Goal: Task Accomplishment & Management: Complete application form

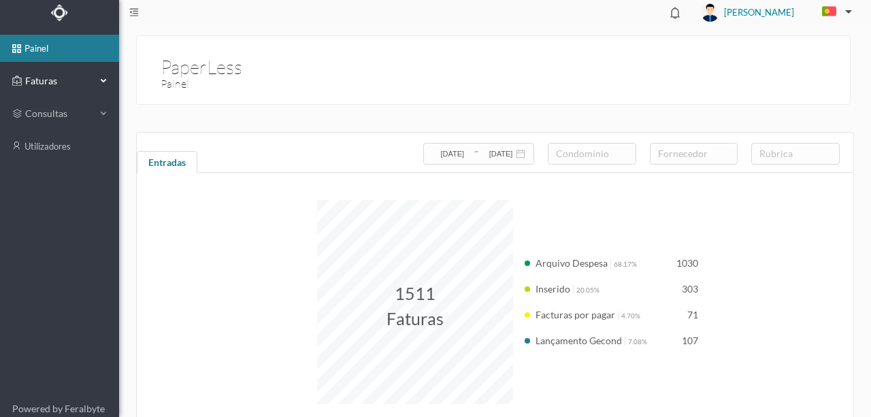
click at [42, 80] on span "Faturas" at bounding box center [59, 81] width 75 height 14
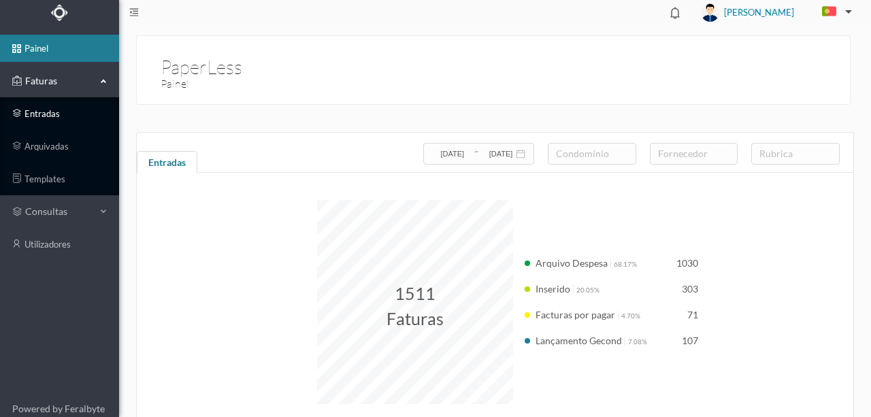
click at [42, 112] on link "entradas" at bounding box center [59, 113] width 119 height 27
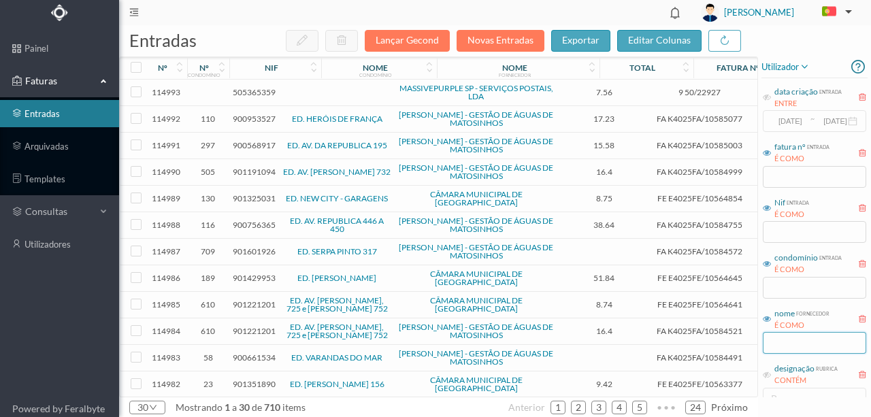
click at [773, 336] on input "text" at bounding box center [814, 343] width 103 height 22
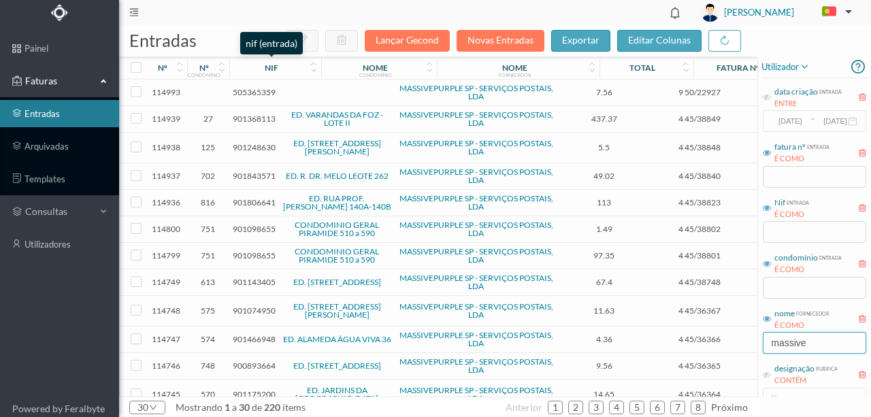
type input "massive"
click at [273, 72] on div "nif" at bounding box center [272, 68] width 14 height 10
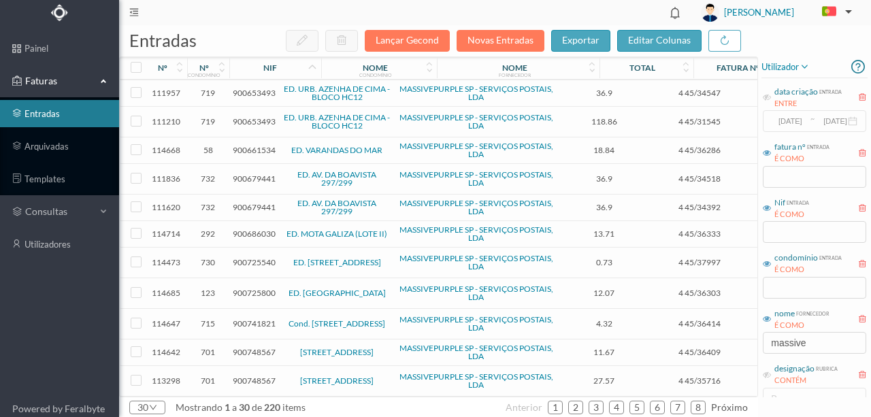
scroll to position [527, 0]
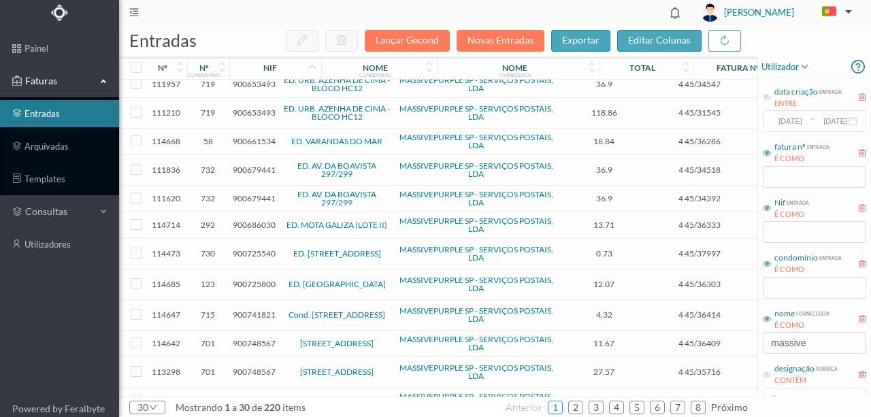
click at [562, 406] on link "1" at bounding box center [556, 408] width 14 height 20
click at [579, 405] on link "2" at bounding box center [576, 408] width 14 height 20
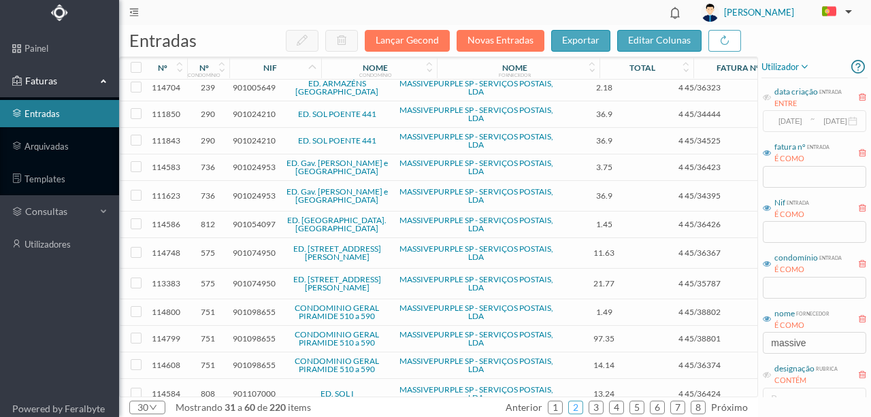
scroll to position [519, 0]
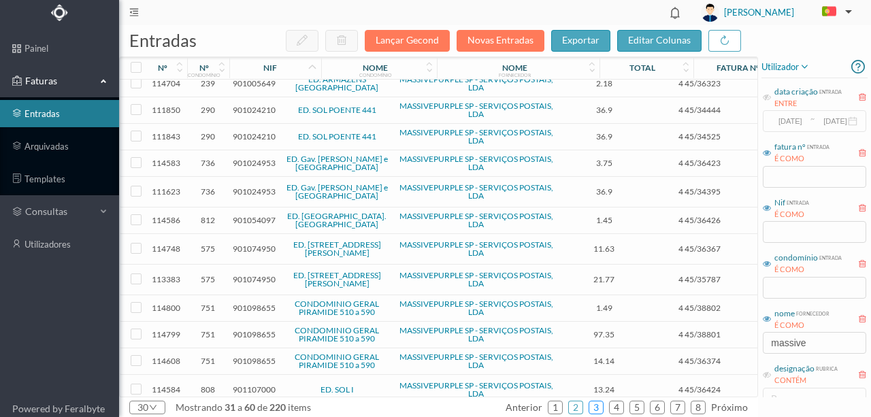
click at [598, 408] on link "3" at bounding box center [597, 408] width 14 height 20
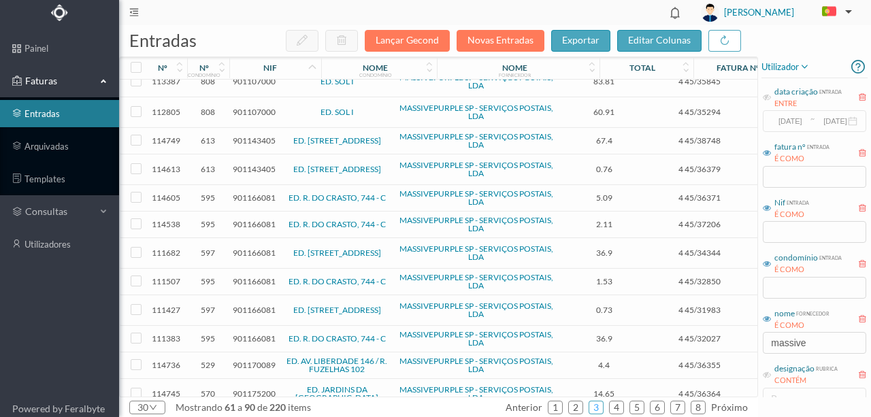
scroll to position [0, 0]
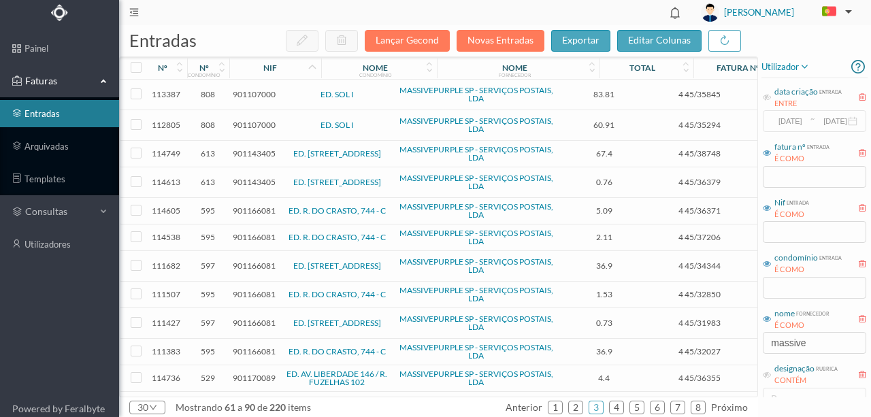
click at [242, 153] on span "901143405" at bounding box center [254, 153] width 43 height 10
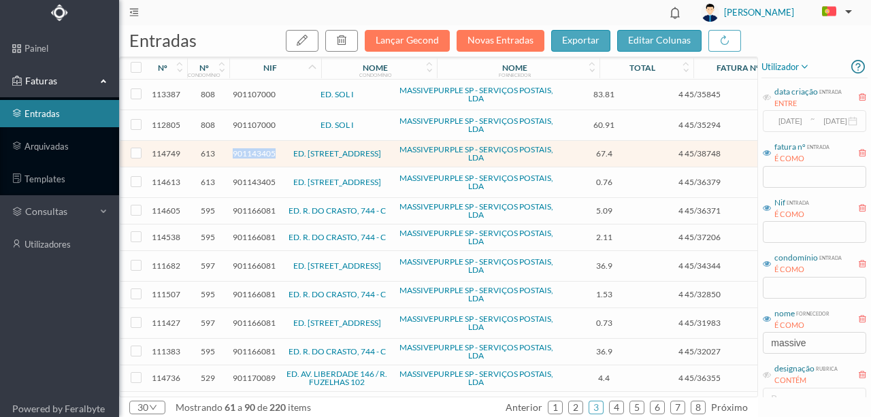
click at [242, 153] on span "901143405" at bounding box center [254, 153] width 43 height 10
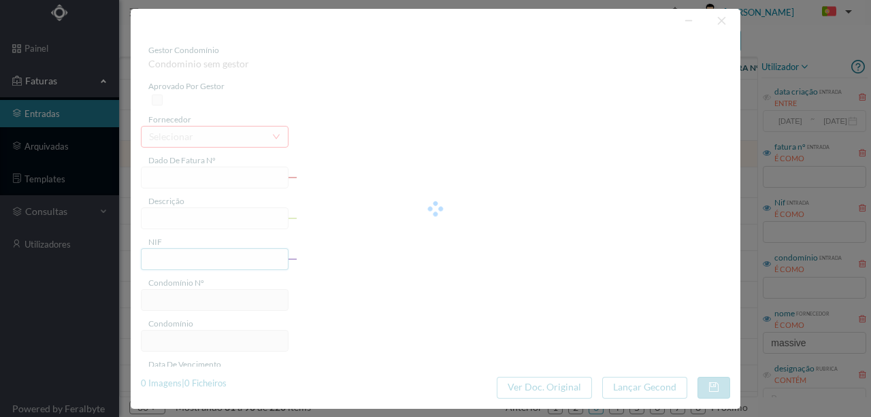
type input "4 45/38748"
type input "Serviço [PERSON_NAME]"
type input "901143405"
type input "Invalid date"
type input "[DATE]"
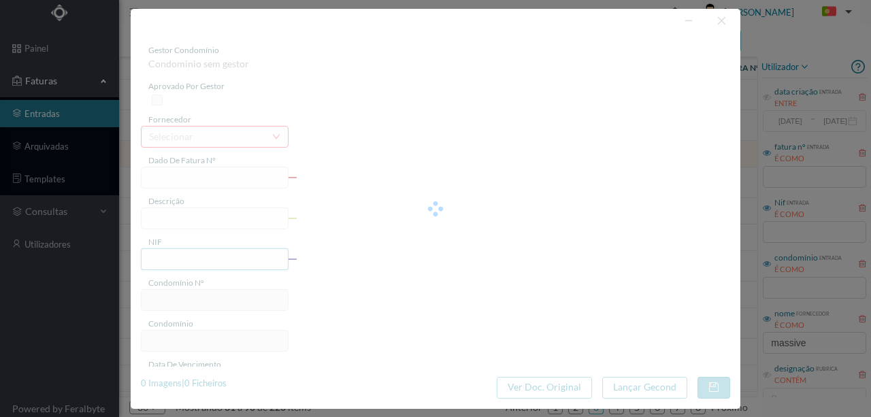
type input "67.40"
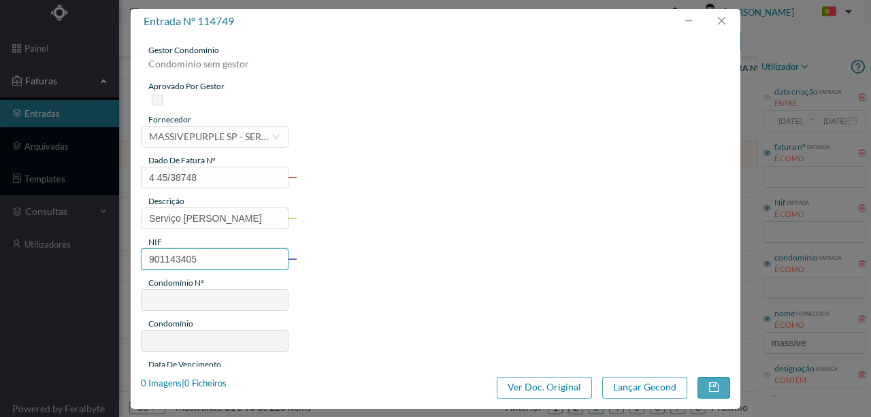
type input "613"
type input "ED. [STREET_ADDRESS]"
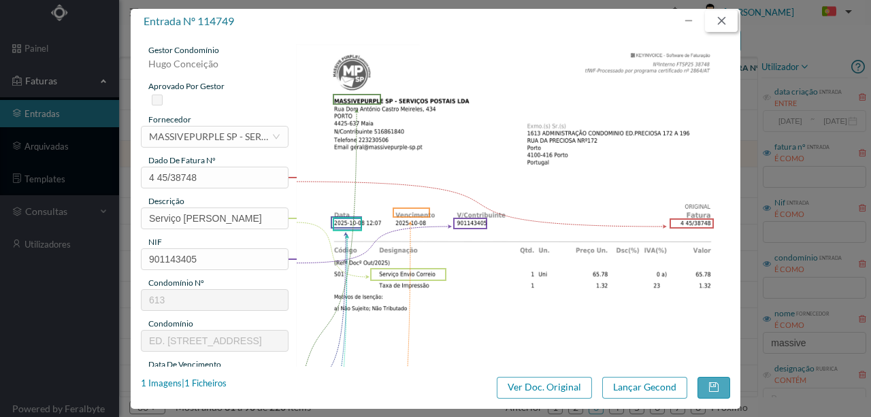
click at [728, 22] on button "button" at bounding box center [721, 21] width 33 height 22
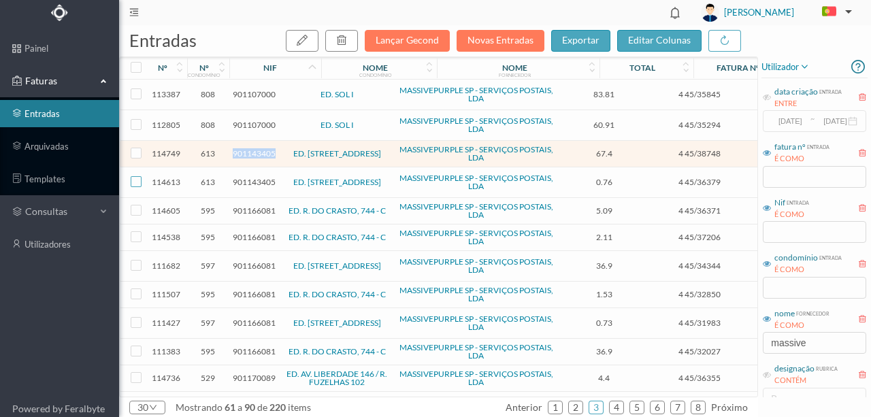
drag, startPoint x: 134, startPoint y: 181, endPoint x: 135, endPoint y: 163, distance: 18.4
click at [134, 181] on input "checkbox" at bounding box center [136, 181] width 11 height 11
checkbox input "true"
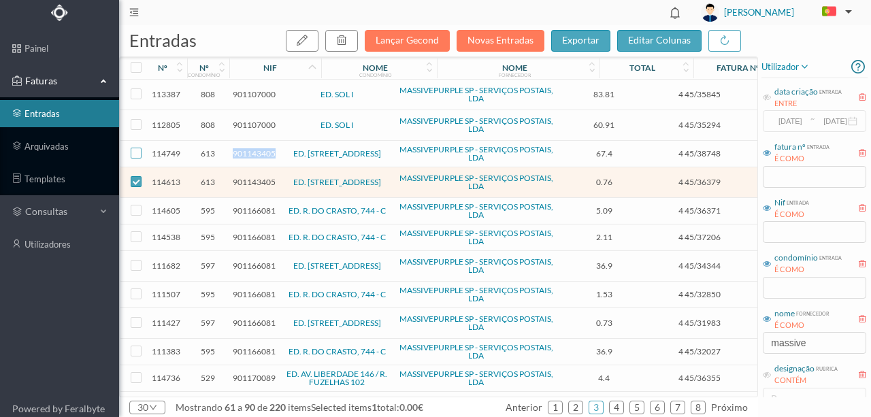
click at [138, 153] on input "checkbox" at bounding box center [136, 153] width 11 height 11
checkbox input "true"
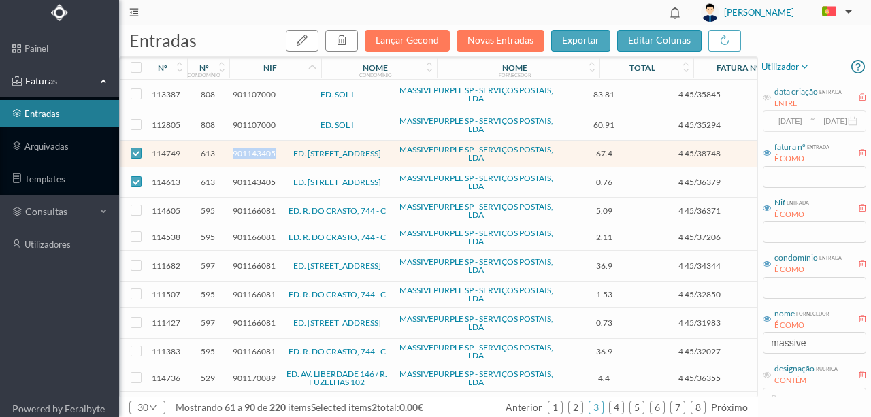
click at [246, 153] on span "901143405" at bounding box center [254, 153] width 43 height 10
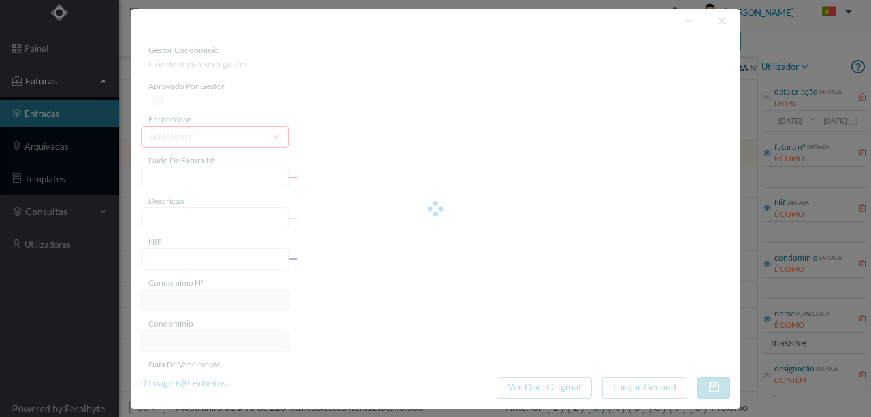
type input "4 45/38748"
type input "Serviço [PERSON_NAME]"
type input "901143405"
type input "Invalid date"
type input "[DATE]"
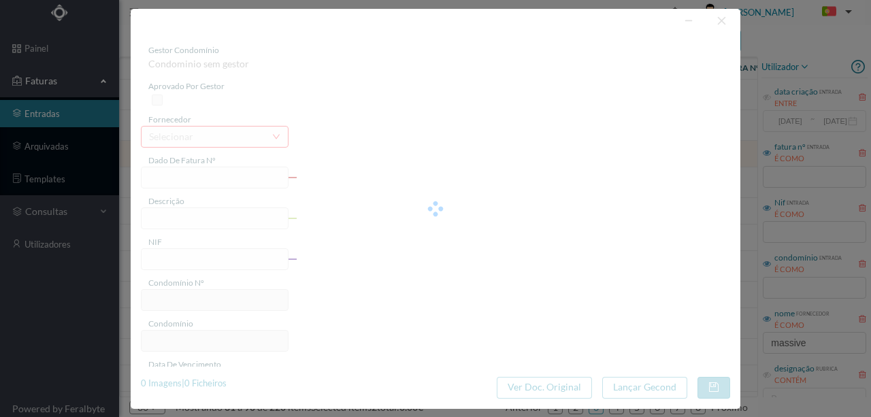
type input "67.40"
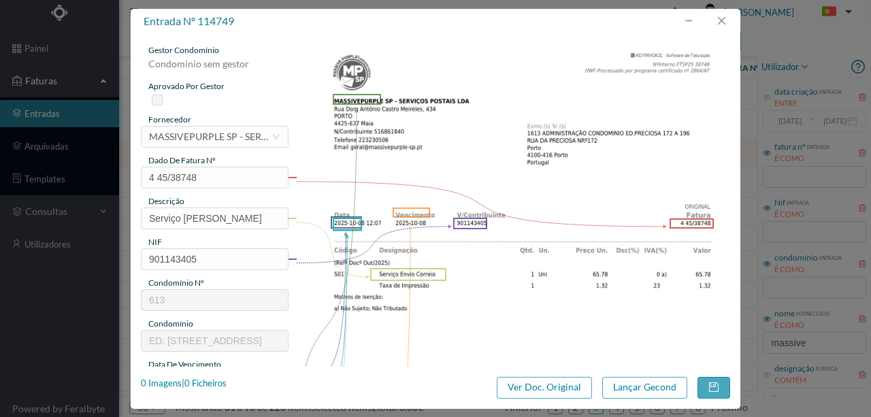
type input "613"
type input "ED. [STREET_ADDRESS]"
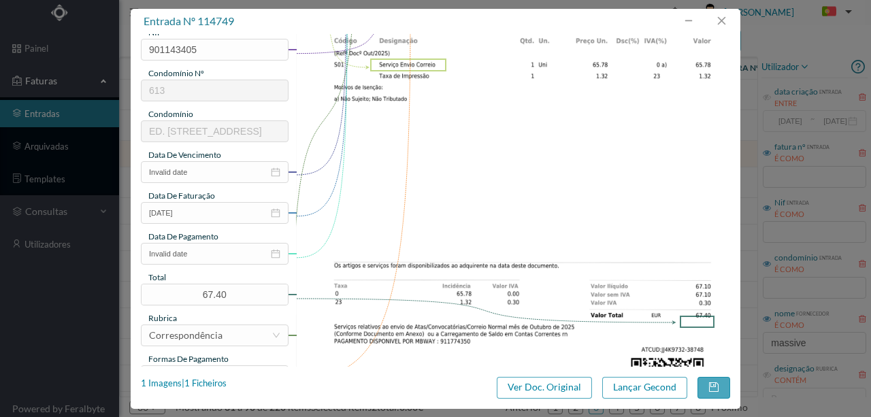
scroll to position [272, 0]
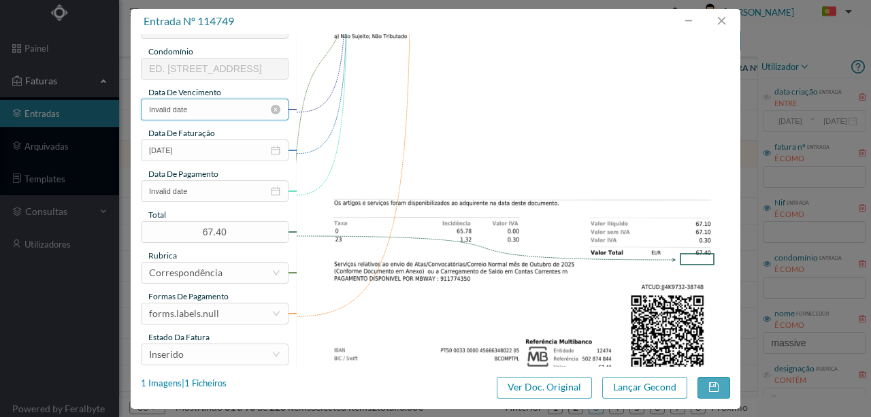
click at [203, 112] on input "Invalid date" at bounding box center [215, 110] width 148 height 22
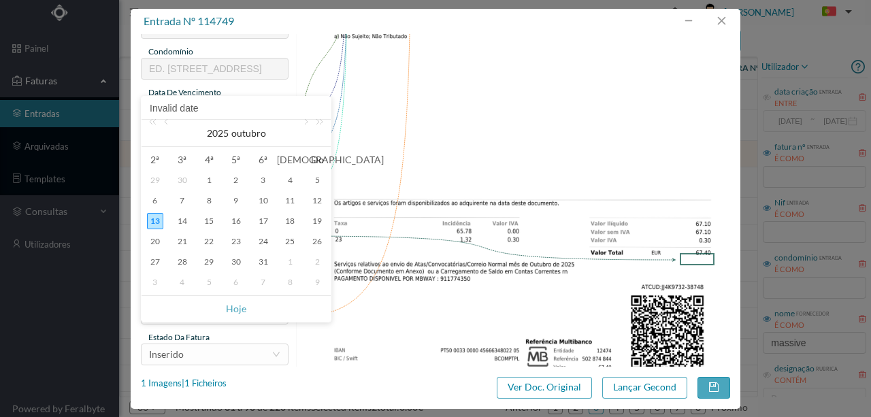
click at [411, 125] on img at bounding box center [513, 79] width 435 height 615
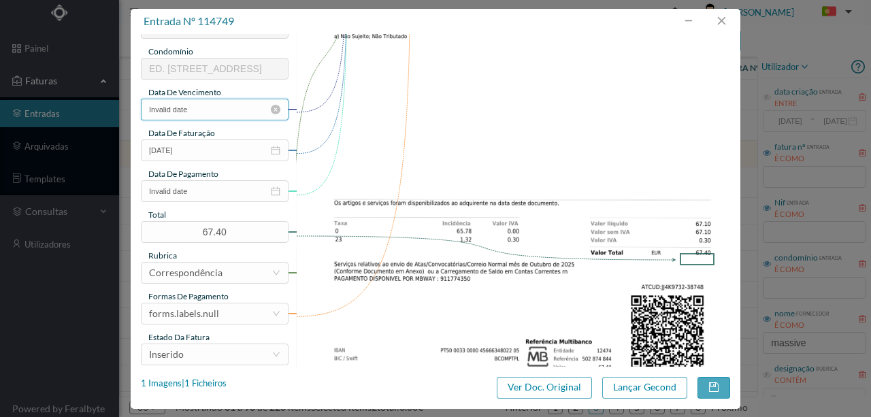
click at [197, 105] on input "Invalid date" at bounding box center [215, 110] width 148 height 22
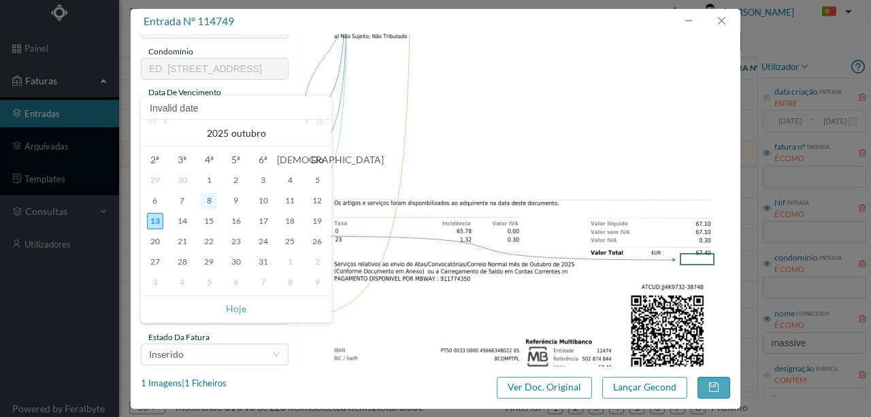
click at [206, 199] on div "8" at bounding box center [209, 201] width 16 height 16
type input "[DATE]"
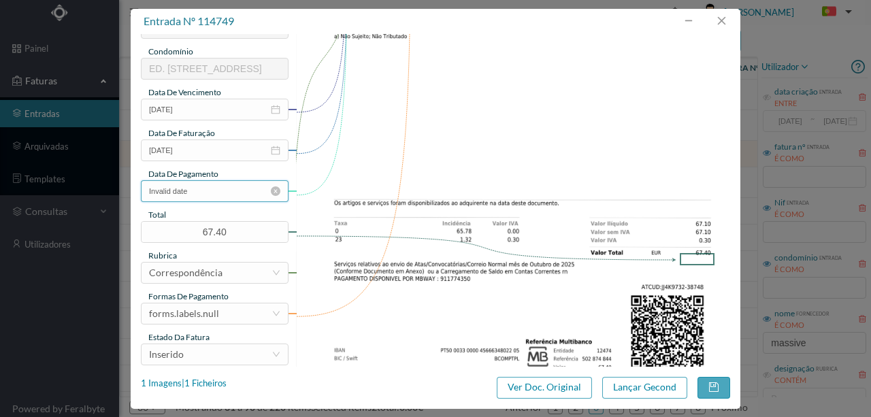
click at [237, 187] on input "Invalid date" at bounding box center [215, 191] width 148 height 22
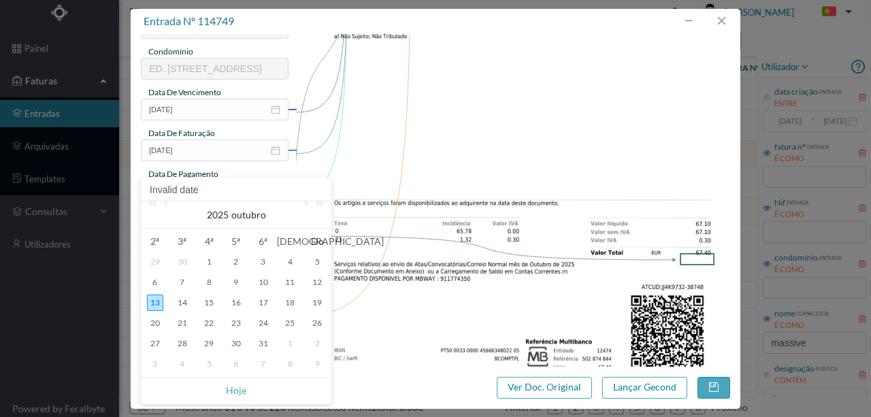
drag, startPoint x: 238, startPoint y: 392, endPoint x: 248, endPoint y: 379, distance: 16.6
click at [238, 392] on link "Hoje" at bounding box center [236, 391] width 20 height 26
type input "[DATE]"
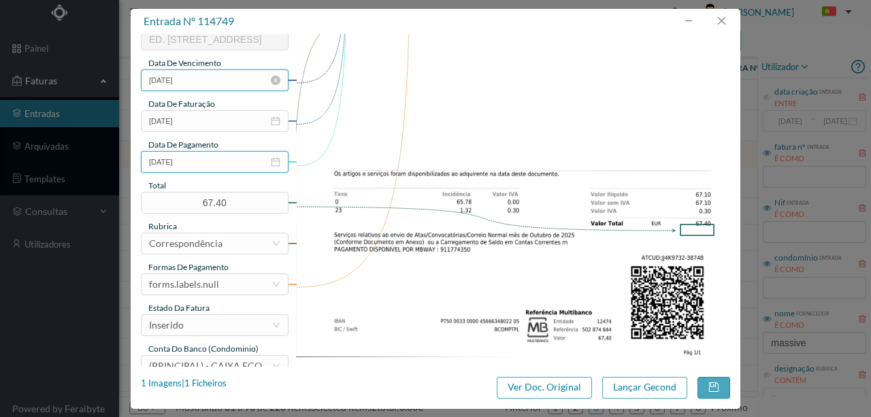
scroll to position [322, 0]
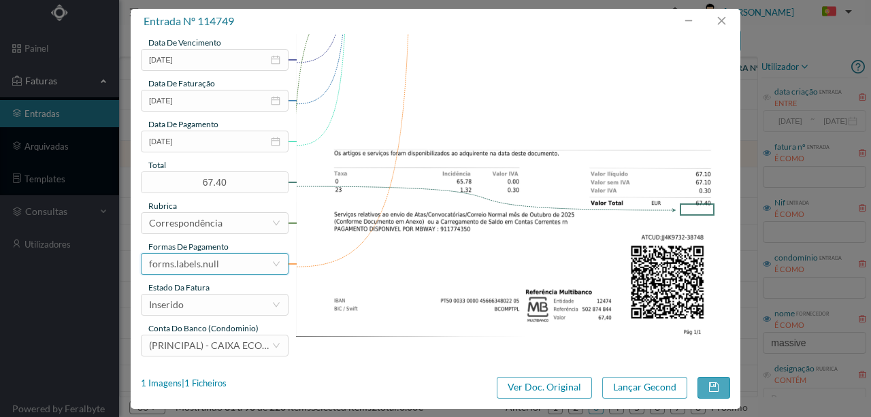
click at [216, 266] on div "forms.labels.null" at bounding box center [210, 264] width 123 height 20
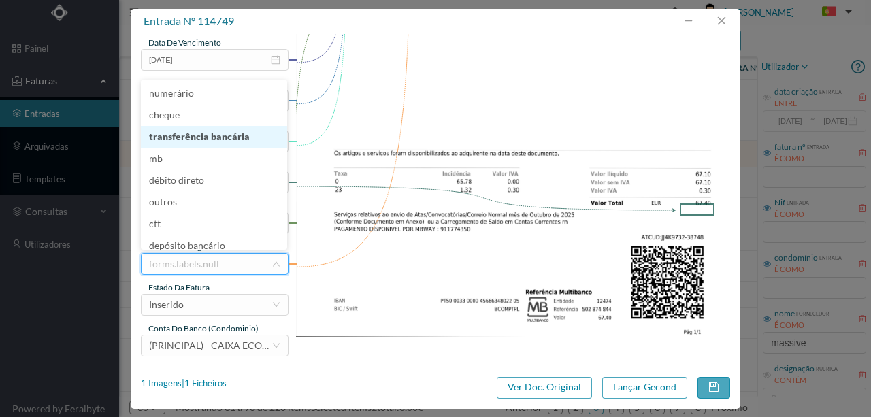
click at [193, 140] on li "transferência bancária" at bounding box center [214, 137] width 146 height 22
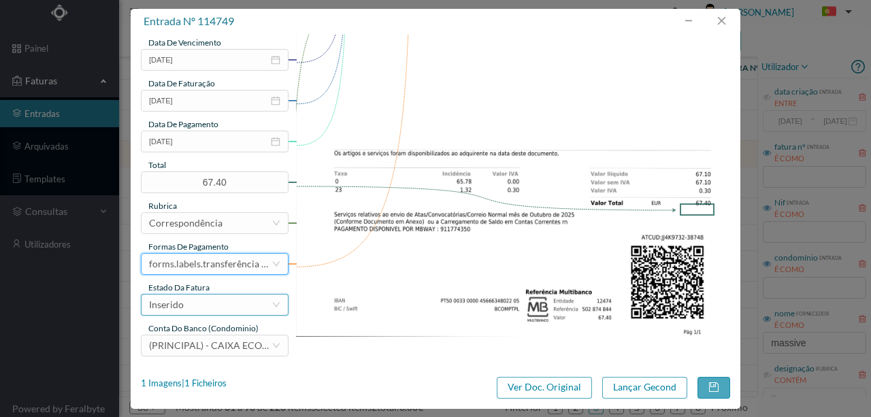
click at [189, 309] on div "Inserido" at bounding box center [210, 305] width 123 height 20
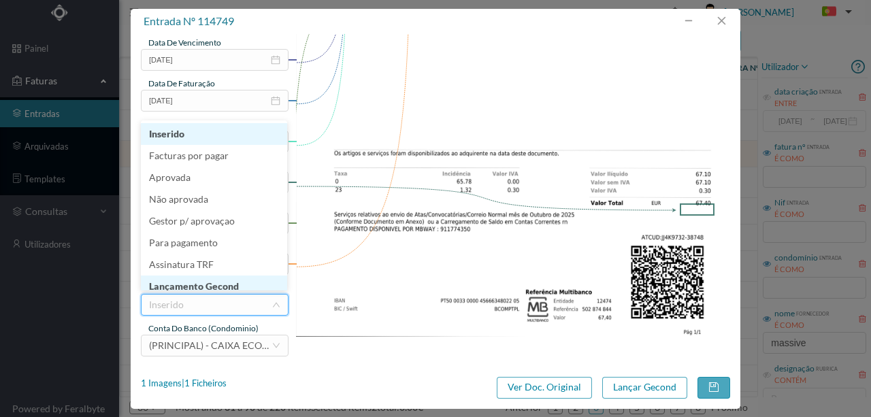
scroll to position [7, 0]
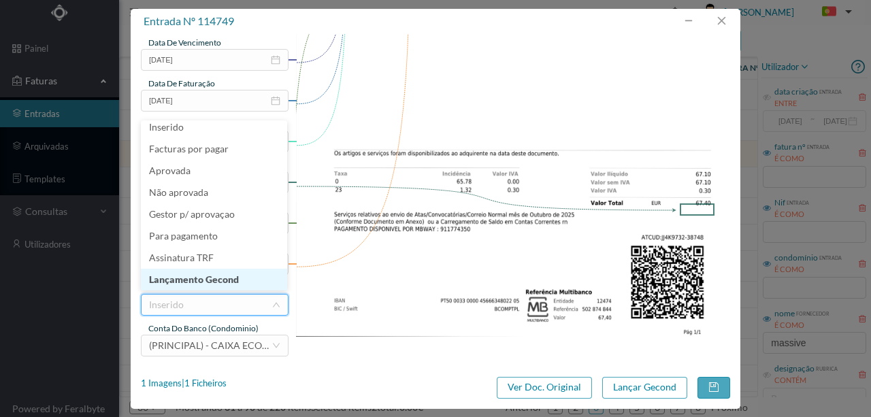
click at [199, 283] on li "Lançamento Gecond" at bounding box center [214, 280] width 146 height 22
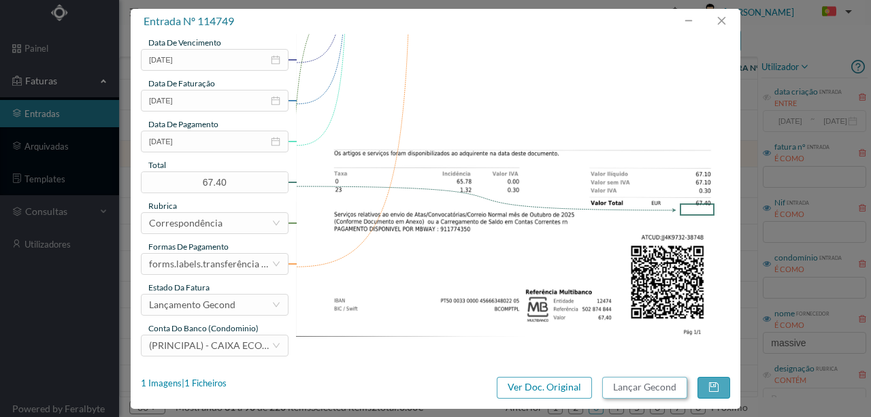
click at [657, 387] on button "Lançar Gecond" at bounding box center [645, 388] width 85 height 22
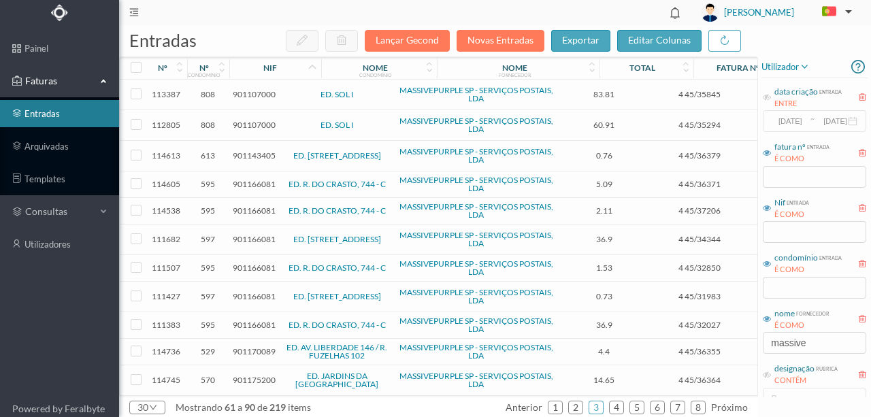
click at [244, 152] on span "901143405" at bounding box center [254, 155] width 43 height 10
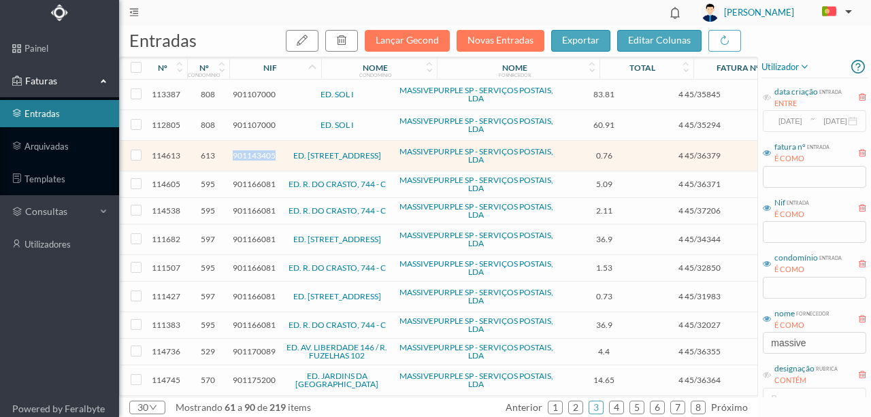
click at [244, 152] on span "901143405" at bounding box center [254, 155] width 43 height 10
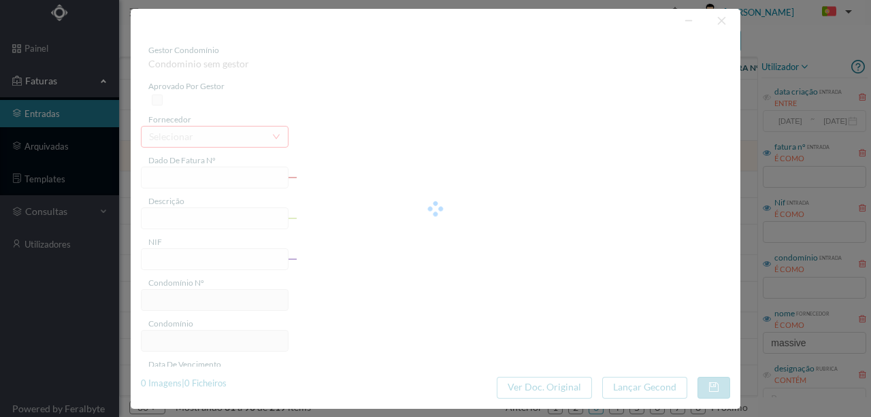
type input "4 45/36379"
type input "Serviço [PERSON_NAME]"
type input "901143405"
type input "0025-09-30"
type input "[DATE]"
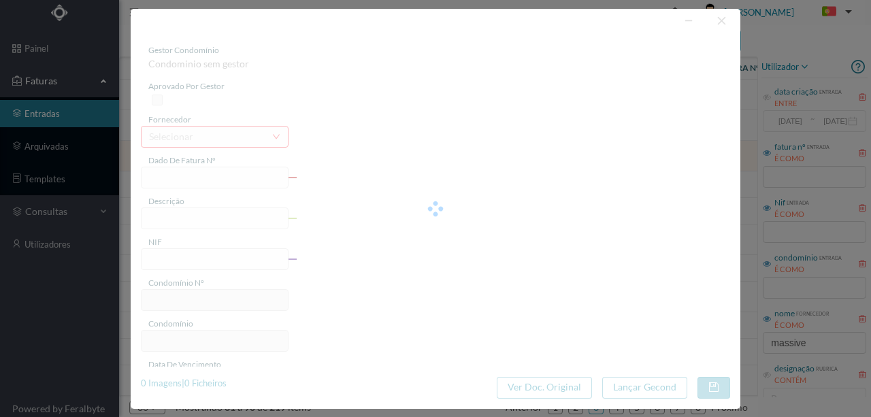
type input "0025-09-30"
type input "0.76"
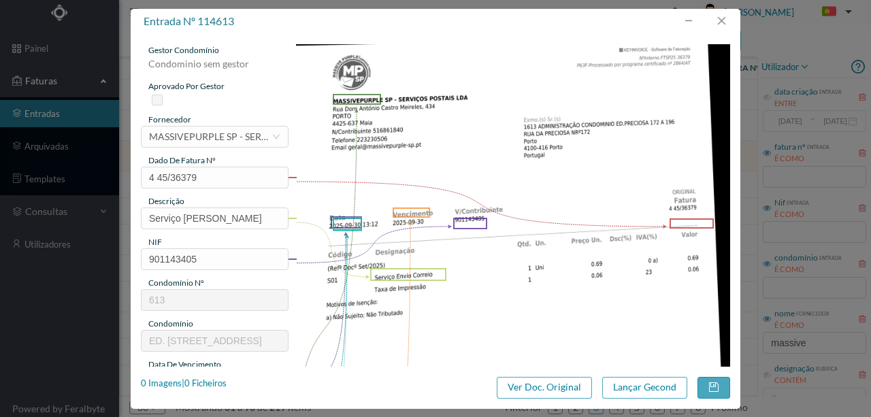
type input "613"
type input "ED. [STREET_ADDRESS]"
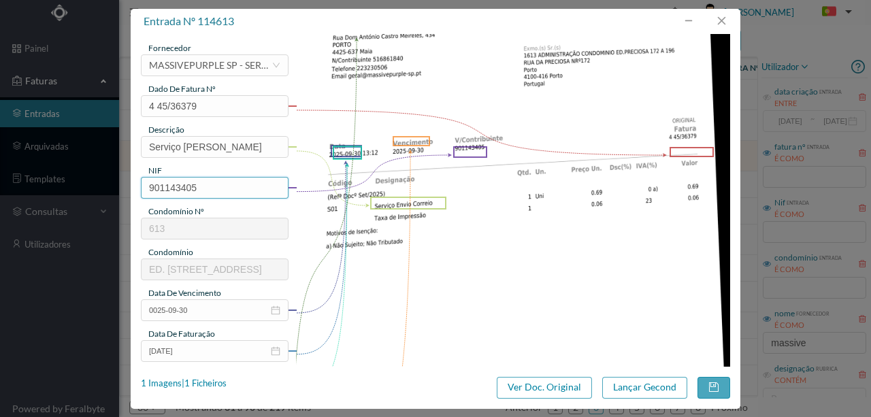
scroll to position [181, 0]
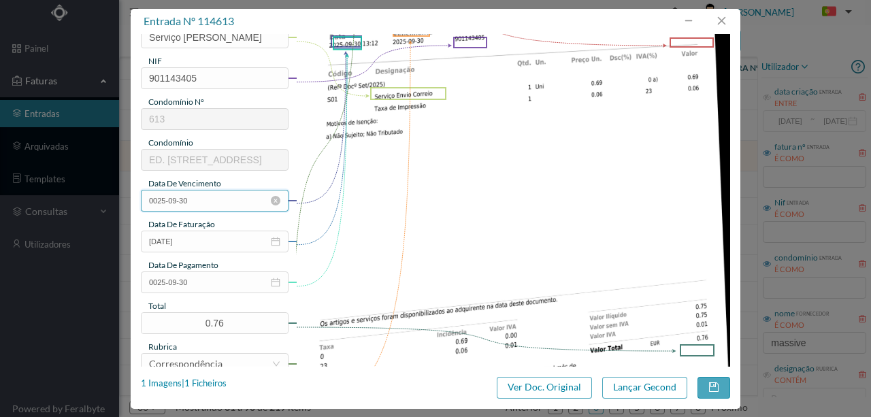
click at [206, 197] on input "0025-09-30" at bounding box center [215, 201] width 148 height 22
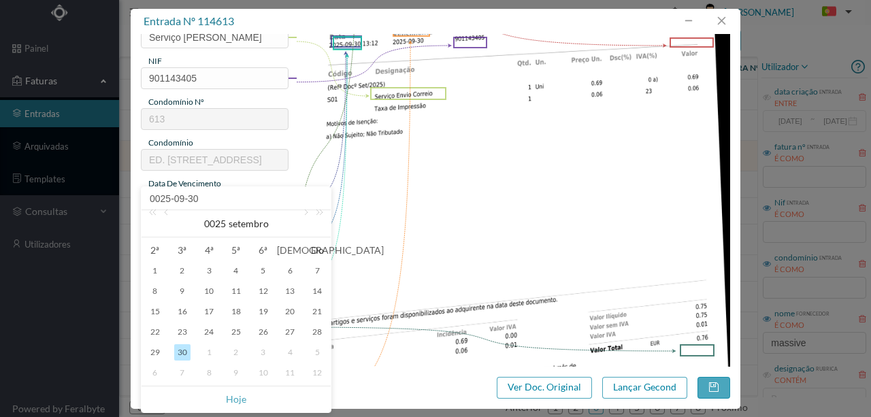
drag, startPoint x: 237, startPoint y: 402, endPoint x: 231, endPoint y: 340, distance: 62.3
click at [237, 399] on link "Hoje" at bounding box center [236, 400] width 20 height 26
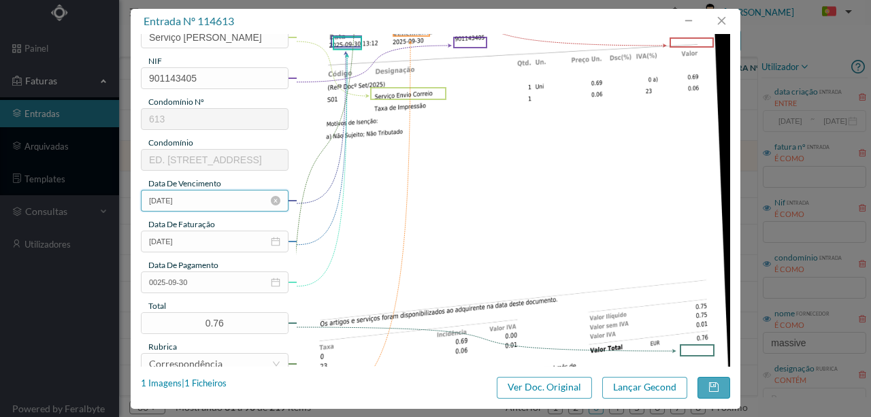
click at [205, 197] on input "[DATE]" at bounding box center [215, 201] width 148 height 22
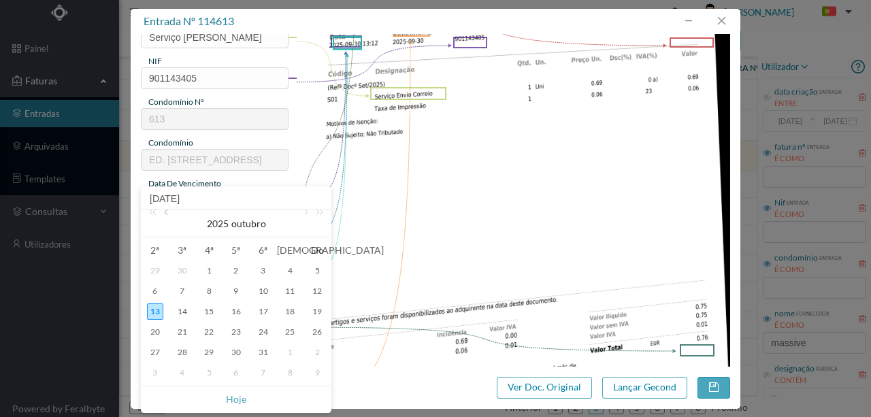
click at [165, 214] on link at bounding box center [167, 223] width 12 height 27
click at [181, 353] on div "30" at bounding box center [182, 352] width 16 height 16
type input "[DATE]"
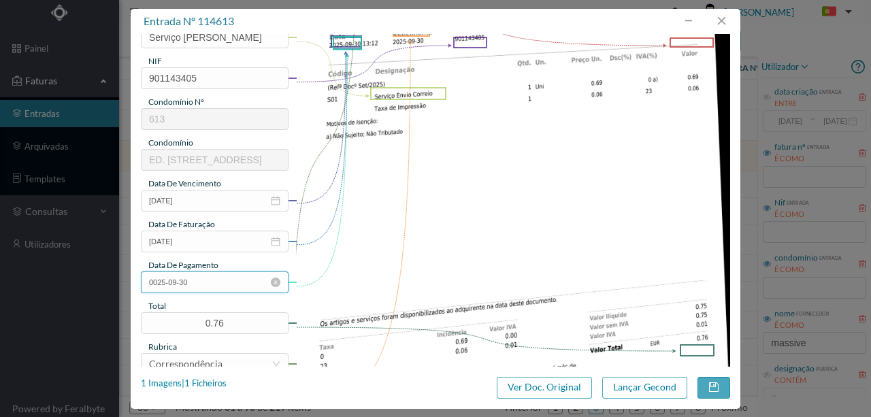
click at [212, 285] on input "0025-09-30" at bounding box center [215, 283] width 148 height 22
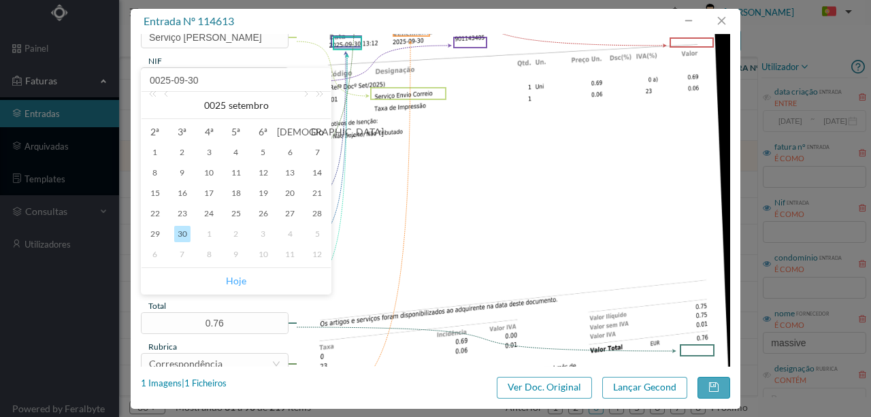
click at [238, 280] on link "Hoje" at bounding box center [236, 281] width 20 height 26
type input "[DATE]"
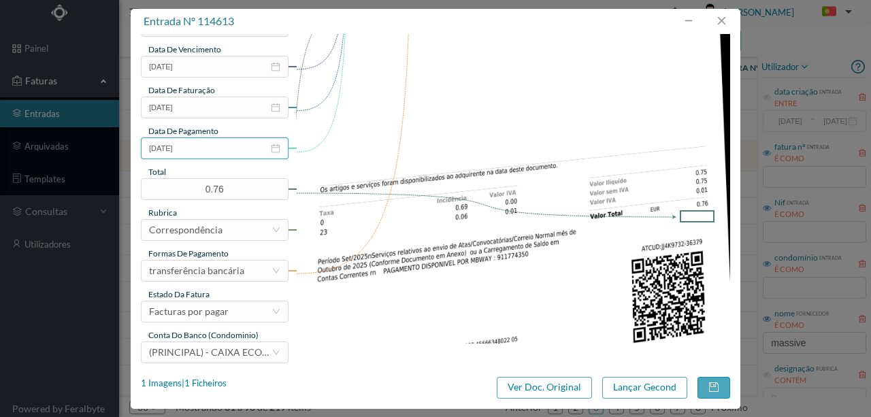
scroll to position [322, 0]
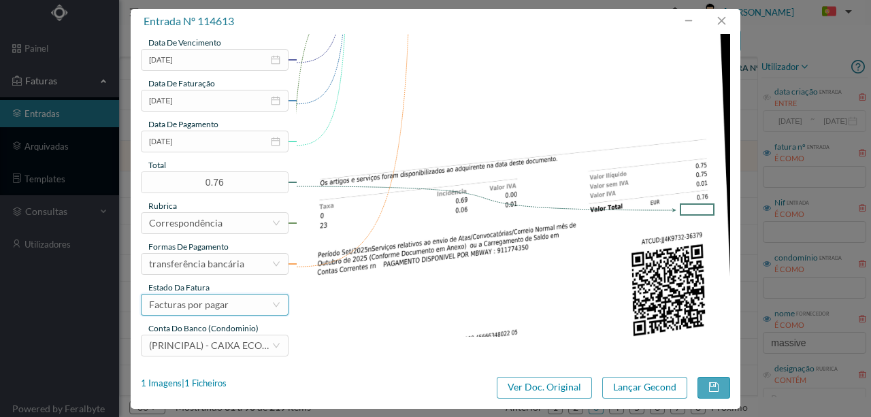
click at [204, 305] on div "Facturas por pagar" at bounding box center [189, 305] width 80 height 20
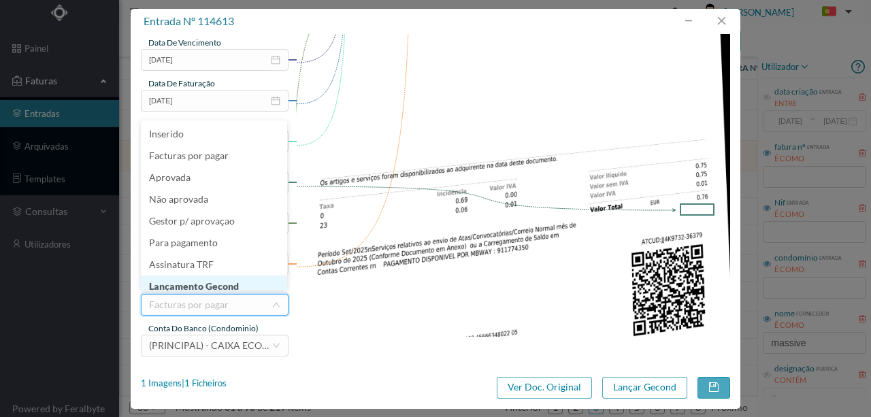
scroll to position [7, 0]
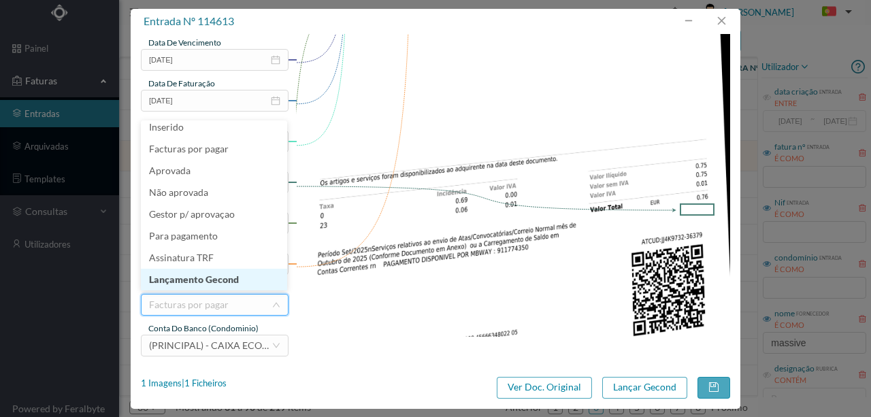
click at [226, 275] on li "Lançamento Gecond" at bounding box center [214, 280] width 146 height 22
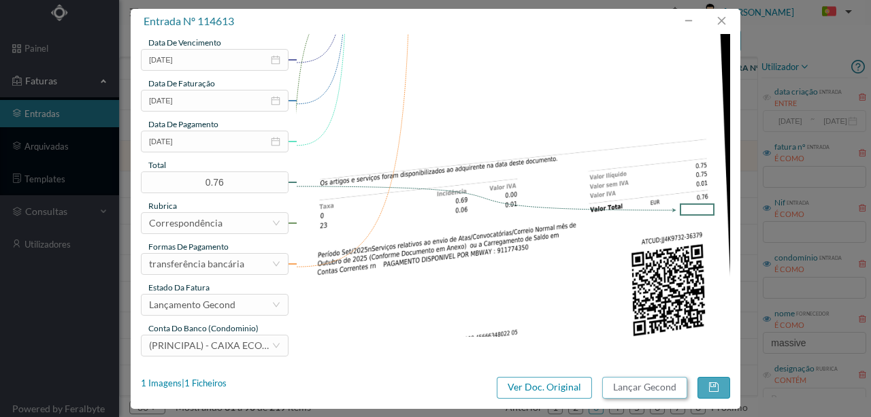
click at [615, 387] on button "Lançar Gecond" at bounding box center [645, 388] width 85 height 22
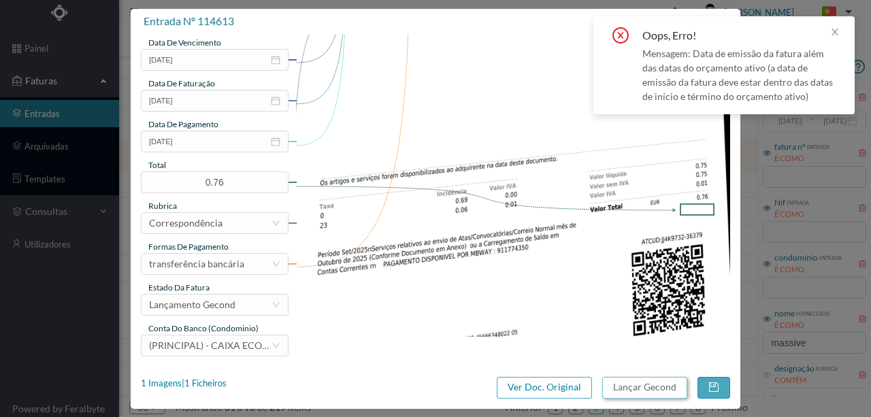
scroll to position [276, 0]
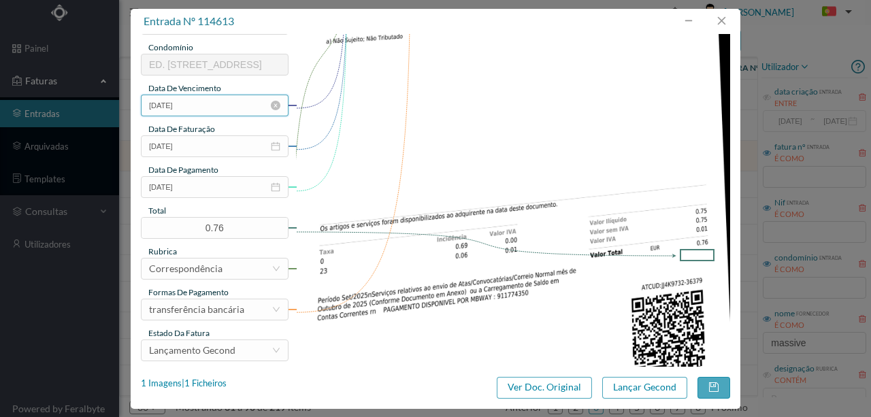
click at [215, 104] on input "[DATE]" at bounding box center [215, 106] width 148 height 22
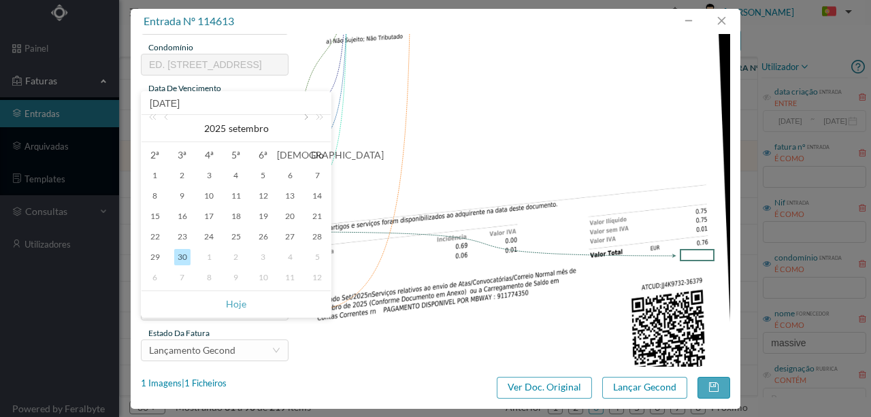
click at [300, 120] on link at bounding box center [305, 128] width 12 height 27
click at [208, 174] on div "1" at bounding box center [209, 175] width 16 height 16
type input "[DATE]"
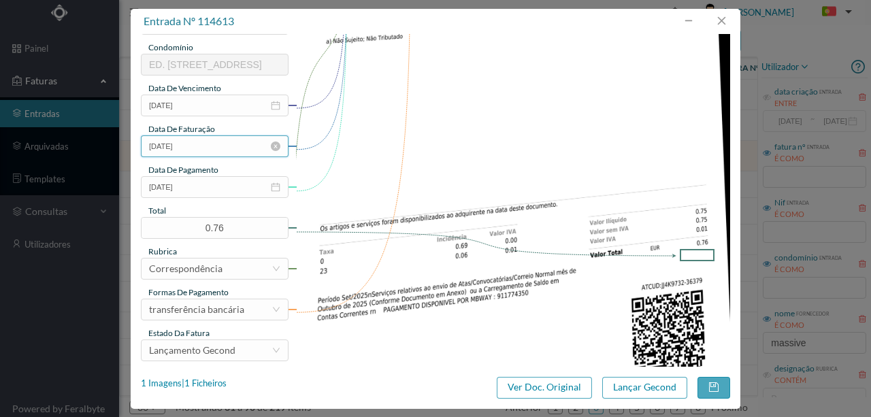
click at [238, 144] on input "[DATE]" at bounding box center [215, 146] width 148 height 22
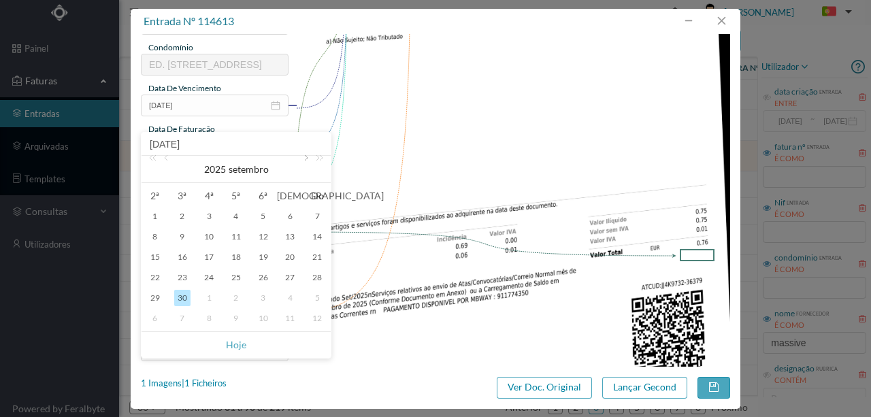
click at [303, 162] on link at bounding box center [305, 169] width 12 height 27
click at [210, 218] on div "1" at bounding box center [209, 216] width 16 height 16
type input "[DATE]"
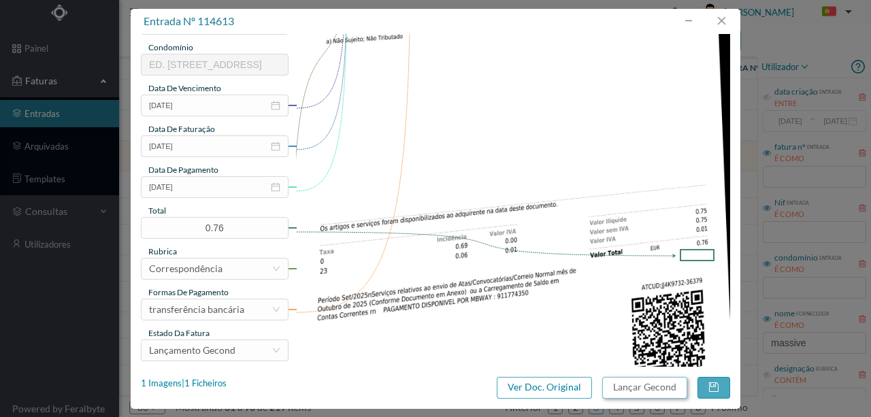
click at [623, 389] on button "Lançar Gecond" at bounding box center [645, 388] width 85 height 22
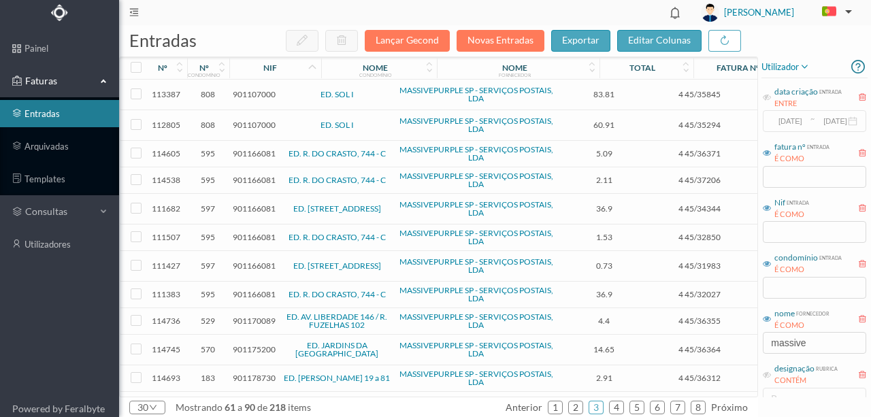
click at [251, 151] on span "901166081" at bounding box center [254, 153] width 43 height 10
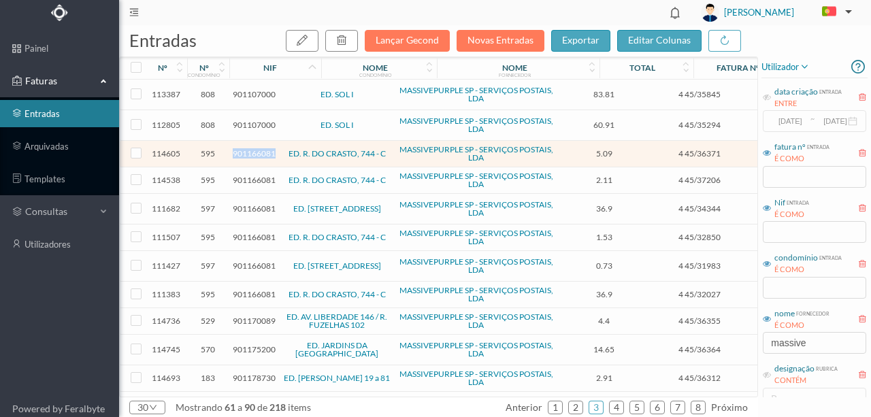
click at [251, 151] on span "901166081" at bounding box center [254, 153] width 43 height 10
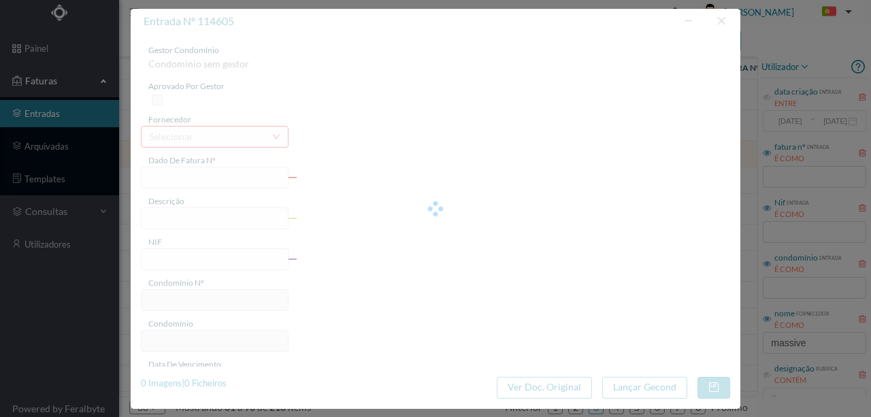
type input "4 45/36371"
type input "Serviço [PERSON_NAME]"
type input "901166081"
type input "[DATE]"
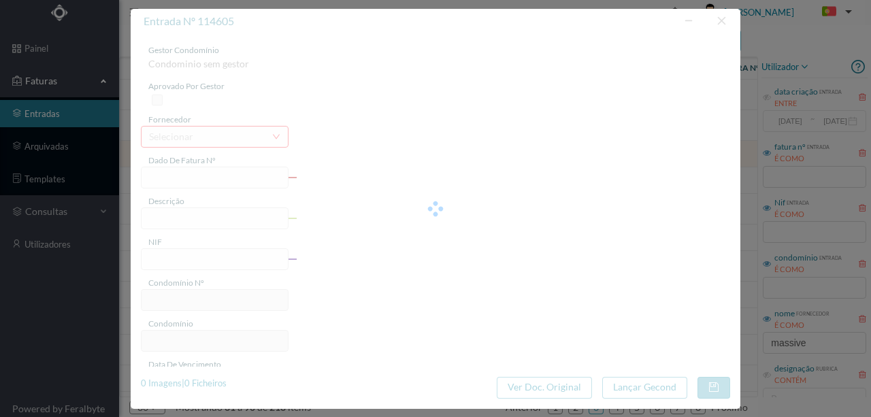
type input "[DATE]"
type input "5.09"
type input "595"
type input "ED. R. DO CRASTO, 744 - C"
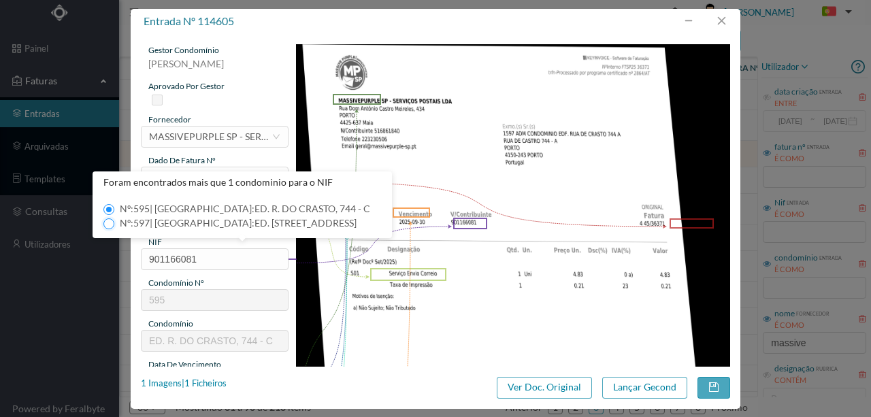
click at [109, 222] on input "Nº: 597 | Nome: ED. [STREET_ADDRESS]" at bounding box center [108, 224] width 11 height 11
type input "597"
type input "ED. [STREET_ADDRESS]"
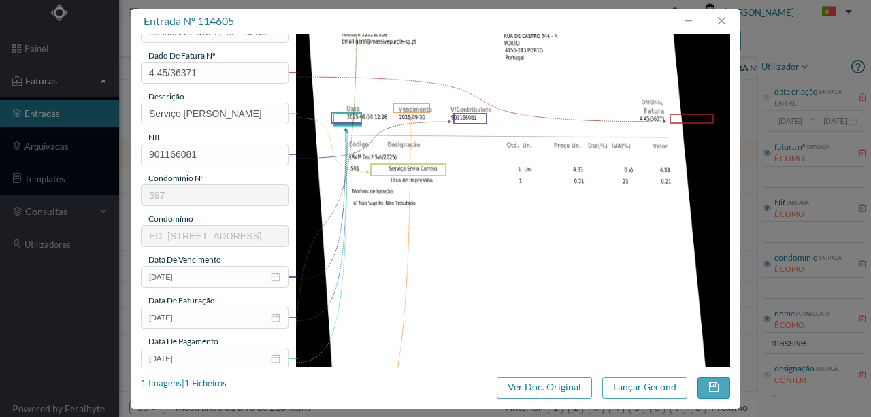
scroll to position [136, 0]
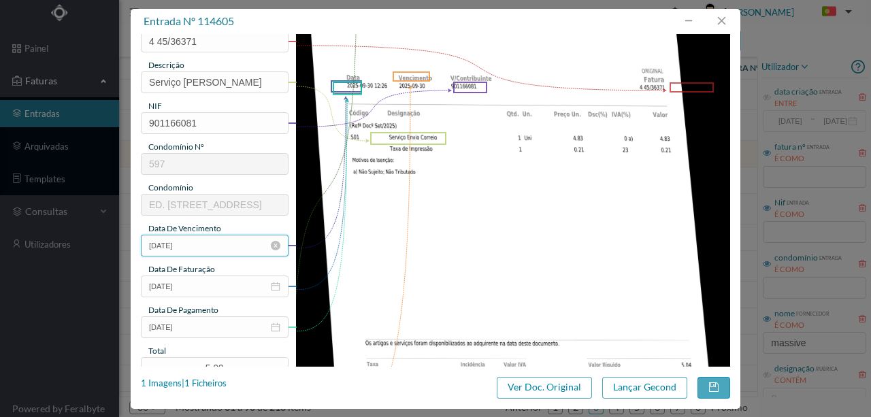
click at [214, 245] on input "[DATE]" at bounding box center [215, 246] width 148 height 22
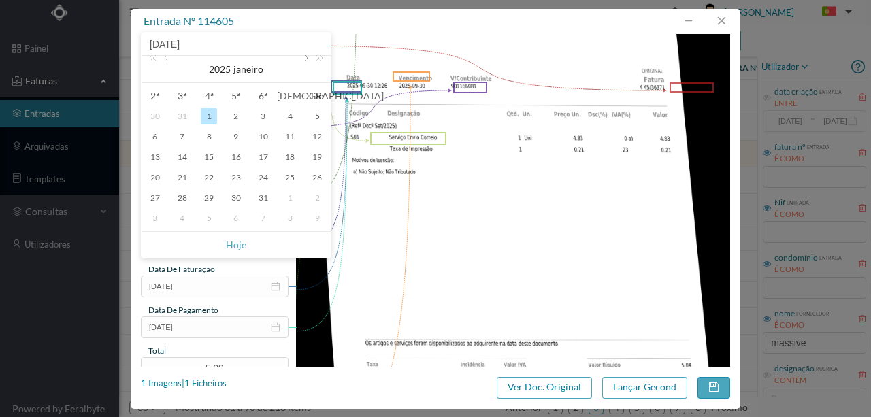
click at [304, 58] on link at bounding box center [305, 69] width 12 height 27
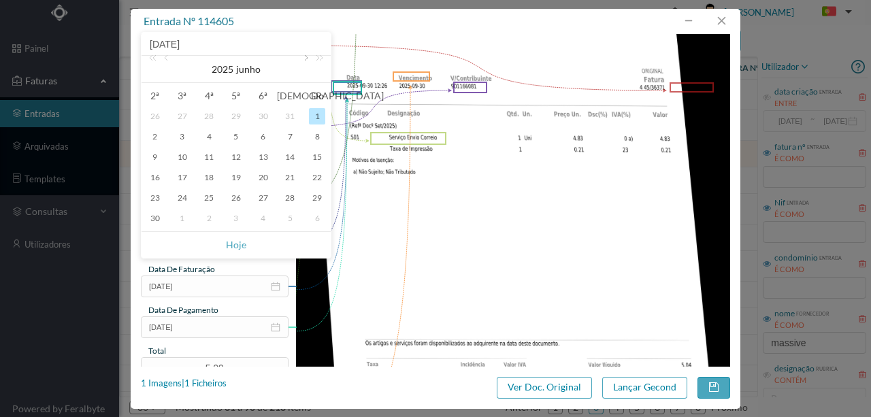
click at [304, 58] on link at bounding box center [305, 69] width 12 height 27
click at [184, 198] on div "30" at bounding box center [182, 198] width 16 height 16
type input "[DATE]"
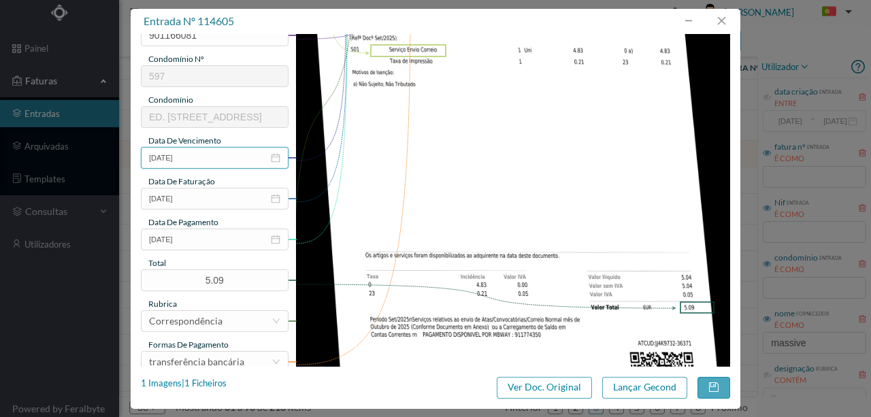
scroll to position [227, 0]
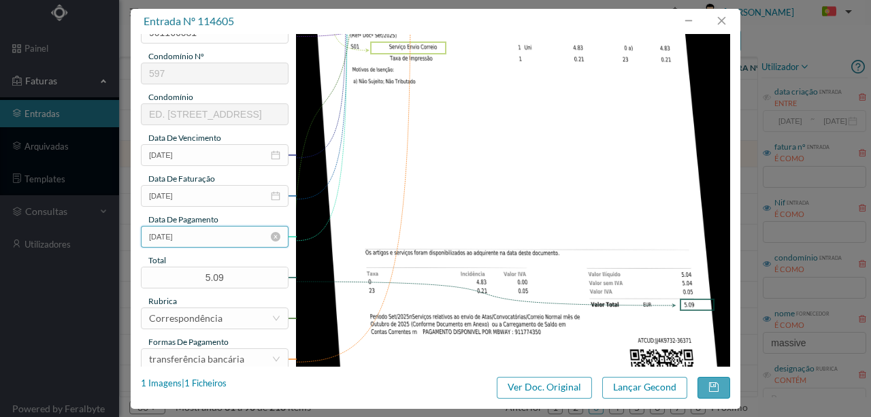
click at [196, 240] on input "[DATE]" at bounding box center [215, 237] width 148 height 22
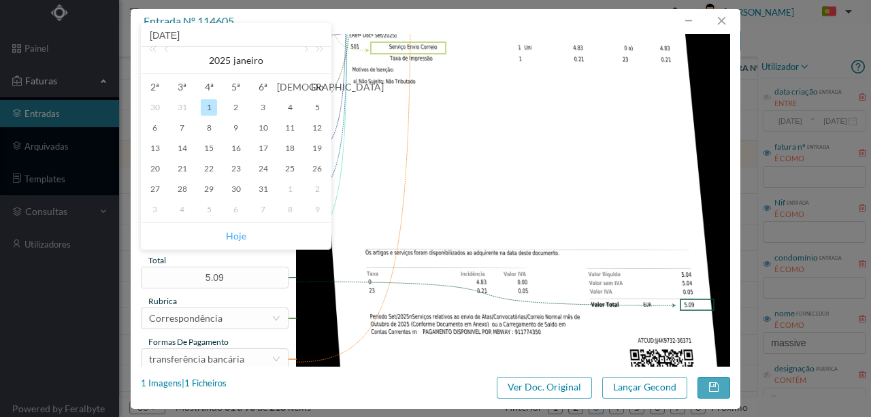
click at [231, 237] on link "Hoje" at bounding box center [236, 236] width 20 height 26
type input "[DATE]"
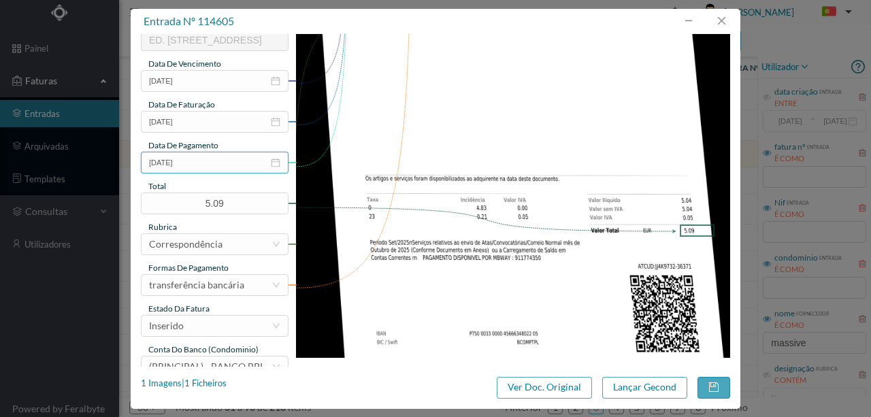
scroll to position [322, 0]
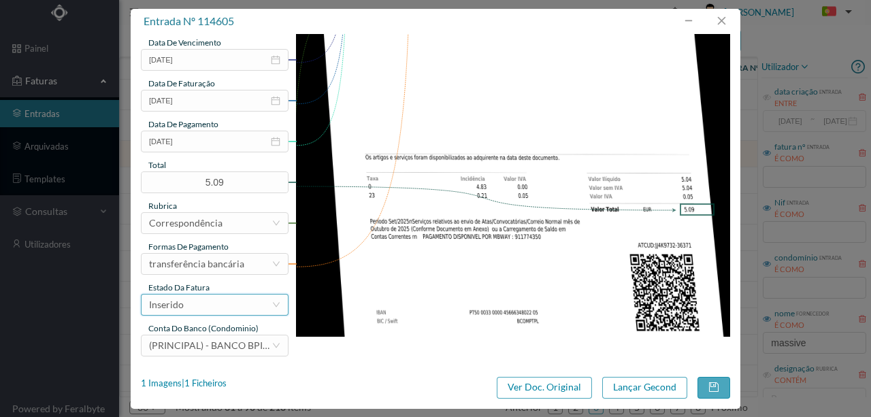
click at [216, 306] on div "Inserido" at bounding box center [210, 305] width 123 height 20
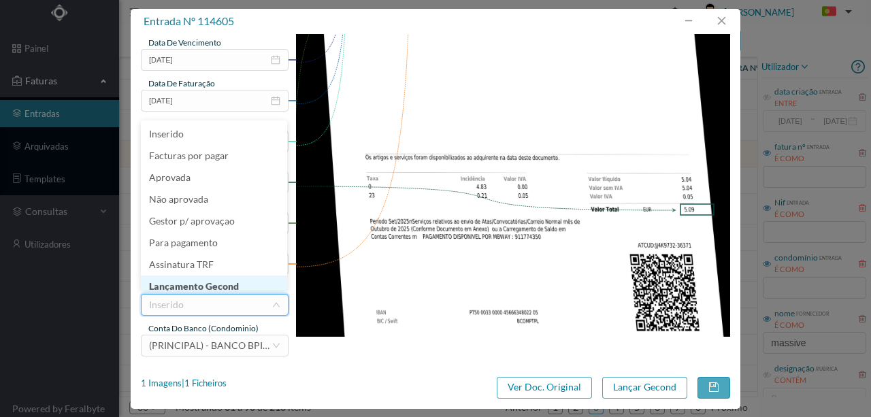
scroll to position [7, 0]
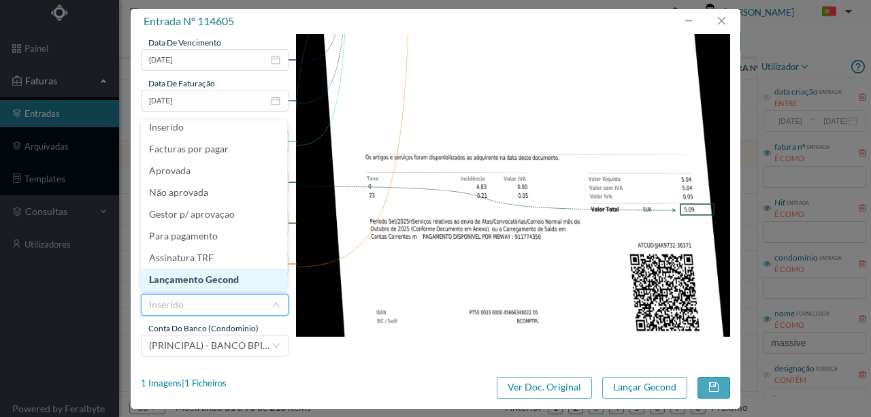
click at [219, 276] on li "Lançamento Gecond" at bounding box center [214, 280] width 146 height 22
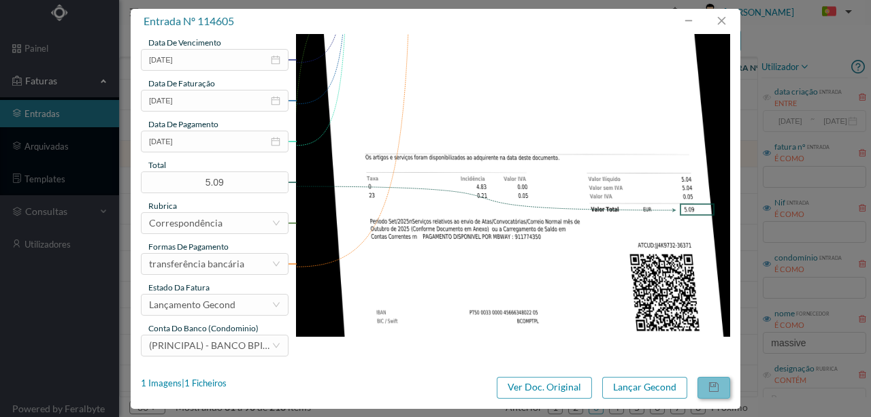
click at [713, 388] on button "button" at bounding box center [714, 388] width 33 height 22
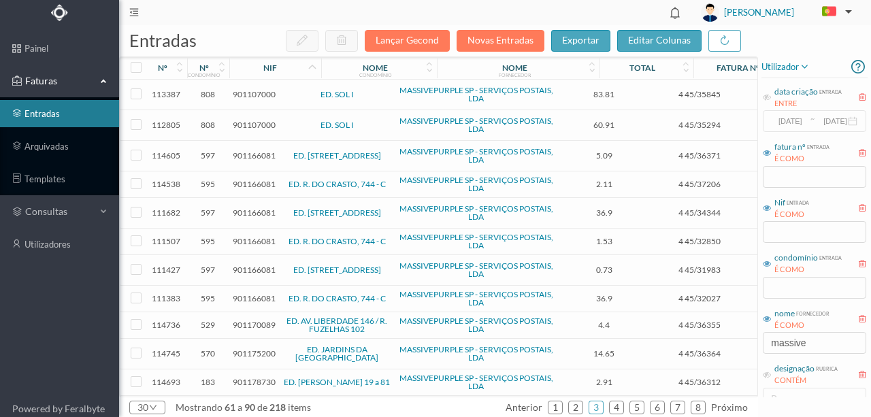
click at [250, 181] on span "901166081" at bounding box center [254, 184] width 43 height 10
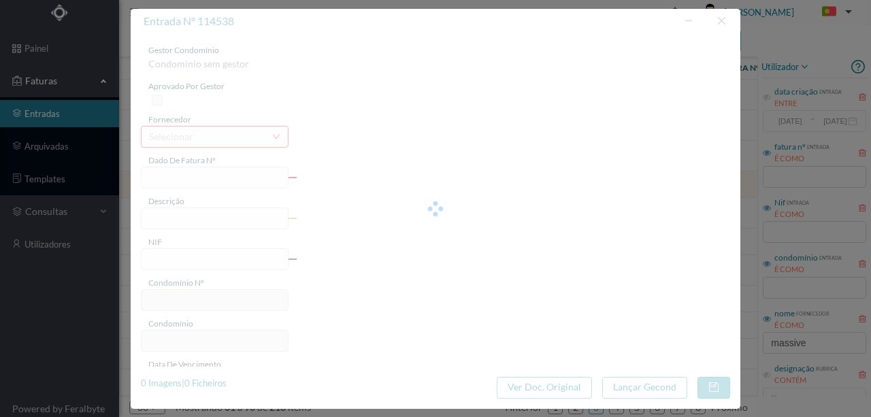
type input "4 45/37206"
type input "Serviço [PERSON_NAME]"
type input "901166081"
type input "[DATE]"
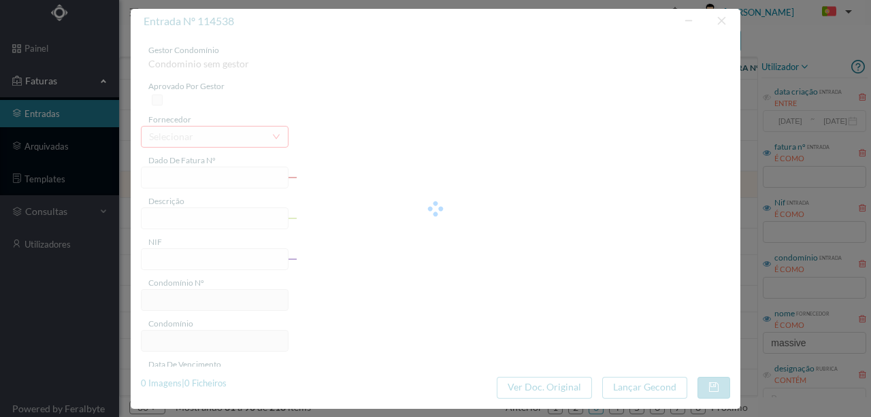
type input "[DATE]"
type input "2.11"
type input "595"
type input "ED. R. DO CRASTO, 744 - C"
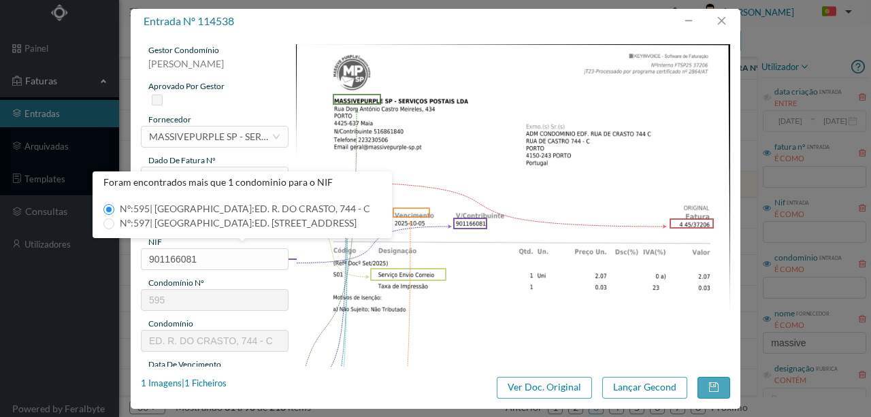
click at [347, 301] on img at bounding box center [513, 351] width 435 height 615
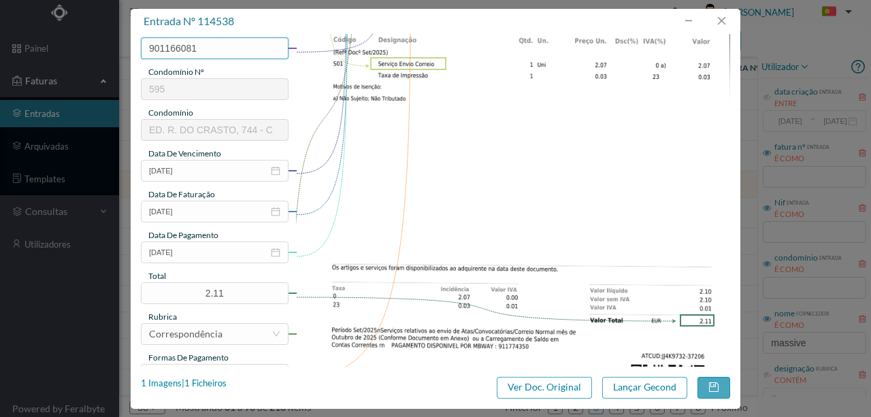
scroll to position [227, 0]
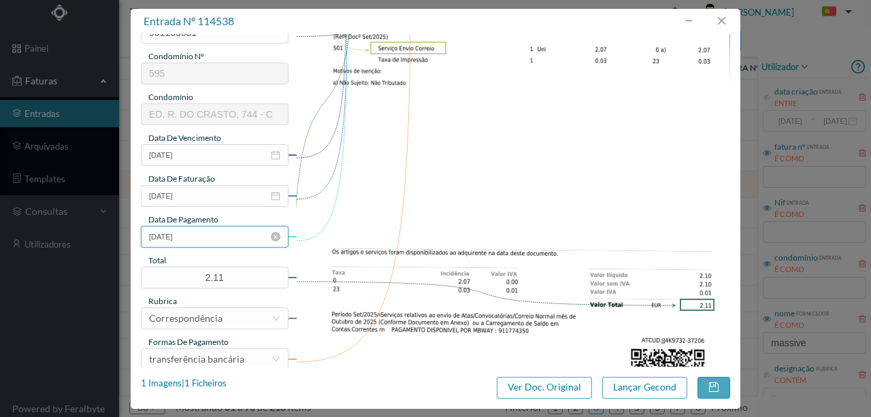
click at [208, 239] on input "[DATE]" at bounding box center [215, 237] width 148 height 22
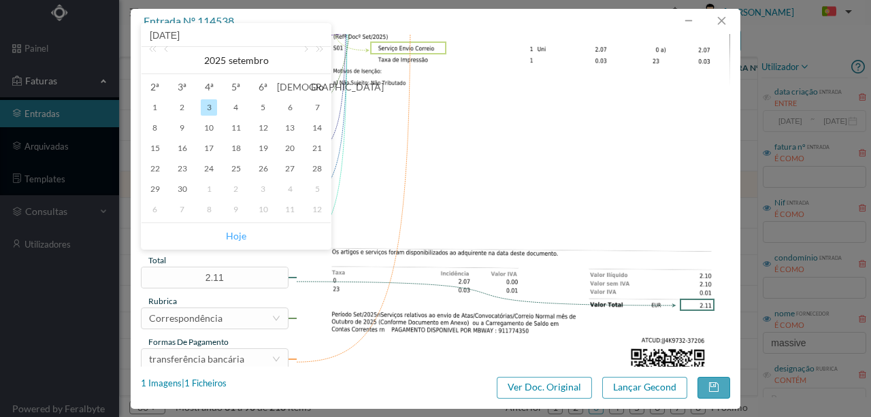
click at [237, 237] on link "Hoje" at bounding box center [236, 236] width 20 height 26
type input "[DATE]"
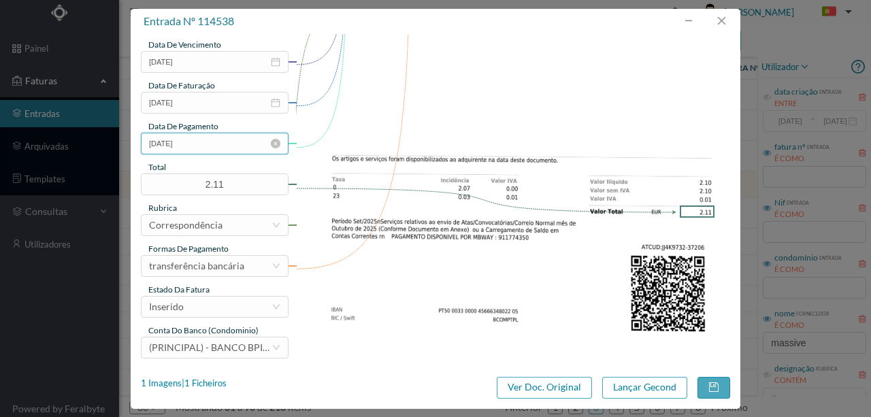
scroll to position [322, 0]
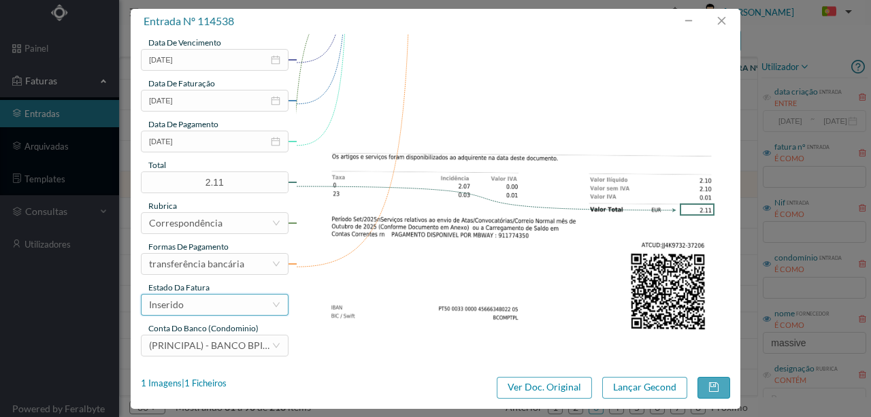
click at [206, 305] on div "Inserido" at bounding box center [210, 305] width 123 height 20
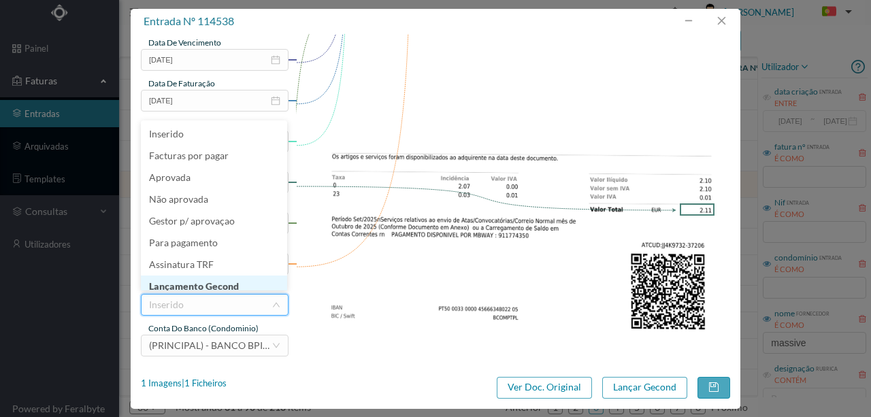
scroll to position [7, 0]
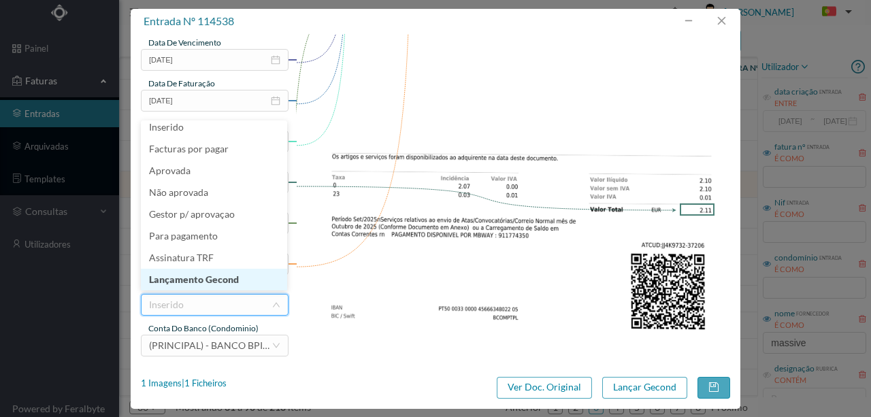
click at [202, 280] on li "Lançamento Gecond" at bounding box center [214, 280] width 146 height 22
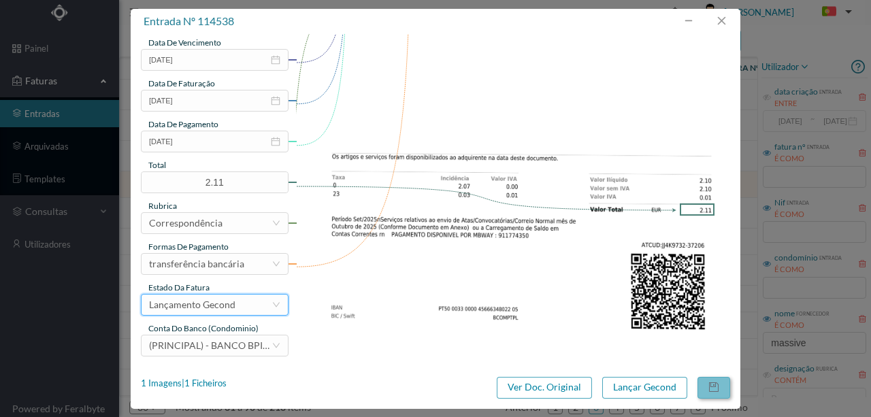
click at [718, 383] on button "button" at bounding box center [714, 388] width 33 height 22
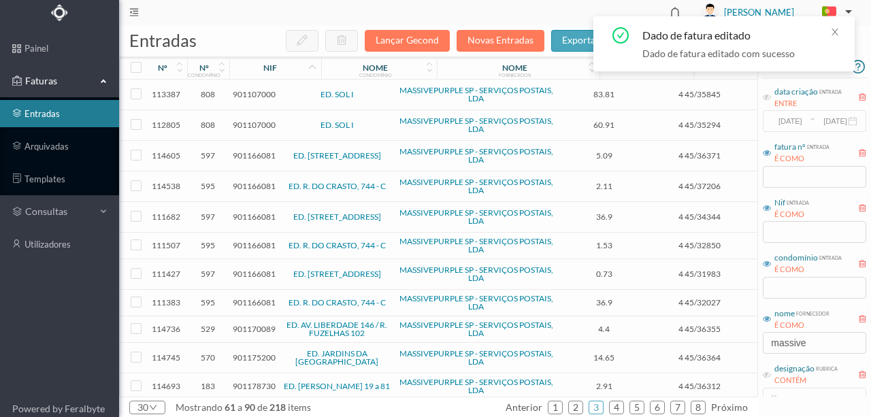
click at [246, 212] on span "901166081" at bounding box center [254, 217] width 43 height 10
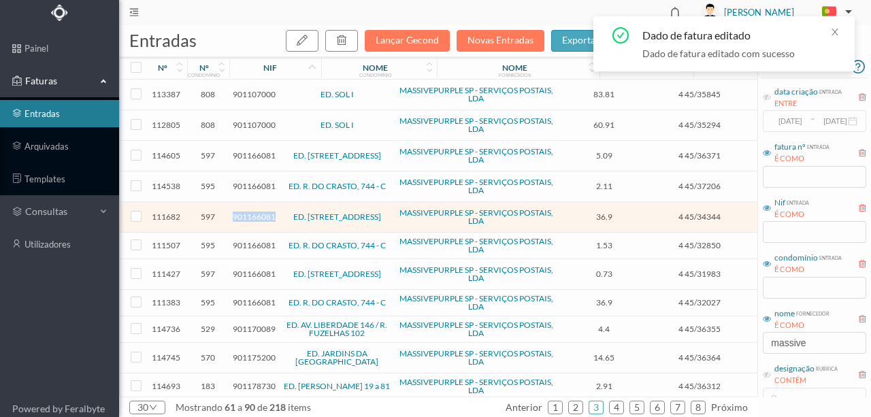
click at [246, 212] on span "901166081" at bounding box center [254, 217] width 43 height 10
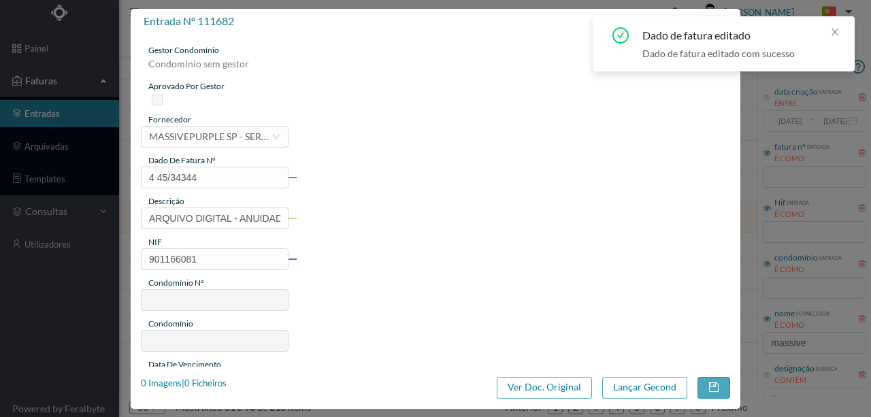
type input "4 45/34344"
type input "ARQUIVO DIGITAL - ANUIDADE"
type input "901166081"
type input "[DATE]"
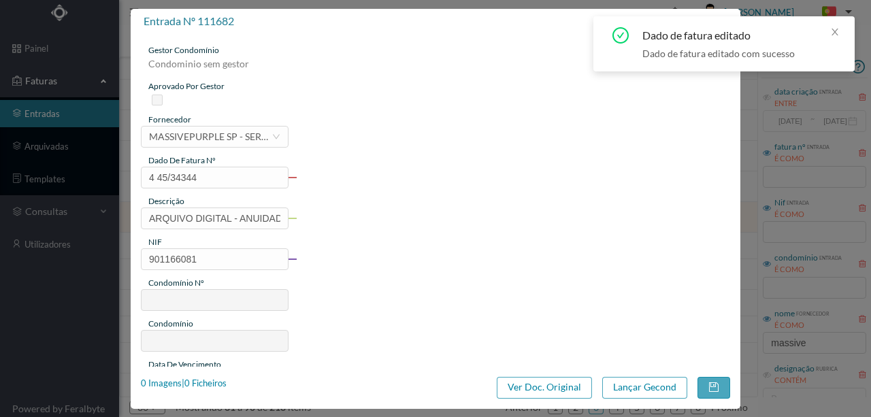
type input "[DATE]"
type input "36.90"
type input "597"
type input "ED. [STREET_ADDRESS]"
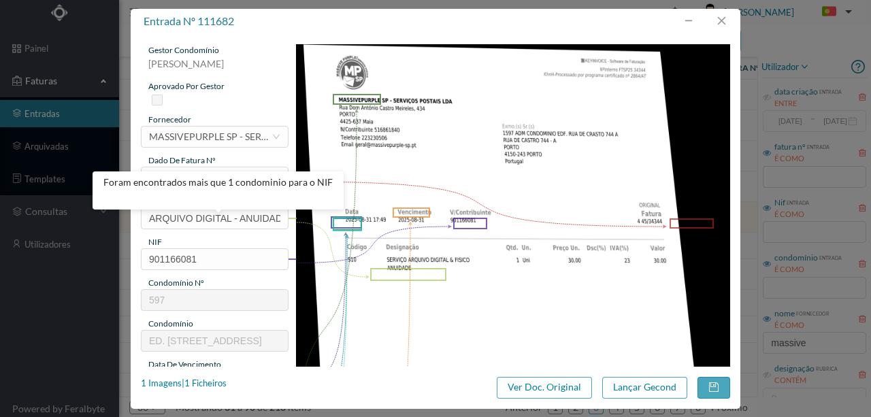
click at [350, 278] on img at bounding box center [513, 351] width 435 height 615
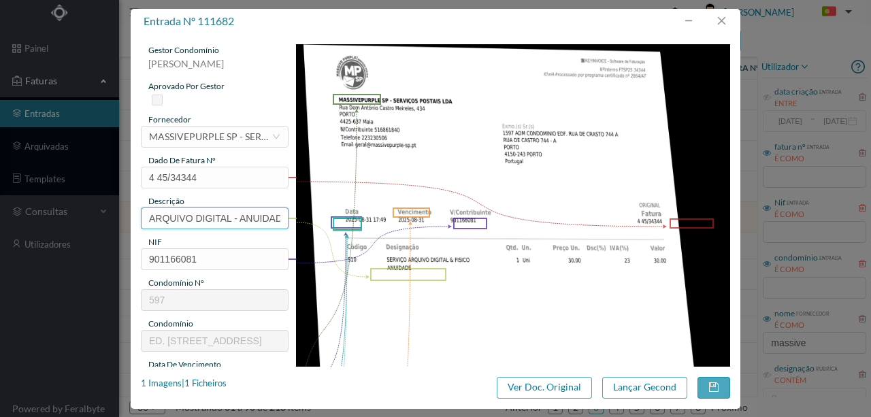
drag, startPoint x: 242, startPoint y: 217, endPoint x: 253, endPoint y: 217, distance: 11.6
click at [242, 217] on input "ARQUIVO DIGITAL - ANUIDADE" at bounding box center [215, 219] width 148 height 22
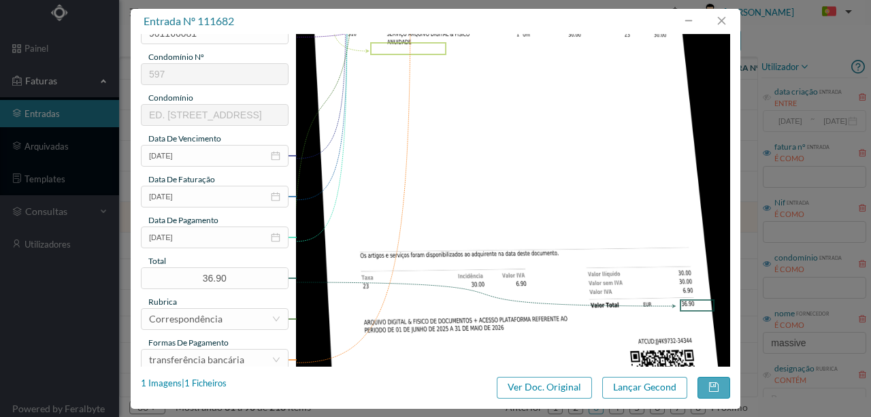
scroll to position [227, 0]
click at [214, 242] on input "[DATE]" at bounding box center [215, 237] width 148 height 22
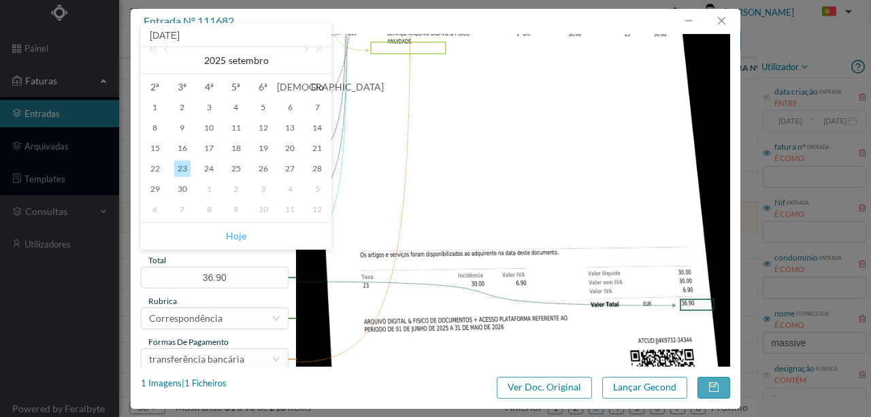
click at [233, 236] on link "Hoje" at bounding box center [236, 236] width 20 height 26
type input "[DATE]"
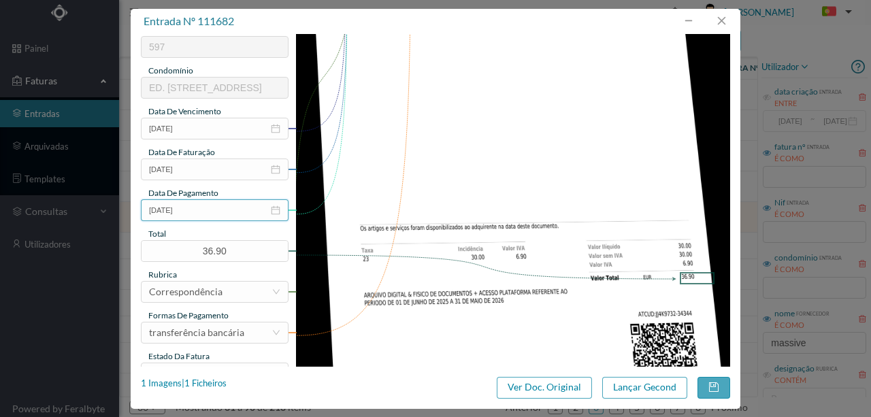
scroll to position [322, 0]
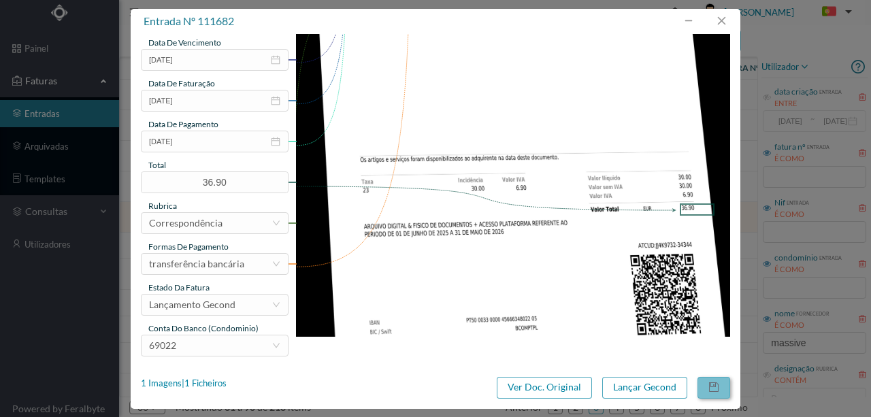
click at [711, 391] on button "button" at bounding box center [714, 388] width 33 height 22
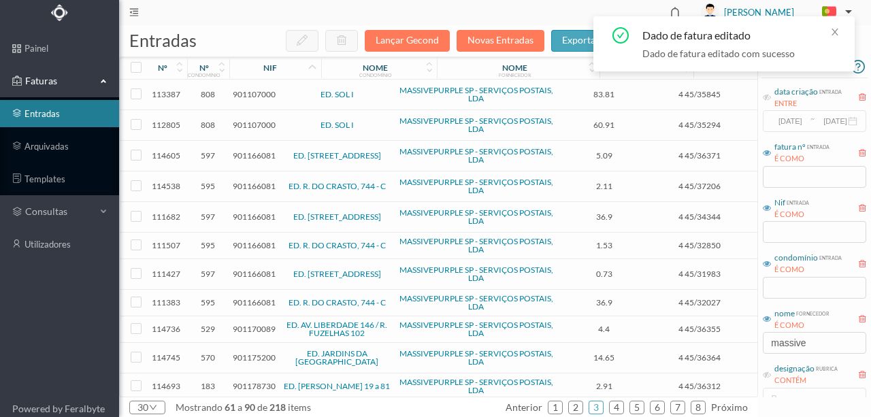
click at [257, 213] on span "901166081" at bounding box center [254, 217] width 43 height 10
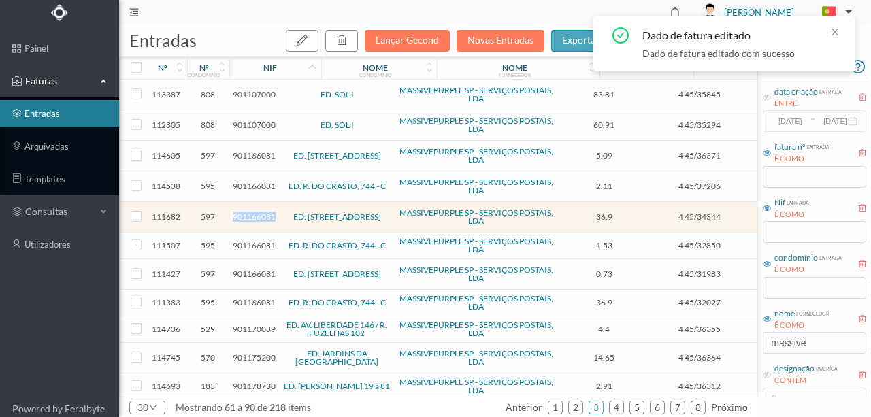
click at [257, 213] on span "901166081" at bounding box center [254, 217] width 43 height 10
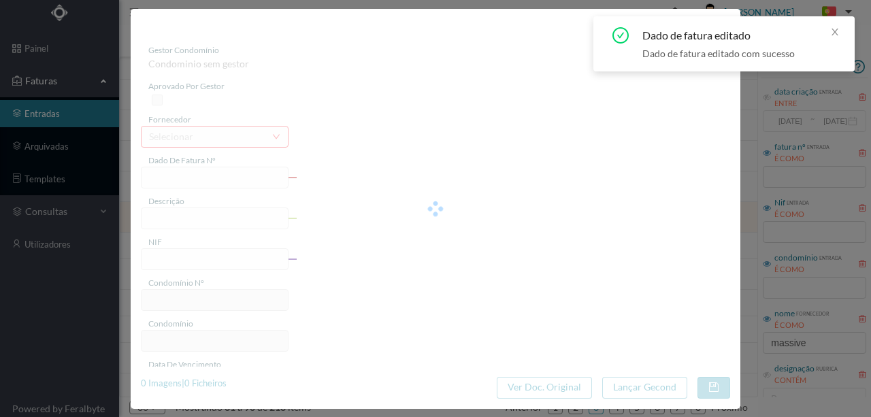
type input "4 45/34344"
type input "ARQUIVO DIGITAL - ANUIDADE"
type input "901166081"
type input "[DATE]"
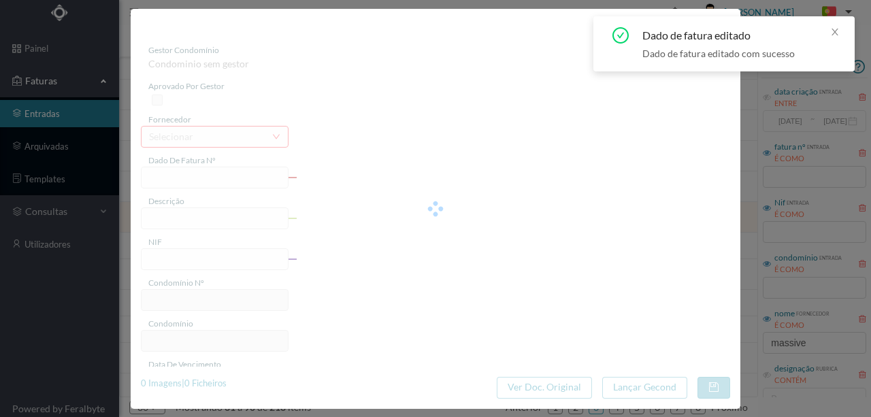
type input "[DATE]"
type input "36.90"
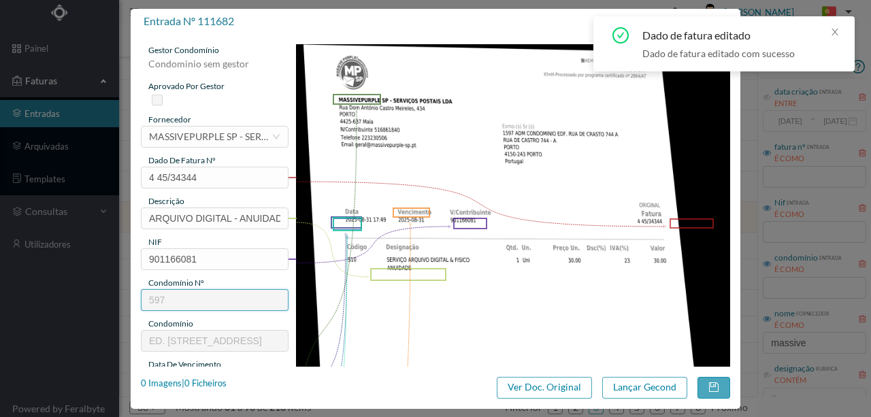
type input "597"
type input "ED. [STREET_ADDRESS]"
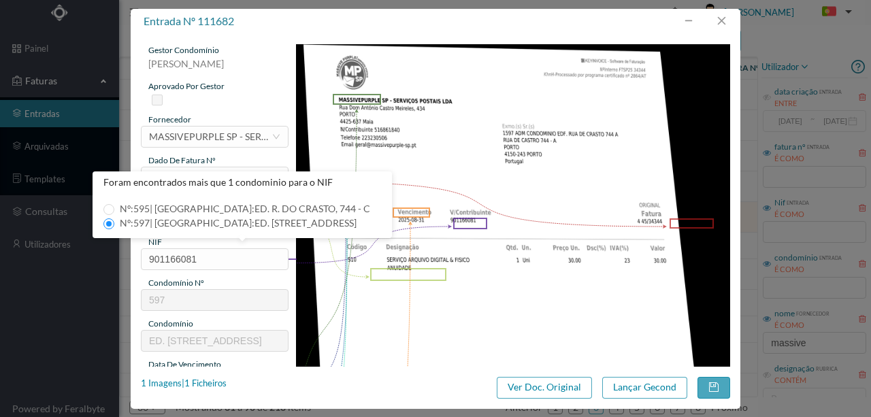
click at [372, 283] on img at bounding box center [513, 351] width 435 height 615
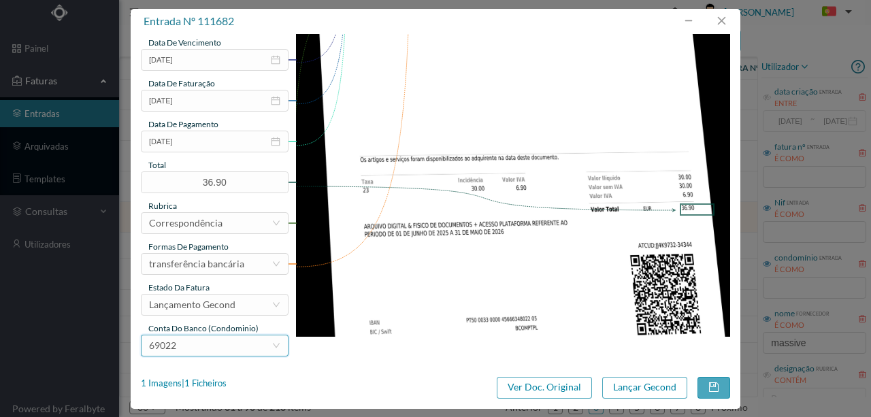
click at [211, 343] on div "69022" at bounding box center [210, 346] width 123 height 20
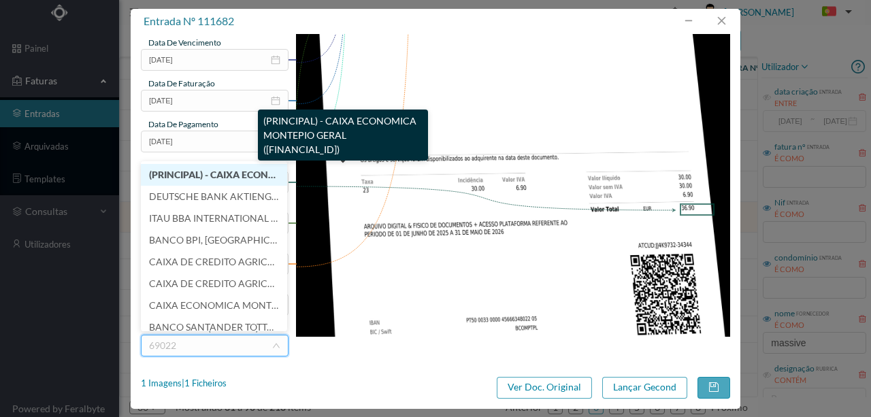
click at [212, 176] on span "(PRINCIPAL) - CAIXA ECONOMICA MONTEPIO GERAL ([FINANCIAL_ID])" at bounding box center [305, 175] width 313 height 12
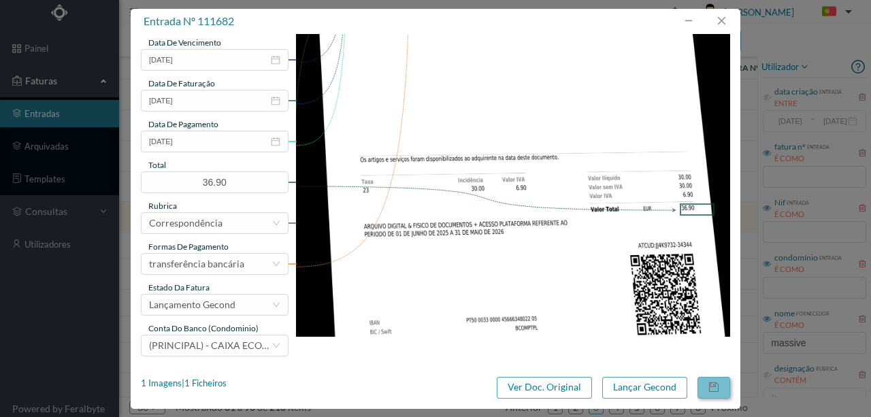
click at [710, 386] on button "button" at bounding box center [714, 388] width 33 height 22
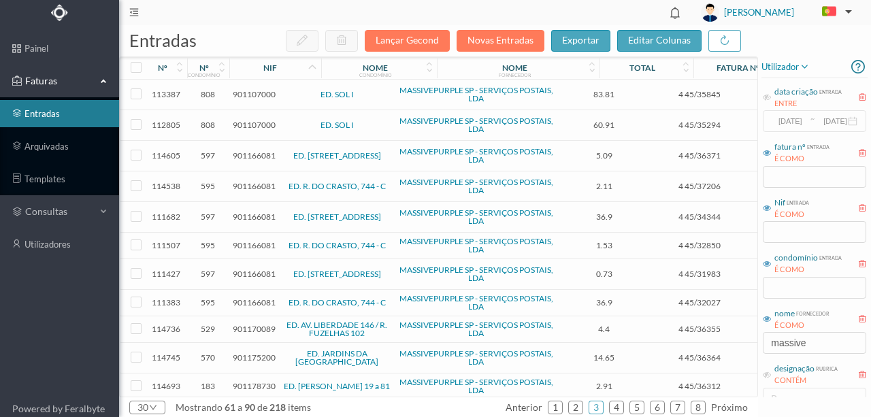
click at [246, 242] on span "901166081" at bounding box center [254, 245] width 43 height 10
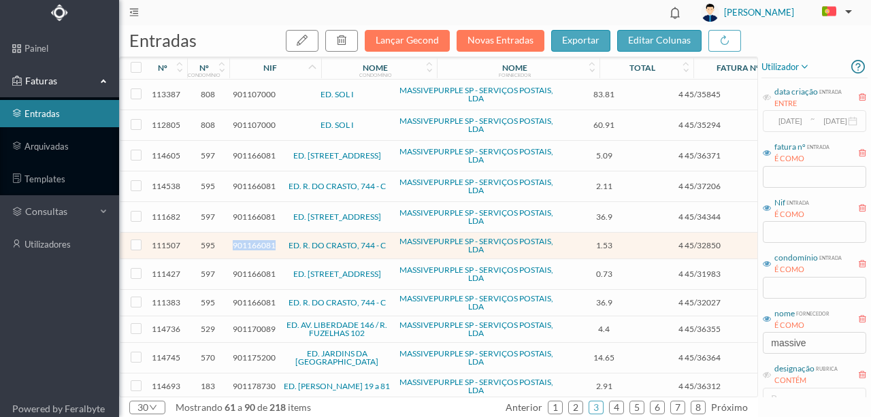
click at [246, 242] on span "901166081" at bounding box center [254, 245] width 43 height 10
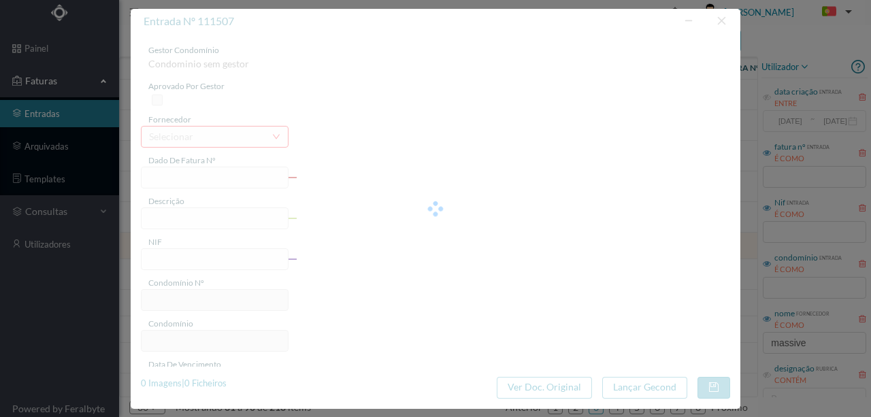
type input "4 45/32850"
type input "Serviço [PERSON_NAME]"
type input "901166081"
type input "[DATE]"
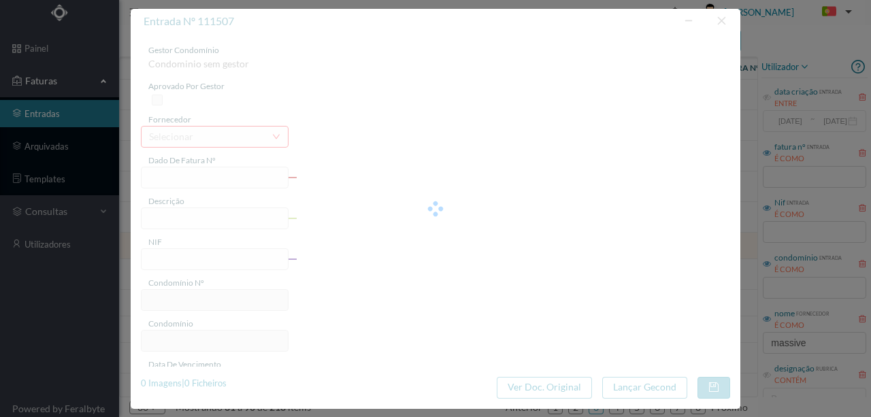
type input "[DATE]"
type input "1.53"
type input "595"
type input "ED. R. DO CRASTO, 744 - C"
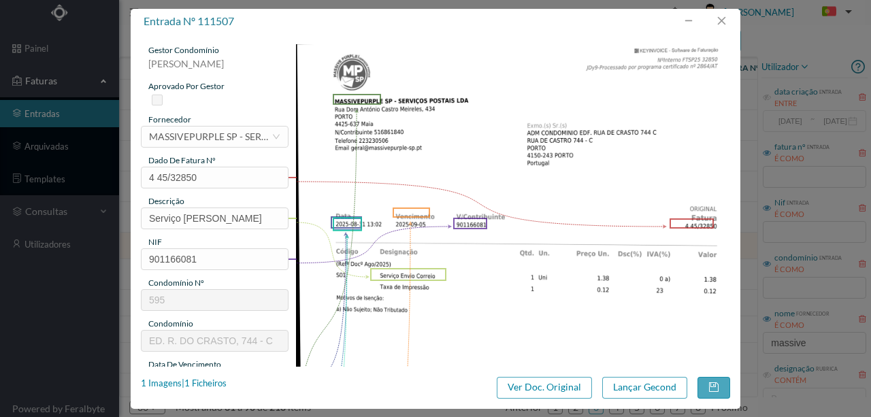
click at [406, 286] on img at bounding box center [513, 351] width 435 height 615
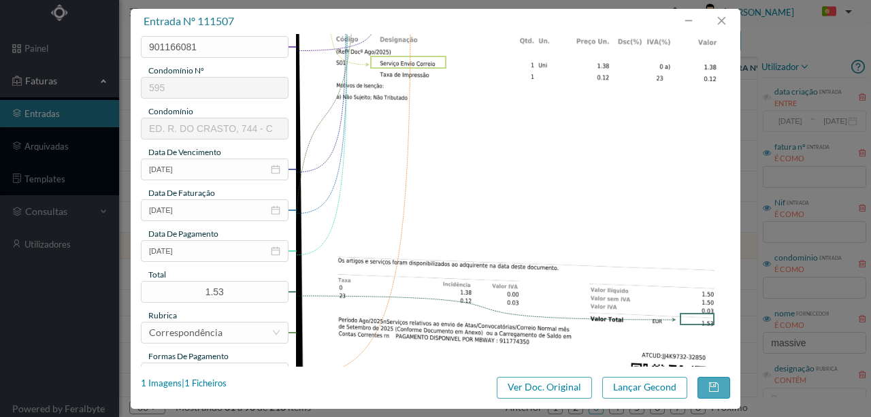
scroll to position [227, 0]
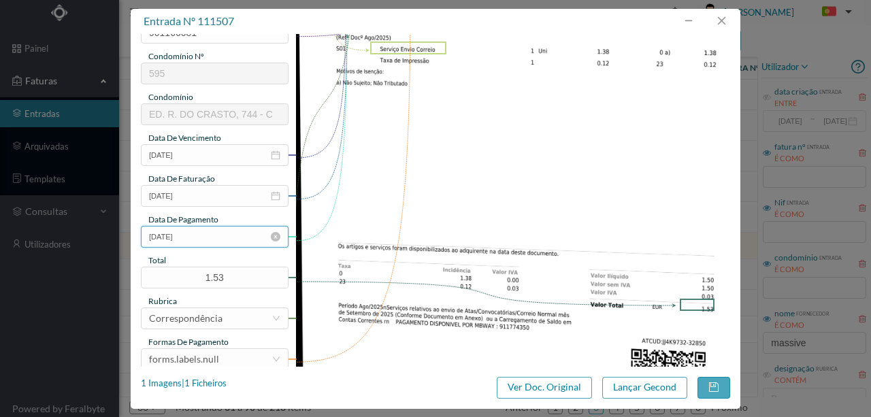
click at [219, 238] on input "[DATE]" at bounding box center [215, 237] width 148 height 22
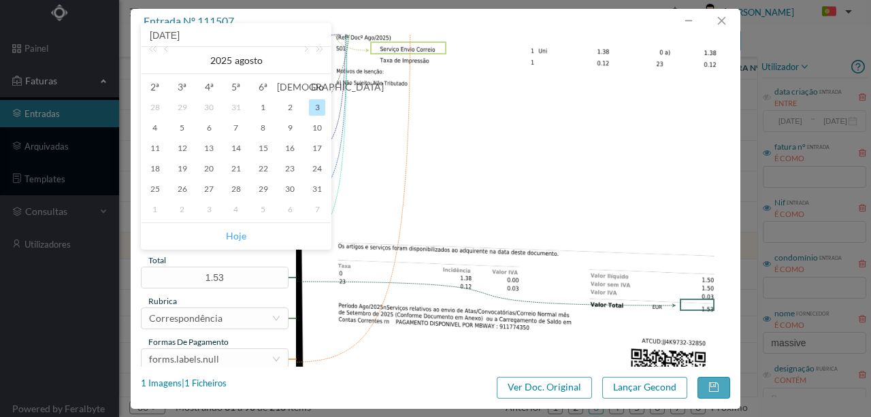
click at [239, 236] on link "Hoje" at bounding box center [236, 236] width 20 height 26
type input "[DATE]"
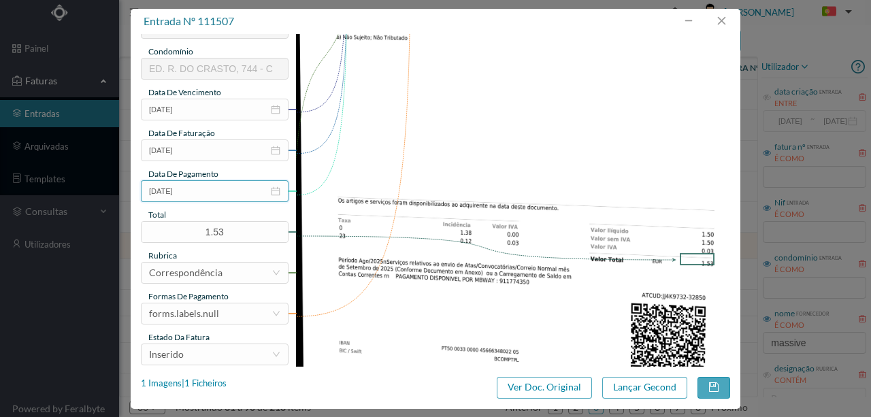
scroll to position [322, 0]
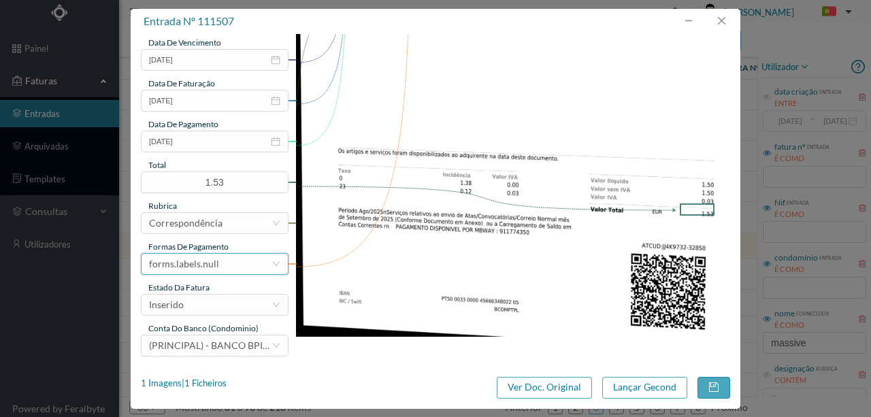
click at [227, 261] on div "forms.labels.null" at bounding box center [210, 264] width 123 height 20
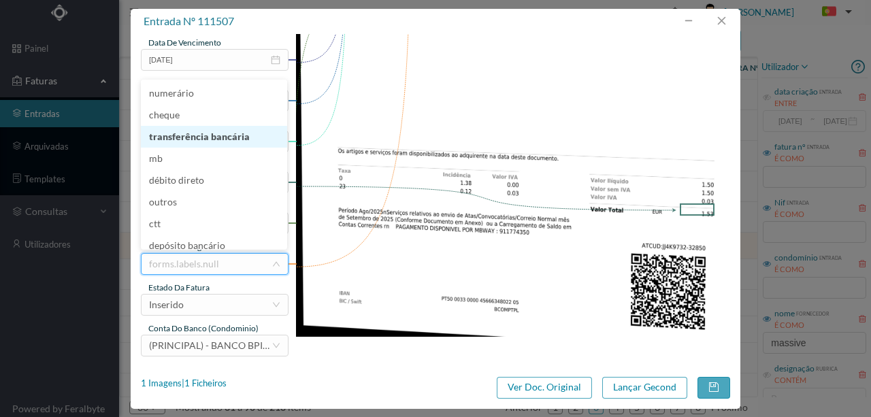
click at [204, 138] on li "transferência bancária" at bounding box center [214, 137] width 146 height 22
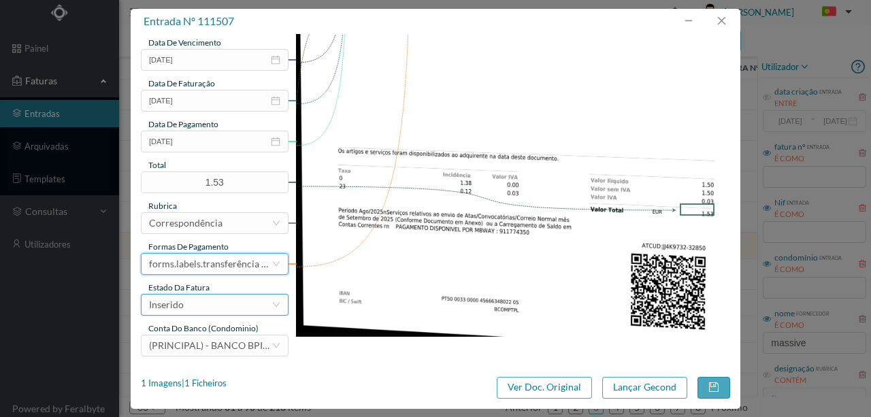
click at [207, 304] on div "Inserido" at bounding box center [210, 305] width 123 height 20
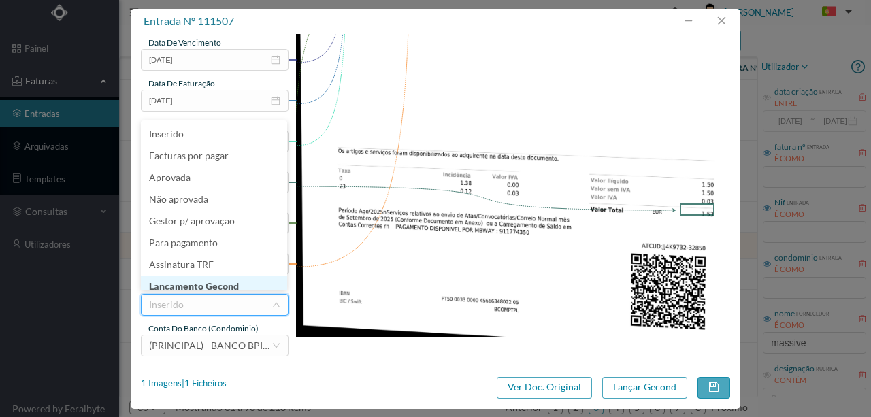
scroll to position [7, 0]
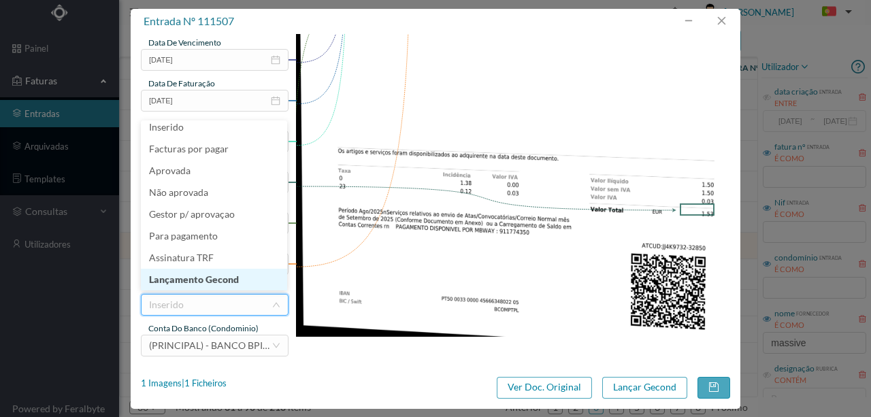
click at [204, 282] on li "Lançamento Gecond" at bounding box center [214, 280] width 146 height 22
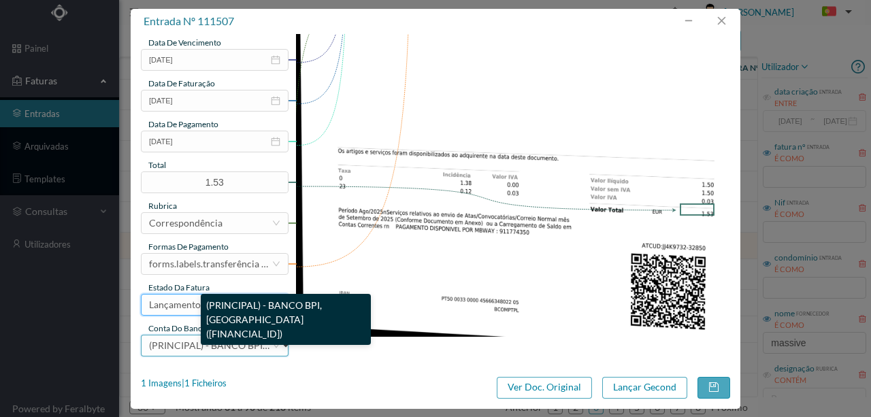
click at [214, 347] on span "(PRINCIPAL) - BANCO BPI, [GEOGRAPHIC_DATA] ([FINANCIAL_ID])" at bounding box center [295, 346] width 293 height 12
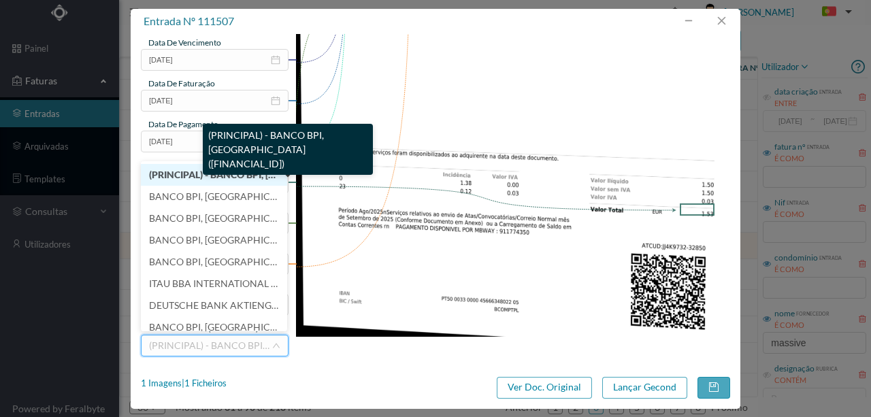
click at [211, 170] on span "(PRINCIPAL) - BANCO BPI, [GEOGRAPHIC_DATA] ([FINANCIAL_ID])" at bounding box center [293, 175] width 289 height 12
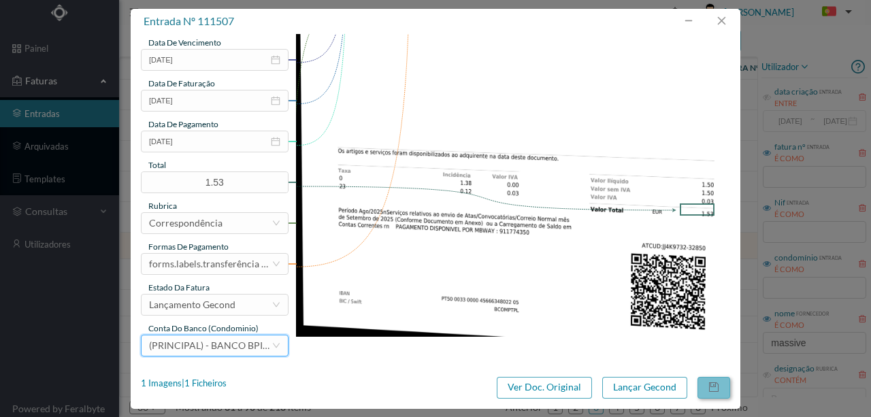
click at [724, 387] on button "button" at bounding box center [714, 388] width 33 height 22
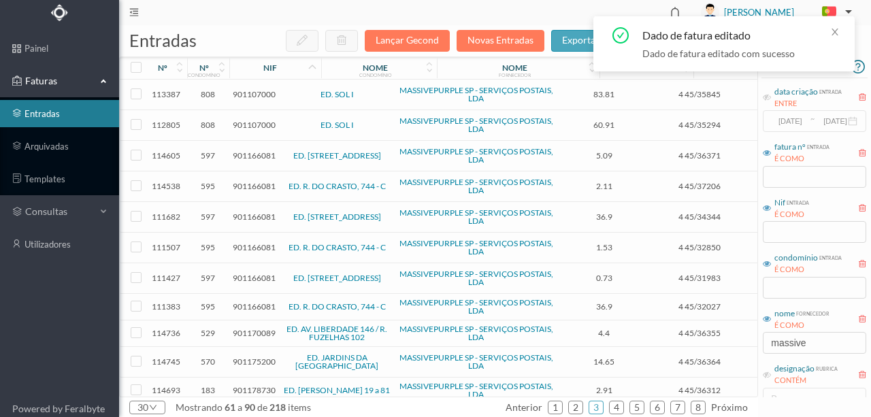
click at [239, 273] on span "901166081" at bounding box center [254, 278] width 43 height 10
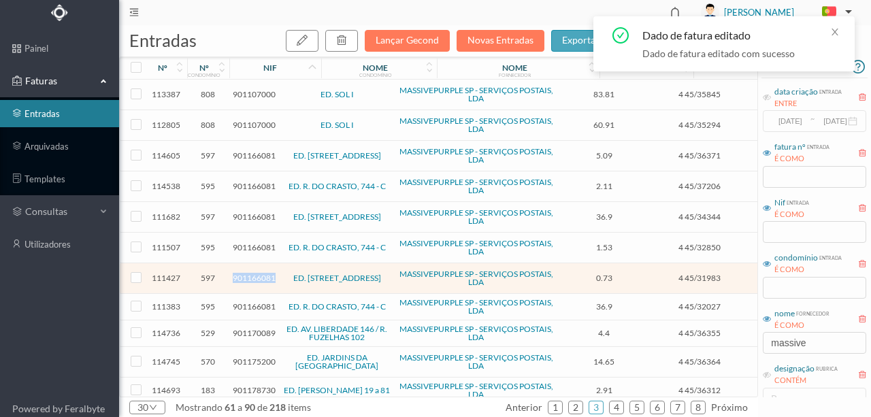
click at [239, 273] on span "901166081" at bounding box center [254, 278] width 43 height 10
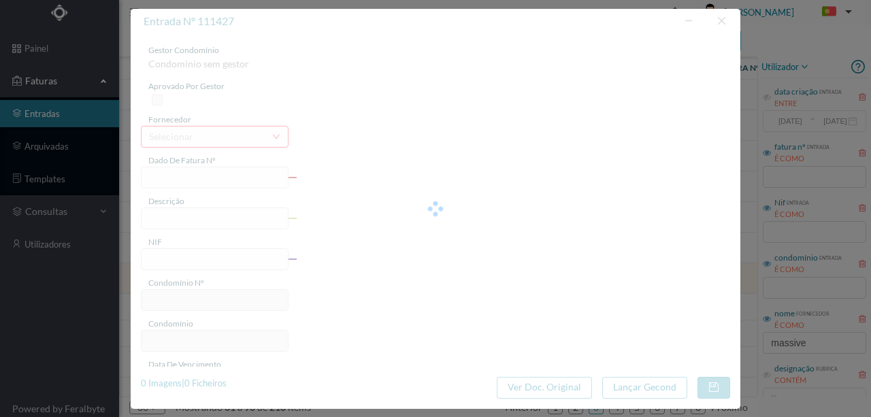
type input "4 45/31983"
type input "Serviço [PERSON_NAME]"
type input "901166081"
type input "[DATE]"
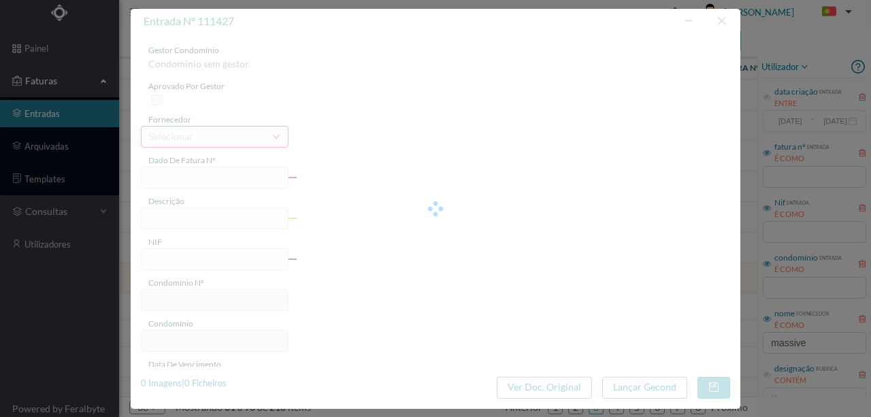
type input "[DATE]"
type input "0.73"
type input "597"
type input "ED. [STREET_ADDRESS]"
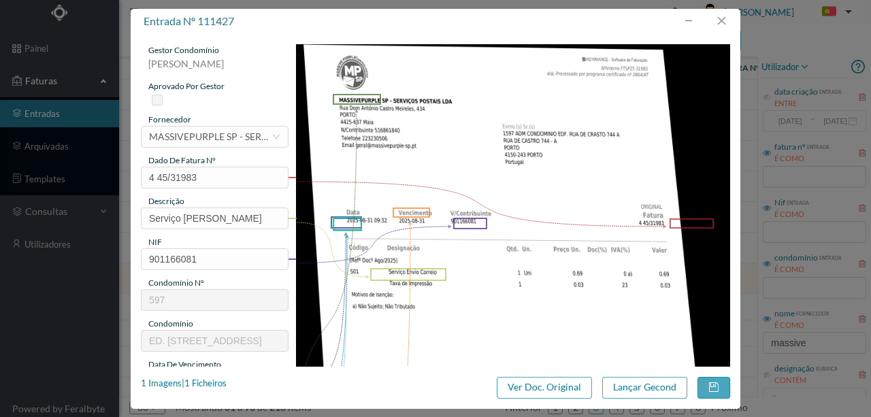
click at [346, 302] on img at bounding box center [513, 351] width 435 height 615
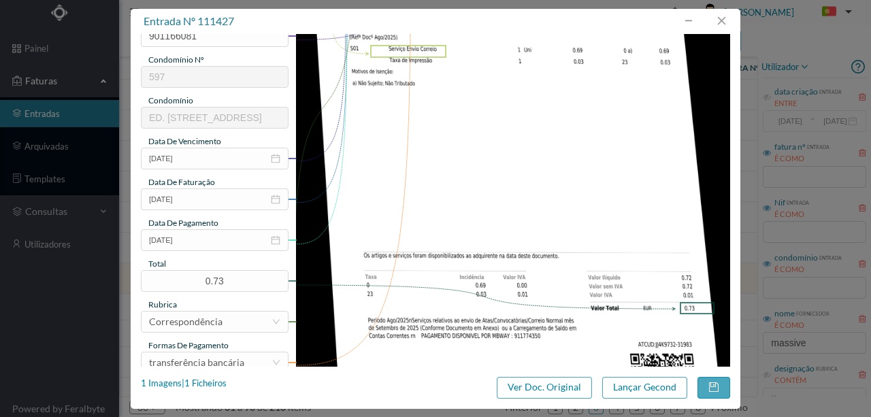
scroll to position [227, 0]
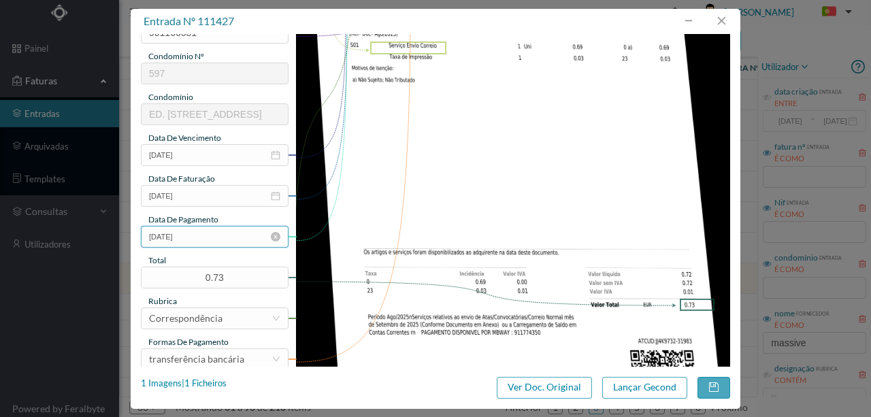
click at [206, 240] on input "[DATE]" at bounding box center [215, 237] width 148 height 22
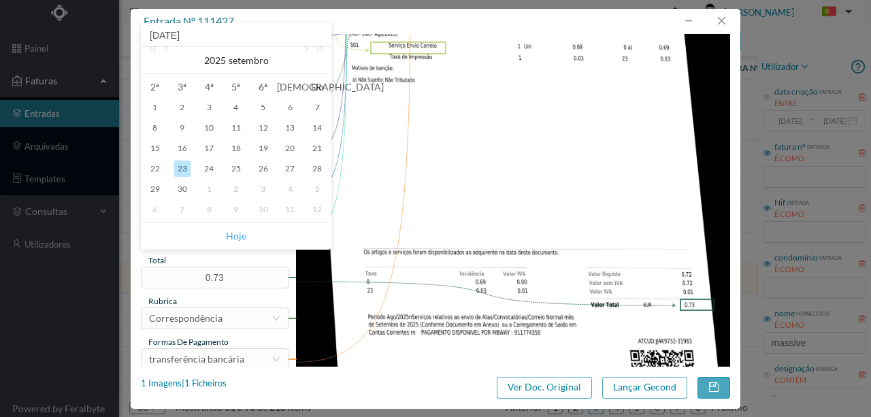
click at [233, 238] on link "Hoje" at bounding box center [236, 236] width 20 height 26
type input "[DATE]"
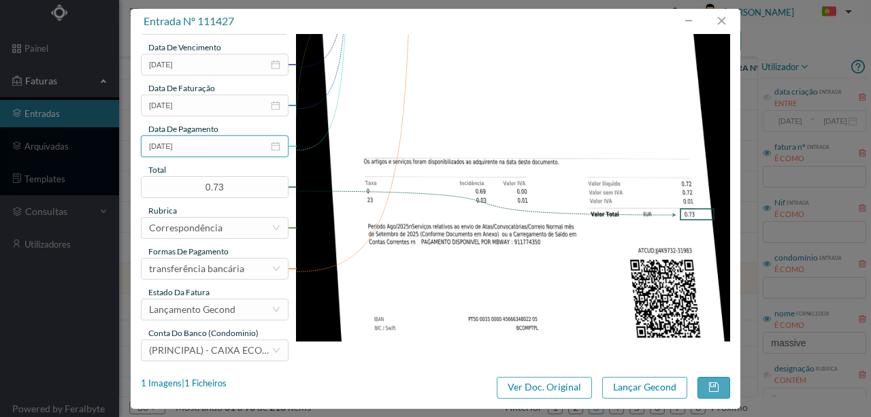
scroll to position [322, 0]
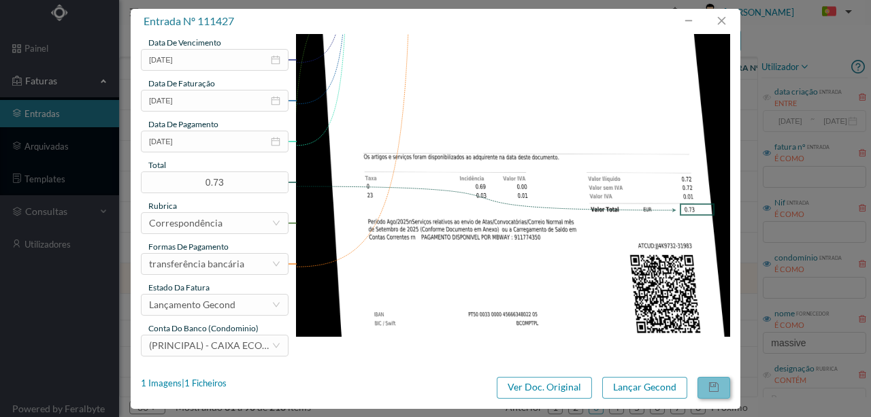
click at [718, 383] on button "button" at bounding box center [714, 388] width 33 height 22
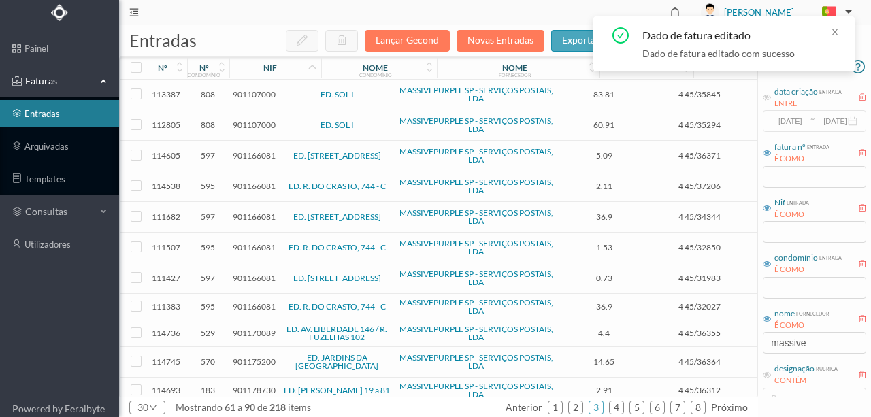
click at [249, 302] on span "901166081" at bounding box center [254, 307] width 43 height 10
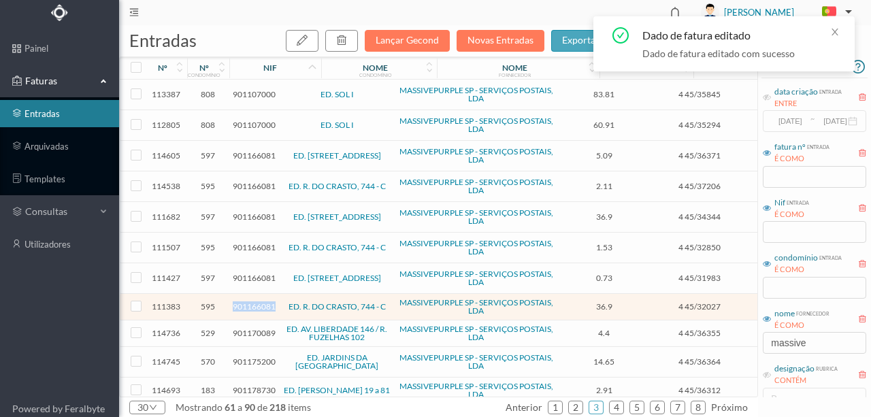
click at [249, 302] on span "901166081" at bounding box center [254, 307] width 43 height 10
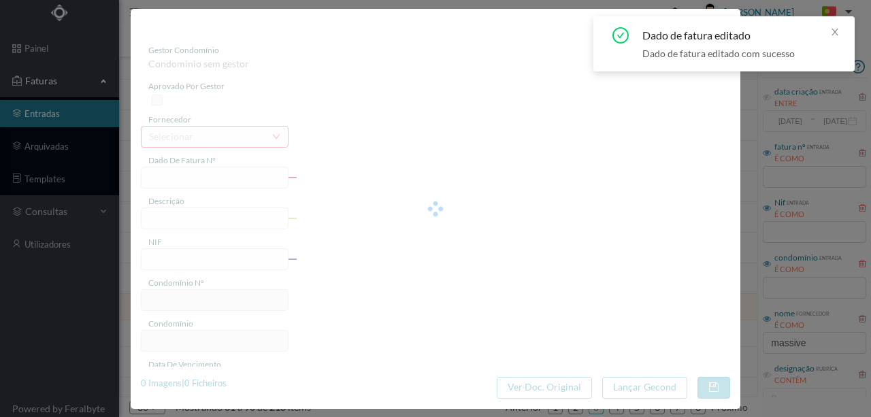
type input "4 45/32027"
type input "PMN"
type input "901166081"
type input "Invalid date"
type input "[DATE]"
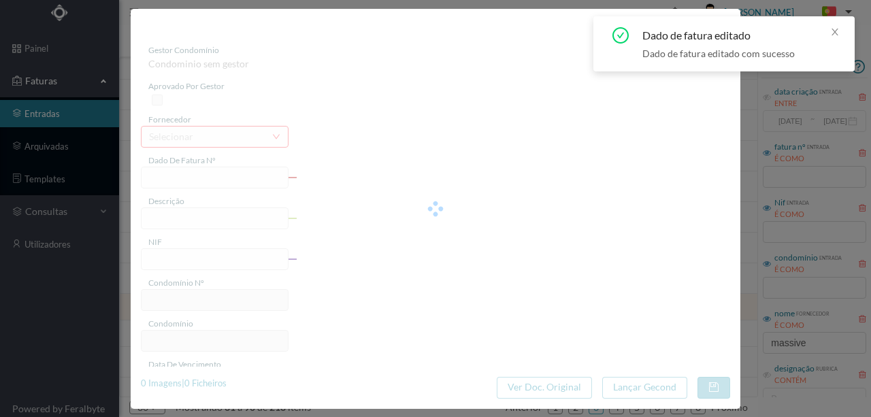
type input "36.90"
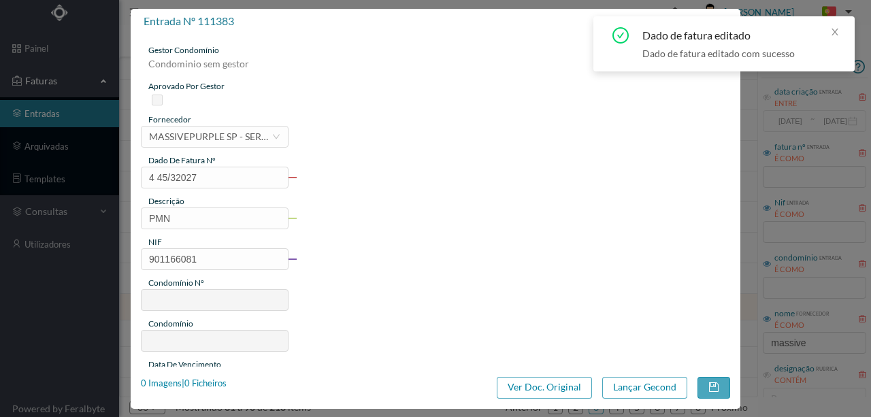
type input "595"
type input "ED. R. DO CRASTO, 744 - C"
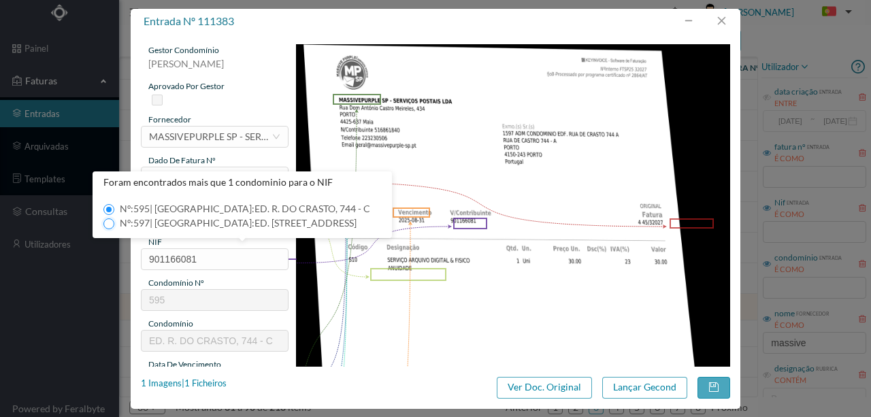
click at [110, 224] on input "Nº: 597 | Nome: ED. [STREET_ADDRESS]" at bounding box center [108, 224] width 11 height 11
type input "597"
type input "ED. [STREET_ADDRESS]"
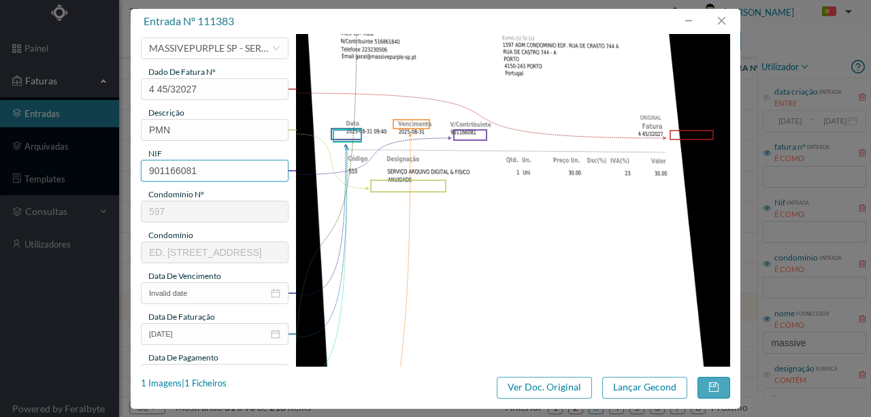
scroll to position [91, 0]
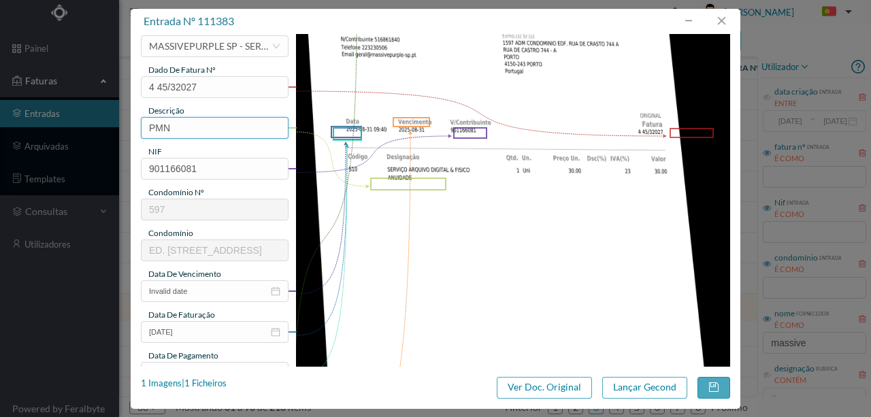
drag, startPoint x: 199, startPoint y: 132, endPoint x: 130, endPoint y: 130, distance: 69.5
click at [131, 130] on div "gestor condomínio [PERSON_NAME] aprovado por gestor fornecedor selecionar MASSI…" at bounding box center [436, 200] width 610 height 333
drag, startPoint x: 232, startPoint y: 132, endPoint x: 113, endPoint y: 129, distance: 119.2
click at [113, 129] on div "entrada nº 111383 gestor condomínio [PERSON_NAME] aprovado por gestor fornecedo…" at bounding box center [435, 208] width 871 height 417
type input "SERVIÇO ARQUIVO DIGITAL - ANUIDADE"
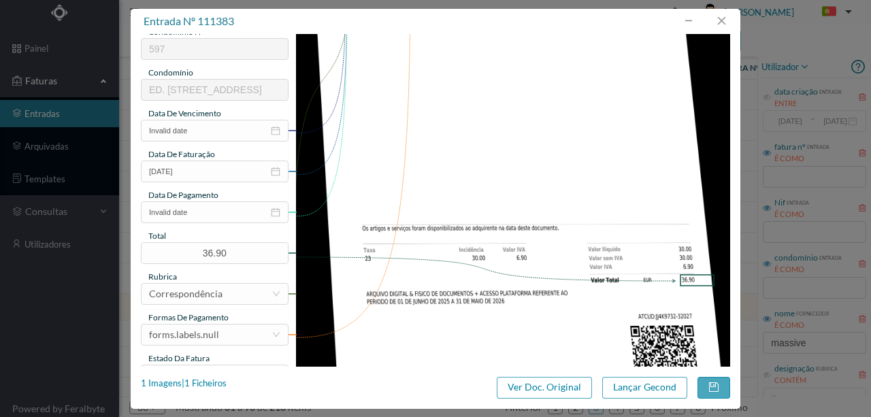
scroll to position [272, 0]
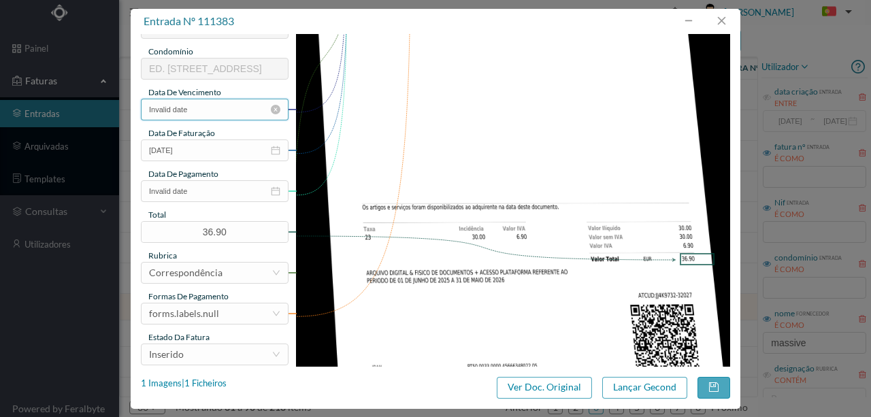
click at [211, 110] on input "Invalid date" at bounding box center [215, 110] width 148 height 22
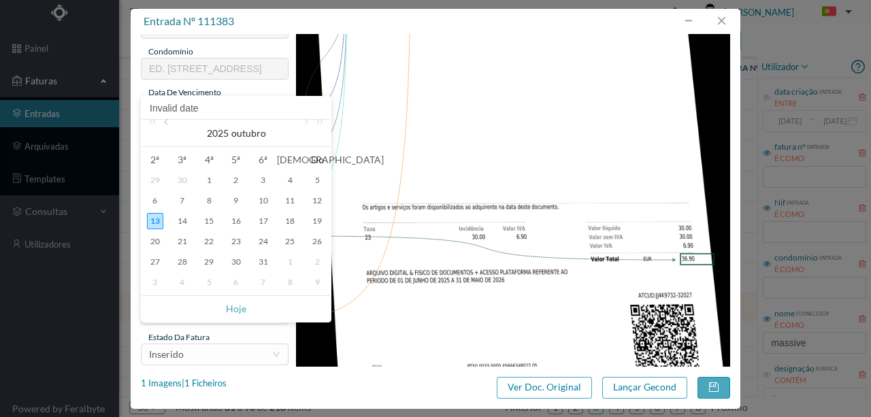
click at [165, 123] on link at bounding box center [167, 133] width 12 height 27
click at [319, 260] on div "31" at bounding box center [317, 262] width 16 height 16
type input "[DATE]"
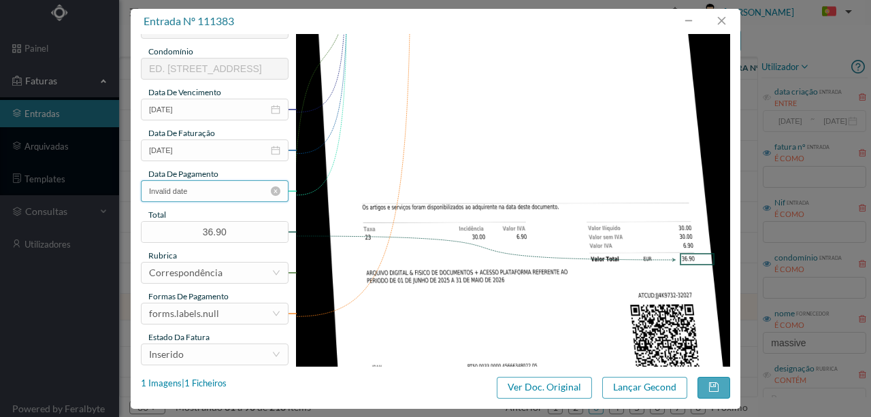
click at [228, 196] on input "Invalid date" at bounding box center [215, 191] width 148 height 22
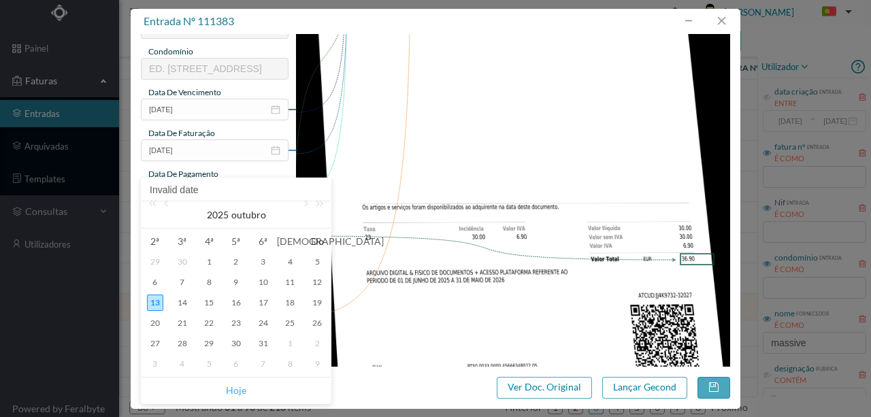
click at [236, 389] on link "Hoje" at bounding box center [236, 391] width 20 height 26
type input "[DATE]"
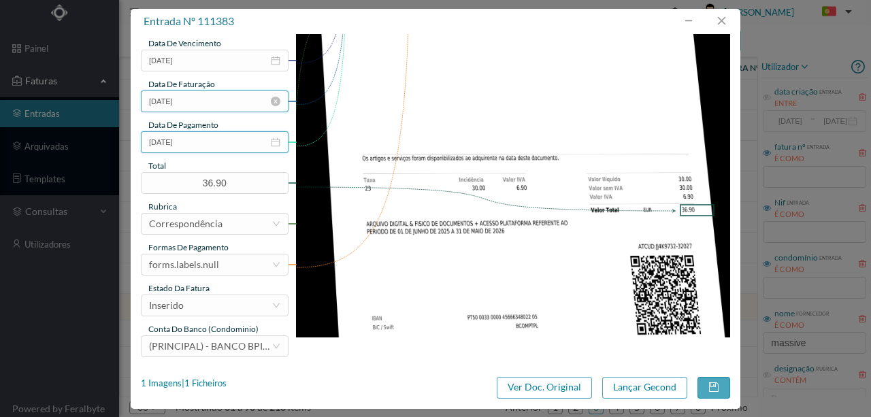
scroll to position [322, 0]
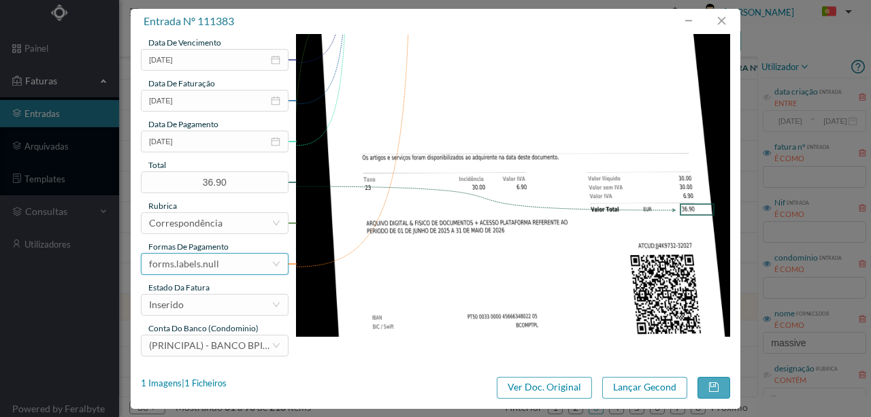
drag, startPoint x: 225, startPoint y: 263, endPoint x: 223, endPoint y: 253, distance: 9.6
click at [223, 263] on div "forms.labels.null" at bounding box center [210, 264] width 123 height 20
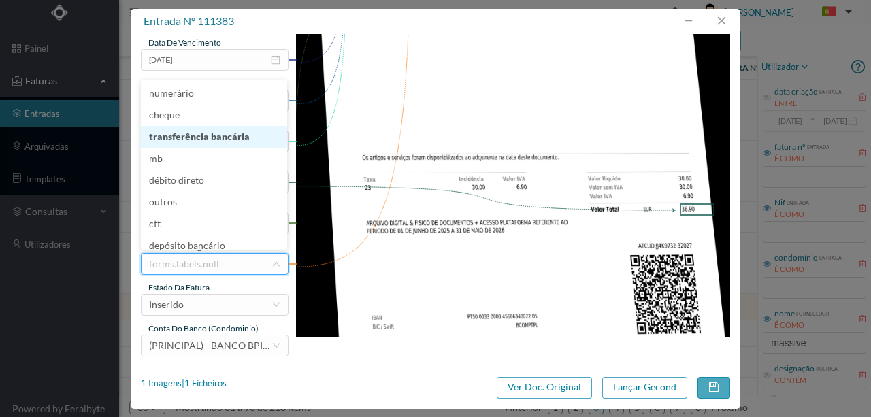
click at [214, 135] on li "transferência bancária" at bounding box center [214, 137] width 146 height 22
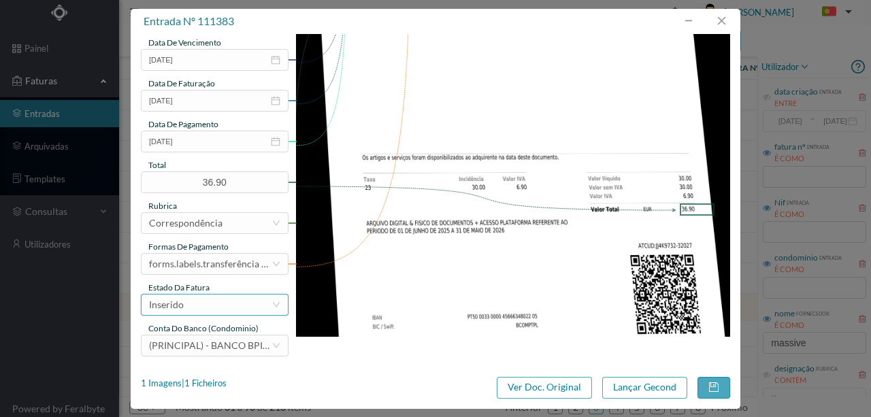
click at [208, 312] on div "Inserido" at bounding box center [210, 305] width 123 height 20
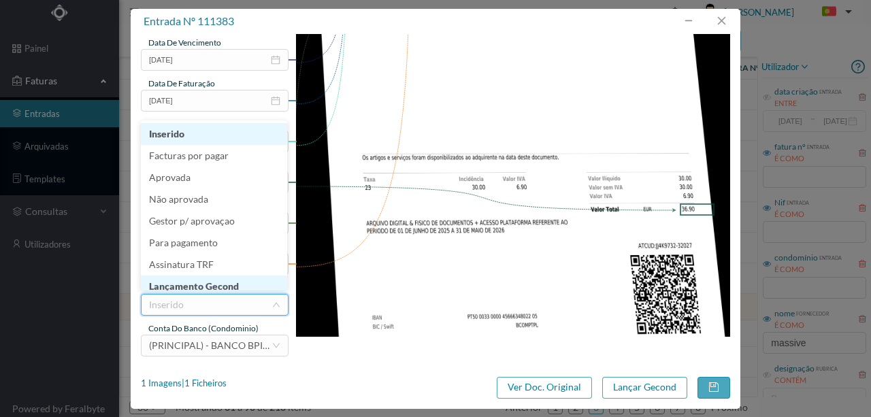
scroll to position [7, 0]
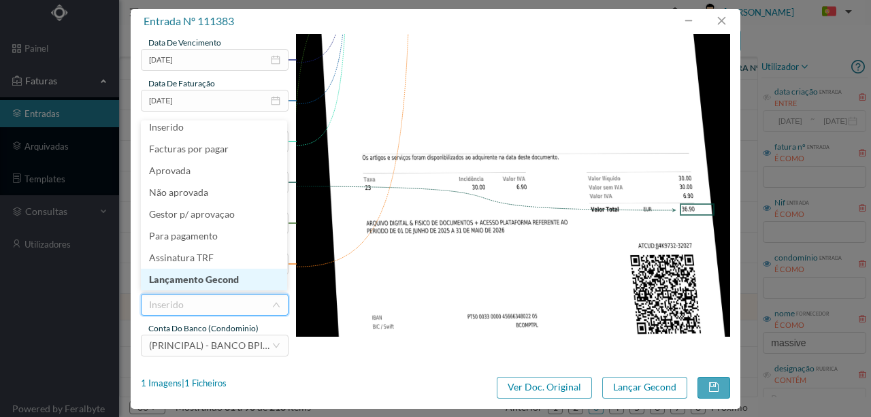
click at [224, 279] on li "Lançamento Gecond" at bounding box center [214, 280] width 146 height 22
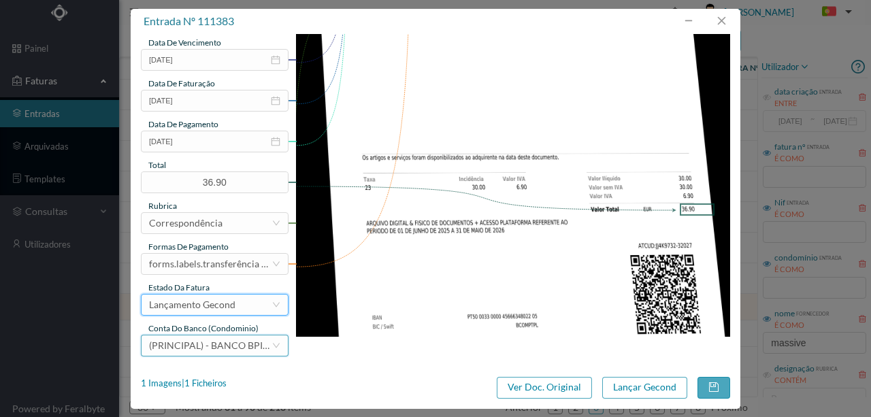
click at [211, 343] on span "(PRINCIPAL) - BANCO BPI, [GEOGRAPHIC_DATA] ([FINANCIAL_ID])" at bounding box center [295, 346] width 293 height 12
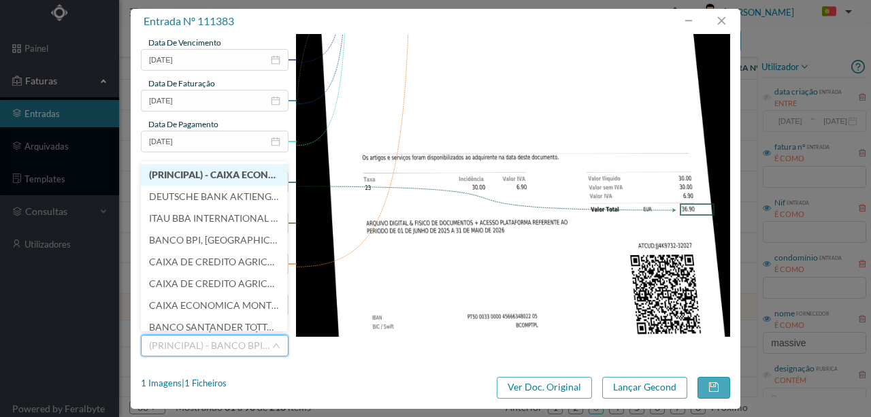
click at [216, 181] on li "(PRINCIPAL) - CAIXA ECONOMICA MONTEPIO GERAL ([FINANCIAL_ID])" at bounding box center [214, 175] width 146 height 22
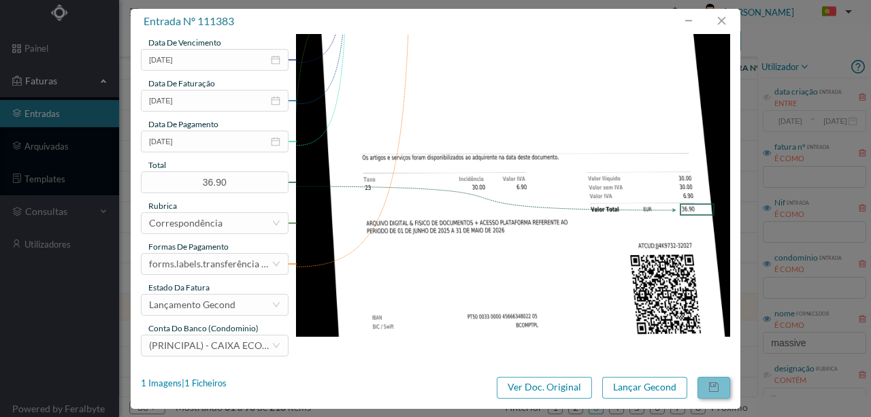
click at [720, 387] on button "button" at bounding box center [714, 388] width 33 height 22
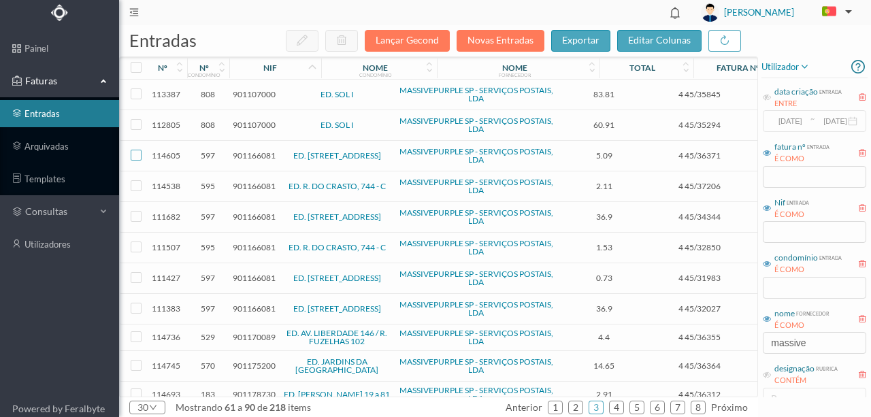
click at [133, 155] on input "checkbox" at bounding box center [136, 155] width 11 height 11
checkbox input "true"
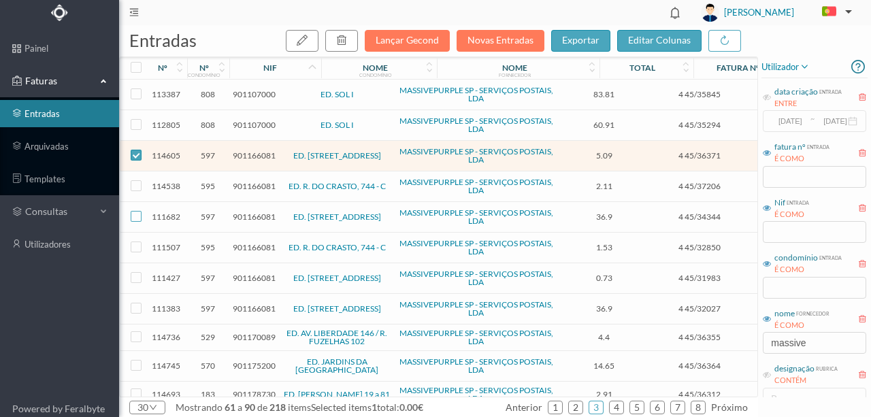
click at [135, 214] on input "checkbox" at bounding box center [136, 216] width 11 height 11
checkbox input "true"
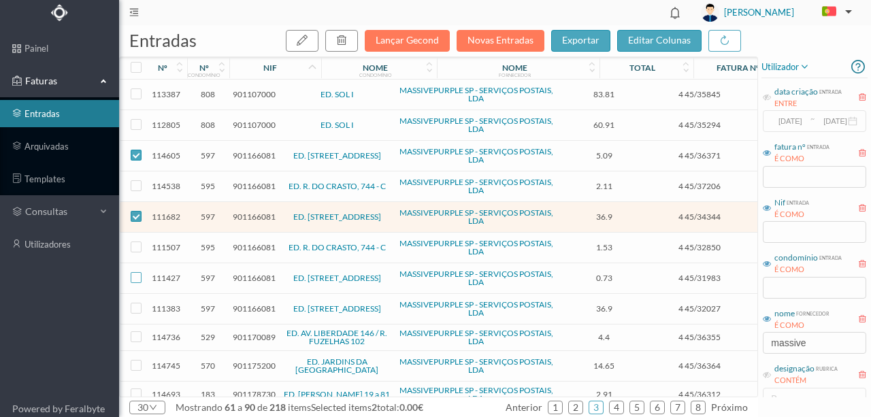
click at [138, 273] on input "checkbox" at bounding box center [136, 277] width 11 height 11
checkbox input "true"
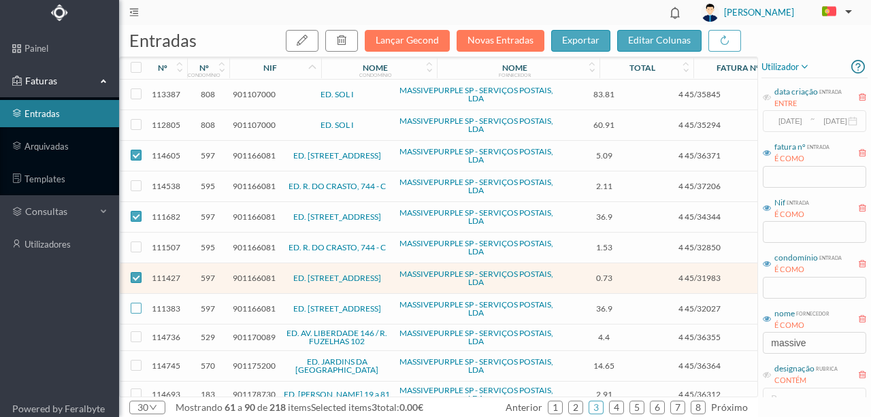
click at [139, 304] on input "checkbox" at bounding box center [136, 308] width 11 height 11
checkbox input "true"
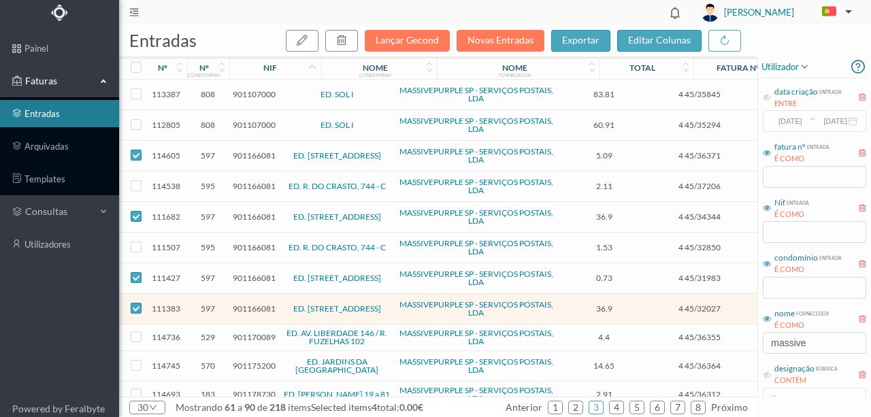
click at [256, 212] on span "901166081" at bounding box center [254, 217] width 43 height 10
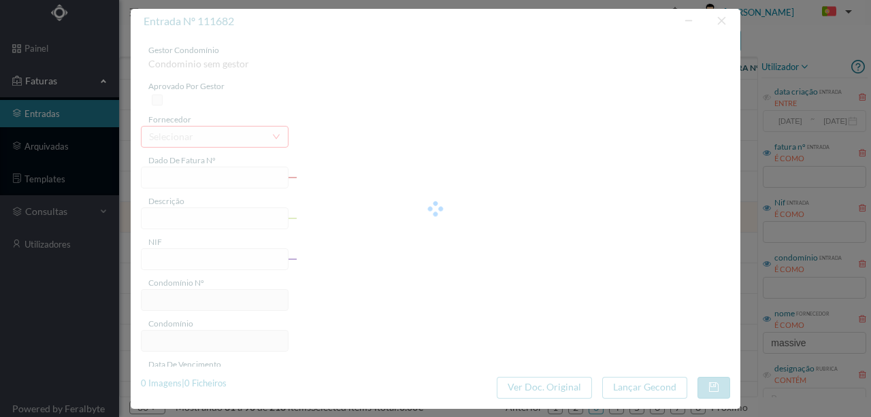
type input "4 45/34344"
type input "ARQUIVO DIGITAL - ANUIDADE"
type input "901166081"
type input "[DATE]"
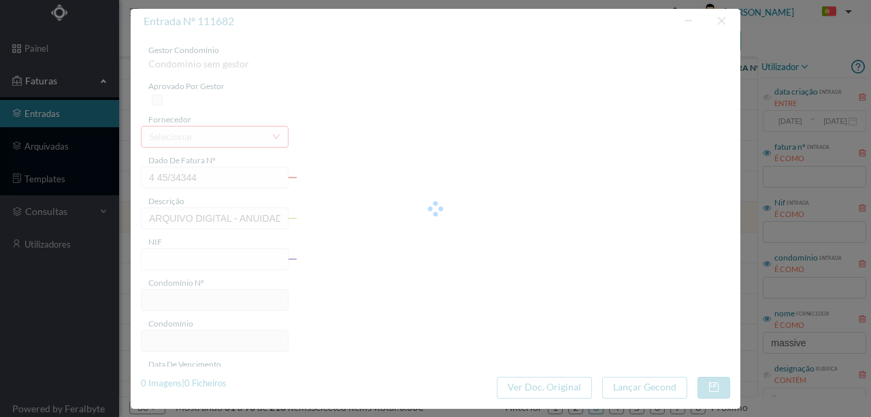
type input "[DATE]"
type input "36.90"
type input "597"
type input "ED. [STREET_ADDRESS]"
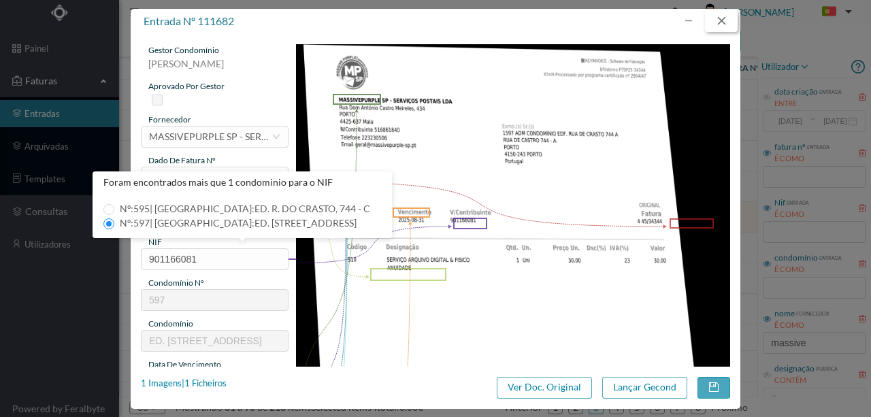
click at [724, 22] on button "button" at bounding box center [721, 21] width 33 height 22
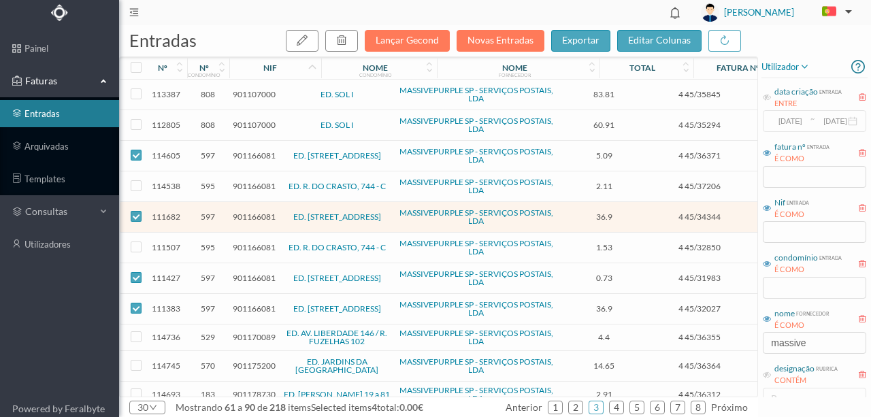
click at [253, 304] on span "901166081" at bounding box center [254, 309] width 43 height 10
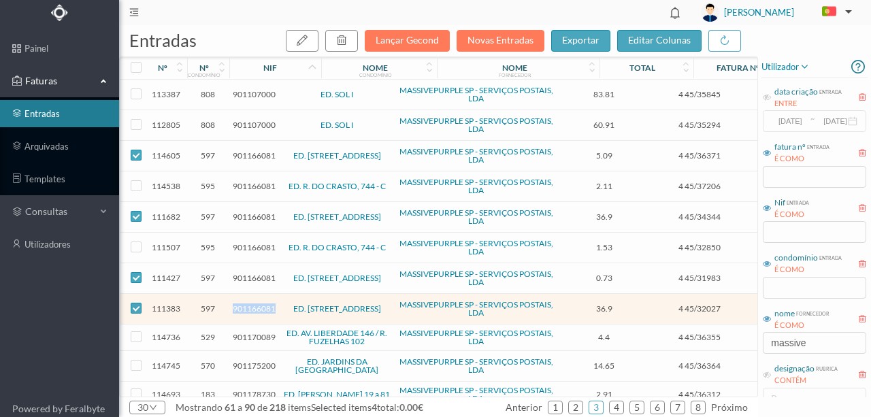
click at [253, 304] on span "901166081" at bounding box center [254, 309] width 43 height 10
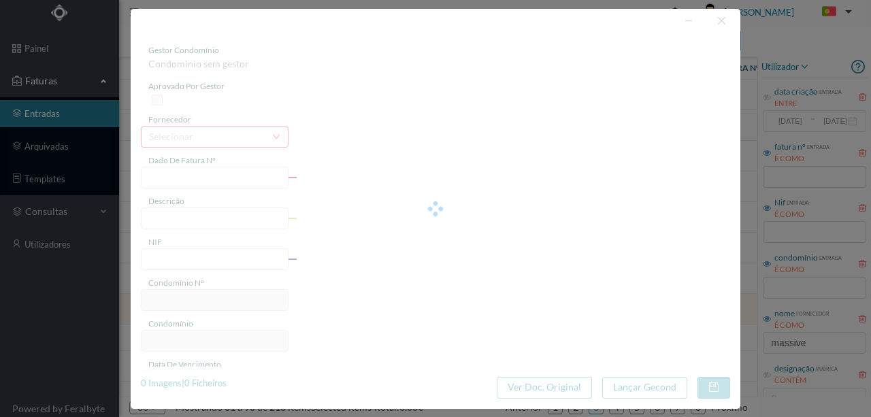
type input "4 45/32027"
type input "SERVIÇO ARQUIVO DIGITAL - ANUIDADE"
type input "901166081"
type input "[DATE]"
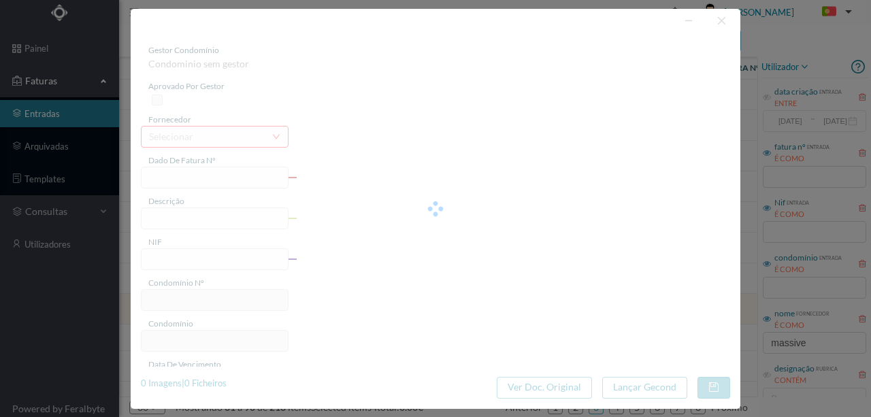
type input "[DATE]"
type input "36.90"
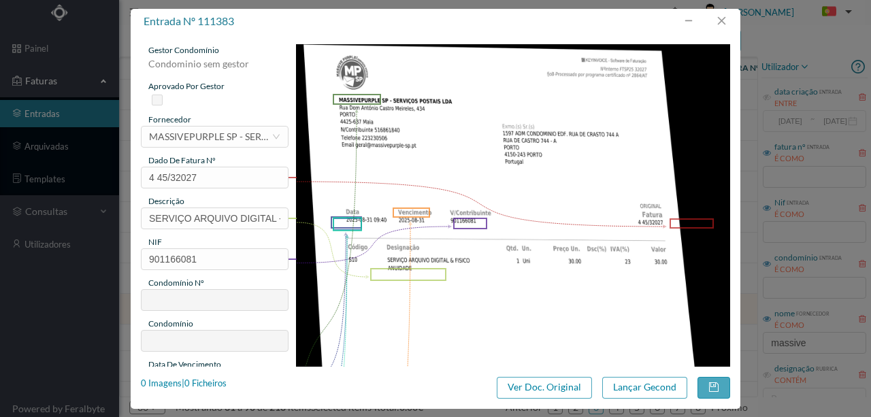
type input "597"
type input "ED. [STREET_ADDRESS]"
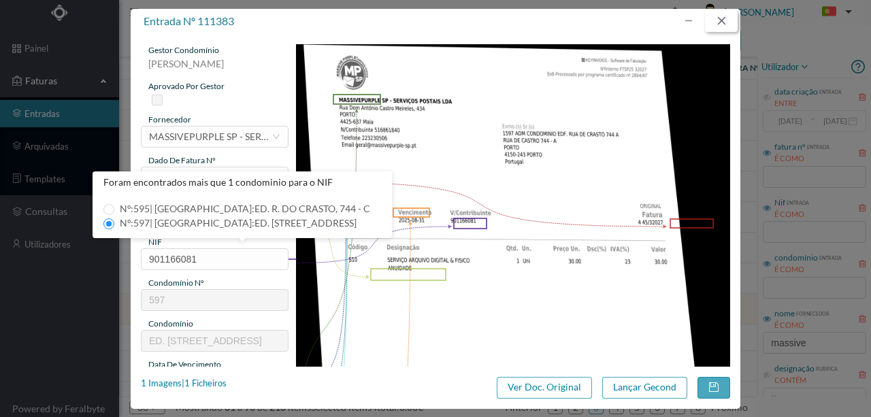
click at [726, 17] on button "button" at bounding box center [721, 21] width 33 height 22
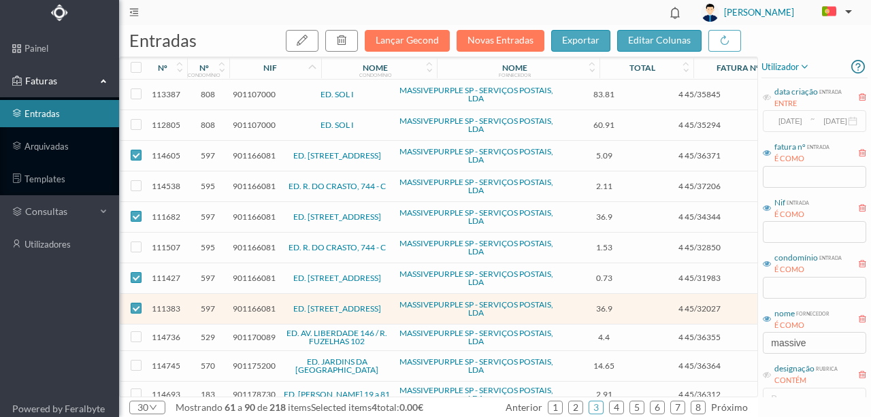
click at [255, 182] on span "901166081" at bounding box center [254, 186] width 43 height 10
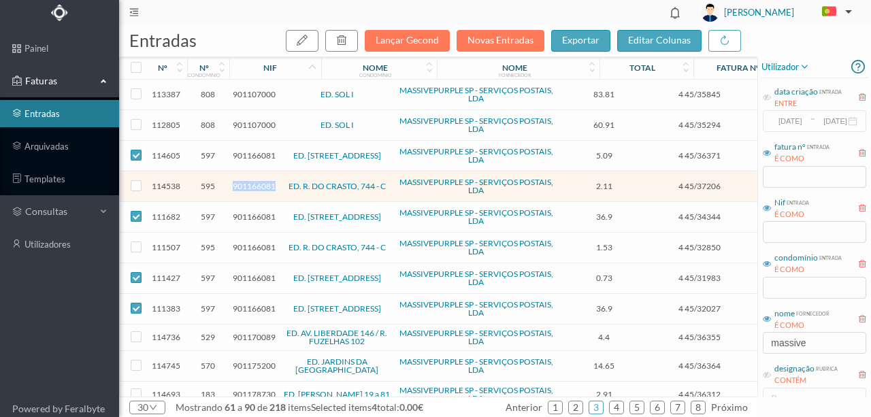
click at [255, 182] on span "901166081" at bounding box center [254, 186] width 43 height 10
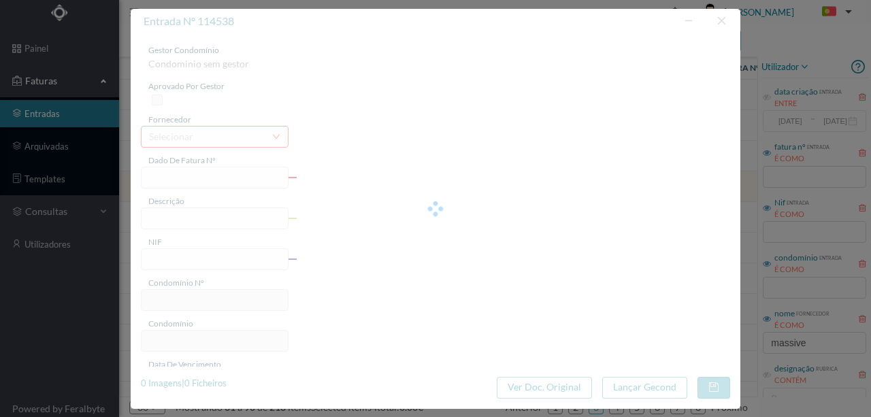
type input "4 45/37206"
type input "Serviço [PERSON_NAME]"
type input "901166081"
type input "[DATE]"
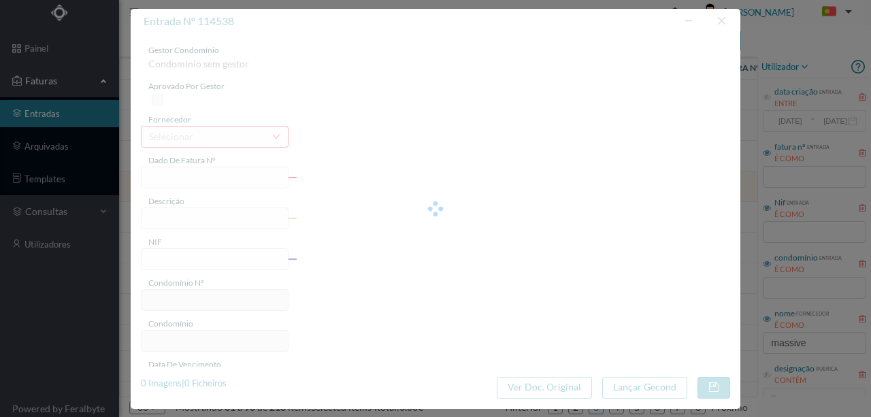
type input "[DATE]"
type input "2.11"
type input "595"
type input "ED. R. DO CRASTO, 744 - C"
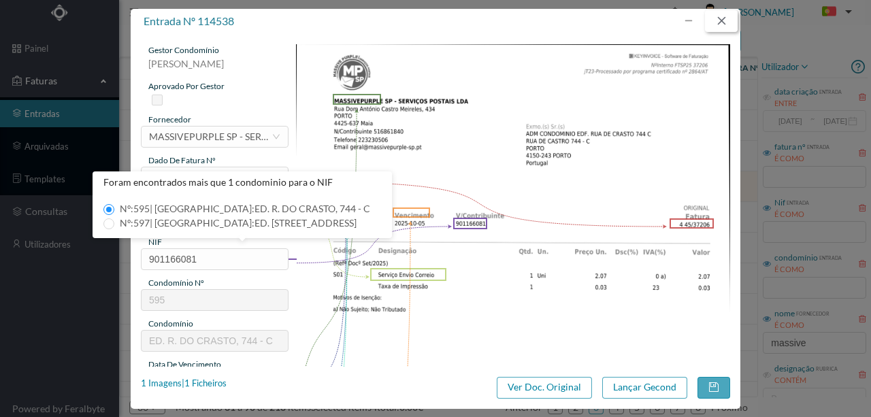
click at [733, 20] on button "button" at bounding box center [721, 21] width 33 height 22
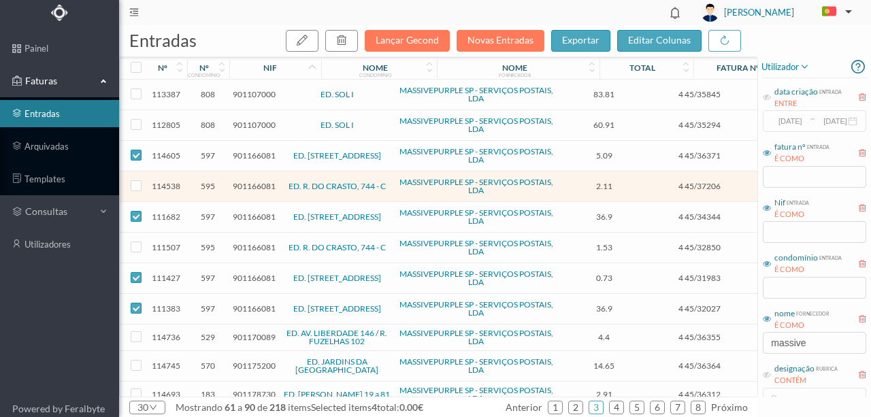
click at [252, 215] on span "901166081" at bounding box center [254, 217] width 43 height 10
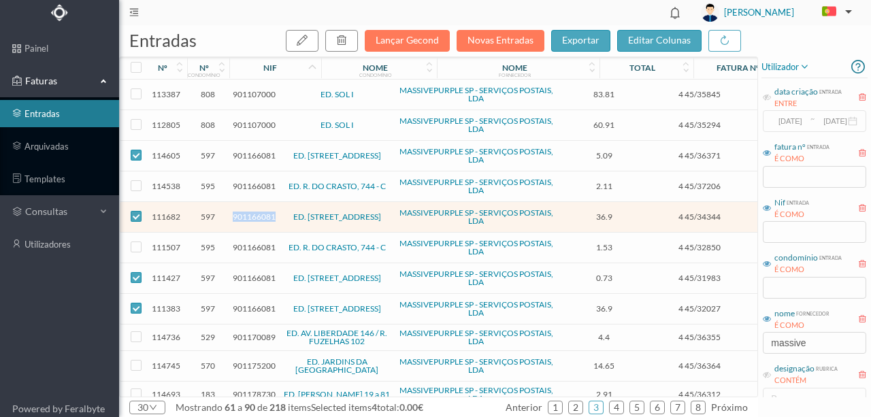
click at [252, 215] on span "901166081" at bounding box center [254, 217] width 43 height 10
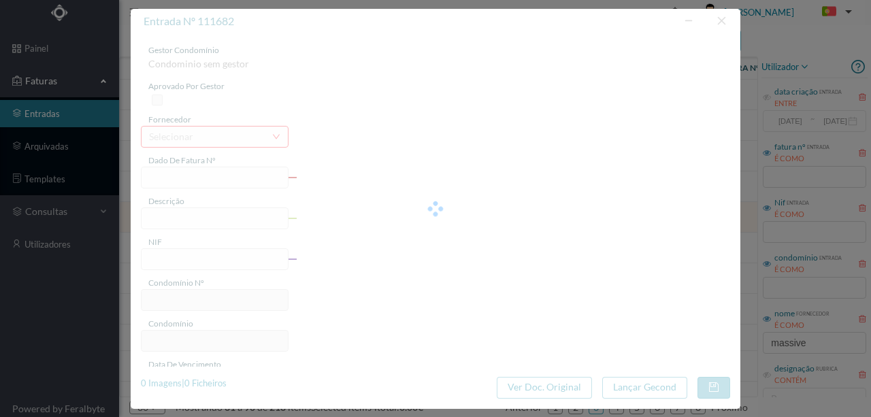
type input "4 45/34344"
type input "ARQUIVO DIGITAL - ANUIDADE"
type input "901166081"
type input "[DATE]"
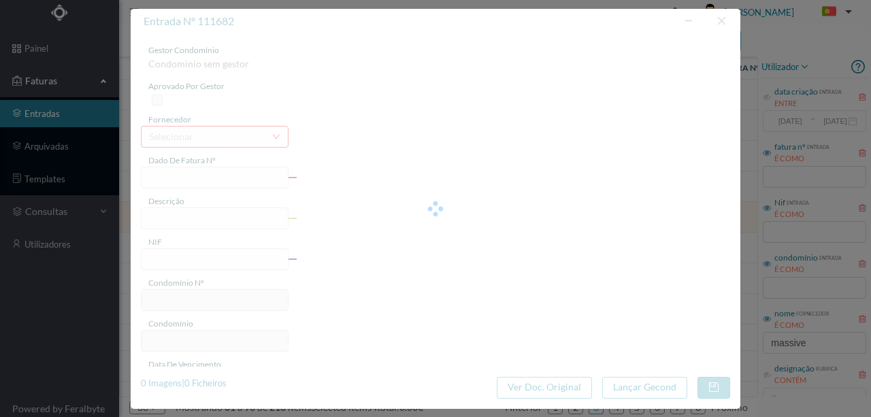
type input "[DATE]"
type input "36.90"
type input "597"
type input "ED. [STREET_ADDRESS]"
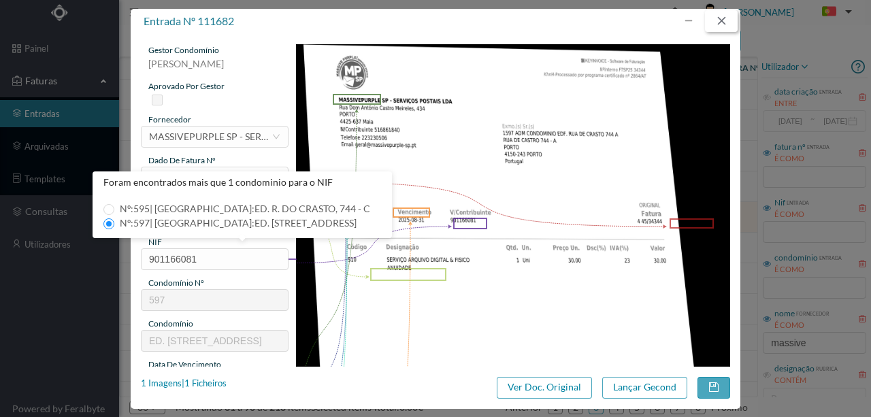
click at [724, 23] on button "button" at bounding box center [721, 21] width 33 height 22
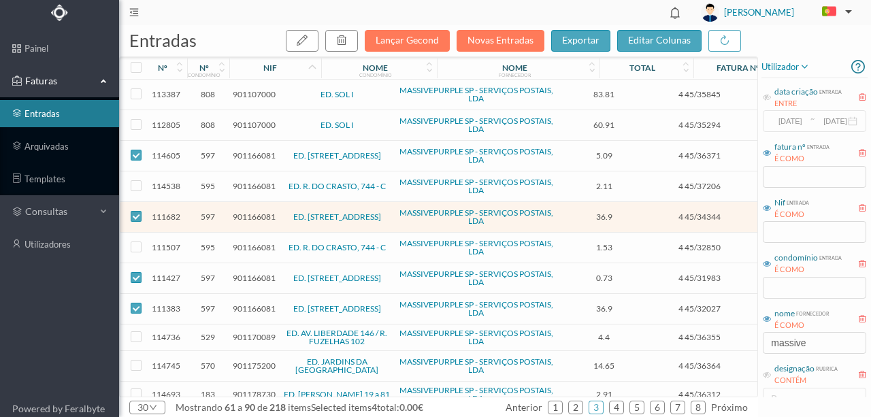
click at [248, 304] on span "901166081" at bounding box center [254, 309] width 43 height 10
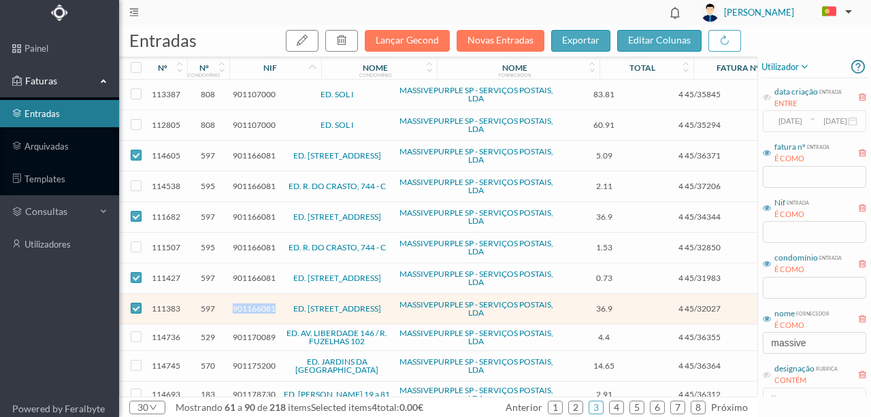
click at [248, 304] on span "901166081" at bounding box center [254, 309] width 43 height 10
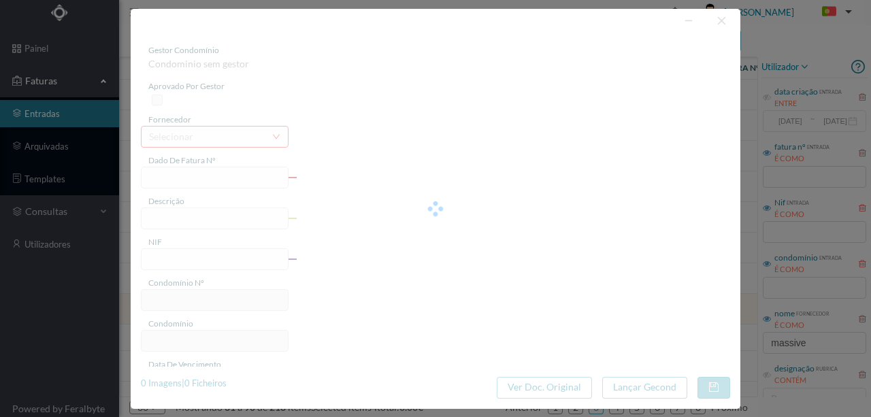
type input "4 45/32027"
type input "SERVIÇO ARQUIVO DIGITAL - ANUIDADE"
type input "901166081"
type input "[DATE]"
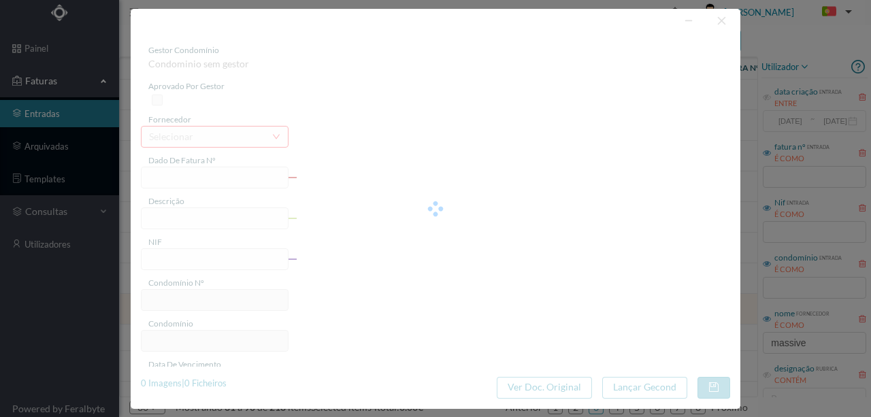
type input "[DATE]"
type input "36.90"
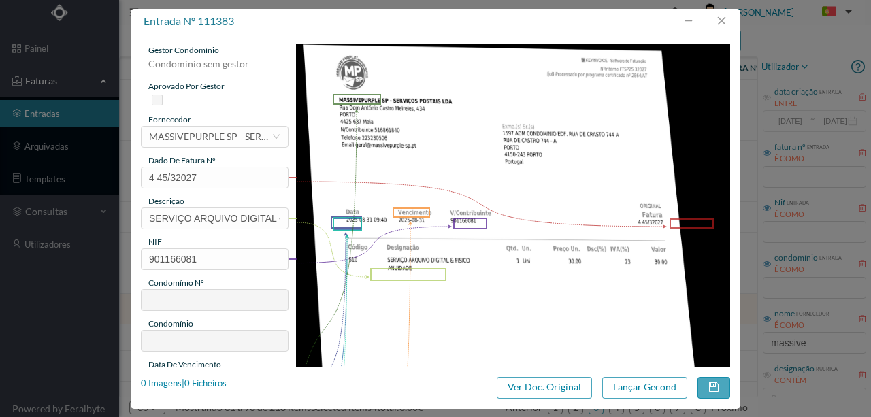
type input "597"
type input "ED. [STREET_ADDRESS]"
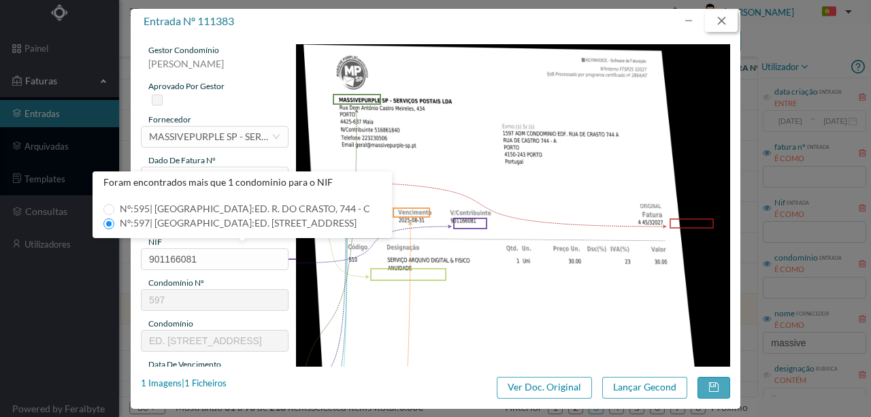
click at [718, 21] on button "button" at bounding box center [721, 21] width 33 height 22
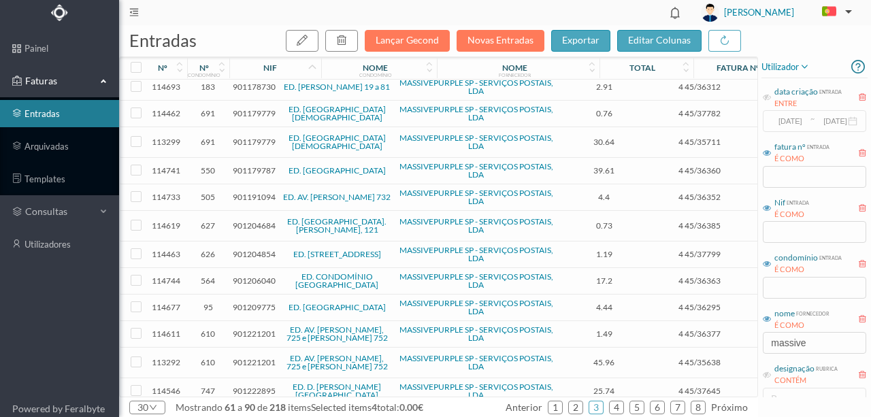
scroll to position [317, 0]
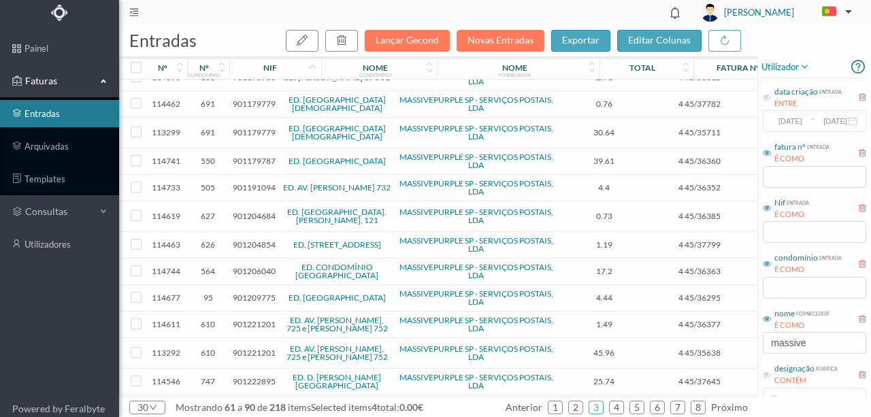
click at [253, 319] on span "901221201" at bounding box center [254, 324] width 43 height 10
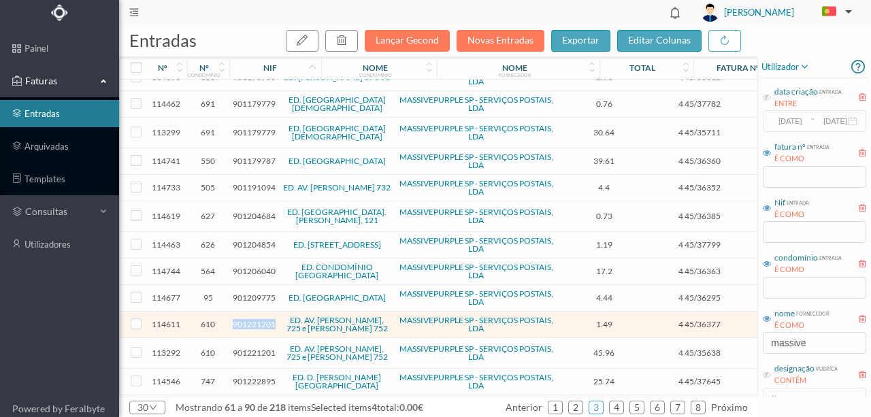
click at [253, 319] on span "901221201" at bounding box center [254, 324] width 43 height 10
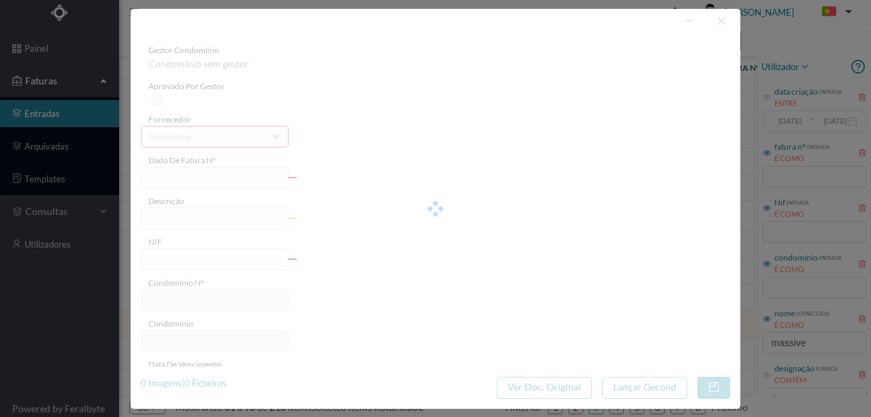
type input "4 45/36377"
type input "Serviço [PERSON_NAME] o O"
type input "901221201"
type input "Invalid date"
type input "[DATE]"
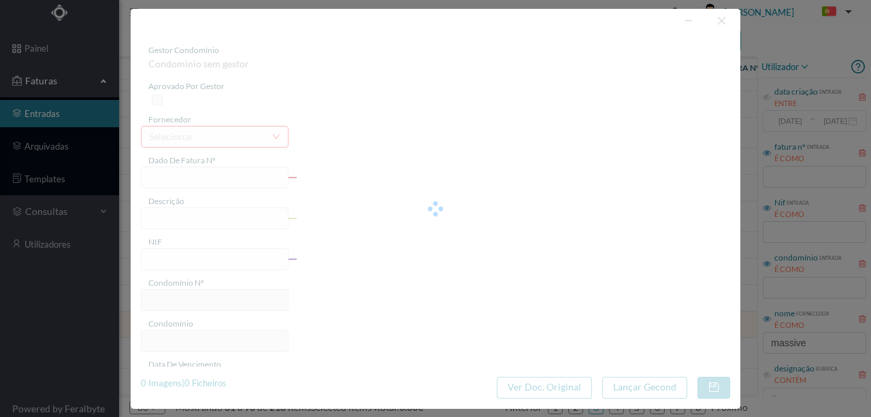
type input "1.49"
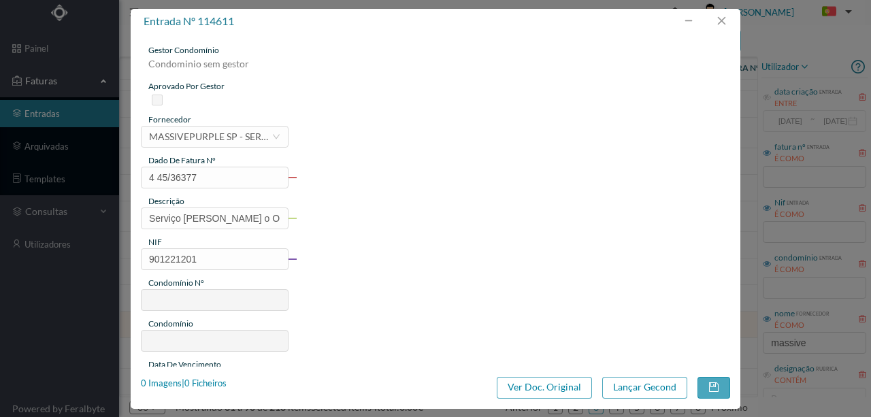
type input "610"
type input "ED. AV. [PERSON_NAME], 725 e [PERSON_NAME] 752"
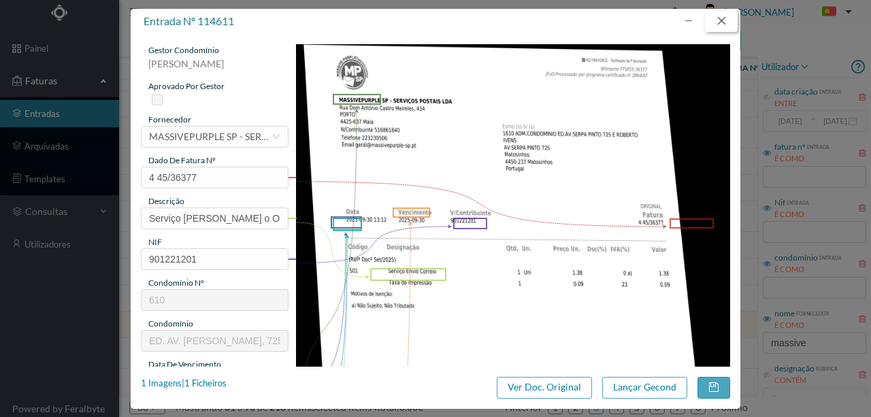
click at [722, 22] on button "button" at bounding box center [721, 21] width 33 height 22
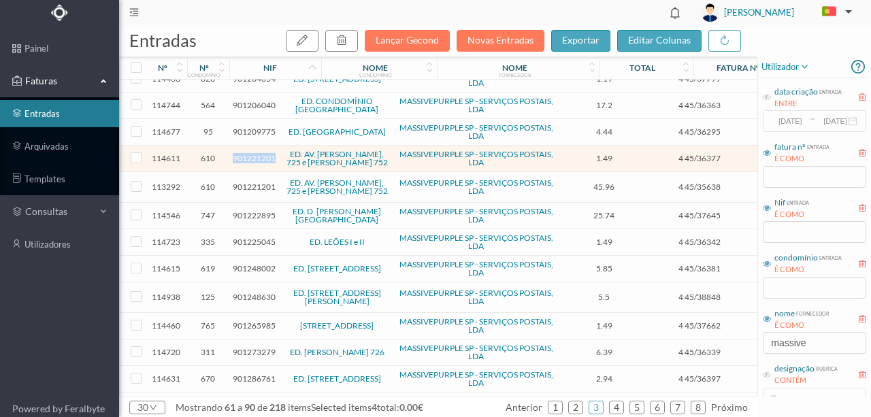
scroll to position [499, 0]
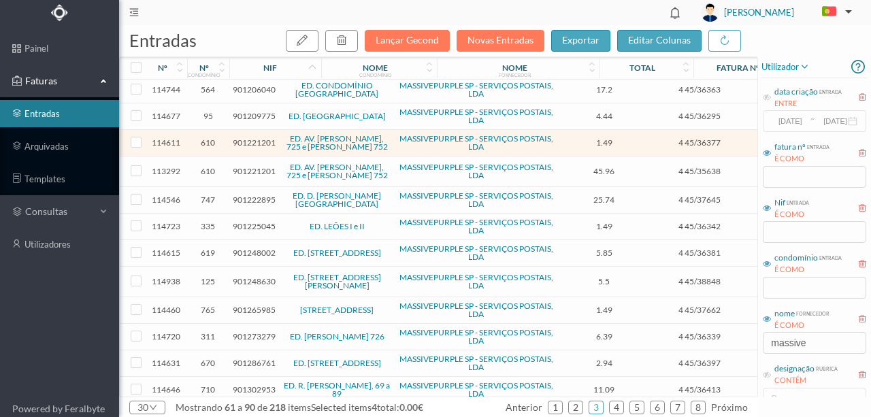
click at [255, 276] on span "901248630" at bounding box center [254, 281] width 43 height 10
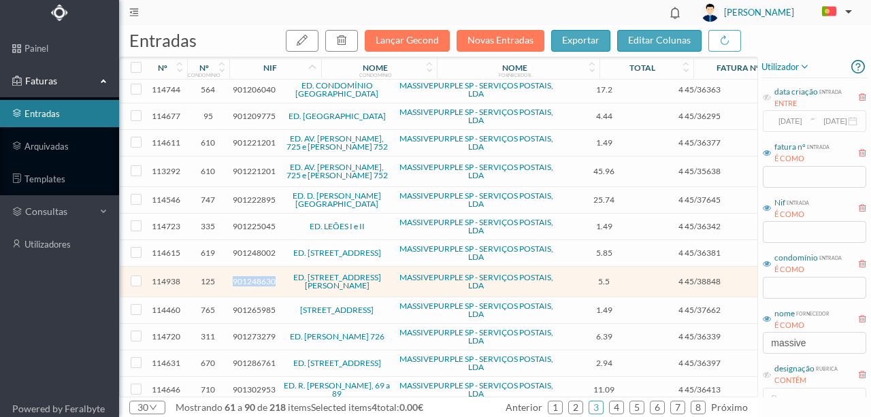
click at [255, 276] on span "901248630" at bounding box center [254, 281] width 43 height 10
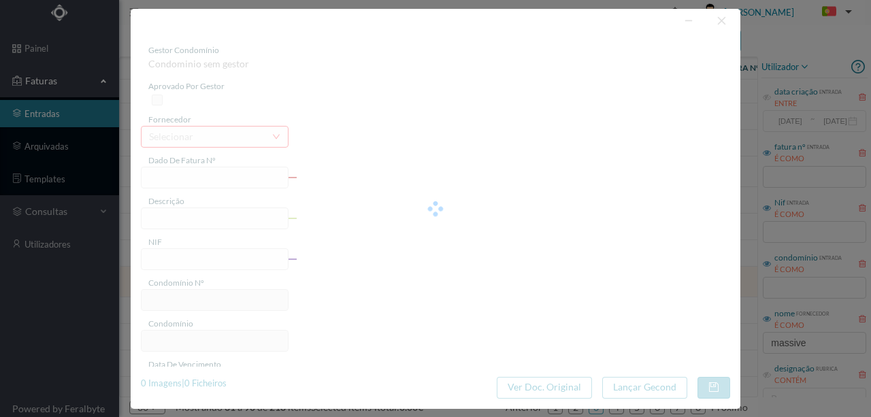
type input "4 45/38848"
type input "Serviço [PERSON_NAME]"
type input "901248630"
type input "[DATE]"
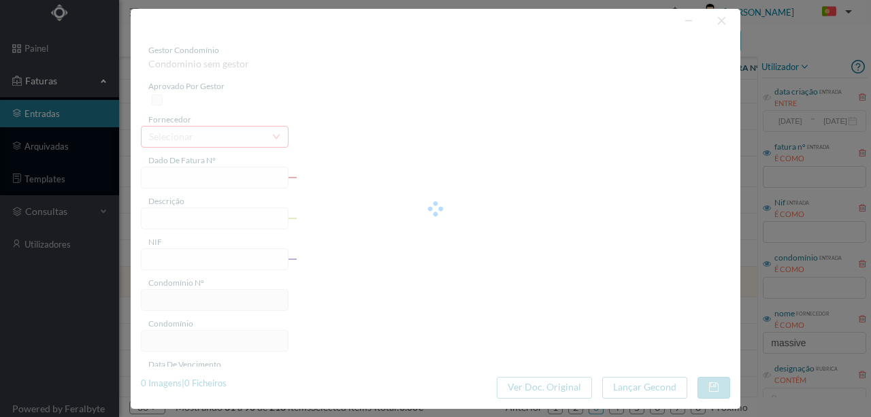
type input "[DATE]"
type input "5.50"
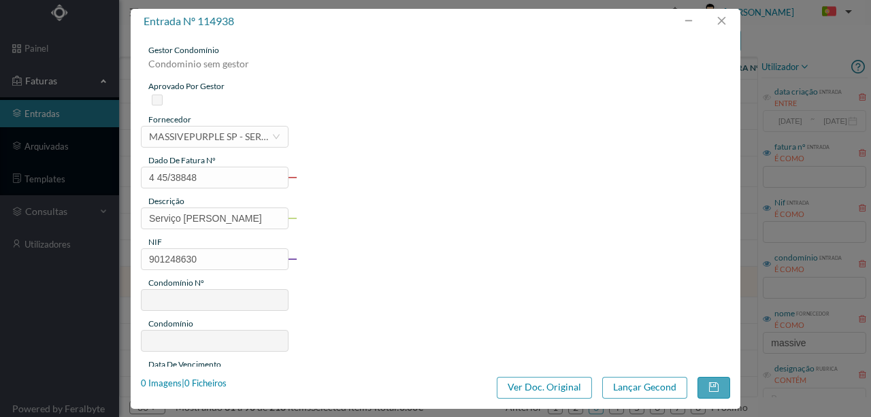
type input "125"
type input "ED. [STREET_ADDRESS][PERSON_NAME]"
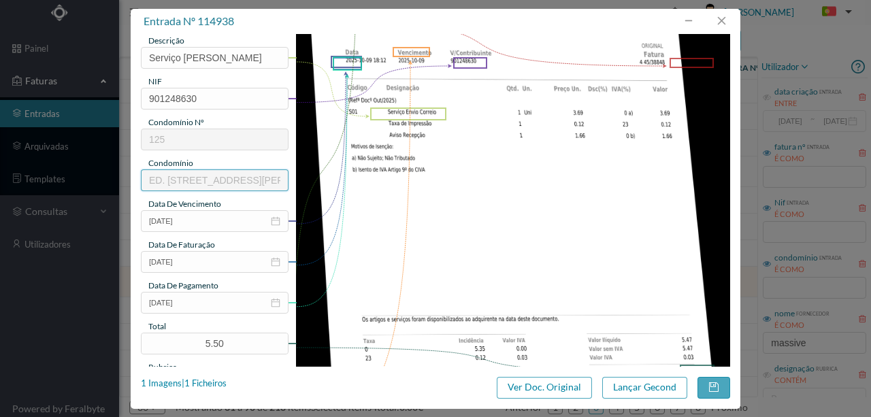
scroll to position [181, 0]
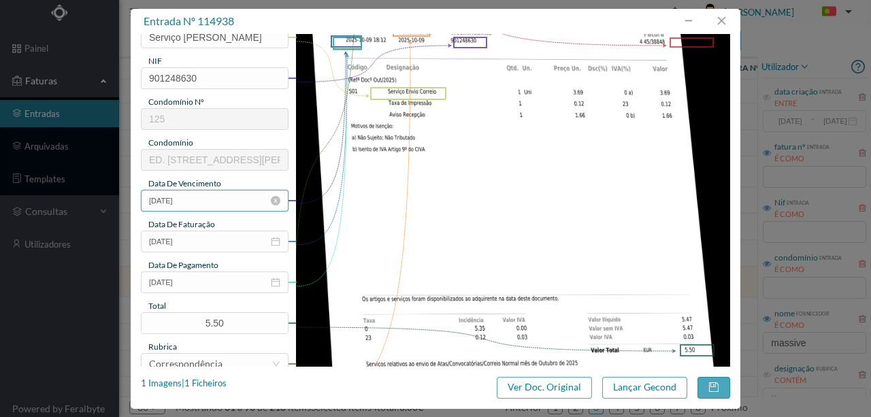
click at [217, 202] on input "[DATE]" at bounding box center [215, 201] width 148 height 22
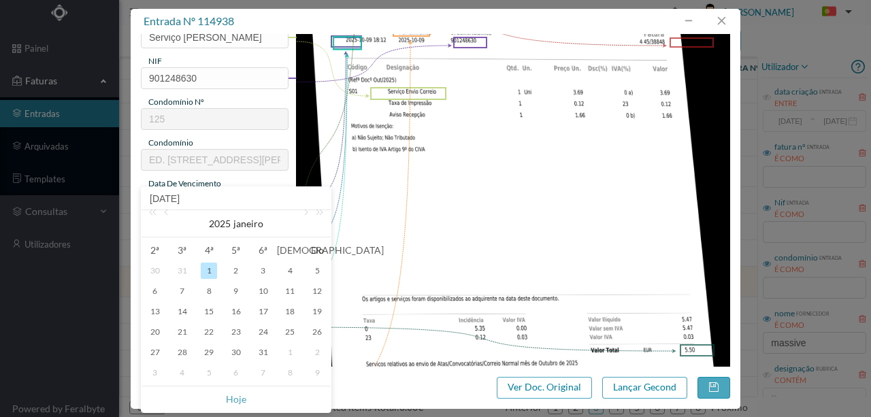
drag, startPoint x: 238, startPoint y: 400, endPoint x: 238, endPoint y: 374, distance: 26.6
click at [240, 397] on link "Hoje" at bounding box center [236, 400] width 20 height 26
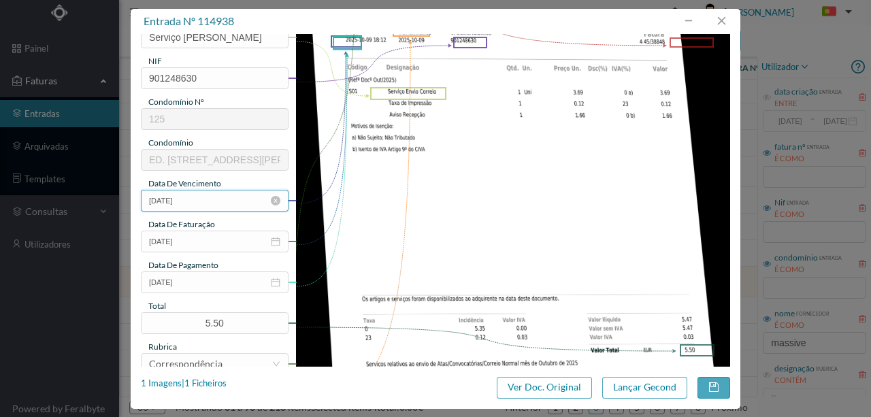
click at [219, 201] on input "[DATE]" at bounding box center [215, 201] width 148 height 22
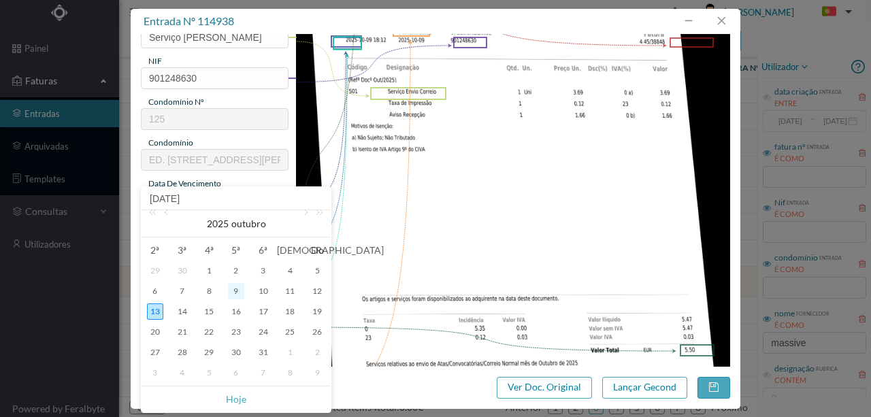
click at [236, 291] on div "9" at bounding box center [236, 291] width 16 height 16
type input "[DATE]"
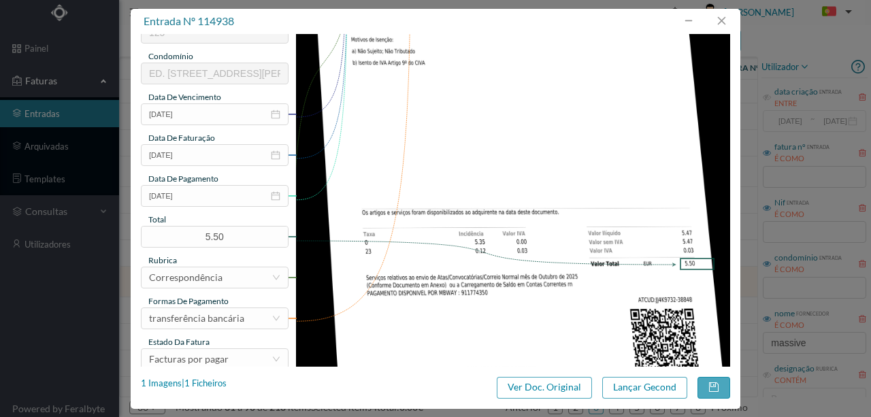
scroll to position [317, 0]
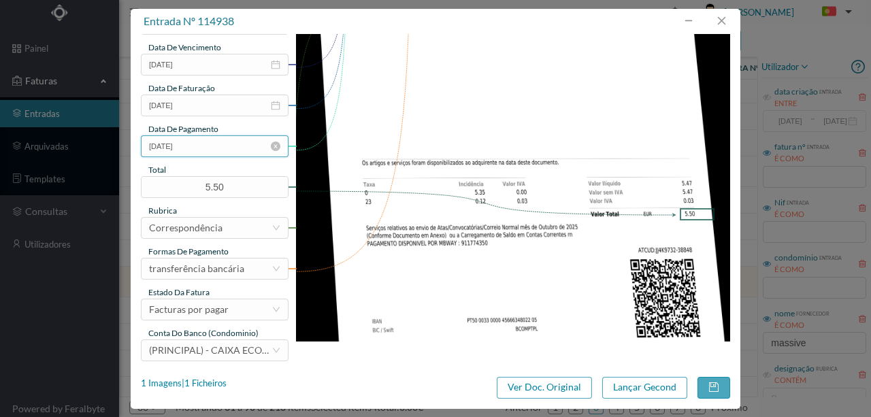
click at [217, 150] on input "[DATE]" at bounding box center [215, 146] width 148 height 22
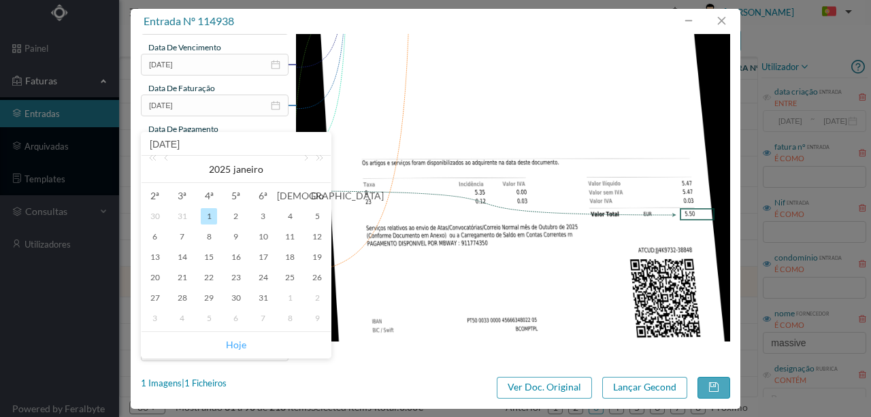
click at [236, 348] on link "Hoje" at bounding box center [236, 345] width 20 height 26
type input "[DATE]"
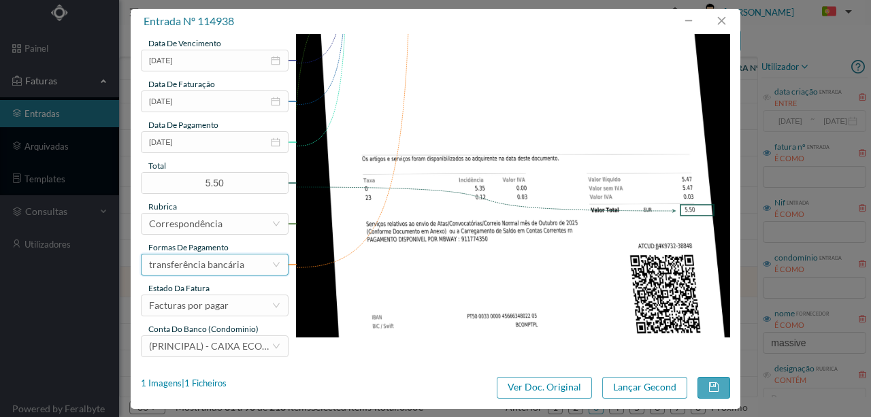
scroll to position [322, 0]
click at [242, 308] on div "Facturas por pagar" at bounding box center [210, 305] width 123 height 20
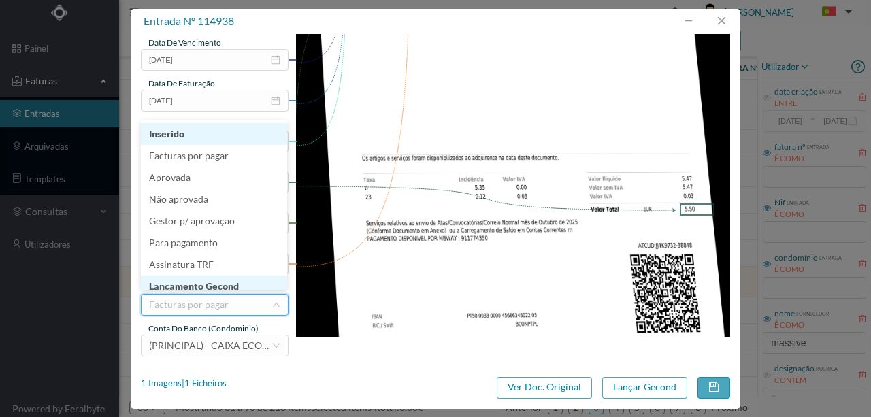
scroll to position [7, 0]
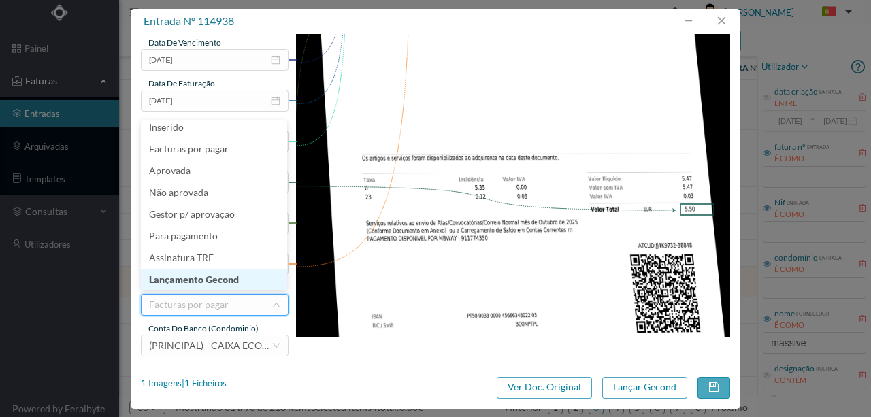
click at [231, 277] on li "Lançamento Gecond" at bounding box center [214, 280] width 146 height 22
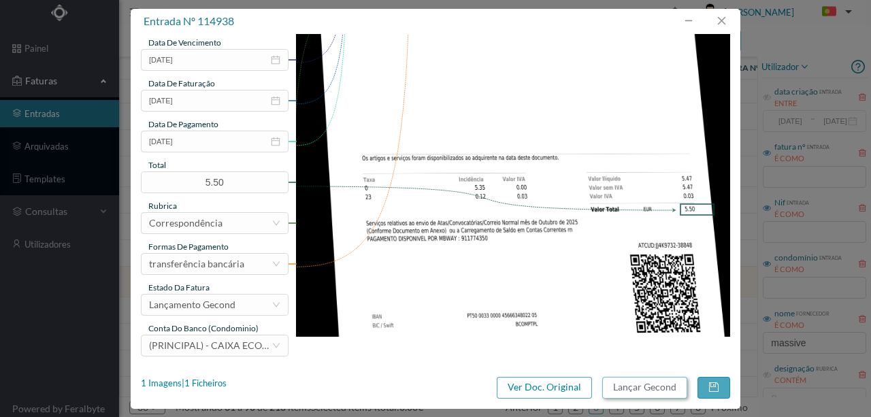
click at [638, 387] on button "Lançar Gecond" at bounding box center [645, 388] width 85 height 22
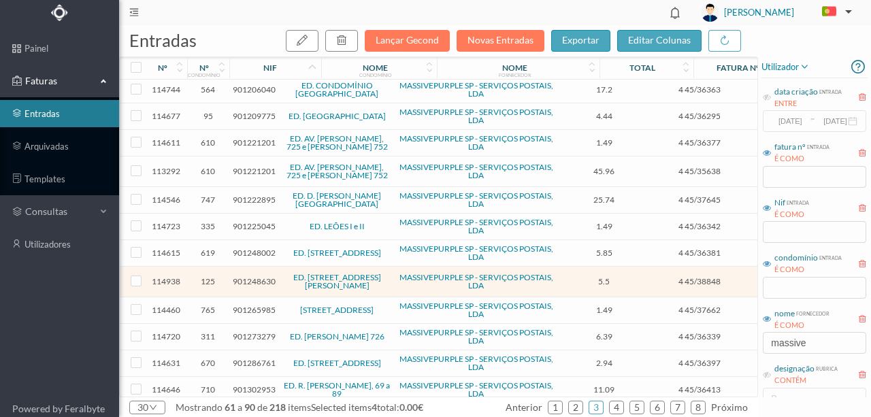
checkbox input "false"
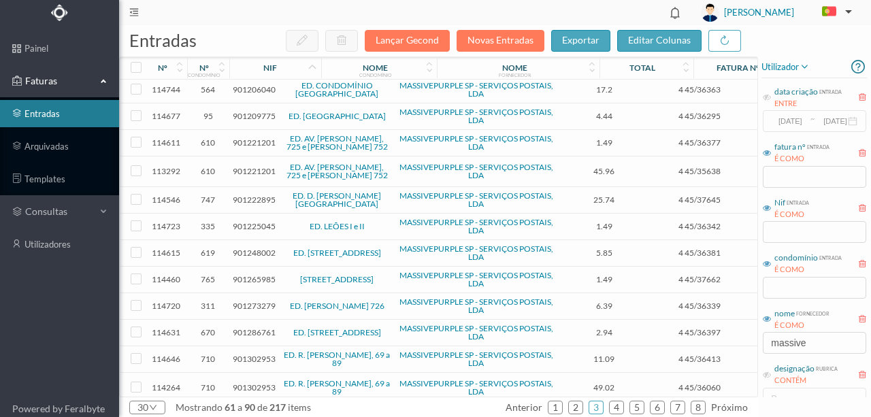
click at [251, 301] on span "901273279" at bounding box center [254, 306] width 43 height 10
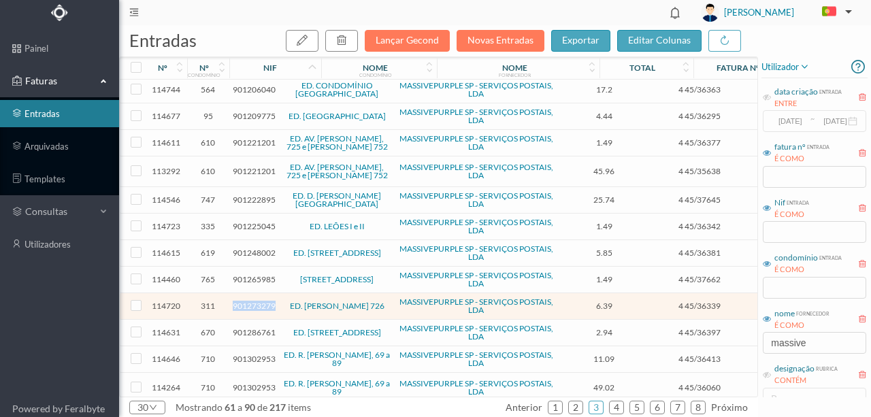
click at [251, 301] on span "901273279" at bounding box center [254, 306] width 43 height 10
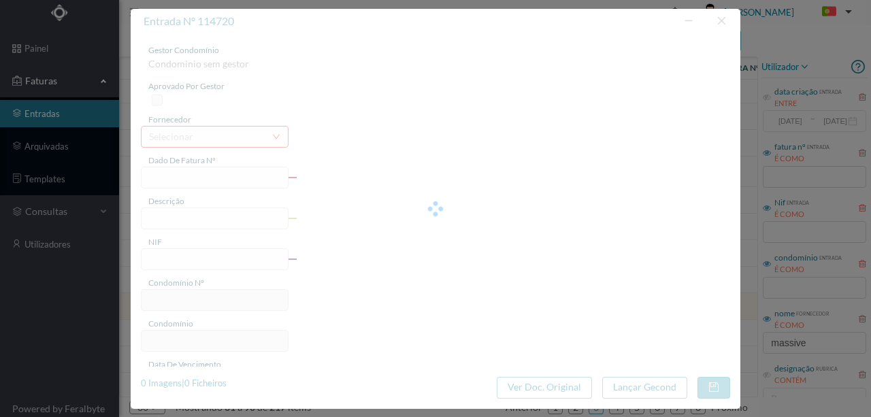
type input "4 45/36339"
type input "Serviço [PERSON_NAME]"
type input "901273279"
type input "Invalid date"
type input "[DATE]"
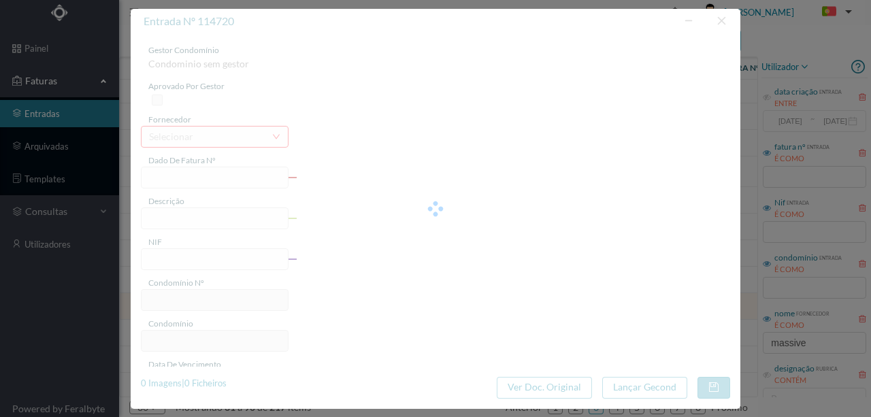
type input "6.39"
type input "311"
type input "ED. [PERSON_NAME] 726"
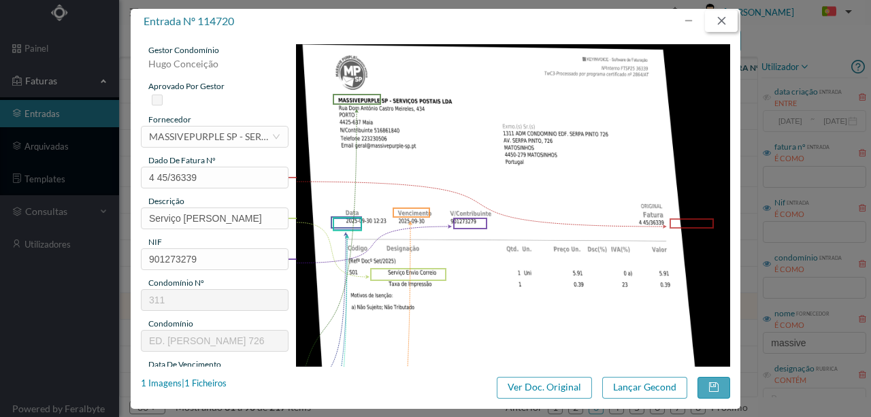
click at [733, 20] on button "button" at bounding box center [721, 21] width 33 height 22
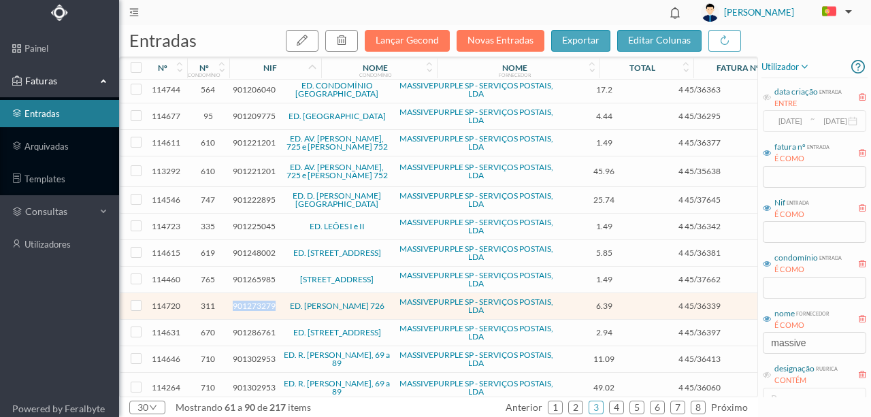
click at [255, 301] on span "901273279" at bounding box center [254, 306] width 43 height 10
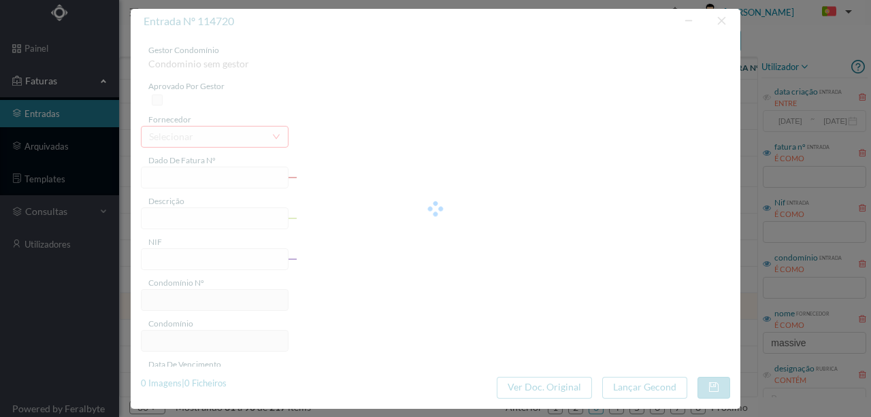
type input "4 45/36339"
type input "Serviço [PERSON_NAME]"
type input "901273279"
type input "Invalid date"
type input "[DATE]"
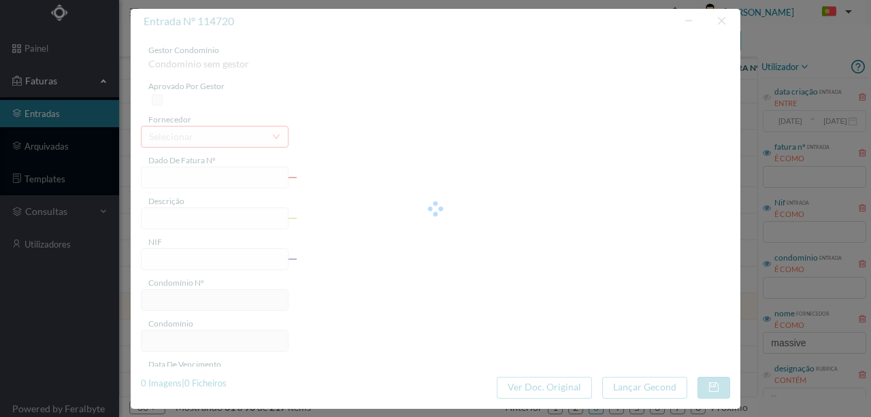
type input "6.39"
type input "311"
type input "ED. [PERSON_NAME] 726"
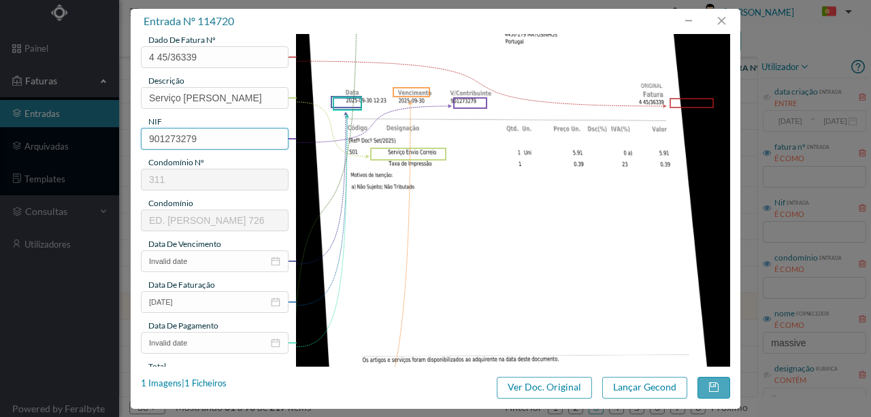
scroll to position [136, 0]
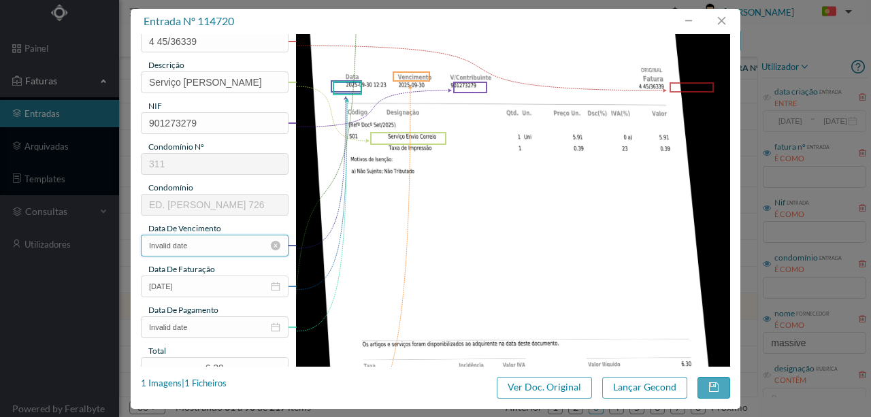
click at [216, 246] on input "Invalid date" at bounding box center [215, 246] width 148 height 22
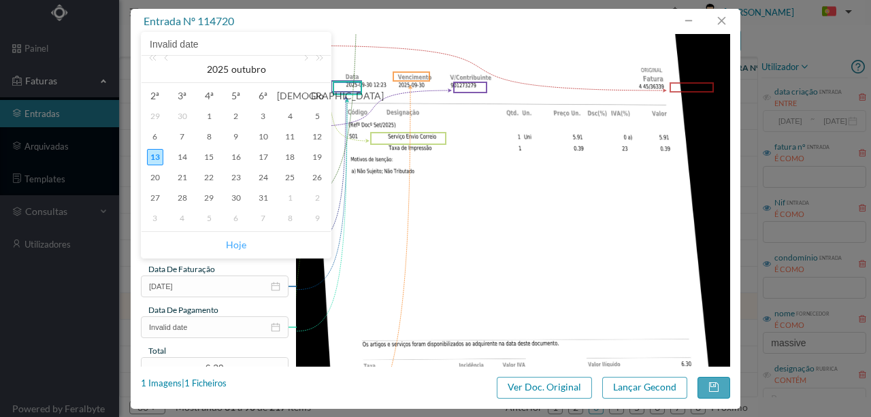
click at [241, 242] on link "Hoje" at bounding box center [236, 245] width 20 height 26
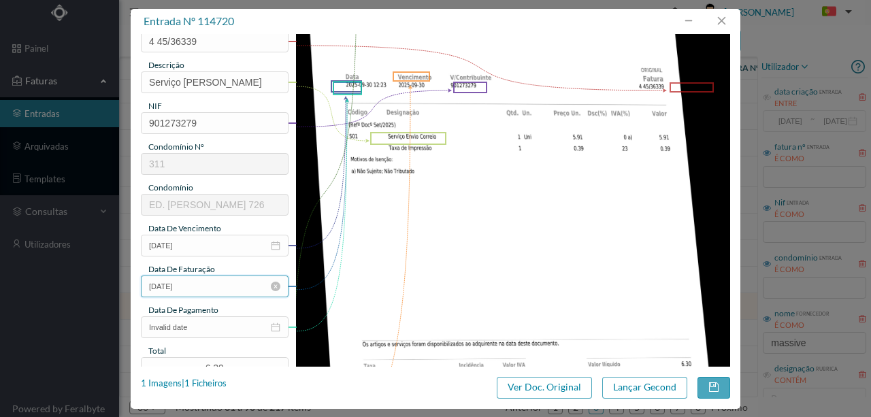
click at [177, 289] on input "[DATE]" at bounding box center [215, 287] width 148 height 22
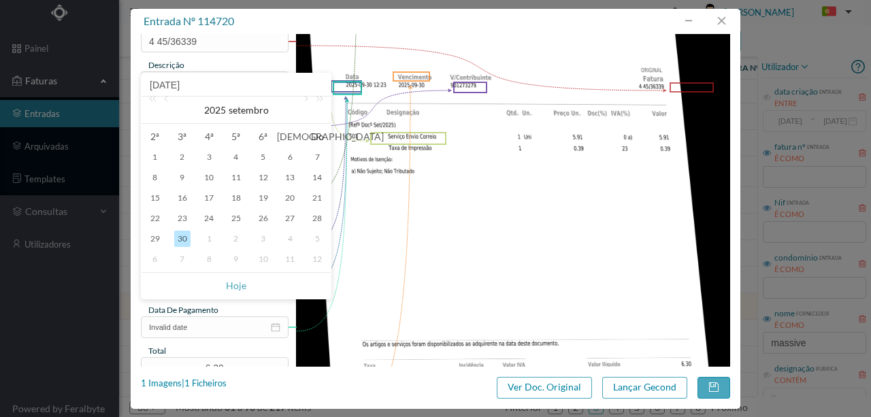
drag, startPoint x: 444, startPoint y: 288, endPoint x: 309, endPoint y: 259, distance: 137.8
click at [444, 288] on img at bounding box center [513, 215] width 435 height 615
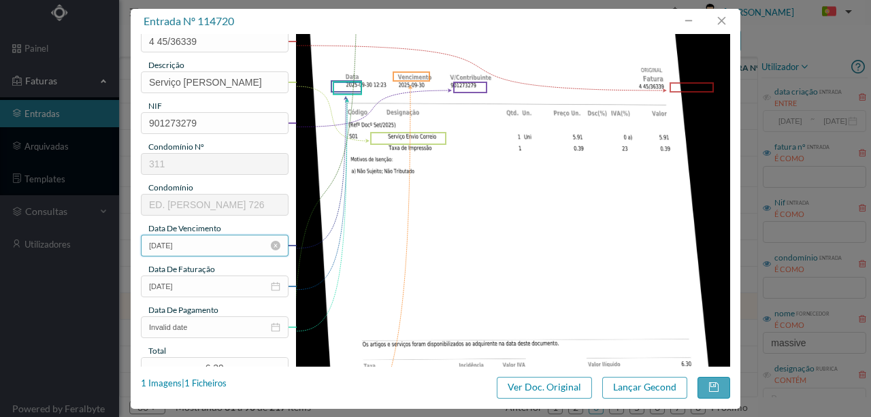
click at [190, 243] on input "[DATE]" at bounding box center [215, 246] width 148 height 22
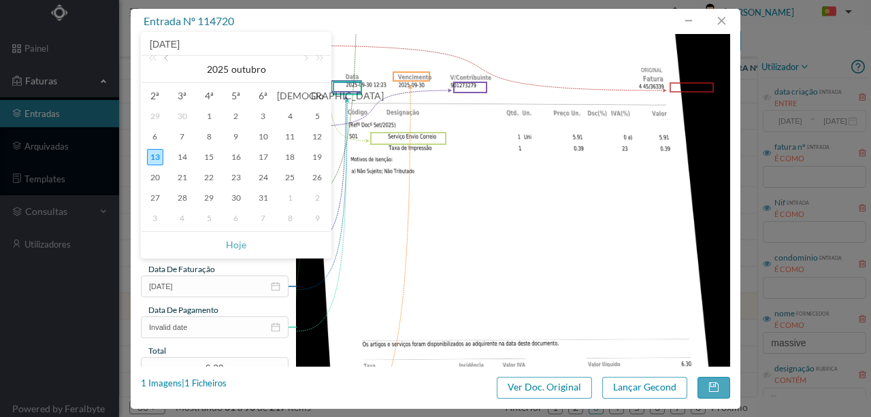
click at [167, 57] on link at bounding box center [167, 69] width 12 height 27
click at [181, 195] on div "30" at bounding box center [182, 198] width 16 height 16
type input "[DATE]"
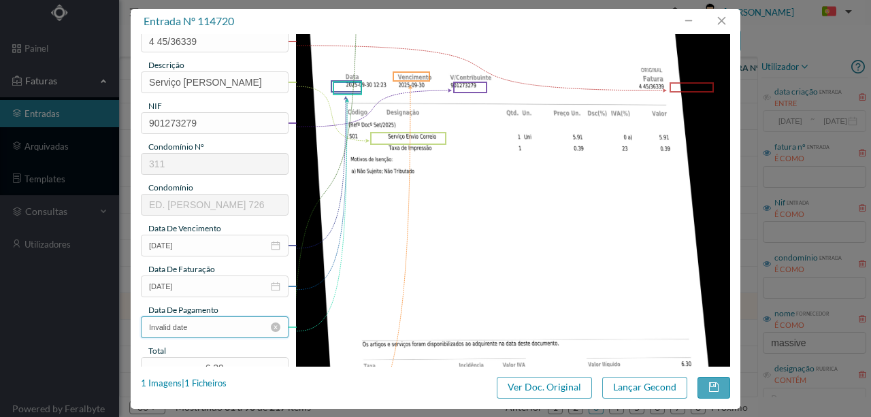
click at [233, 331] on input "Invalid date" at bounding box center [215, 328] width 148 height 22
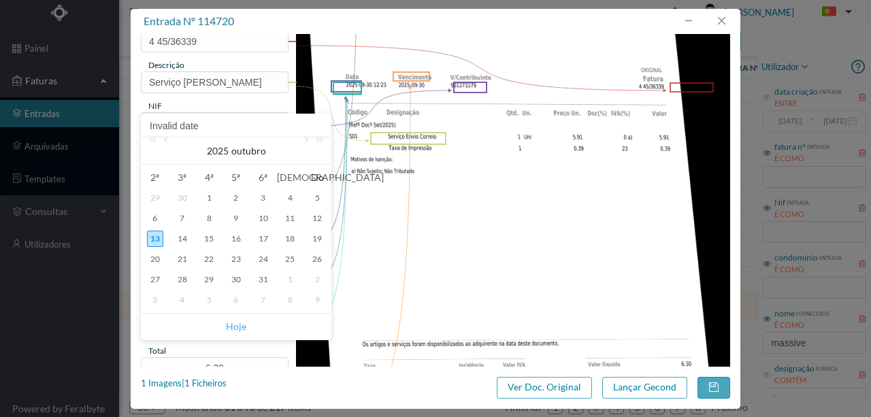
click at [236, 325] on link "Hoje" at bounding box center [236, 327] width 20 height 26
type input "[DATE]"
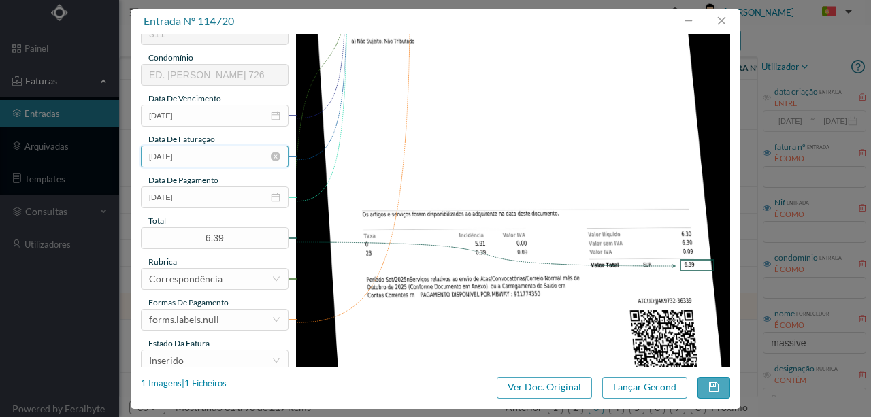
scroll to position [272, 0]
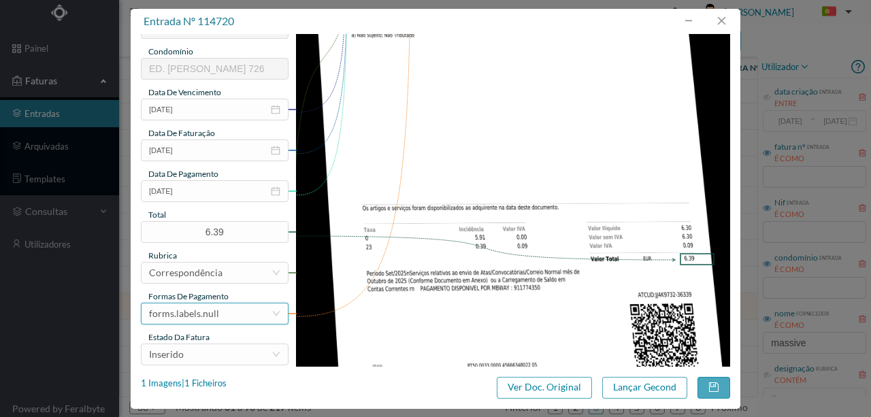
click at [227, 315] on div "forms.labels.null" at bounding box center [210, 314] width 123 height 20
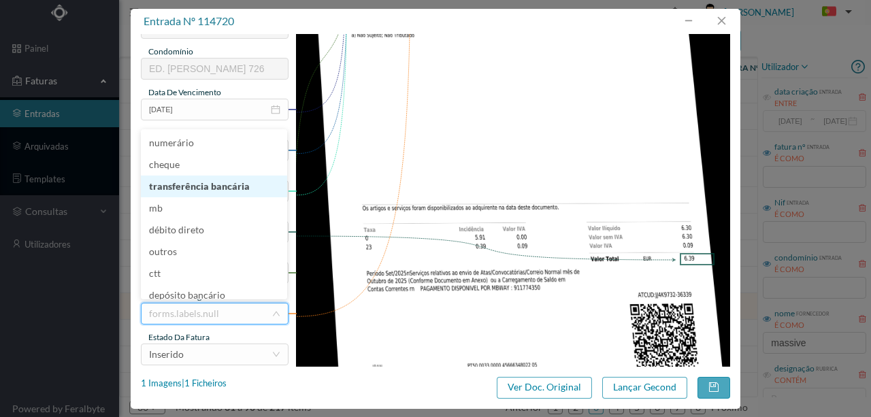
click at [215, 189] on li "transferência bancária" at bounding box center [214, 187] width 146 height 22
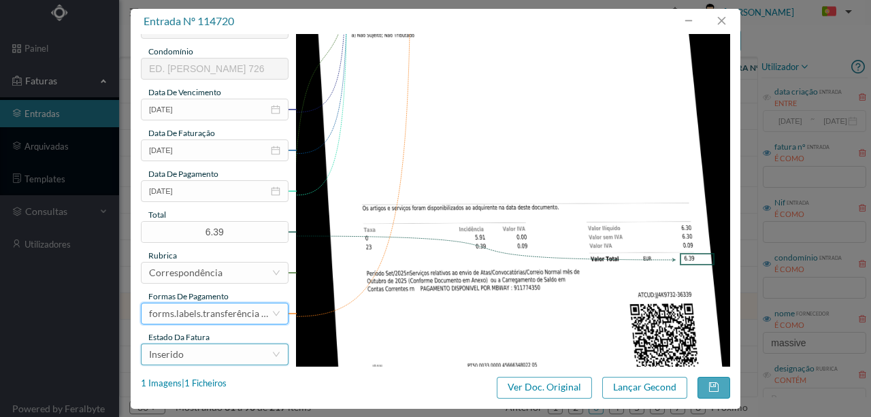
click at [191, 358] on div "Inserido" at bounding box center [210, 354] width 123 height 20
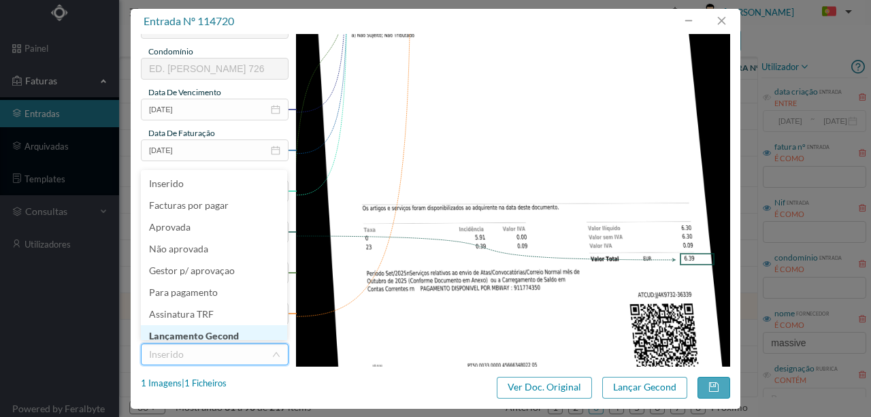
scroll to position [5, 0]
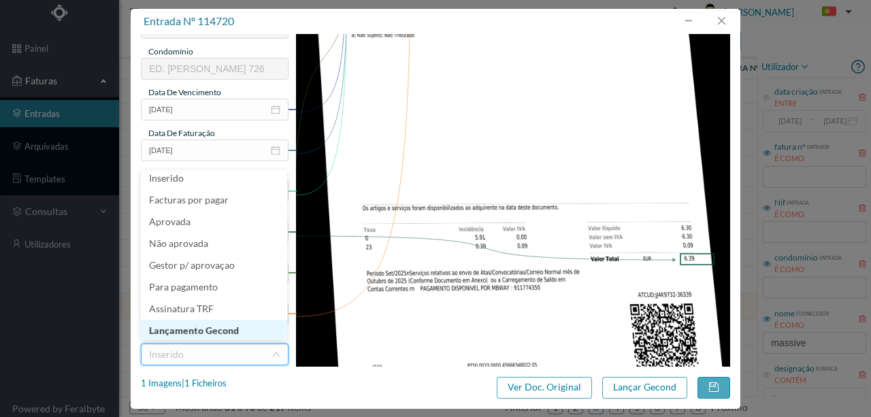
click at [199, 329] on li "Lançamento Gecond" at bounding box center [214, 331] width 146 height 22
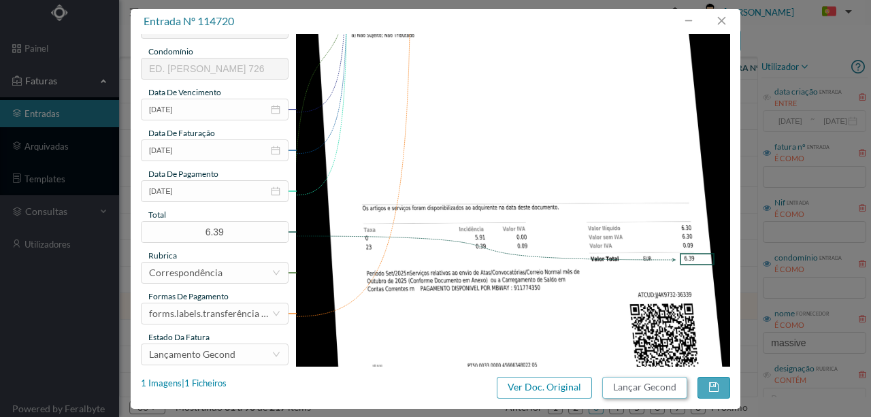
click at [634, 385] on button "Lançar Gecond" at bounding box center [645, 388] width 85 height 22
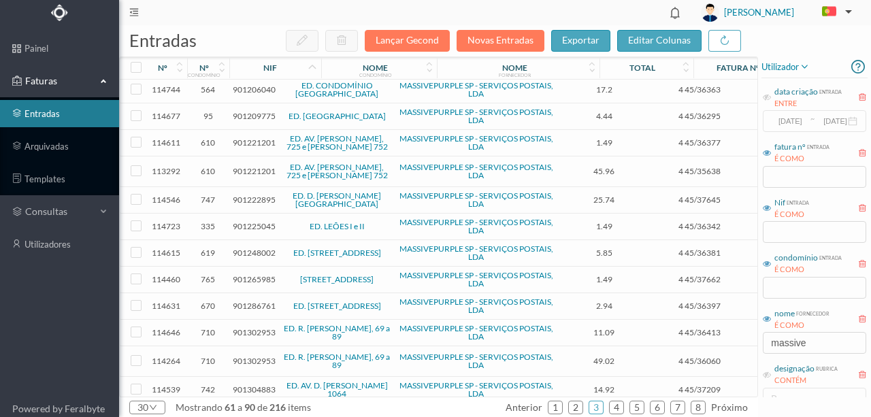
click at [254, 301] on span "901286761" at bounding box center [254, 306] width 43 height 10
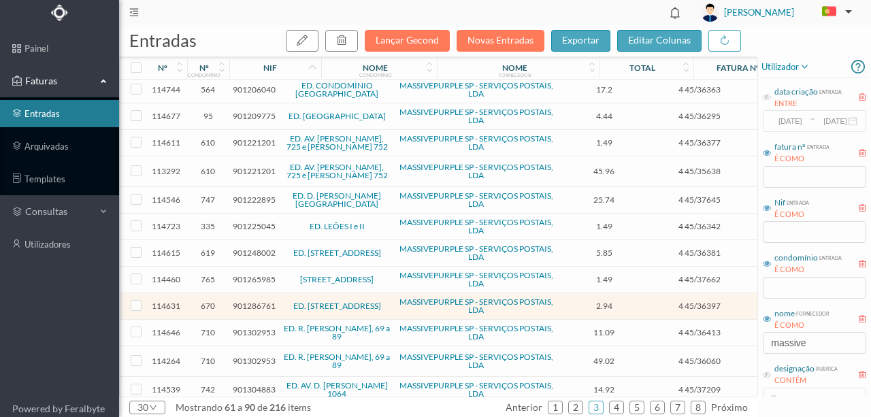
click at [254, 301] on span "901286761" at bounding box center [254, 306] width 43 height 10
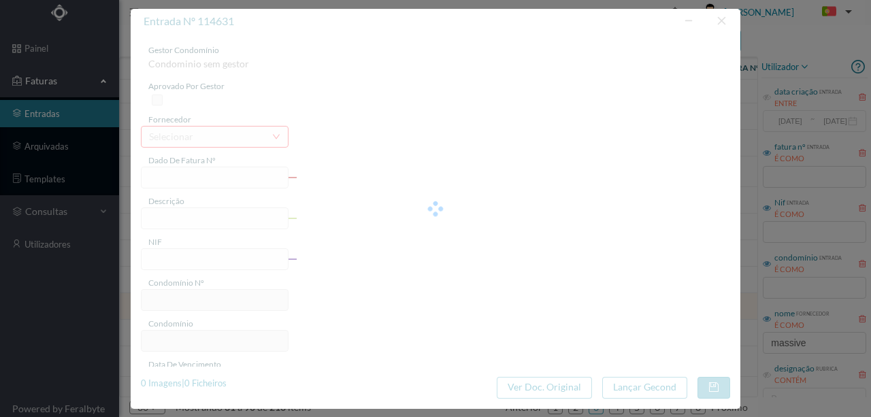
type input "4 45/36397"
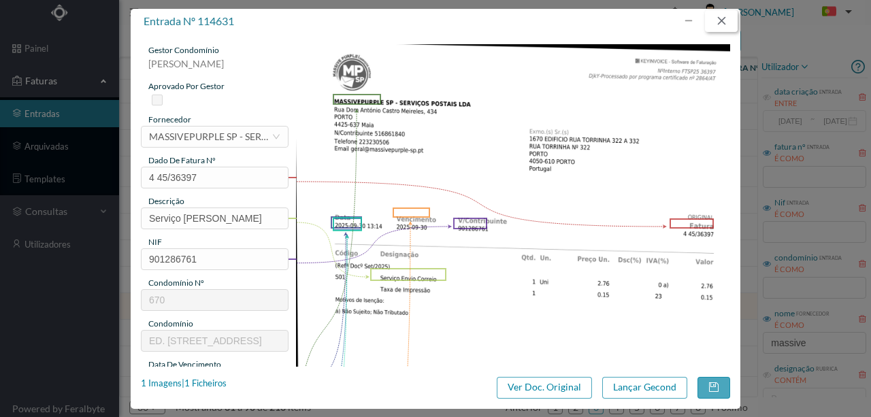
drag, startPoint x: 721, startPoint y: 20, endPoint x: 699, endPoint y: 54, distance: 41.4
click at [721, 20] on button "button" at bounding box center [721, 21] width 33 height 22
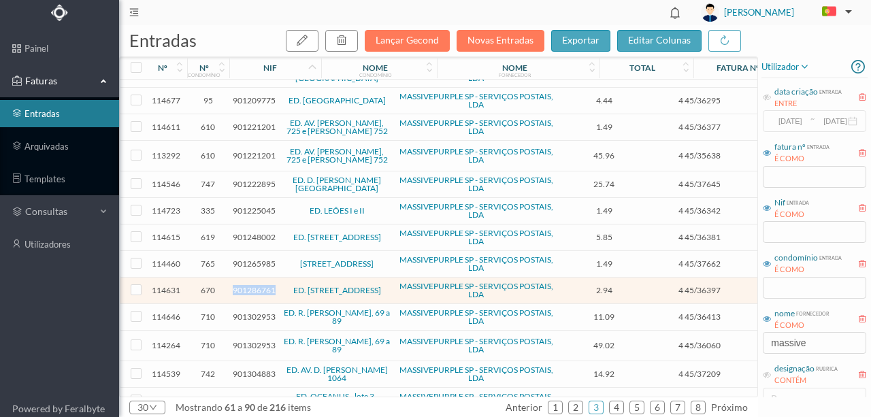
scroll to position [523, 0]
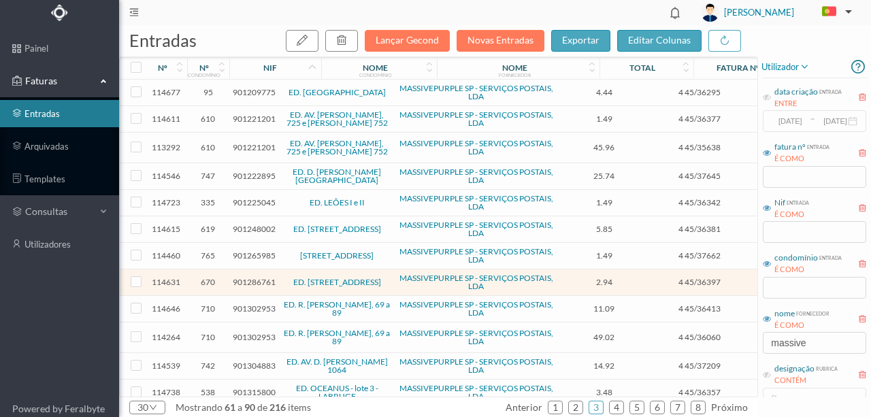
click at [246, 304] on span "901302953" at bounding box center [254, 309] width 43 height 10
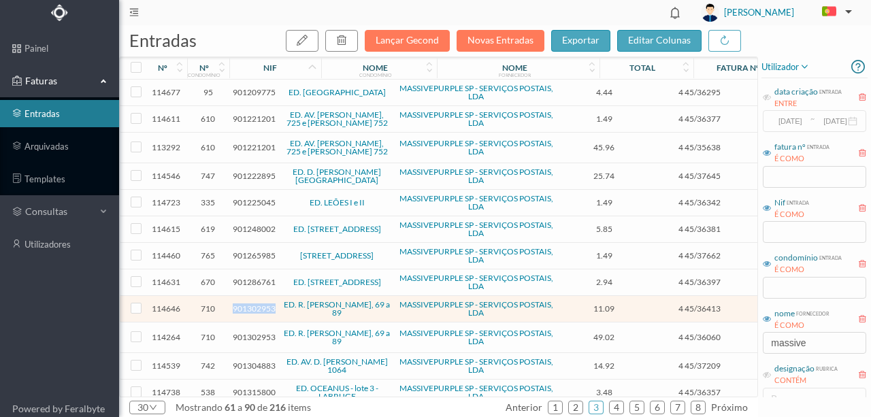
click at [246, 304] on span "901302953" at bounding box center [254, 309] width 43 height 10
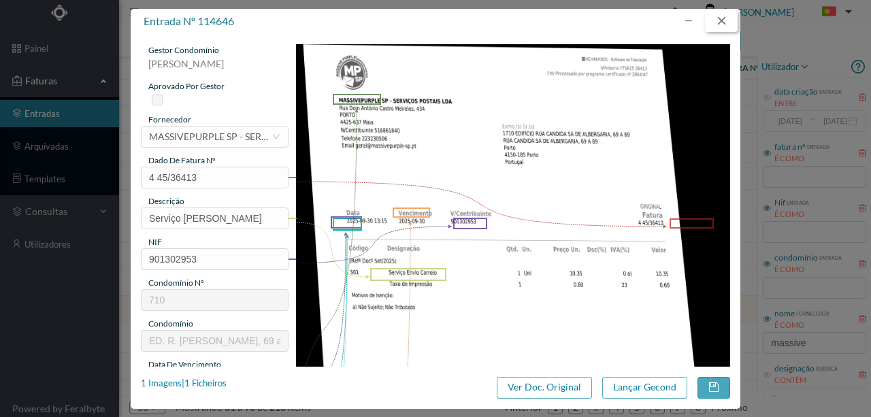
click at [720, 22] on button "button" at bounding box center [721, 21] width 33 height 22
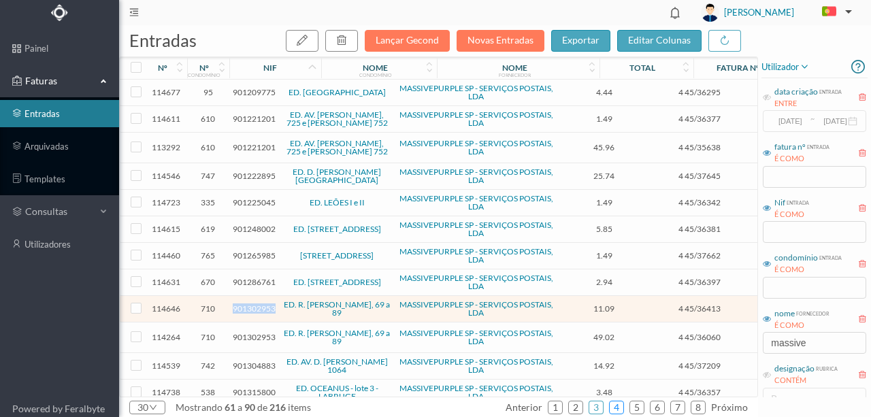
click at [621, 406] on link "4" at bounding box center [617, 408] width 14 height 20
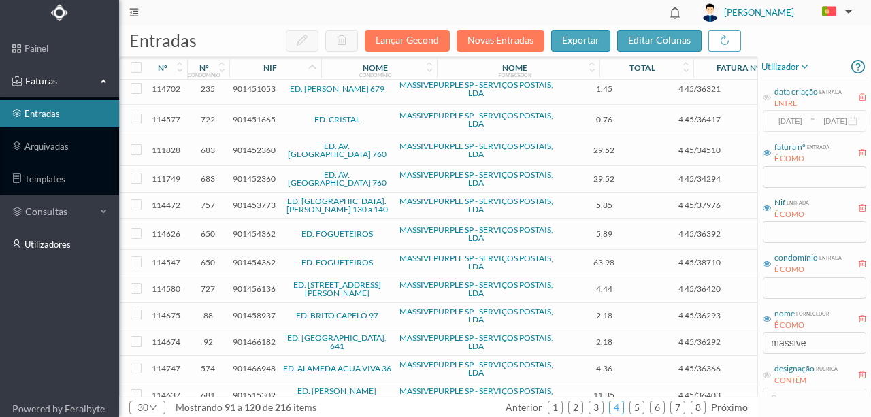
scroll to position [516, 0]
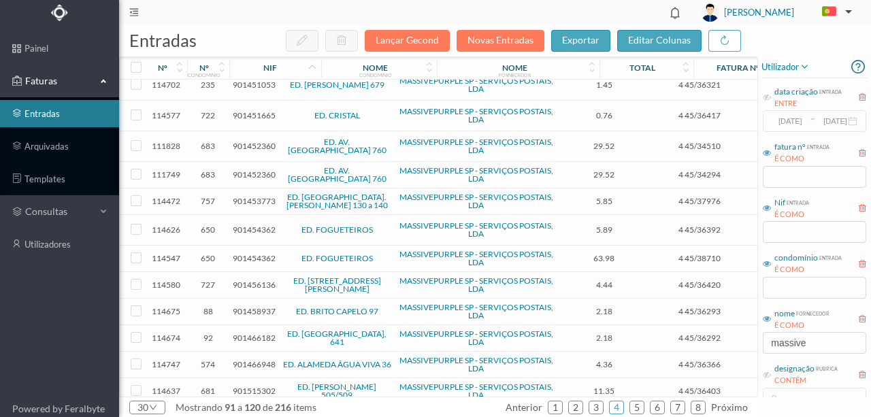
click at [327, 382] on link "ED. [PERSON_NAME] 505/509" at bounding box center [337, 391] width 79 height 18
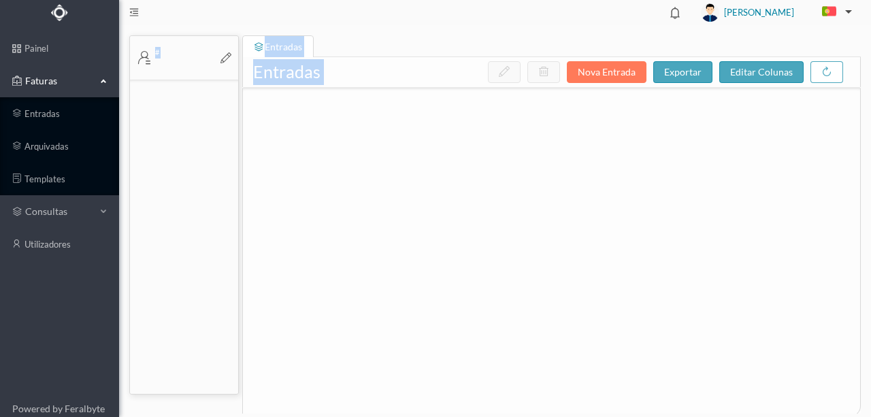
click at [327, 379] on div at bounding box center [551, 241] width 617 height 306
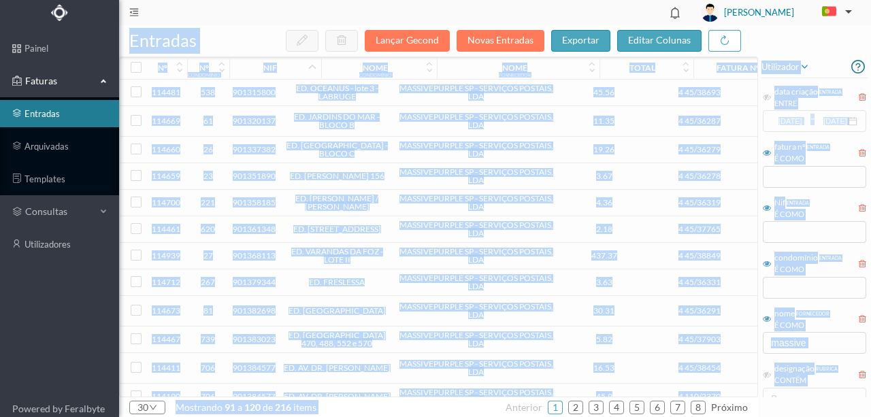
click at [262, 391] on span "901384577" at bounding box center [254, 396] width 43 height 10
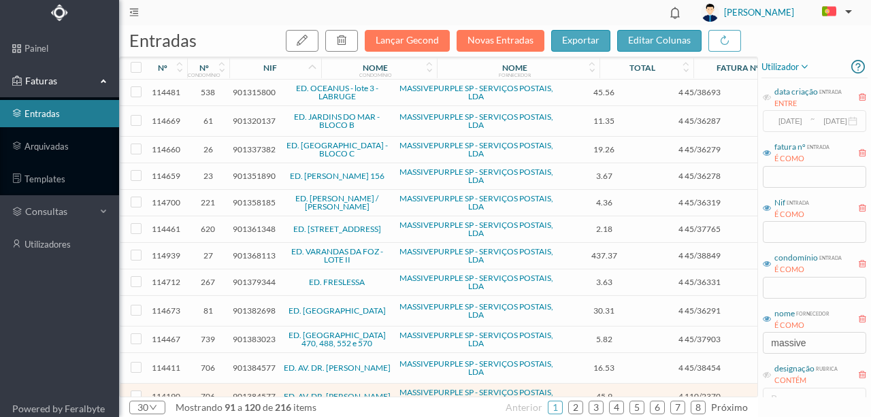
click at [260, 391] on span "901384577" at bounding box center [254, 396] width 43 height 10
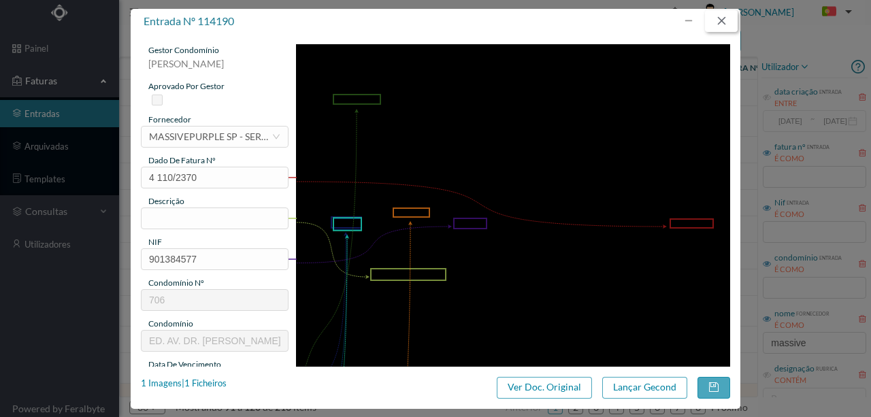
click at [720, 16] on button "button" at bounding box center [721, 21] width 33 height 22
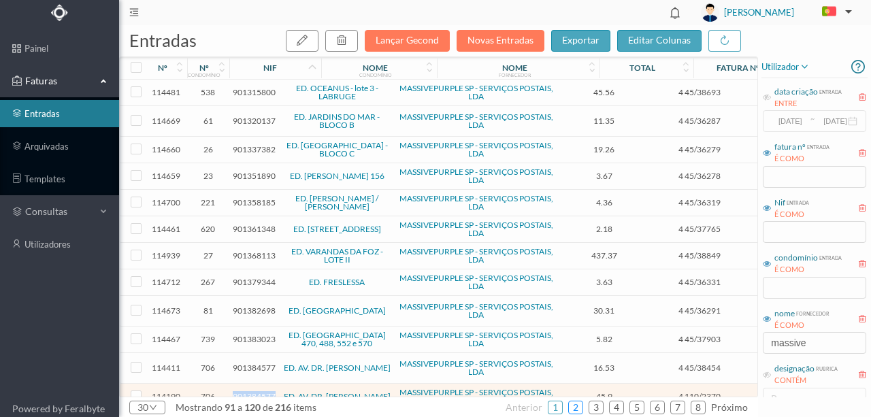
click at [580, 407] on link "2" at bounding box center [576, 408] width 14 height 20
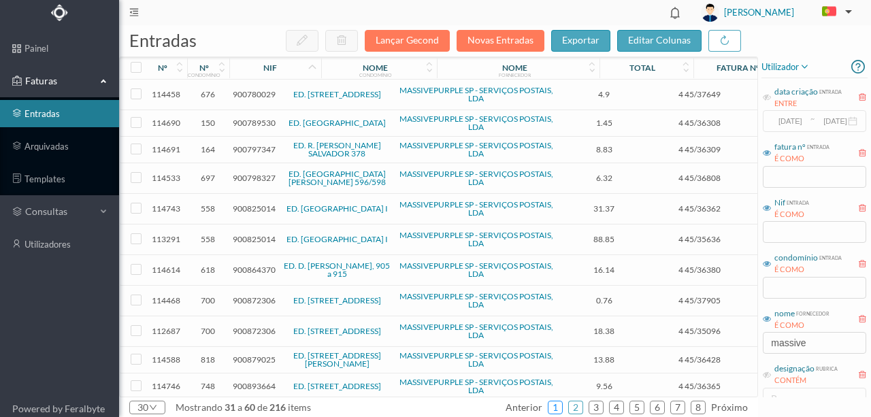
click at [558, 406] on link "1" at bounding box center [556, 408] width 14 height 20
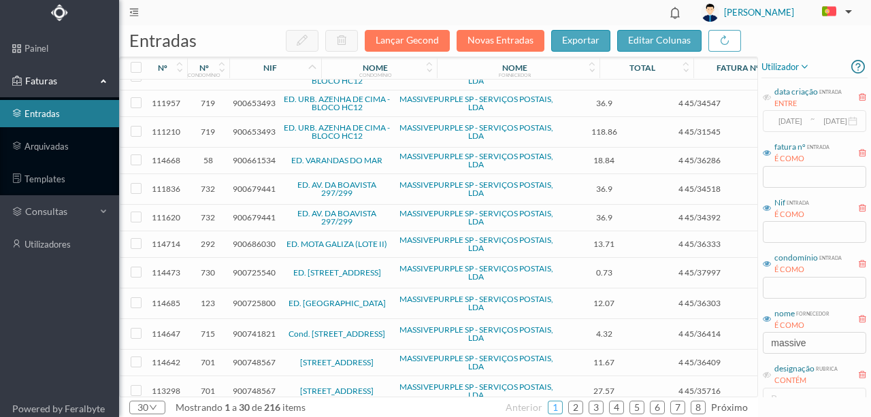
scroll to position [527, 0]
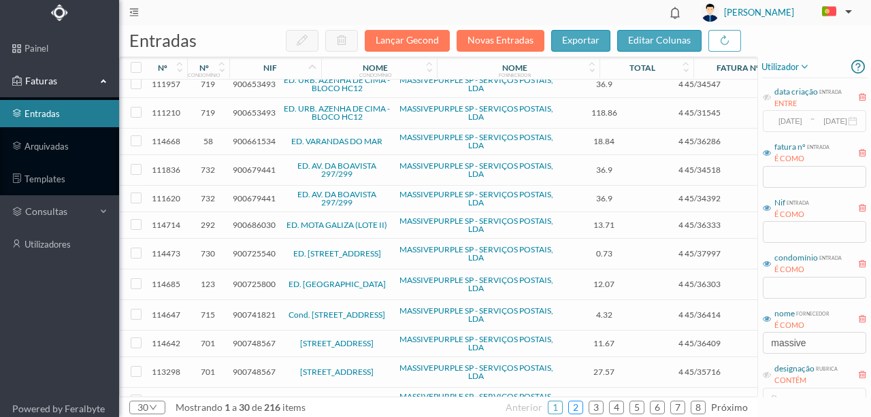
click at [583, 403] on link "2" at bounding box center [576, 408] width 14 height 20
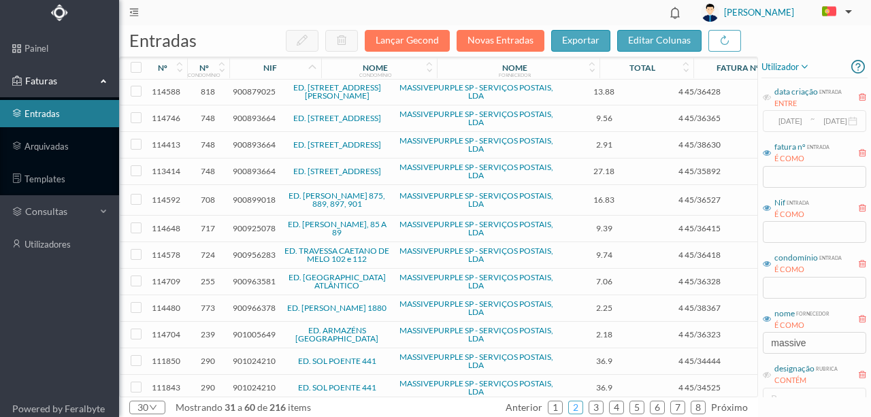
scroll to position [272, 0]
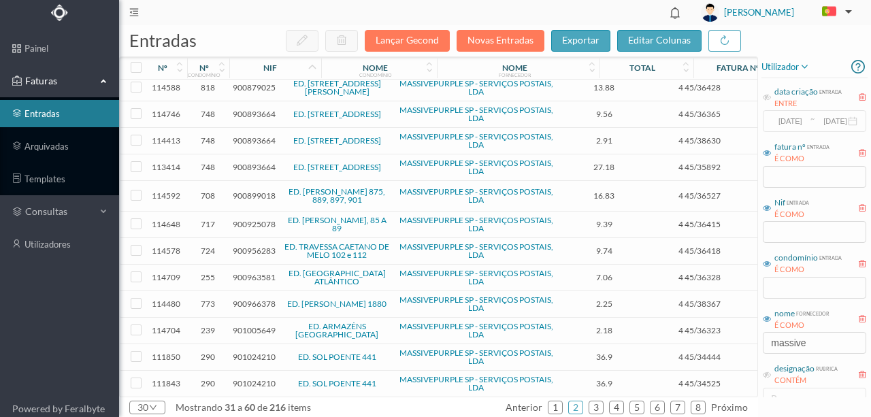
click at [240, 219] on span "900925078" at bounding box center [254, 224] width 43 height 10
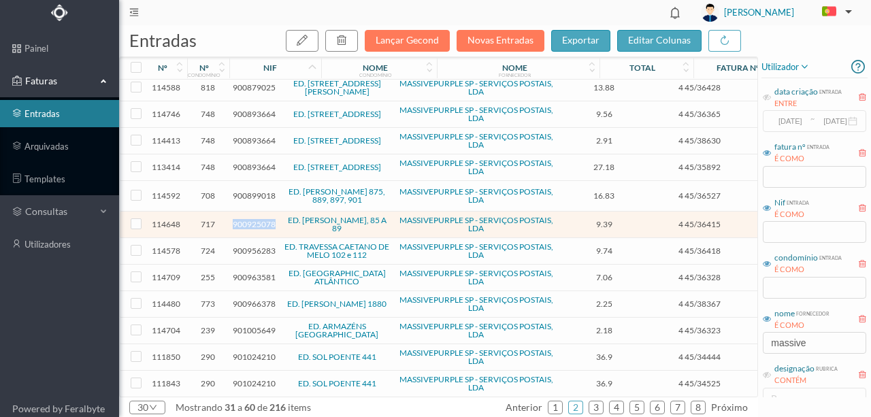
click at [240, 219] on span "900925078" at bounding box center [254, 224] width 43 height 10
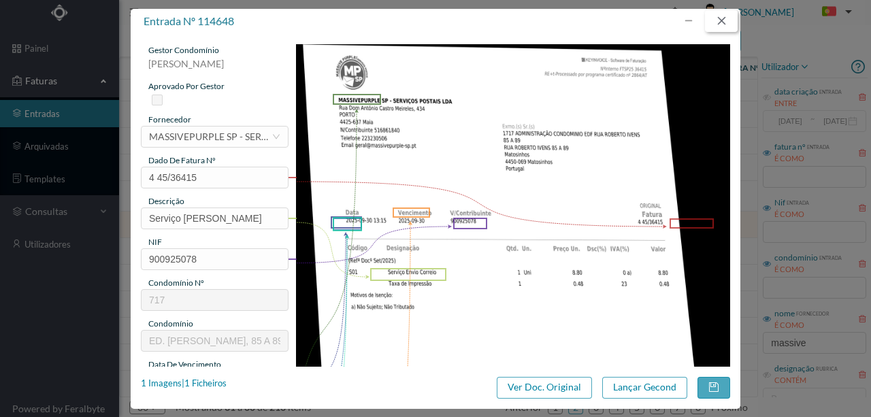
click at [723, 23] on button "button" at bounding box center [721, 21] width 33 height 22
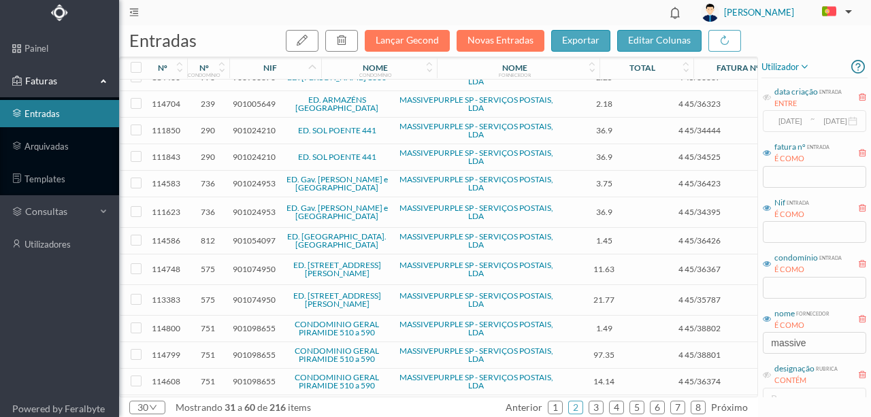
scroll to position [519, 0]
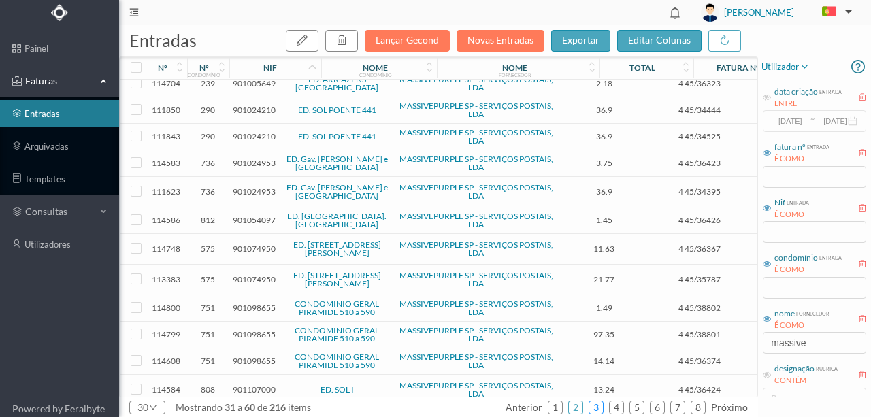
click at [599, 403] on link "3" at bounding box center [597, 408] width 14 height 20
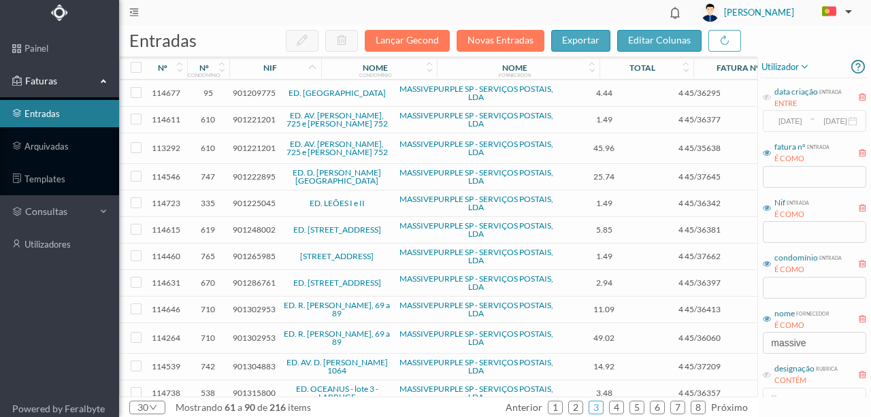
scroll to position [523, 0]
click at [620, 407] on link "4" at bounding box center [617, 408] width 14 height 20
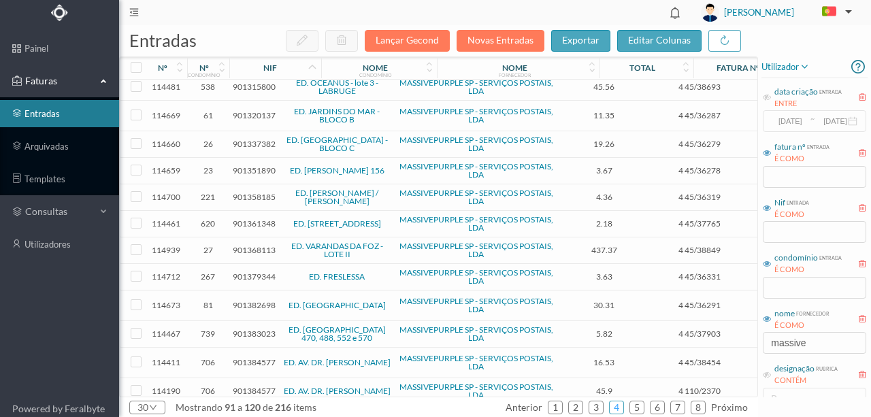
scroll to position [0, 0]
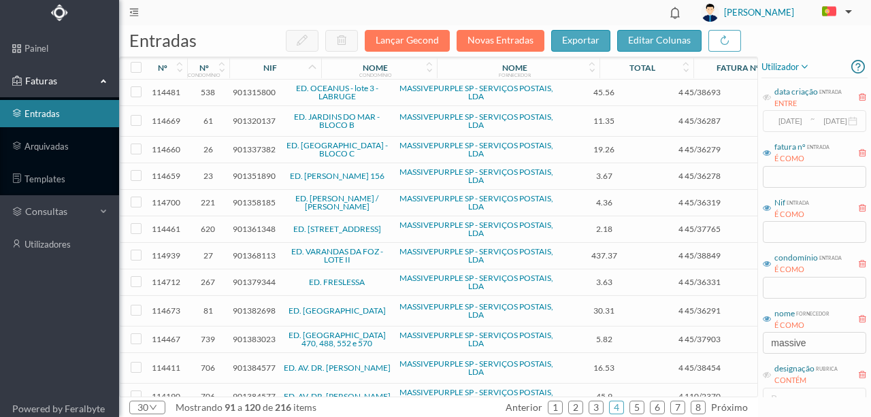
click at [248, 147] on span "901337382" at bounding box center [254, 149] width 43 height 10
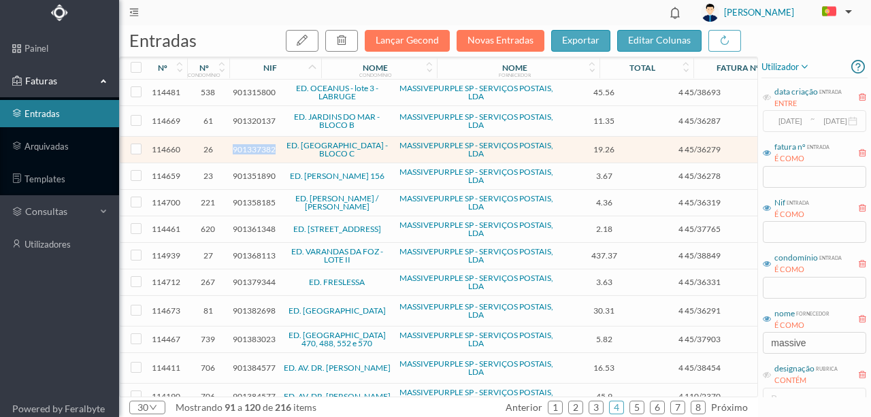
click at [248, 147] on span "901337382" at bounding box center [254, 149] width 43 height 10
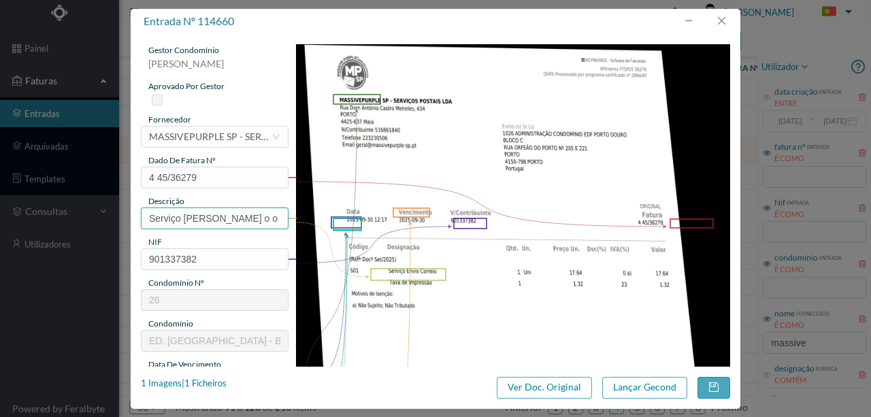
drag, startPoint x: 242, startPoint y: 219, endPoint x: 407, endPoint y: 219, distance: 164.8
click at [407, 219] on div "gestor condomínio [PERSON_NAME] aprovado por gestor fornecedor selecionar MASSI…" at bounding box center [436, 361] width 590 height 635
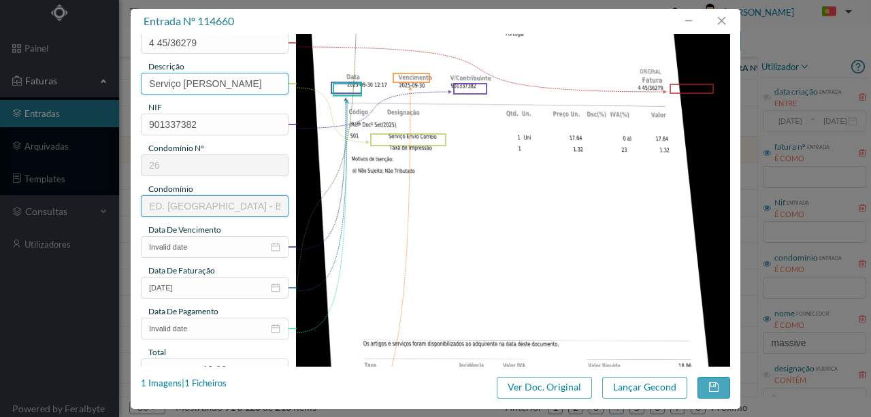
scroll to position [136, 0]
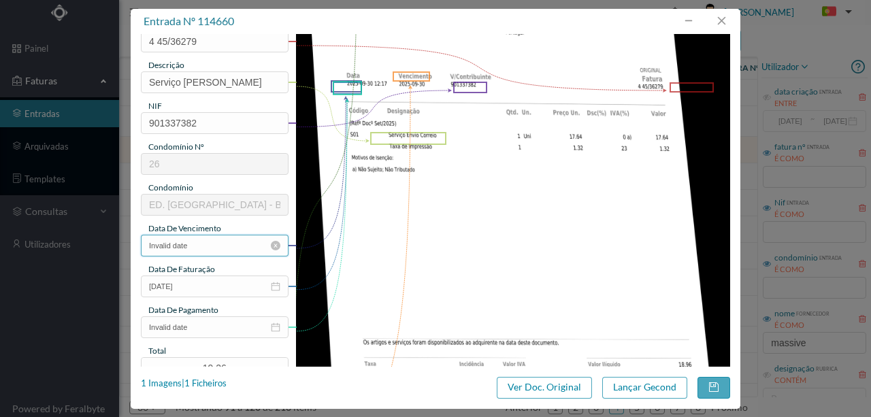
click at [203, 244] on input "Invalid date" at bounding box center [215, 246] width 148 height 22
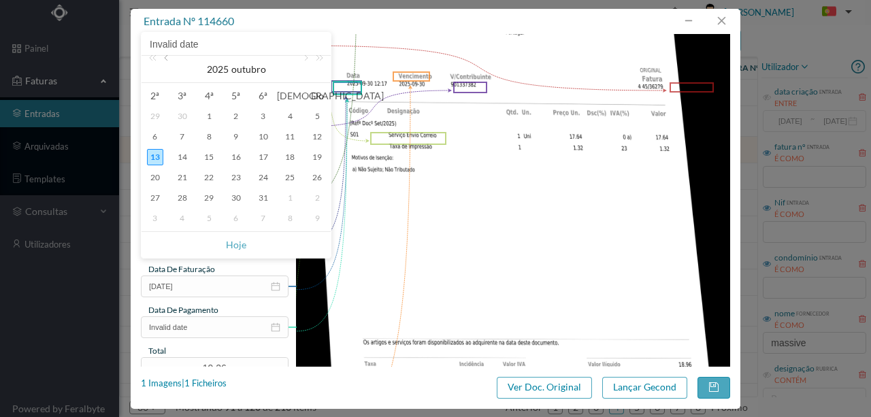
click at [167, 61] on link at bounding box center [167, 69] width 12 height 27
click at [182, 200] on div "30" at bounding box center [182, 198] width 16 height 16
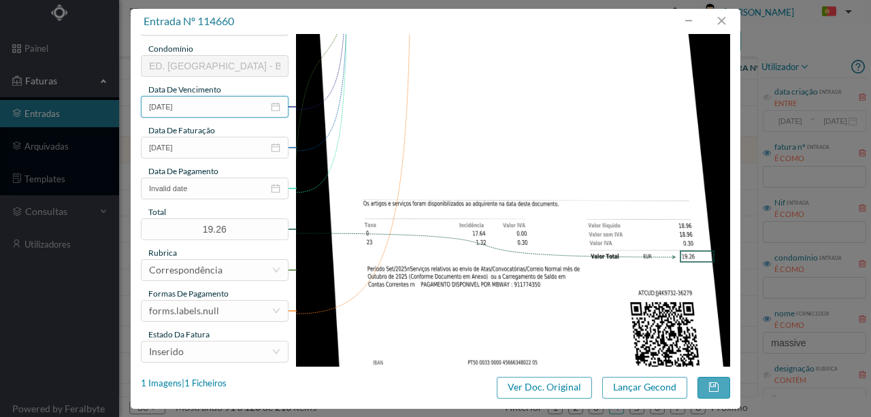
scroll to position [317, 0]
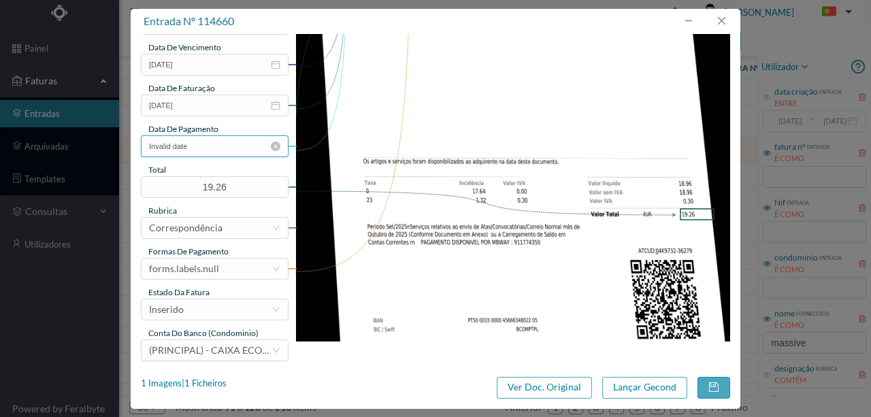
click at [204, 144] on input "Invalid date" at bounding box center [215, 146] width 148 height 22
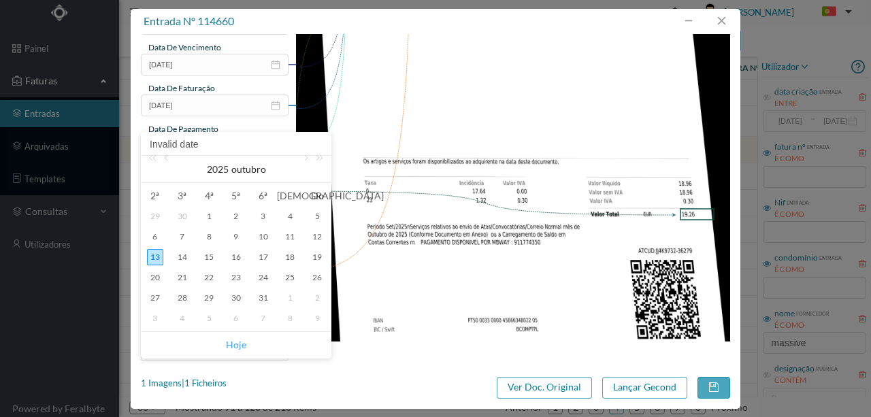
click at [234, 345] on link "Hoje" at bounding box center [236, 345] width 20 height 26
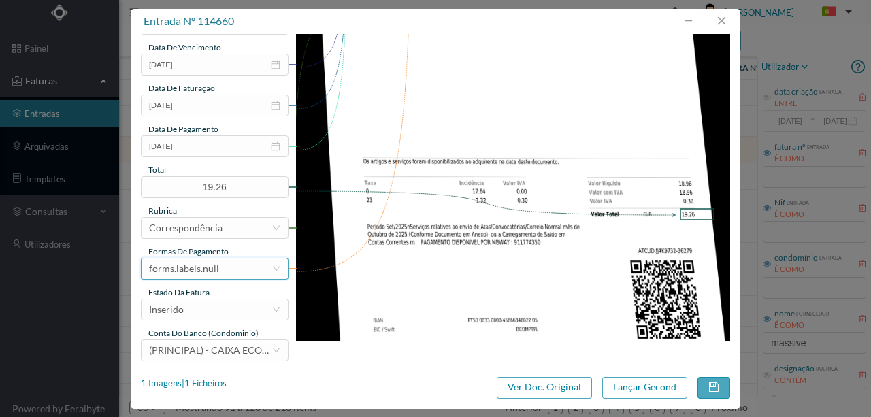
click at [235, 267] on div "forms.labels.null" at bounding box center [210, 269] width 123 height 20
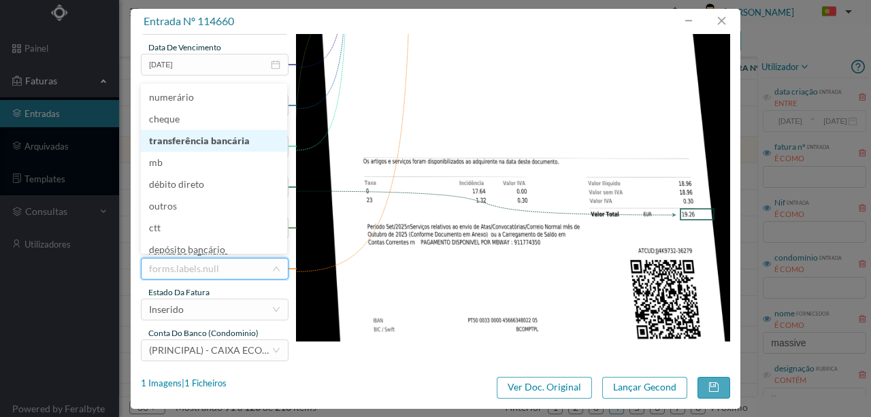
click at [204, 142] on li "transferência bancária" at bounding box center [214, 141] width 146 height 22
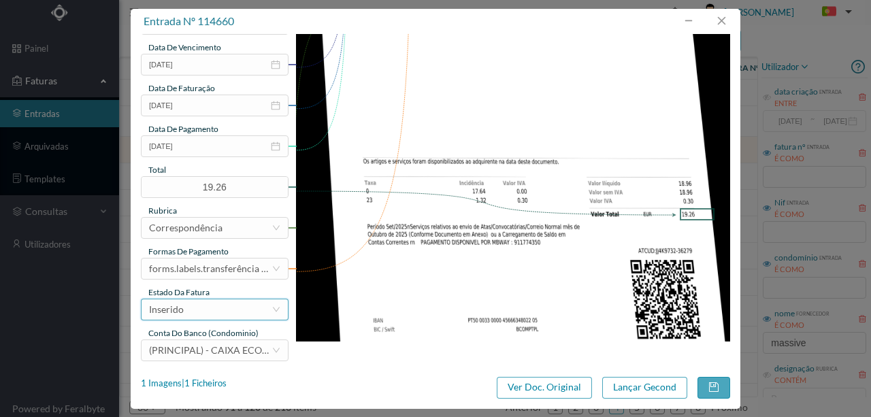
click at [199, 319] on div "Inserido" at bounding box center [215, 310] width 148 height 22
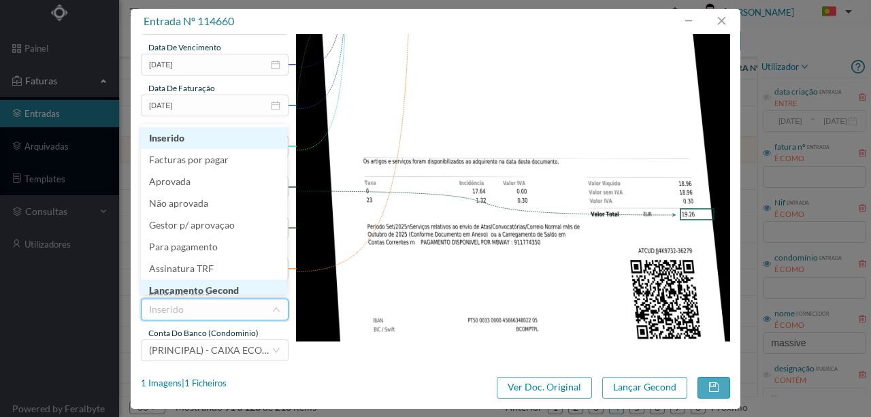
scroll to position [7, 0]
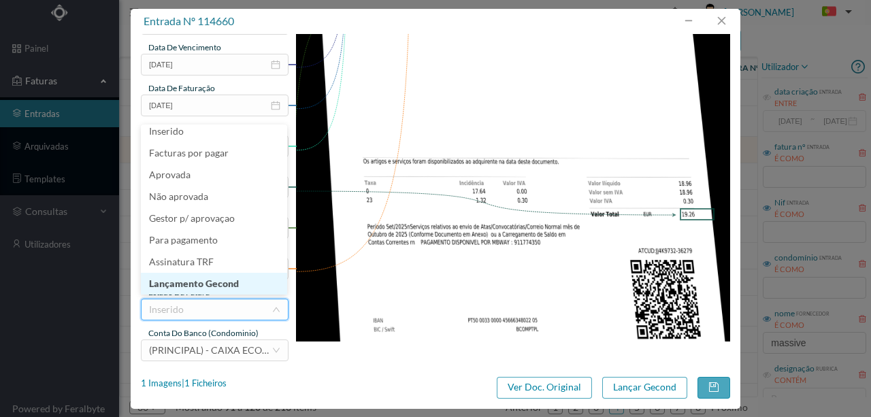
click at [204, 287] on li "Lançamento Gecond" at bounding box center [214, 284] width 146 height 22
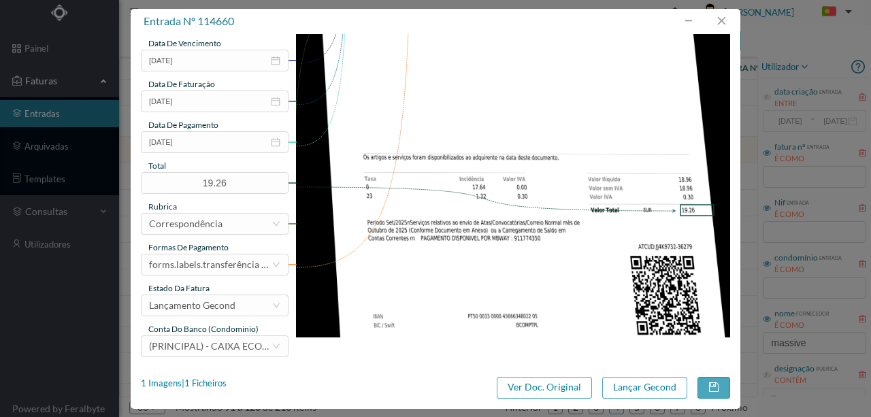
scroll to position [322, 0]
click at [635, 385] on button "Lançar Gecond" at bounding box center [645, 388] width 85 height 22
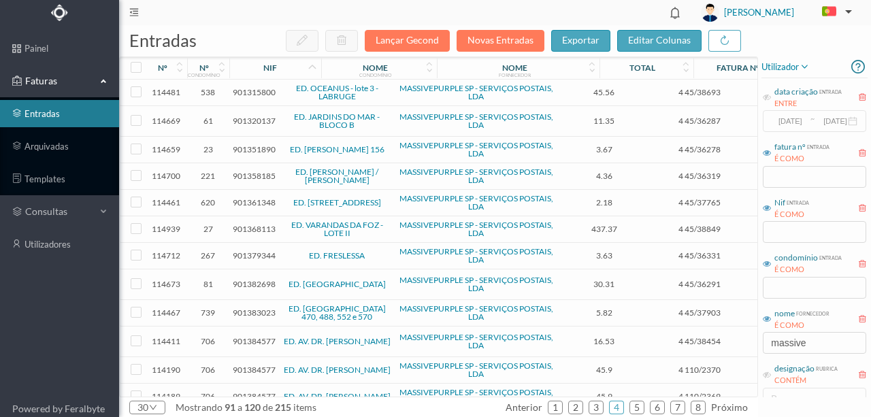
click at [257, 227] on span "901368113" at bounding box center [254, 229] width 43 height 10
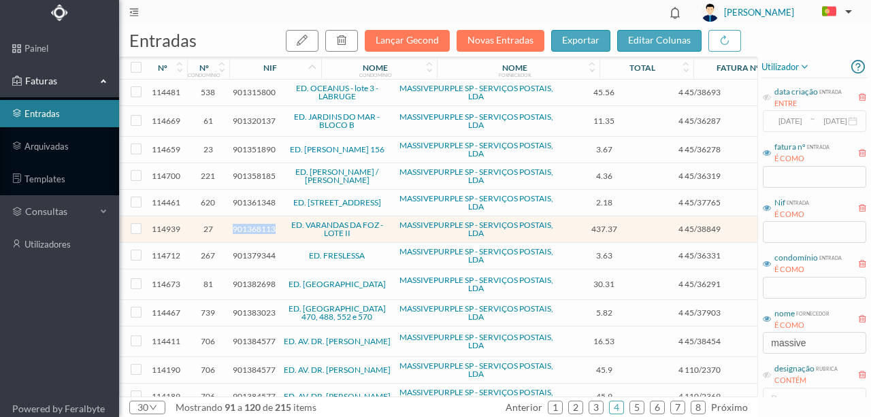
click at [257, 227] on span "901368113" at bounding box center [254, 229] width 43 height 10
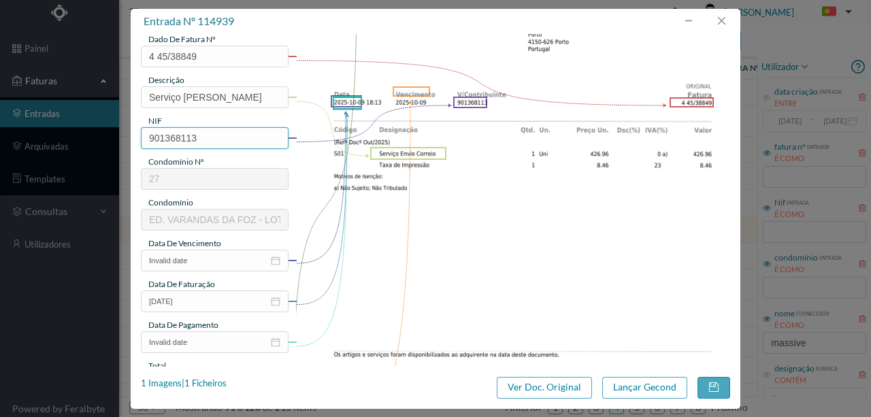
scroll to position [136, 0]
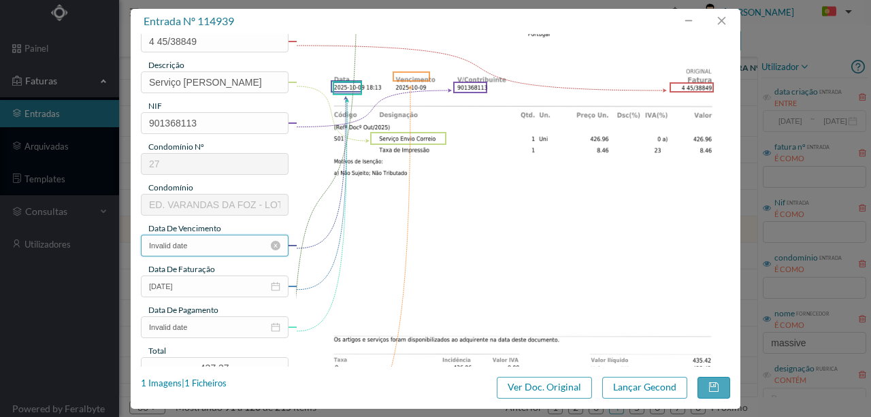
click at [209, 244] on input "Invalid date" at bounding box center [215, 246] width 148 height 22
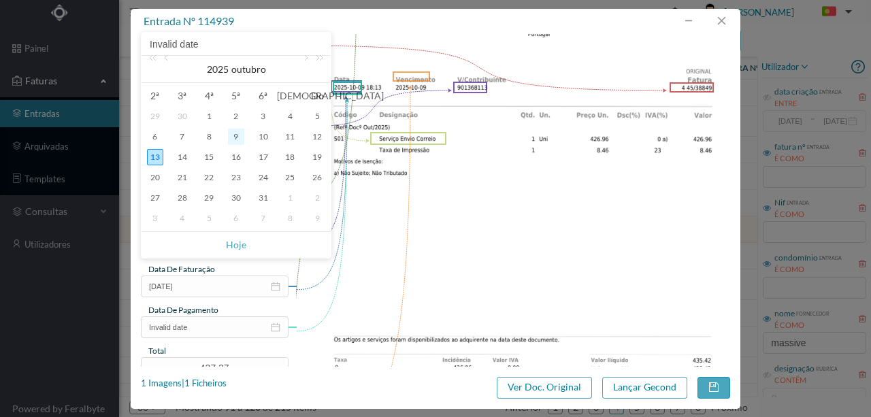
click at [231, 134] on div "9" at bounding box center [236, 137] width 16 height 16
type input "2025-10-09"
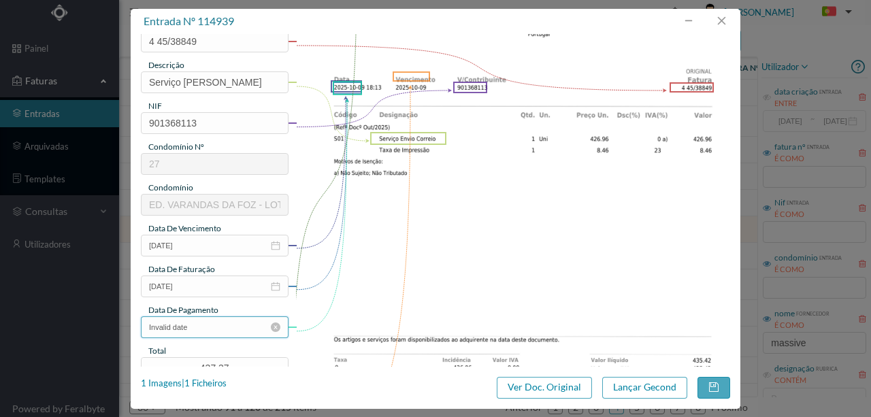
click at [204, 326] on input "Invalid date" at bounding box center [215, 328] width 148 height 22
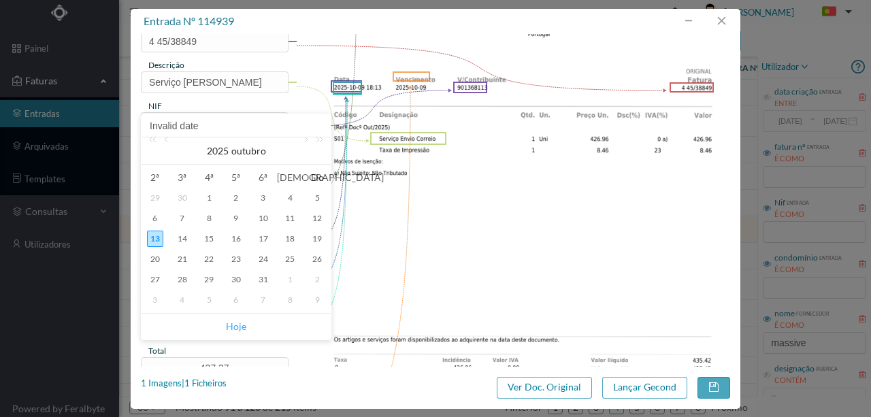
click at [226, 325] on link "Hoje" at bounding box center [236, 327] width 20 height 26
type input "[DATE]"
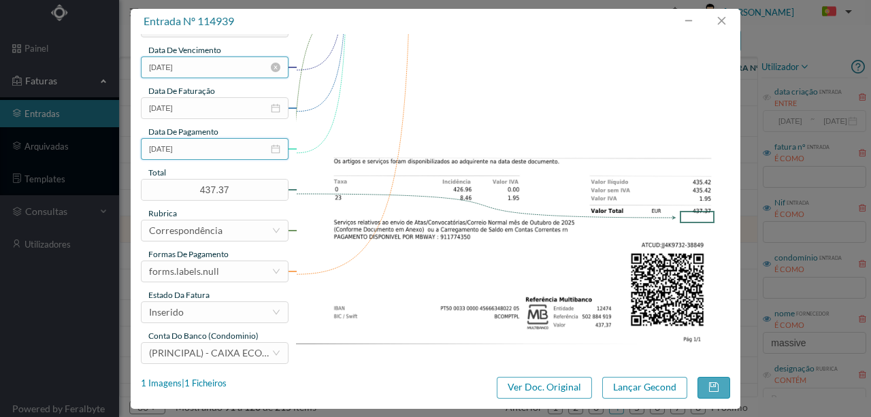
scroll to position [317, 0]
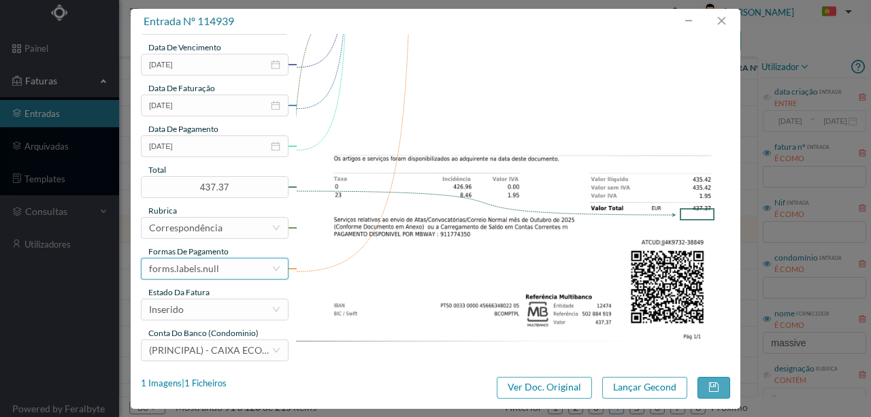
click at [207, 269] on div "forms.labels.null" at bounding box center [184, 269] width 70 height 20
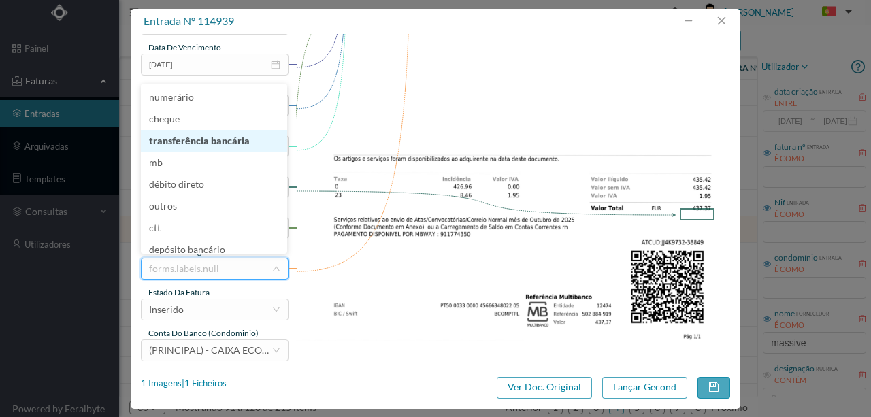
click at [230, 138] on li "transferência bancária" at bounding box center [214, 141] width 146 height 22
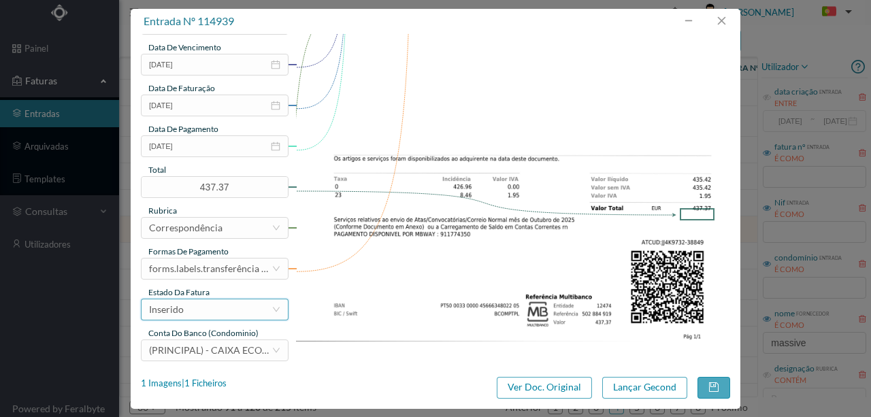
click at [197, 316] on div "Inserido" at bounding box center [210, 310] width 123 height 20
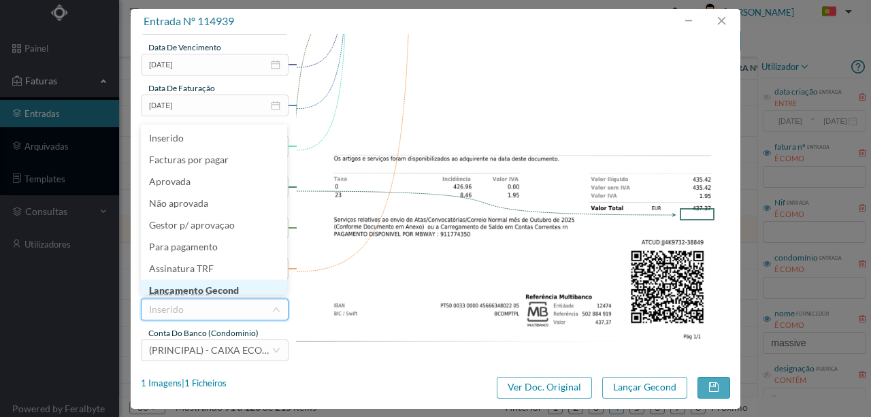
scroll to position [7, 0]
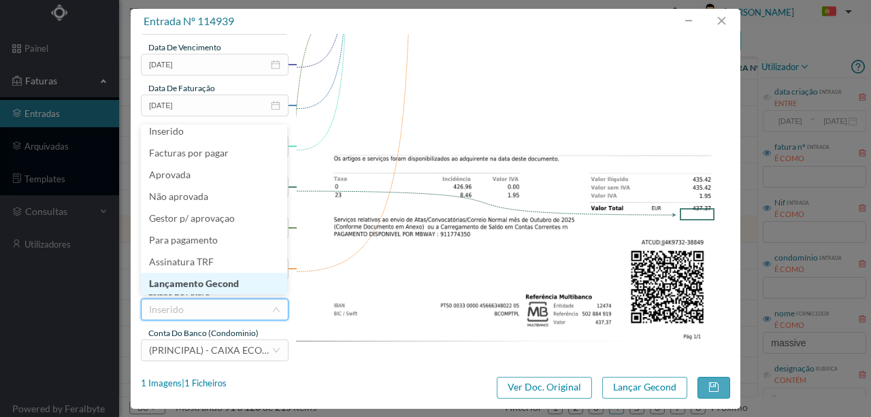
click at [200, 281] on li "Lançamento Gecond" at bounding box center [214, 284] width 146 height 22
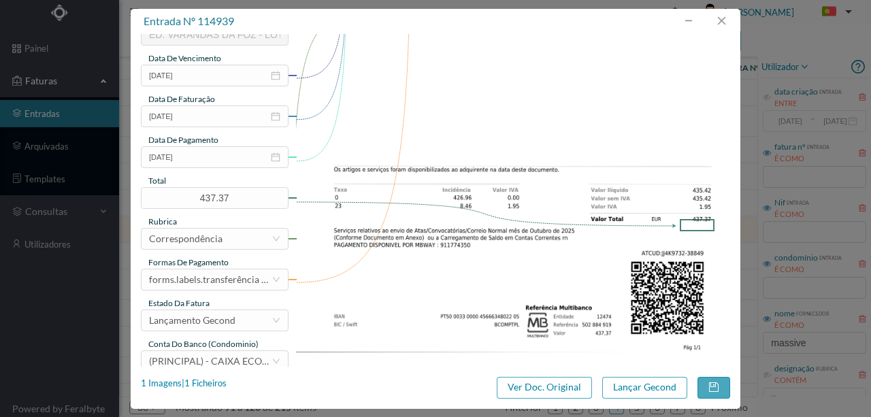
scroll to position [322, 0]
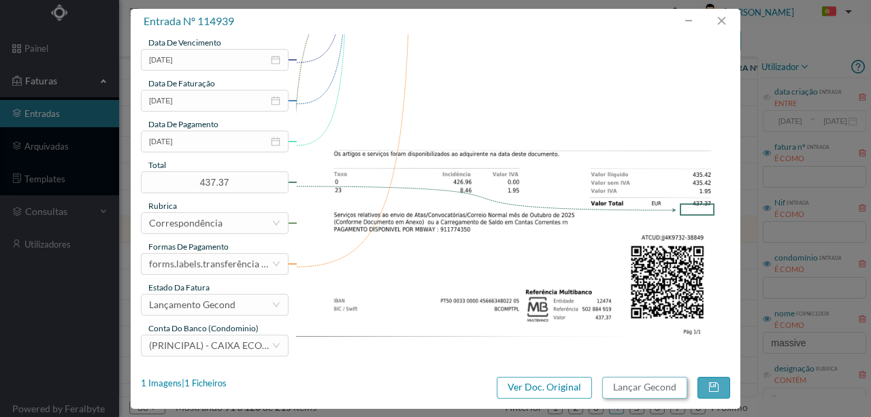
click at [655, 385] on button "Lançar Gecond" at bounding box center [645, 388] width 85 height 22
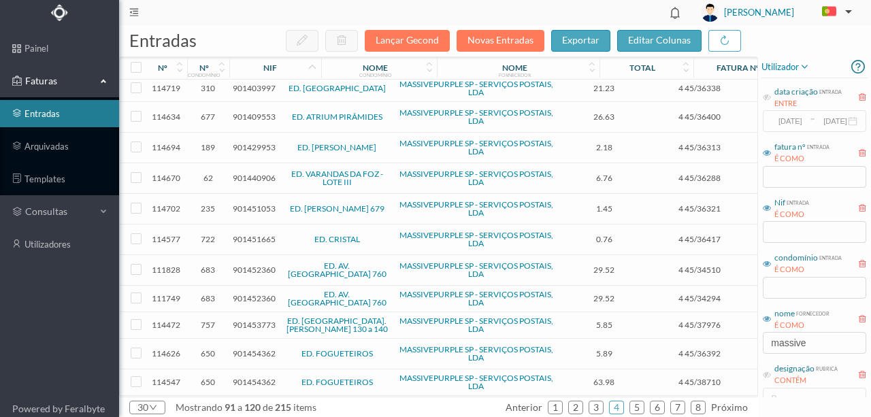
scroll to position [317, 0]
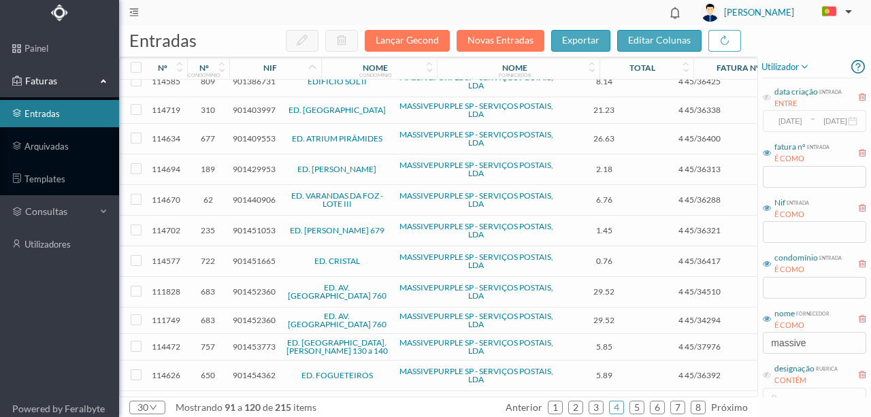
click at [246, 195] on span "901440906" at bounding box center [254, 200] width 43 height 10
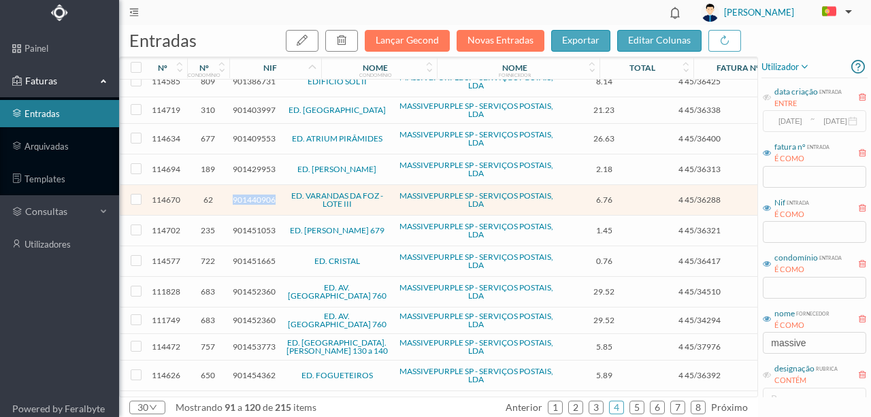
click at [246, 195] on span "901440906" at bounding box center [254, 200] width 43 height 10
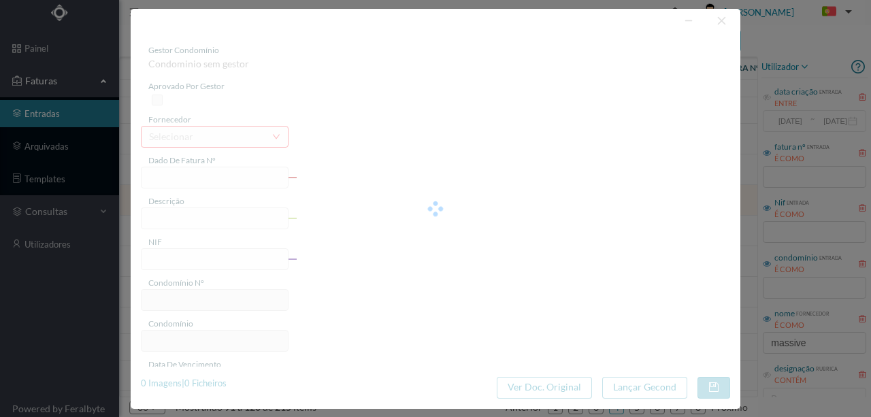
type input "4 45/36288"
type input "Serviço [PERSON_NAME]"
type input "901440906"
type input "[DATE]"
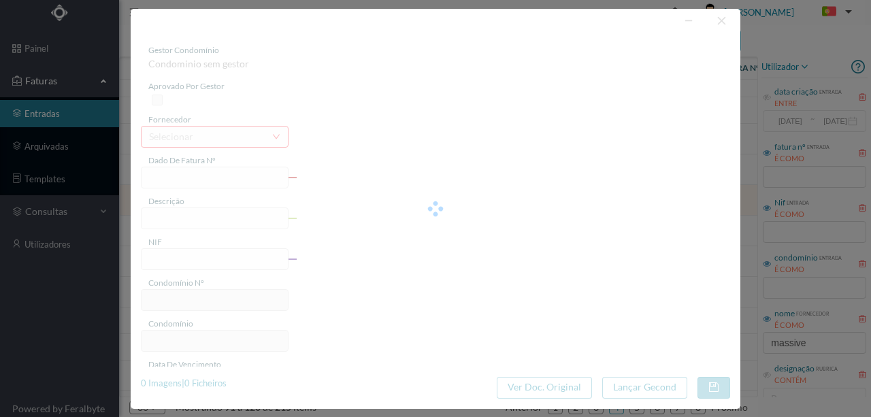
type input "[DATE]"
type input "6.76"
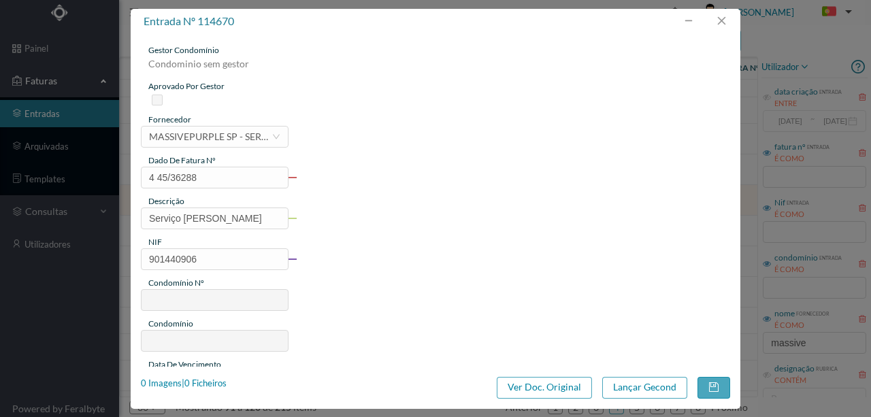
type input "62"
type input "ED. VARANDAS DA FOZ - LOTE III"
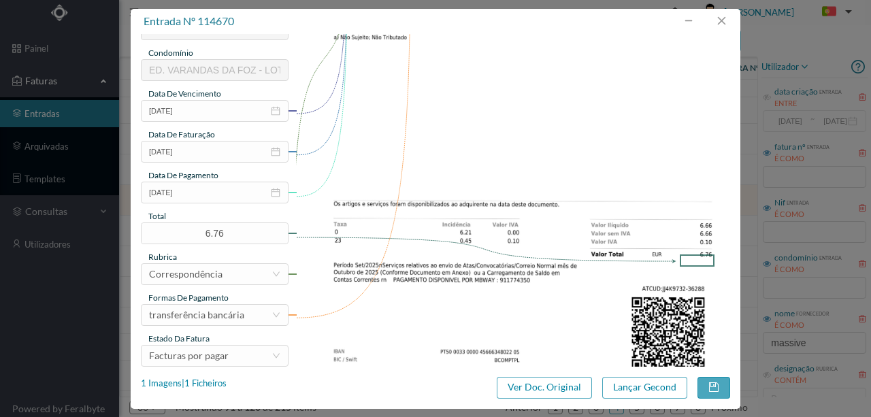
scroll to position [272, 0]
click at [223, 188] on input "[DATE]" at bounding box center [215, 191] width 148 height 22
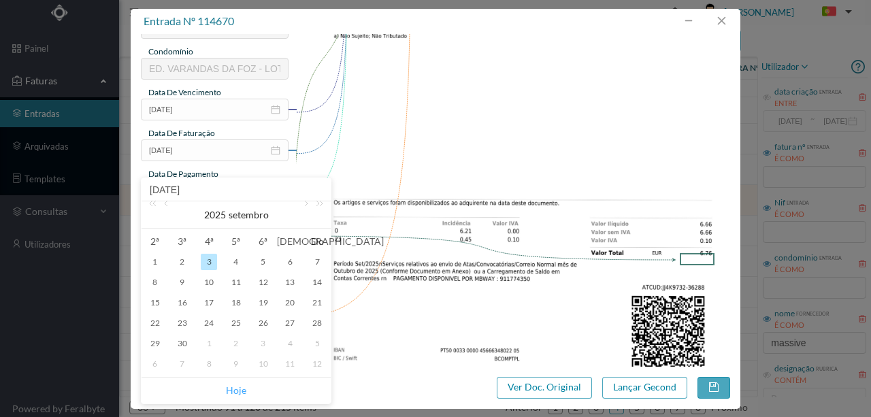
click at [240, 392] on link "Hoje" at bounding box center [236, 391] width 20 height 26
type input "[DATE]"
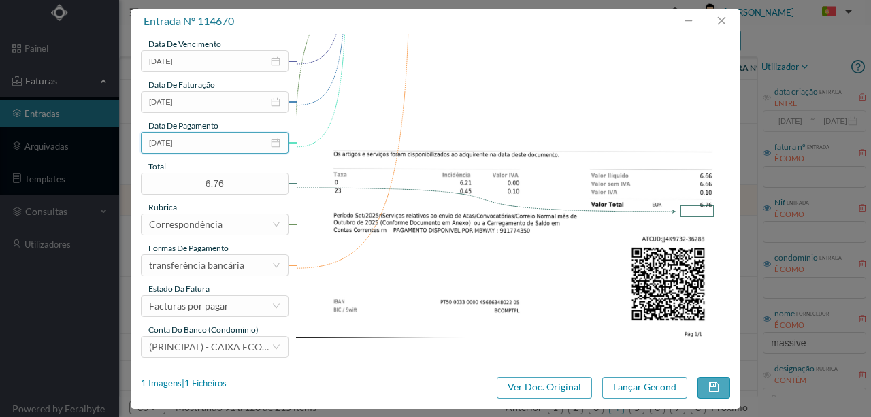
scroll to position [322, 0]
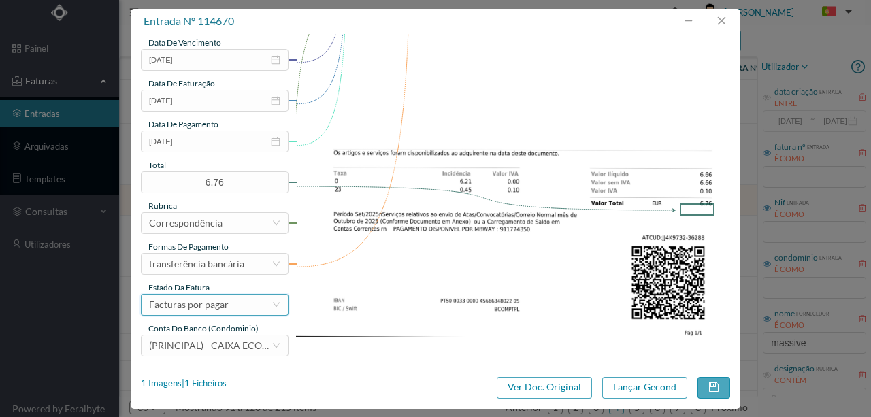
click at [223, 306] on div "Facturas por pagar" at bounding box center [189, 305] width 80 height 20
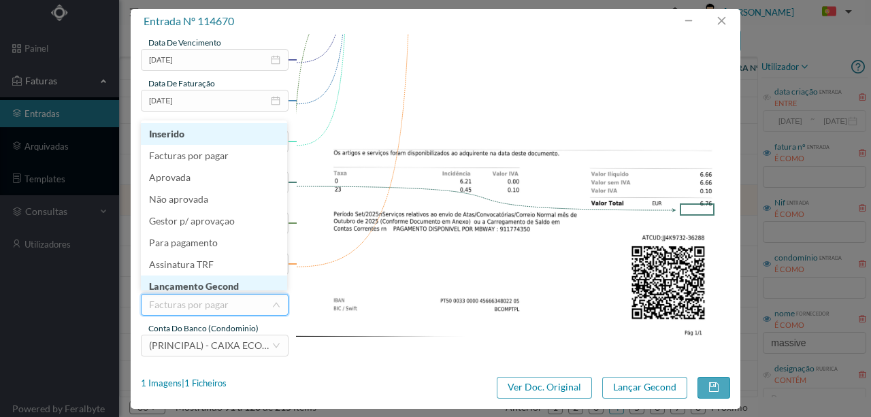
scroll to position [7, 0]
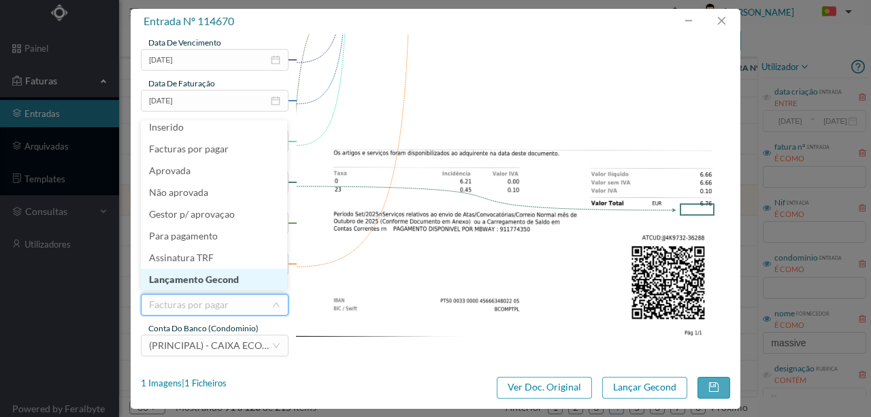
click at [225, 283] on li "Lançamento Gecond" at bounding box center [214, 280] width 146 height 22
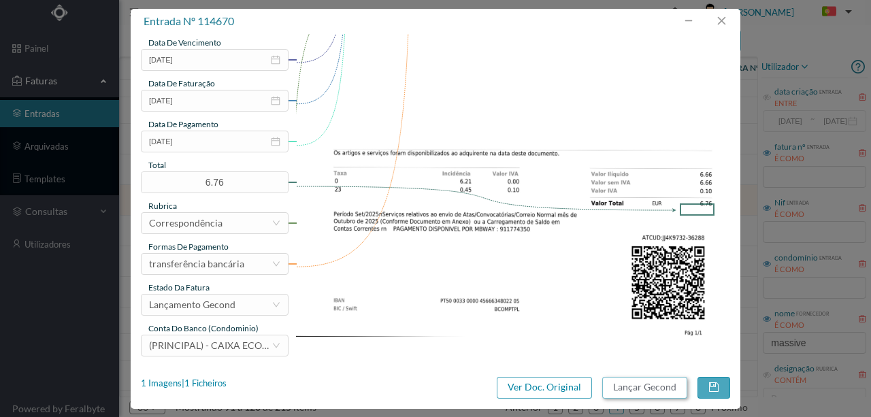
click at [631, 383] on button "Lançar Gecond" at bounding box center [645, 388] width 85 height 22
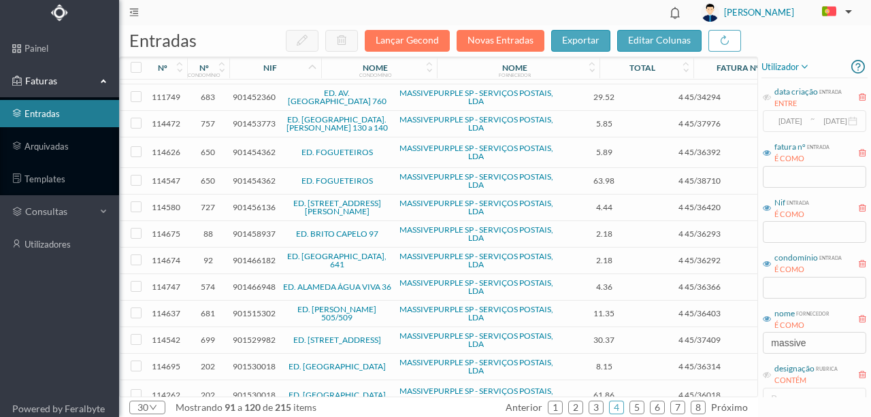
scroll to position [516, 0]
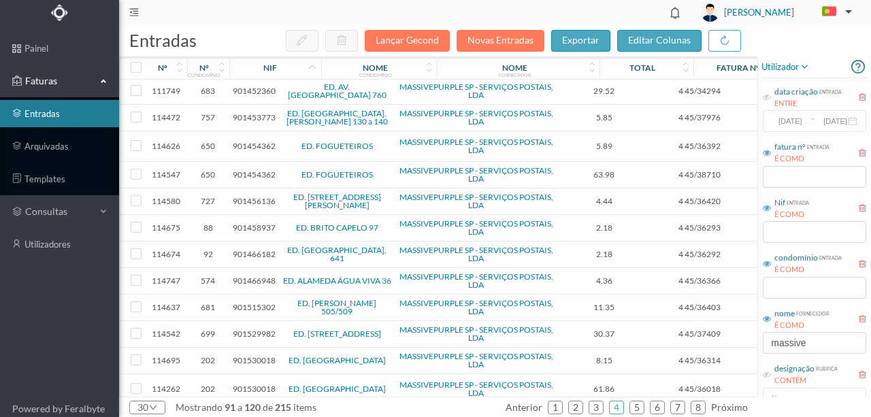
click at [244, 302] on span "901515302" at bounding box center [254, 307] width 43 height 10
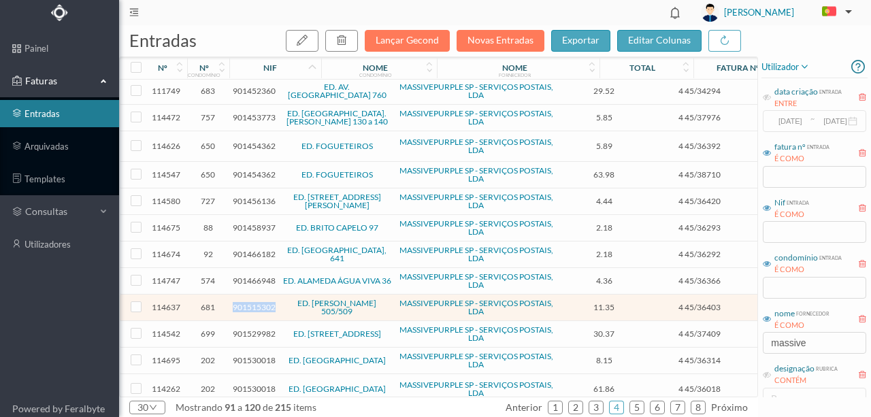
click at [244, 302] on span "901515302" at bounding box center [254, 307] width 43 height 10
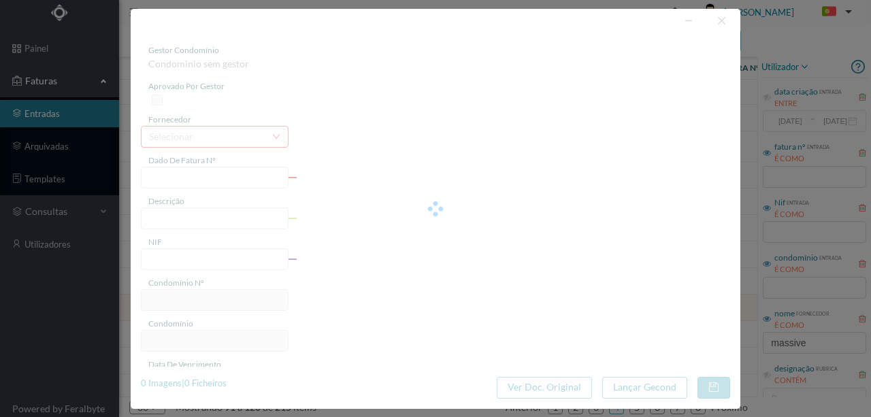
type input "4 45/36403"
type input "Serviço [PERSON_NAME]"
type input "901515302"
type input "0025-01-01"
type input "[DATE]"
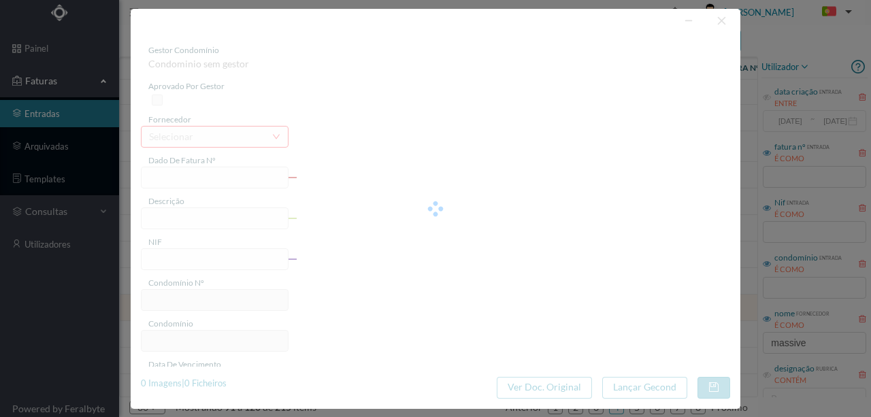
type input "11.35"
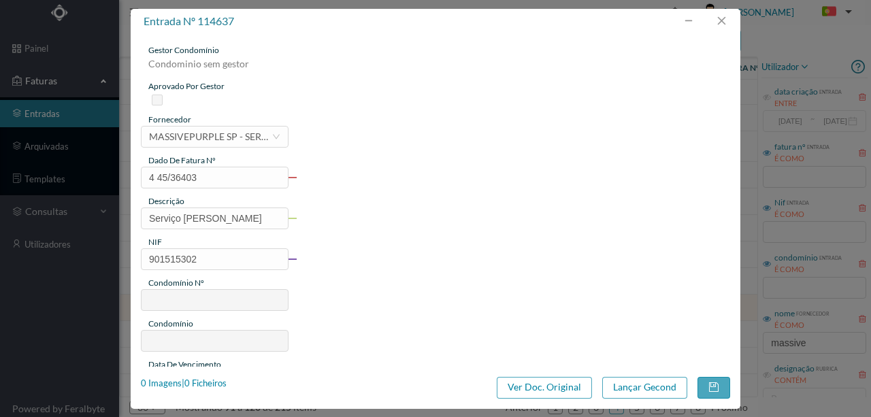
type input "681"
type input "ED. [PERSON_NAME] 505/509"
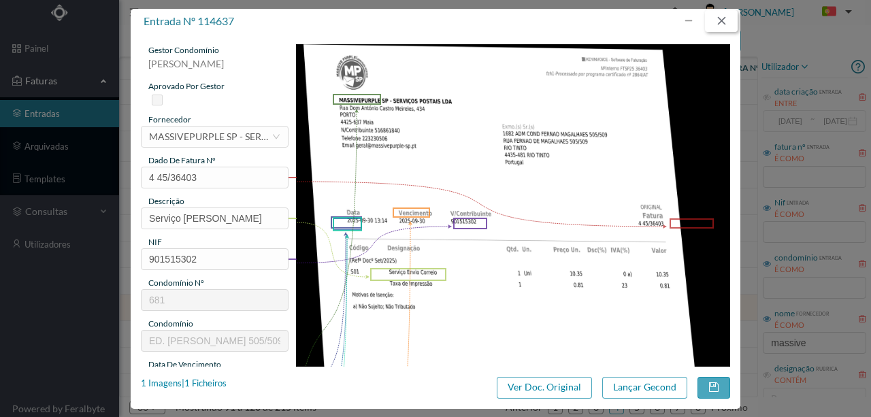
click at [718, 19] on button "button" at bounding box center [721, 21] width 33 height 22
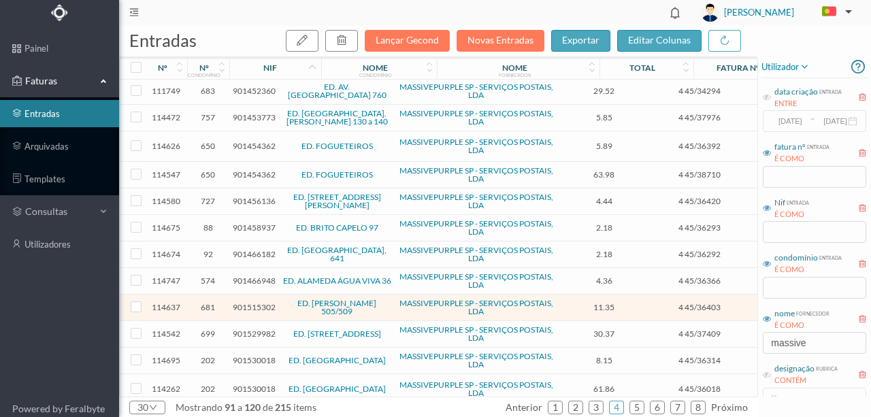
click at [256, 355] on span "901530018" at bounding box center [254, 360] width 43 height 10
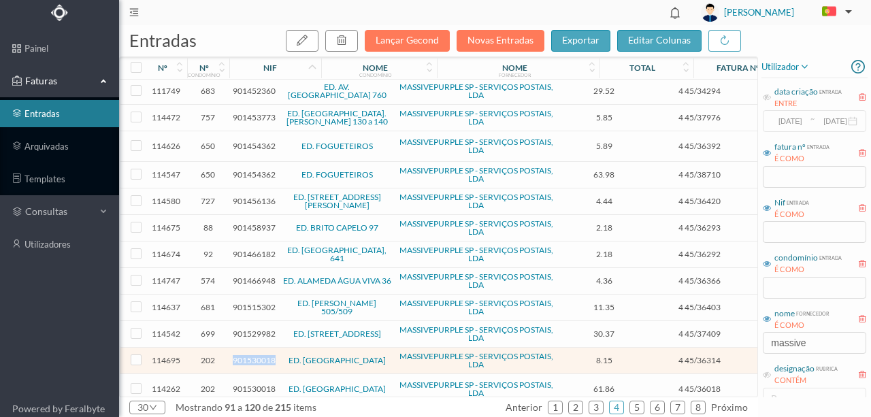
click at [256, 355] on span "901530018" at bounding box center [254, 360] width 43 height 10
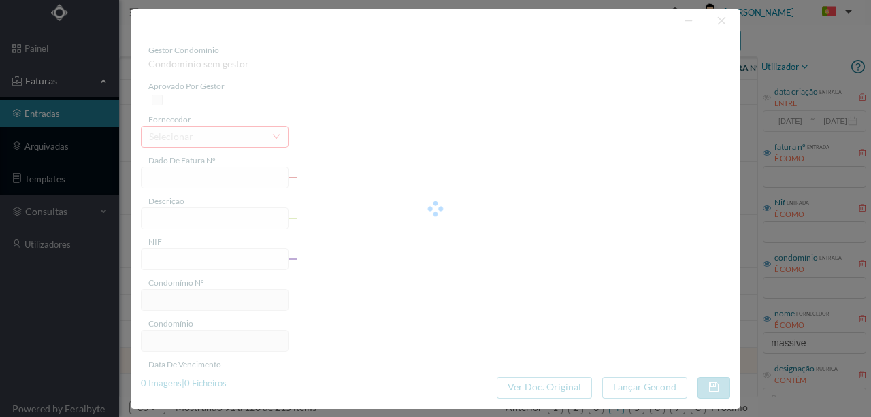
type input "4 45/36314"
type input "Serviço [PERSON_NAME]"
type input "901530018"
type input "Invalid date"
type input "[DATE]"
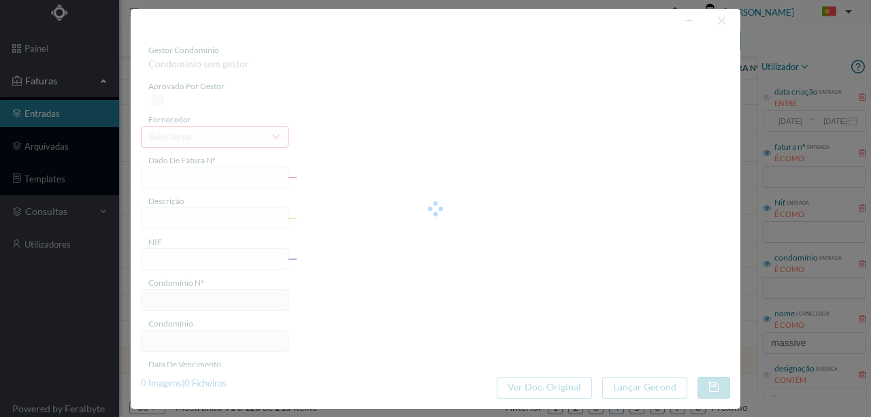
type input "8.15"
type input "202"
type input "ED. VILA LAVRA"
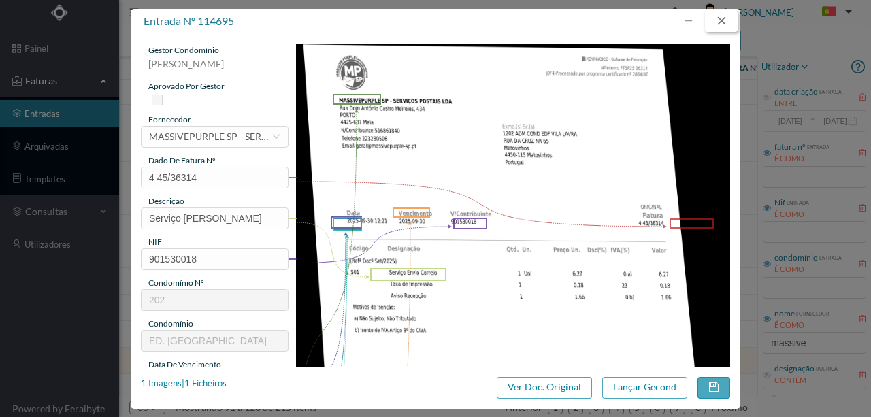
click at [722, 21] on button "button" at bounding box center [721, 21] width 33 height 22
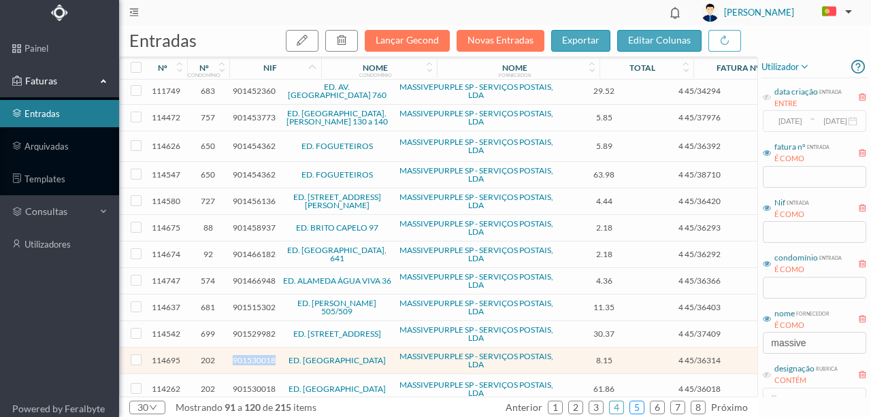
click at [639, 403] on link "5" at bounding box center [637, 408] width 14 height 20
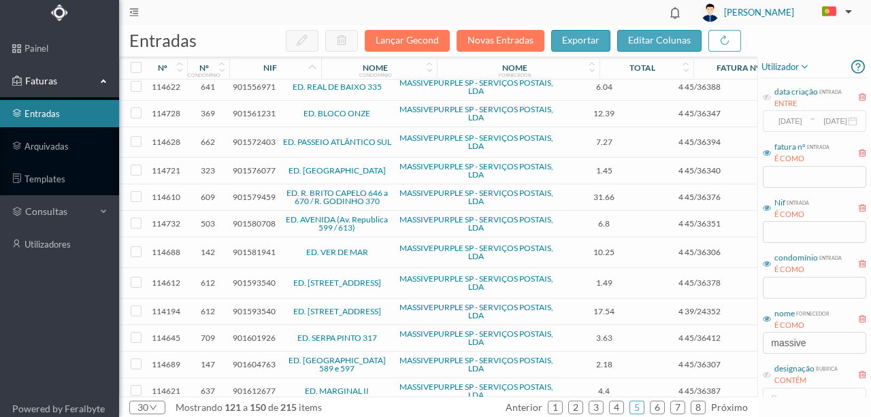
scroll to position [0, 0]
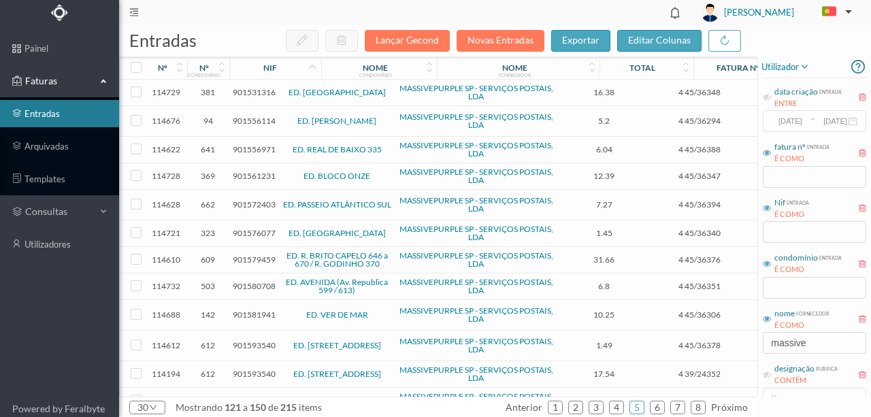
click at [250, 175] on span "901561231" at bounding box center [254, 176] width 43 height 10
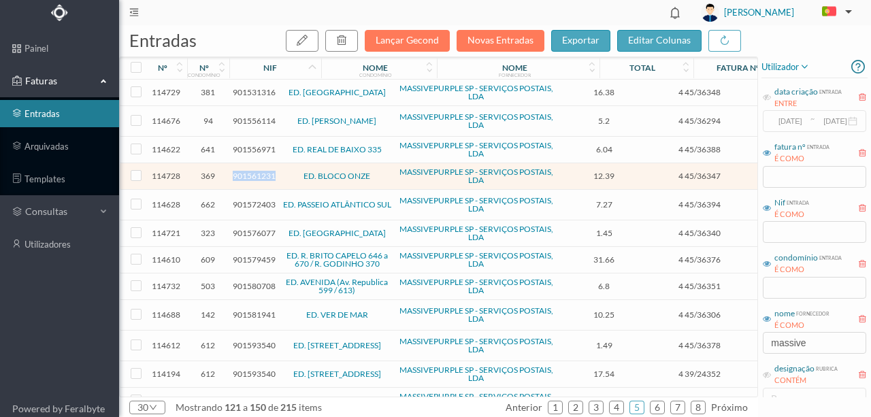
click at [250, 175] on span "901561231" at bounding box center [254, 176] width 43 height 10
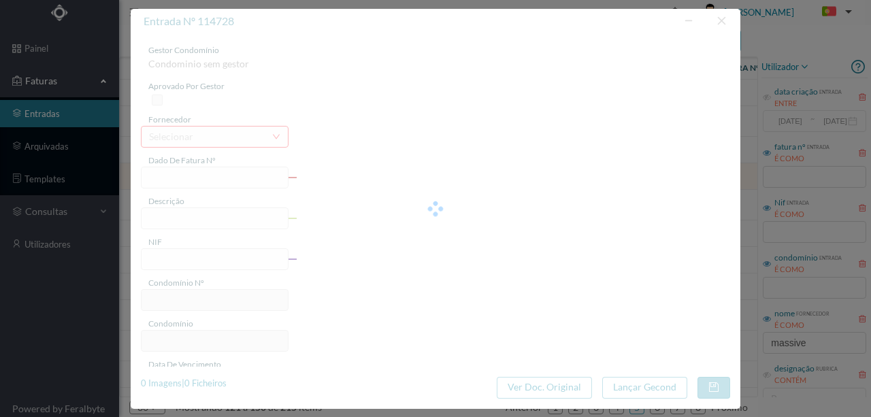
type input "4 45/36347"
type input "* Docê Set/2025) Cloro mv o q"
type input "901561231"
type input "Invalid date"
type input "[DATE]"
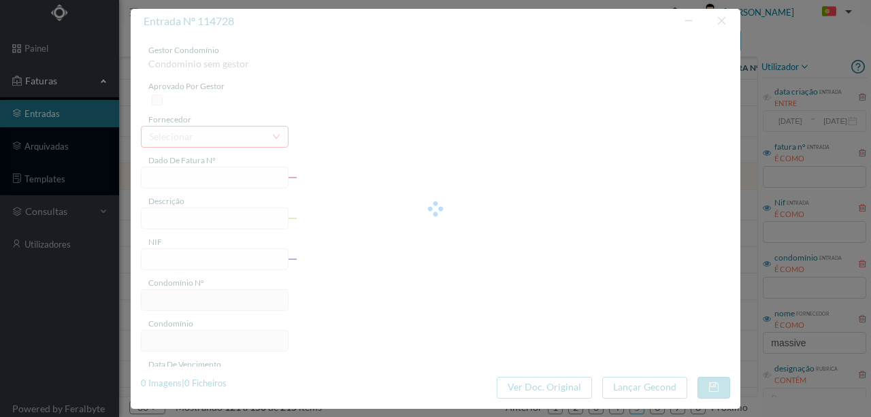
type input "12.39"
type input "369"
type input "ED. BLOCO ONZE"
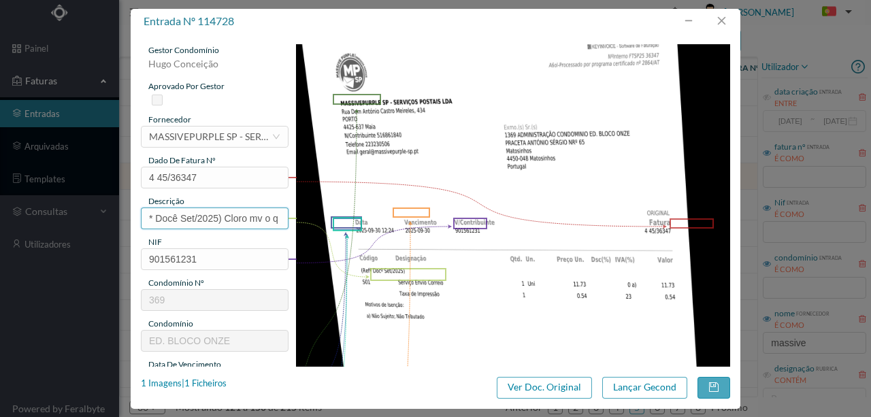
drag, startPoint x: 147, startPoint y: 214, endPoint x: 453, endPoint y: 214, distance: 306.4
click at [453, 214] on div "gestor condomínio Hugo Conceição aprovado por gestor fornecedor selecionar MASS…" at bounding box center [436, 361] width 590 height 635
type input "Serviço [PERSON_NAME]"
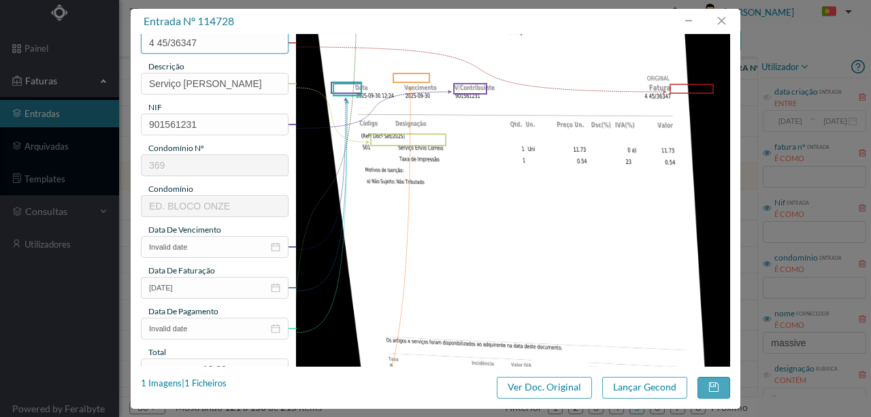
scroll to position [136, 0]
click at [221, 244] on input "Invalid date" at bounding box center [215, 246] width 148 height 22
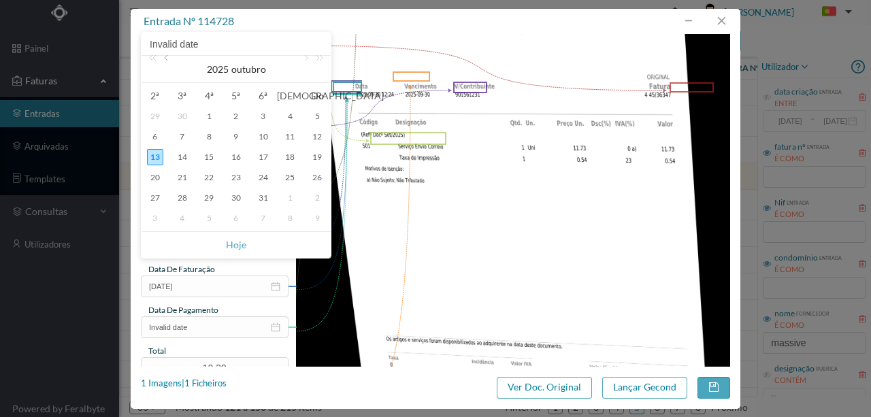
click at [169, 61] on link at bounding box center [167, 69] width 12 height 27
click at [178, 196] on div "30" at bounding box center [182, 198] width 16 height 16
type input "[DATE]"
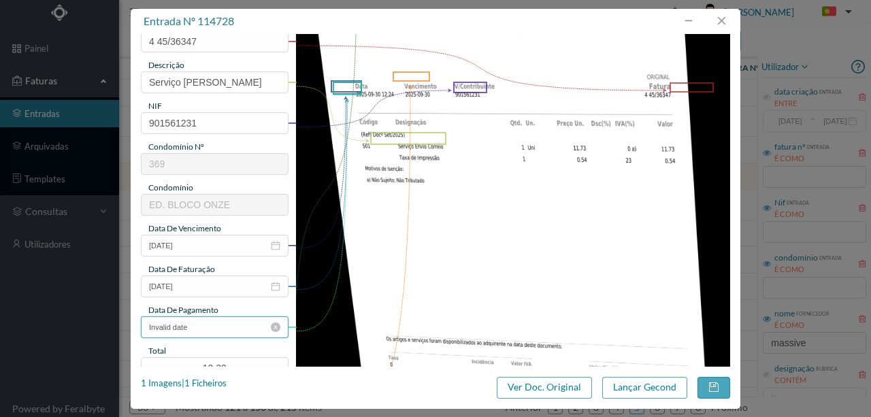
click at [199, 330] on input "Invalid date" at bounding box center [215, 328] width 148 height 22
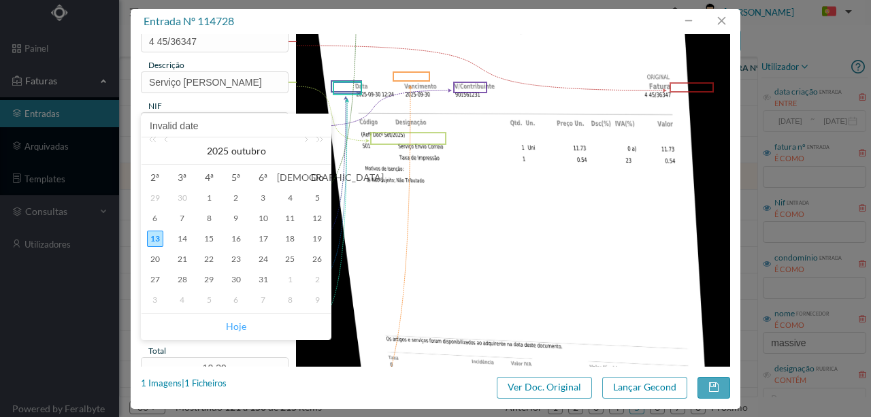
click at [234, 325] on link "Hoje" at bounding box center [236, 327] width 20 height 26
type input "[DATE]"
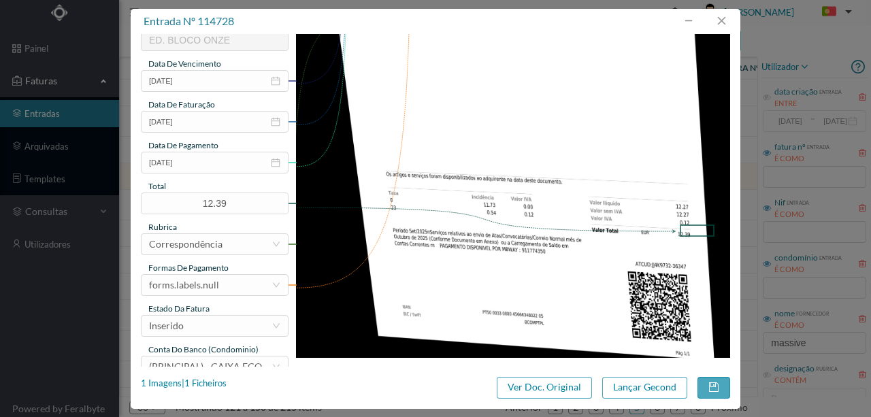
scroll to position [317, 0]
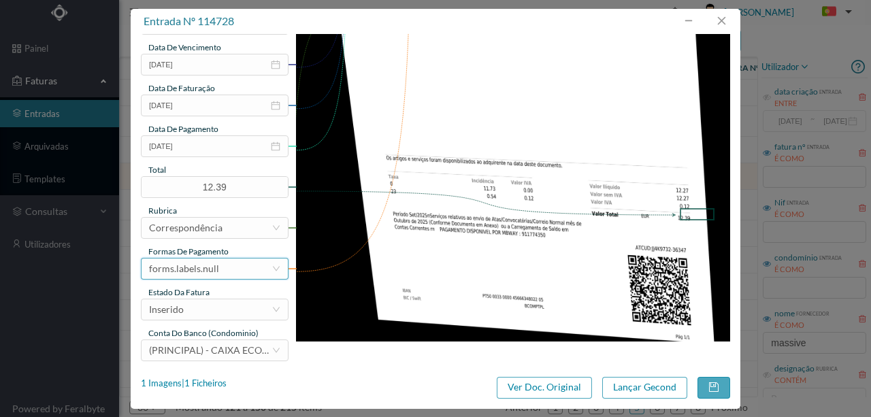
click at [240, 268] on div "forms.labels.null" at bounding box center [210, 269] width 123 height 20
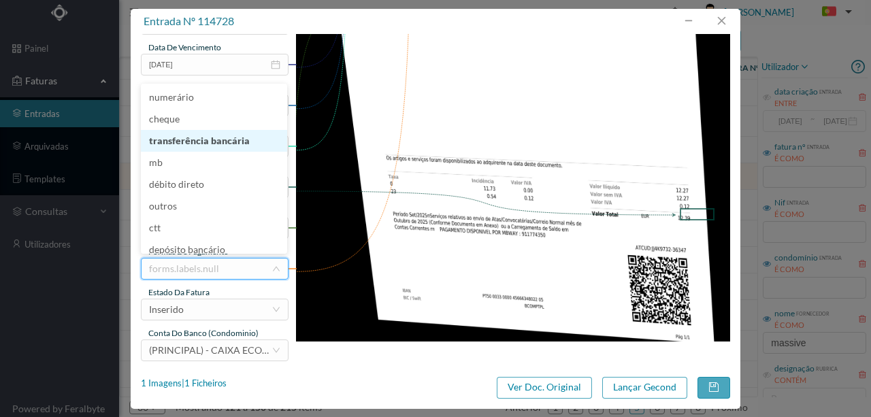
click at [228, 141] on li "transferência bancária" at bounding box center [214, 141] width 146 height 22
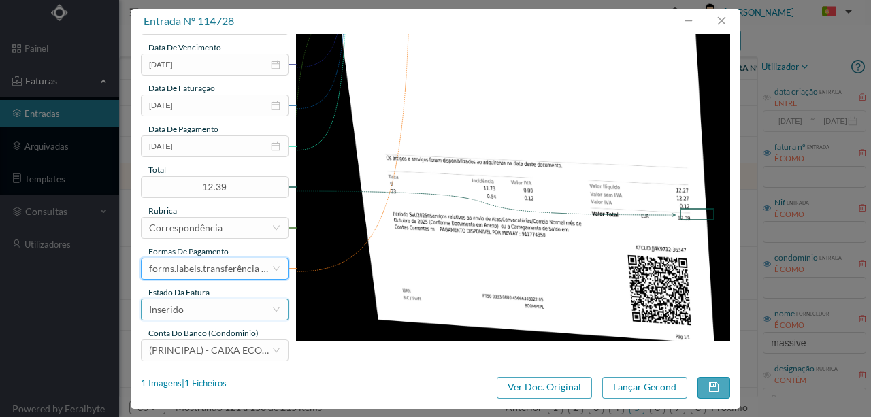
click at [188, 311] on div "Inserido" at bounding box center [210, 310] width 123 height 20
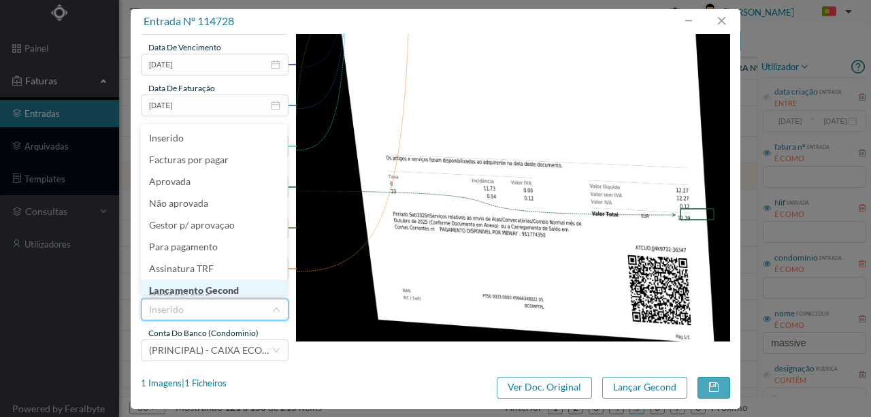
scroll to position [7, 0]
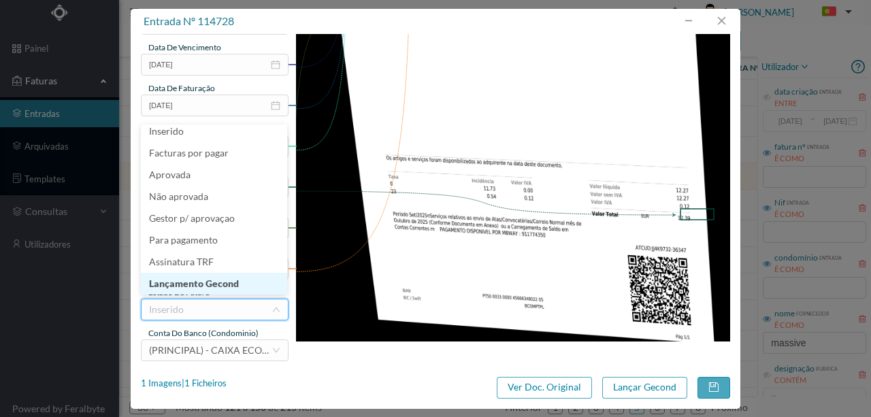
click at [198, 282] on li "Lançamento Gecond" at bounding box center [214, 284] width 146 height 22
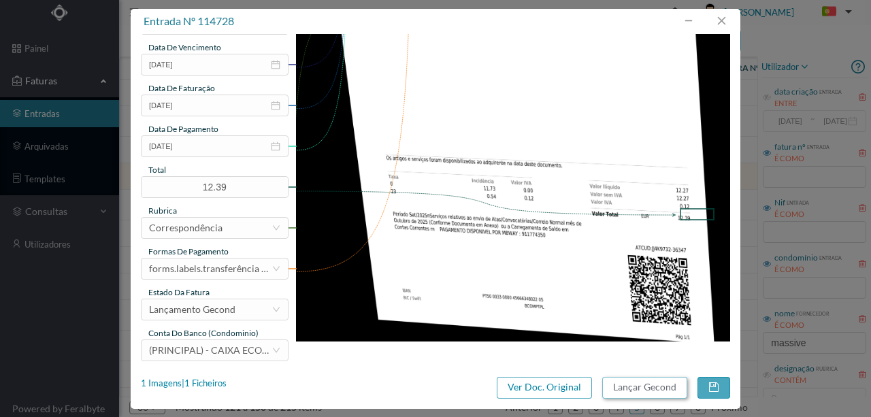
click at [635, 389] on button "Lançar Gecond" at bounding box center [645, 388] width 85 height 22
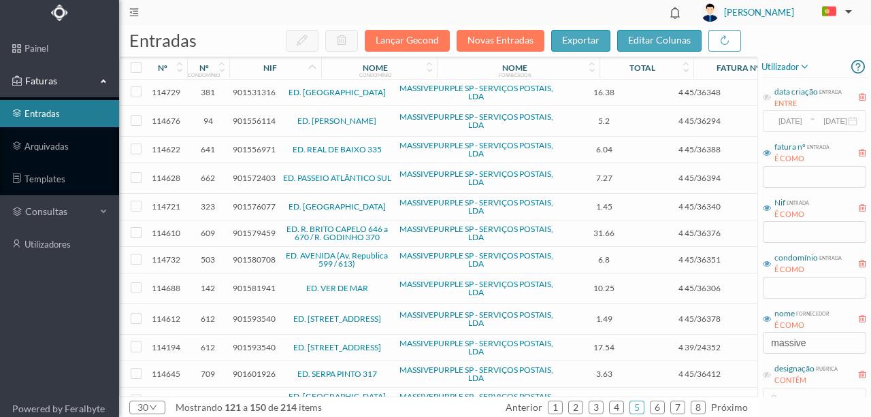
click at [254, 256] on span "901580708" at bounding box center [254, 260] width 43 height 10
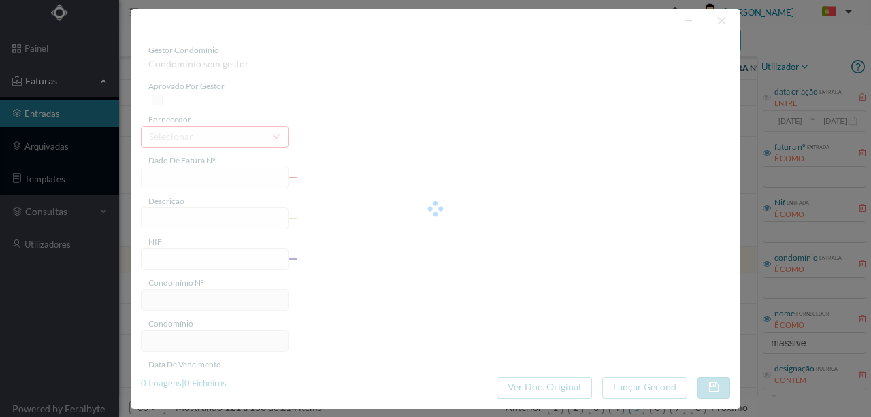
type input "4 45/36351"
type input "Ca À Servico Envio Correio"
type input "901580708"
type input "[DATE]"
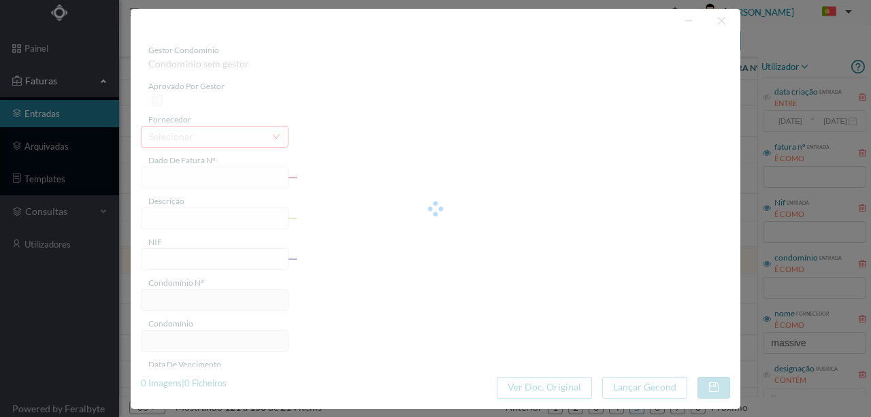
type input "[DATE]"
type input "6.80"
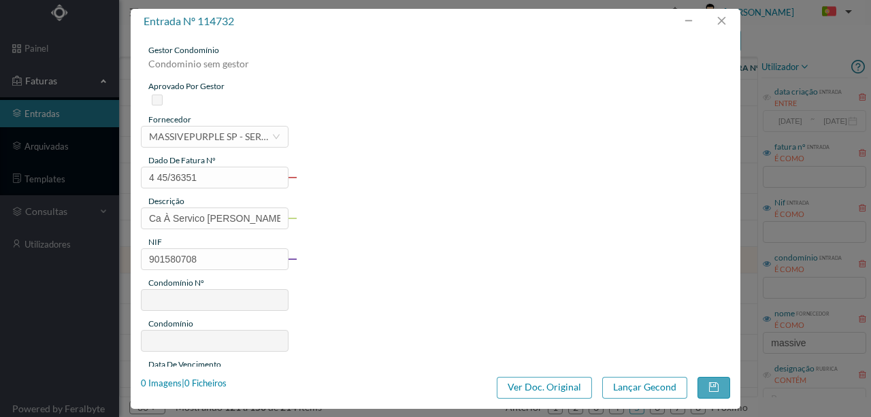
type input "503"
type input "ED. AVENIDA (Av. Republica 599 / 613)"
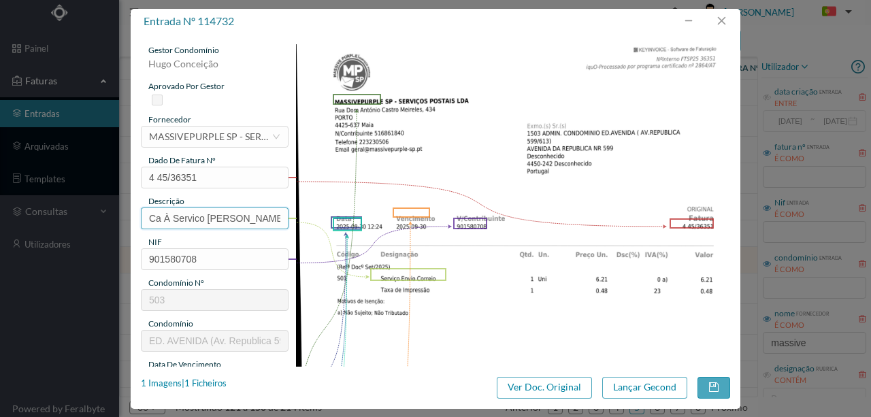
drag, startPoint x: 176, startPoint y: 219, endPoint x: 54, endPoint y: 216, distance: 121.2
click at [56, 216] on div "entrada nº 114732 gestor condomínio Hugo Conceição aprovado por gestor forneced…" at bounding box center [435, 208] width 871 height 417
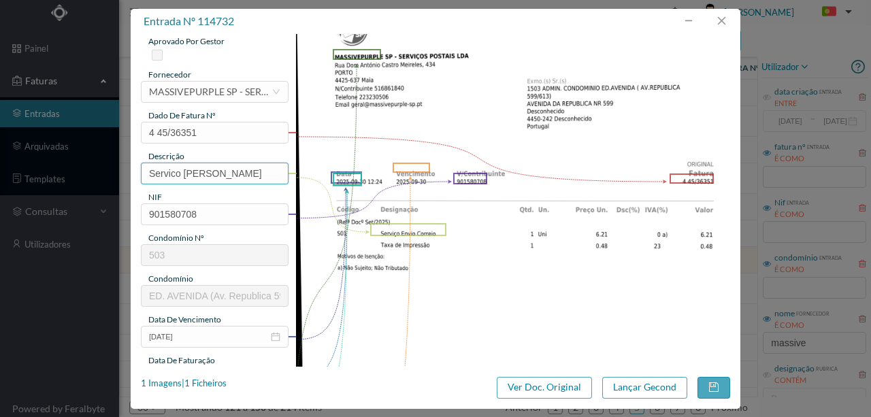
type input "Servico Envio Correio"
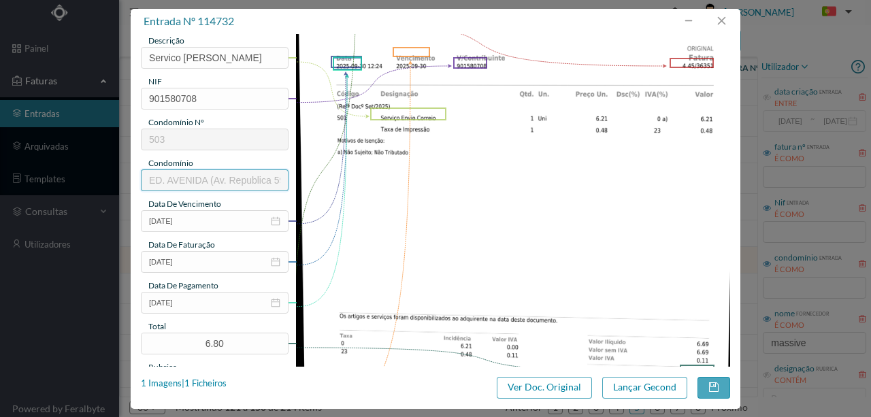
scroll to position [181, 0]
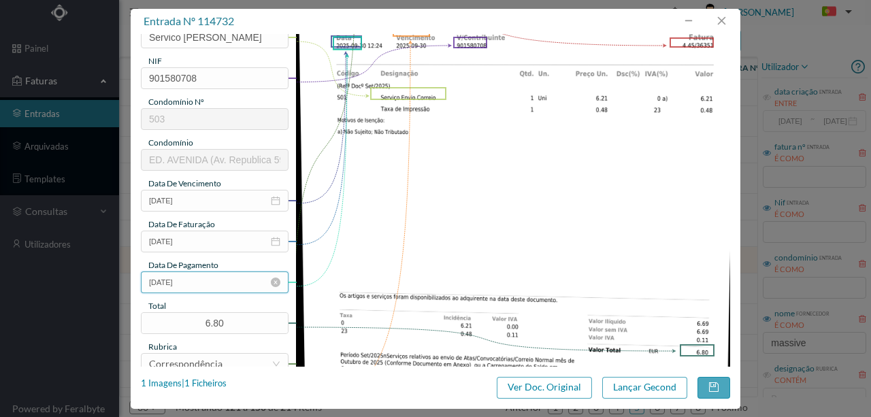
click at [212, 287] on input "[DATE]" at bounding box center [215, 283] width 148 height 22
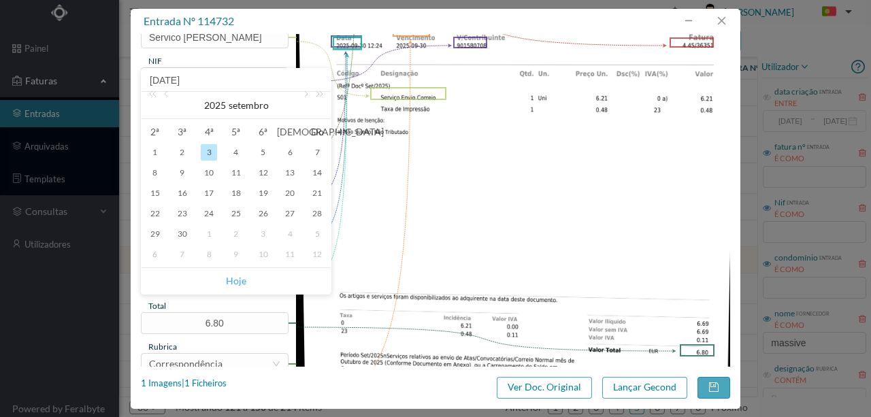
click at [237, 280] on link "Hoje" at bounding box center [236, 281] width 20 height 26
type input "[DATE]"
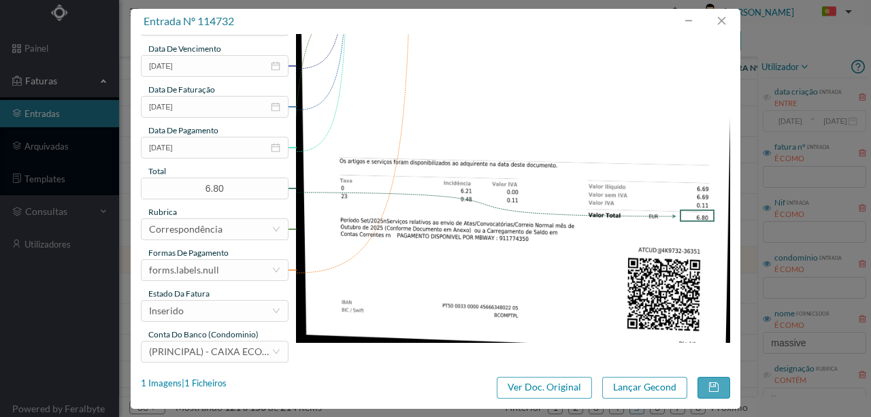
scroll to position [322, 0]
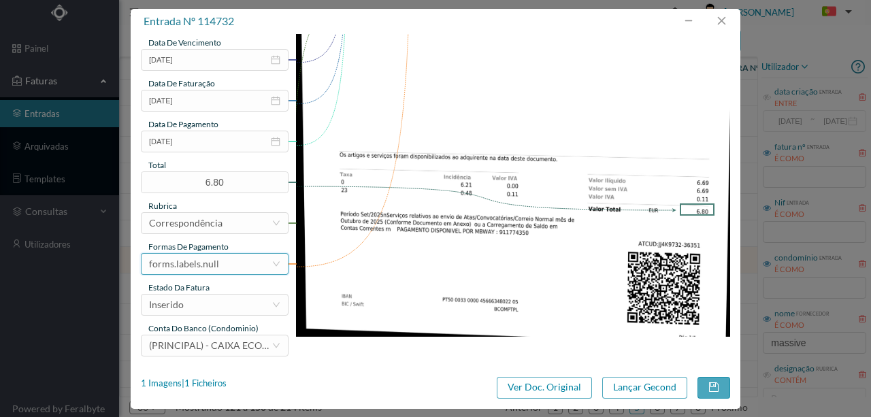
click at [218, 266] on div "forms.labels.null" at bounding box center [210, 264] width 123 height 20
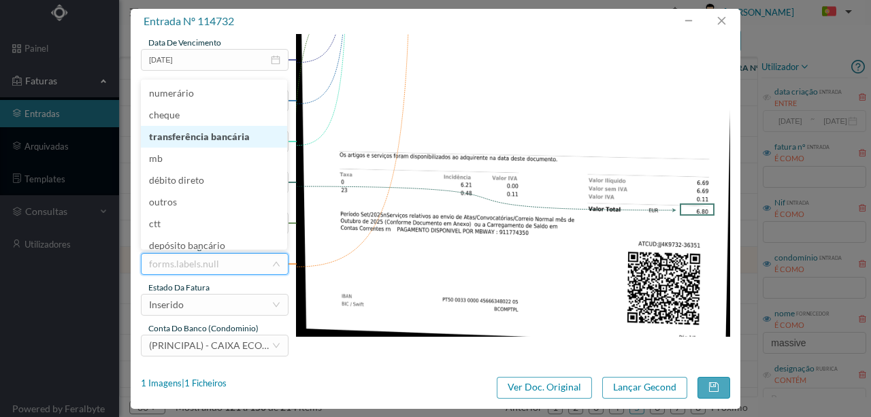
click at [193, 142] on li "transferência bancária" at bounding box center [214, 137] width 146 height 22
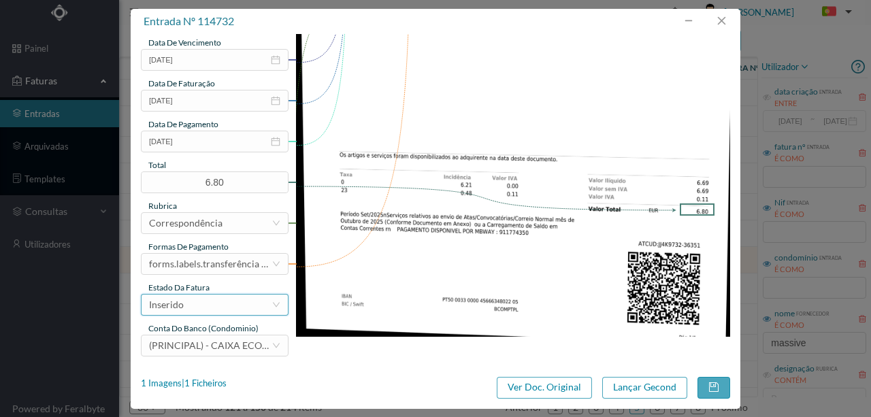
click at [208, 310] on div "Inserido" at bounding box center [210, 305] width 123 height 20
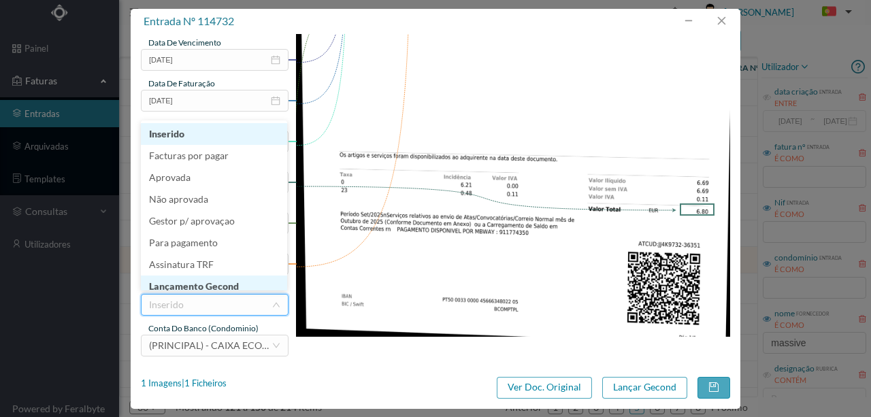
scroll to position [7, 0]
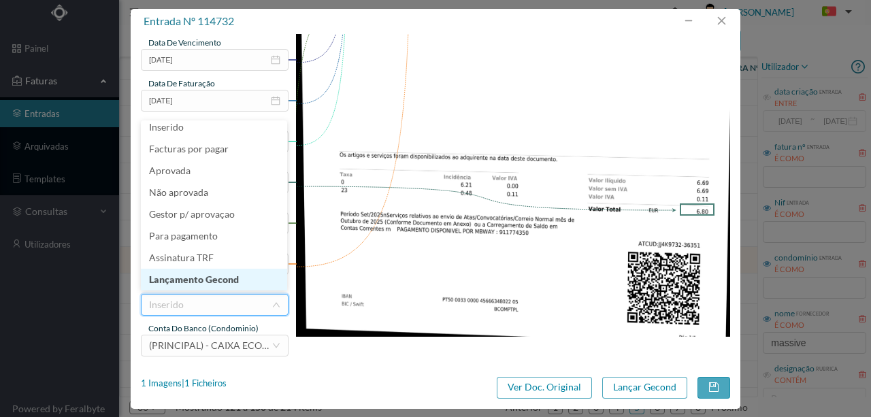
click at [227, 283] on li "Lançamento Gecond" at bounding box center [214, 280] width 146 height 22
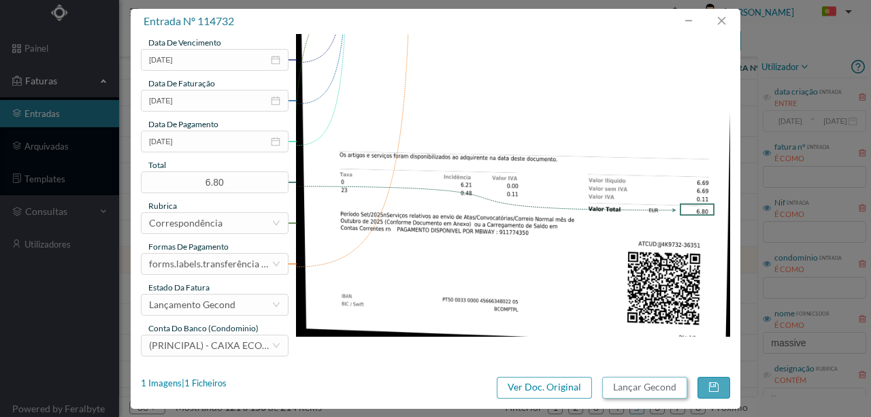
click at [649, 389] on button "Lançar Gecond" at bounding box center [645, 388] width 85 height 22
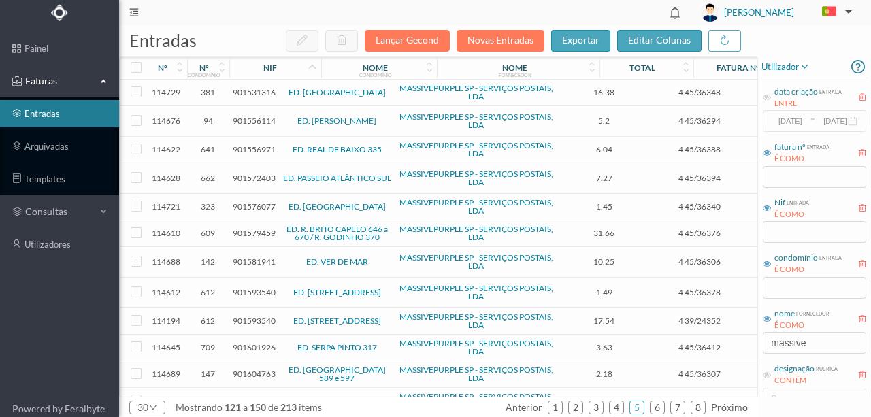
click at [258, 258] on span "901581941" at bounding box center [254, 262] width 43 height 10
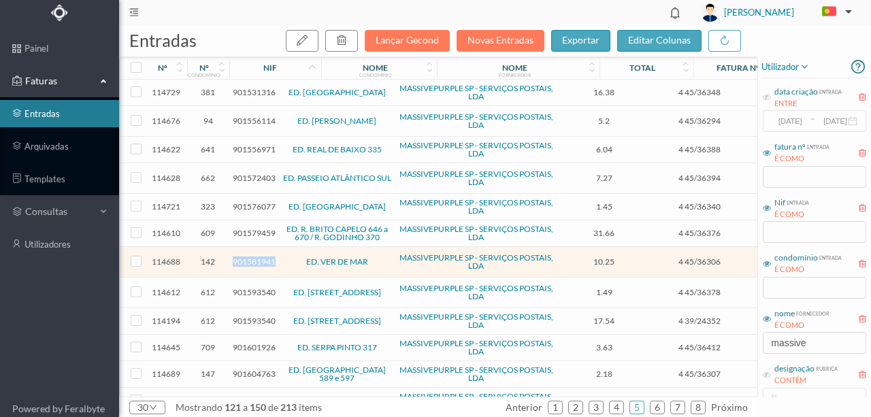
click at [258, 258] on span "901581941" at bounding box center [254, 262] width 43 height 10
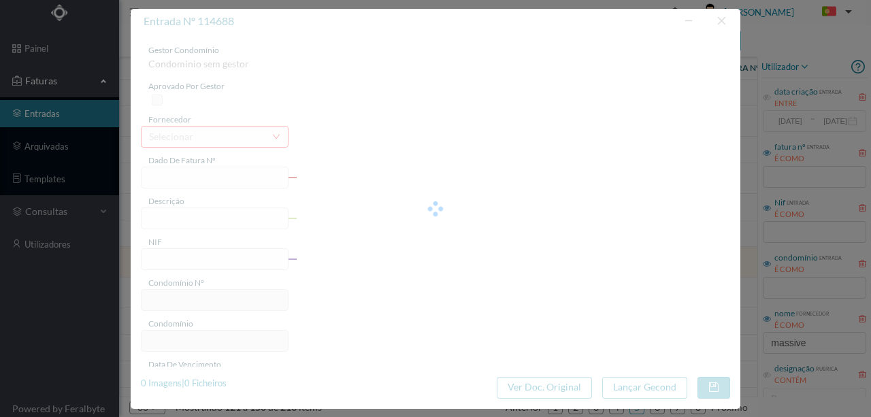
type input "4 45/36306"
type input "Serviço [PERSON_NAME]"
type input "901581941"
type input "[DATE]"
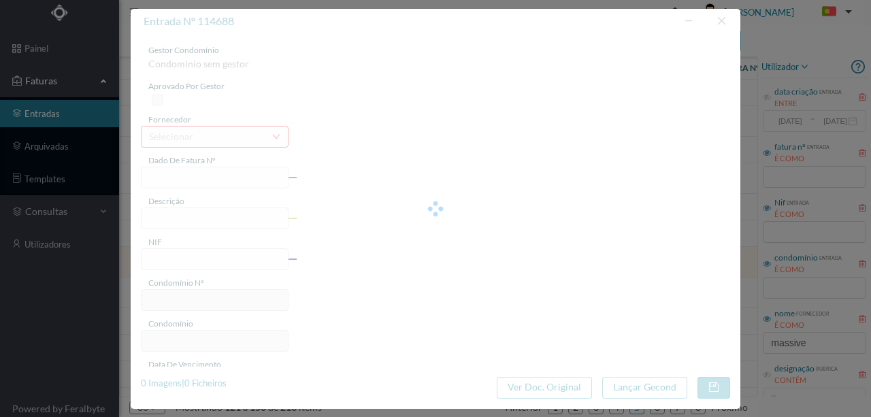
type input "[DATE]"
type input "10.25"
type input "142"
type input "ED. VER DE MAR"
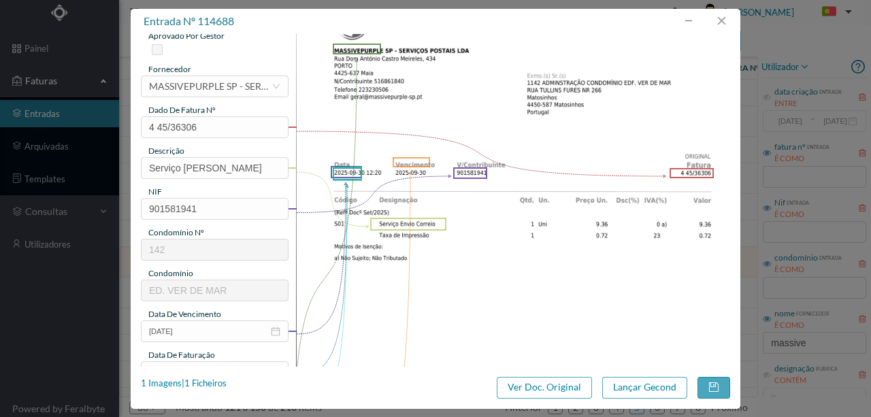
scroll to position [0, 0]
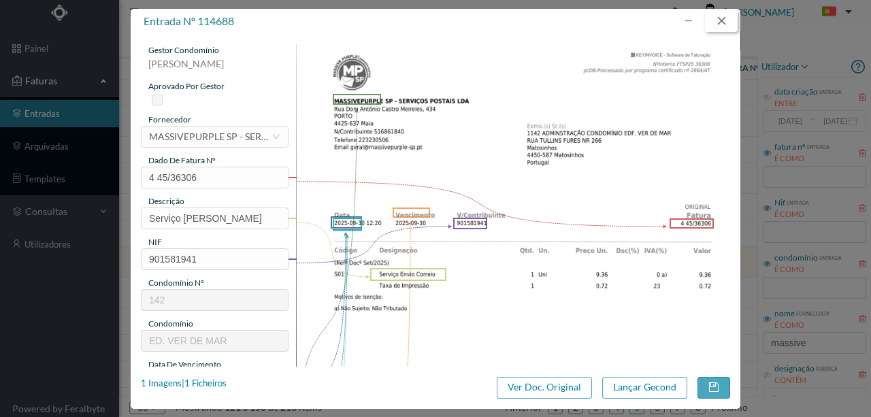
click at [728, 21] on button "button" at bounding box center [721, 21] width 33 height 22
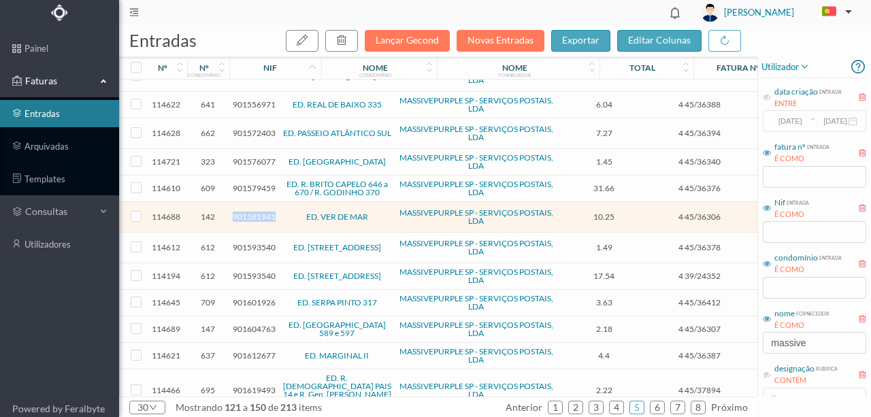
scroll to position [91, 0]
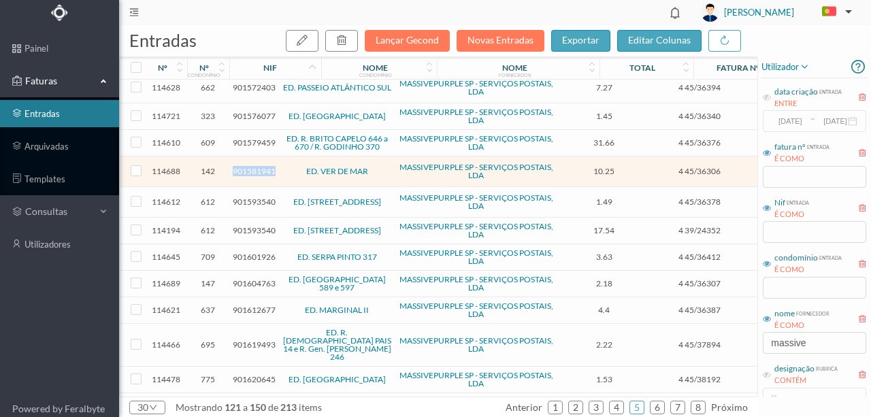
click at [257, 169] on span "901581941" at bounding box center [254, 171] width 43 height 10
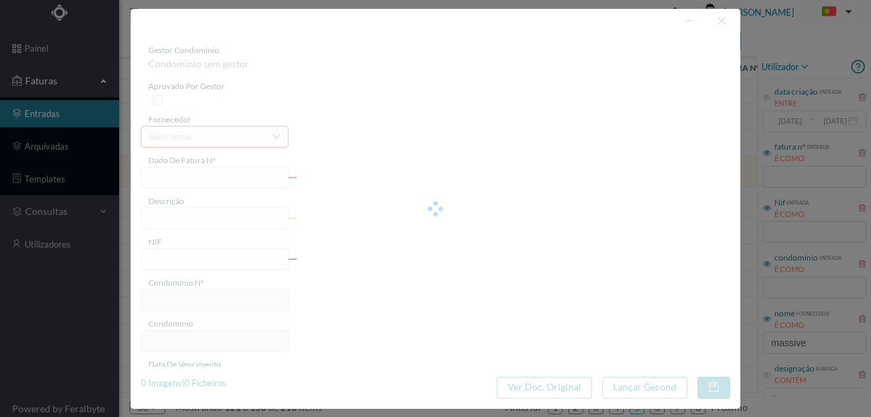
type input "4 45/36306"
type input "Serviço [PERSON_NAME]"
type input "901581941"
type input "[DATE]"
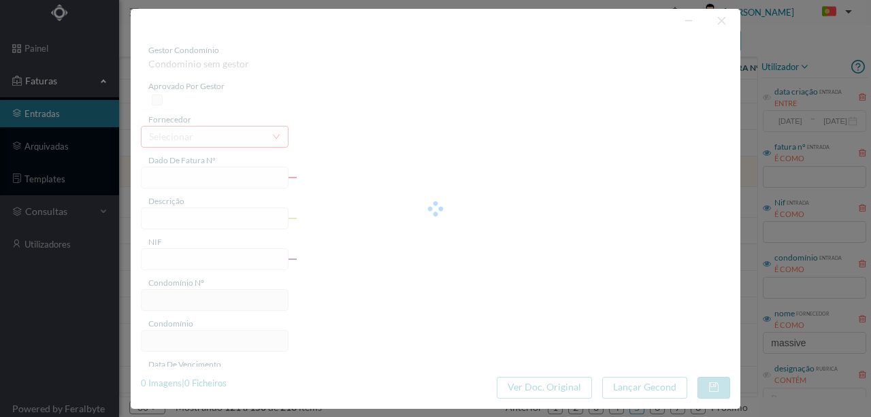
type input "[DATE]"
type input "10.25"
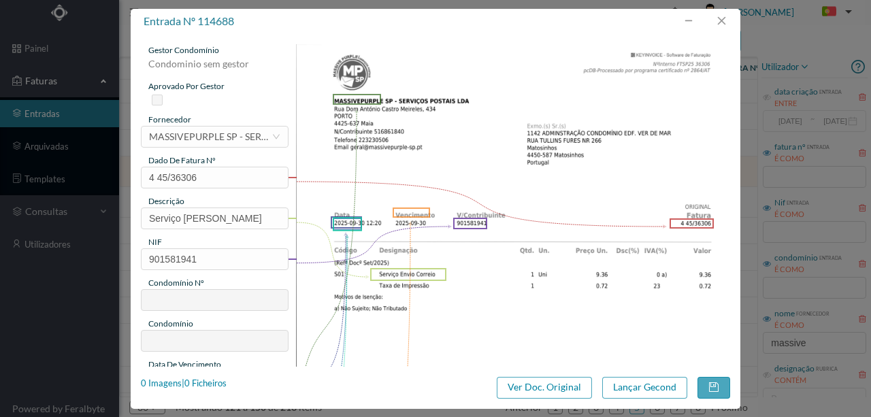
type input "142"
type input "ED. VER DE MAR"
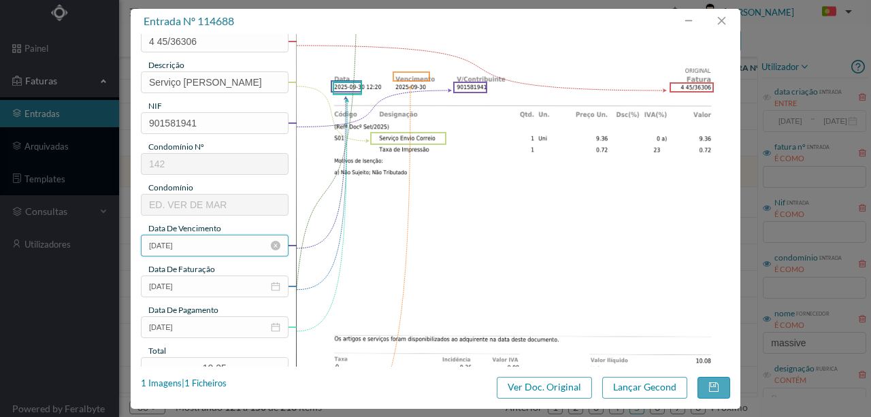
scroll to position [181, 0]
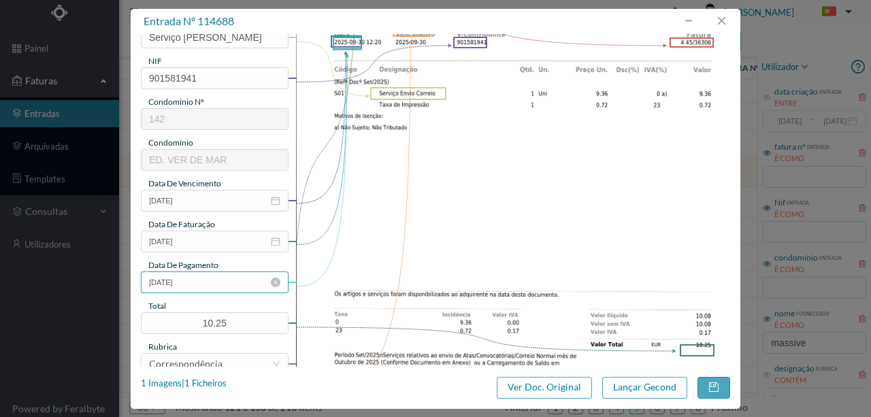
click at [210, 282] on input "[DATE]" at bounding box center [215, 283] width 148 height 22
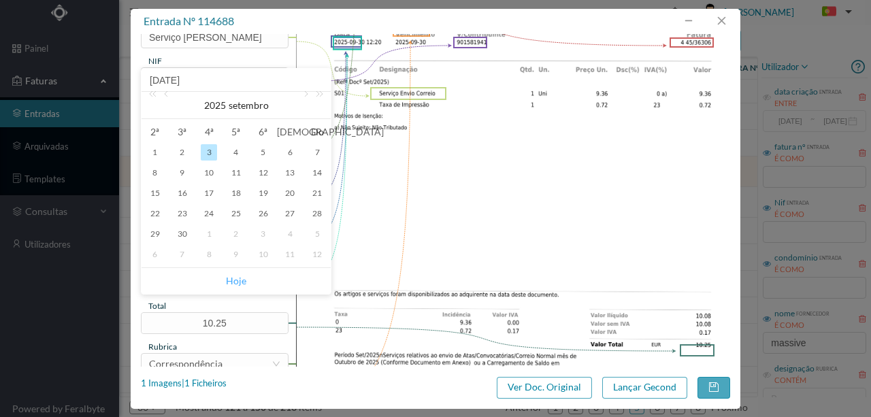
click at [236, 283] on link "Hoje" at bounding box center [236, 281] width 20 height 26
type input "[DATE]"
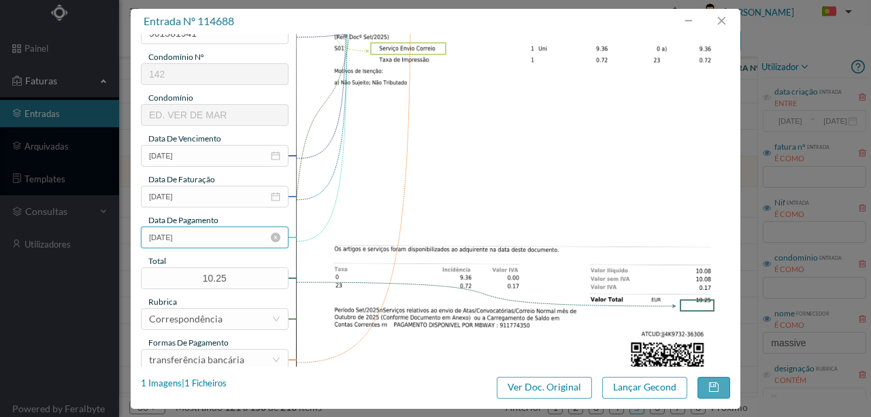
scroll to position [317, 0]
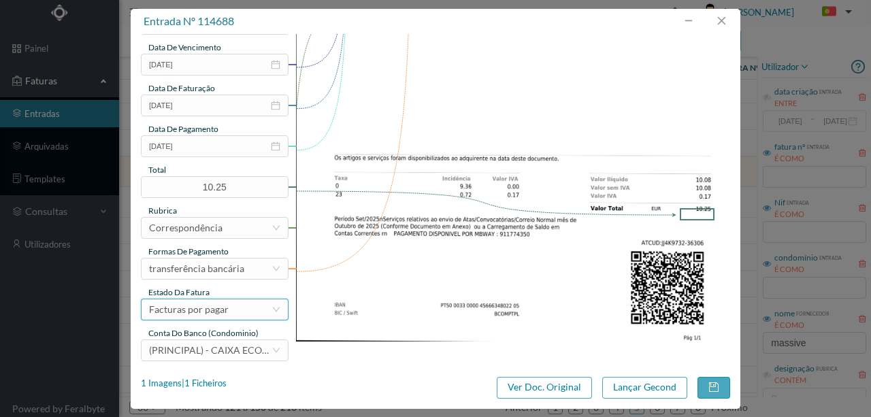
click at [218, 312] on div "Facturas por pagar" at bounding box center [189, 310] width 80 height 20
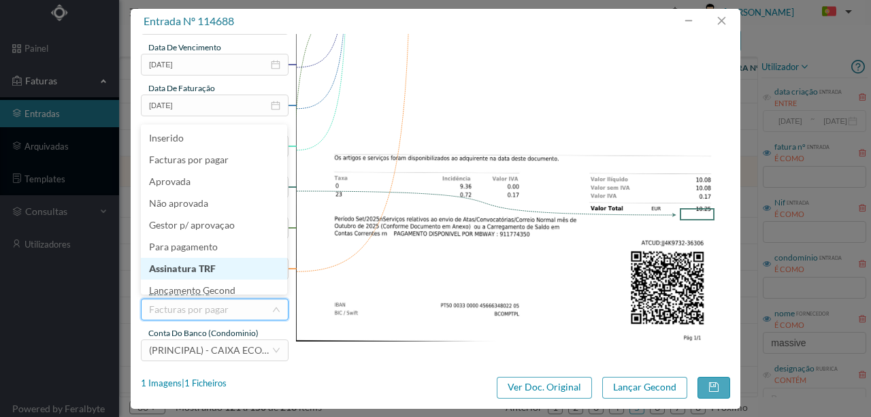
scroll to position [7, 0]
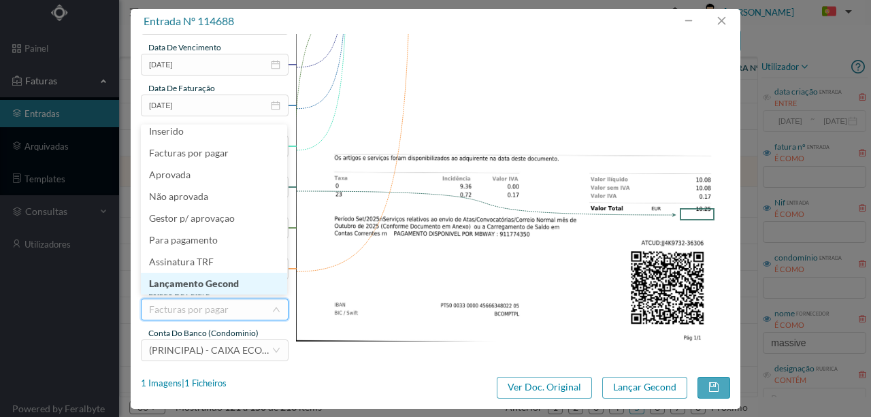
click at [212, 287] on li "Lançamento Gecond" at bounding box center [214, 284] width 146 height 22
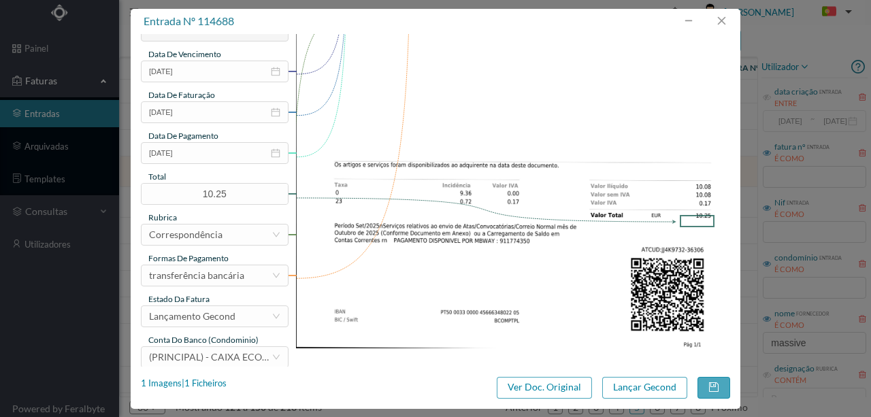
scroll to position [322, 0]
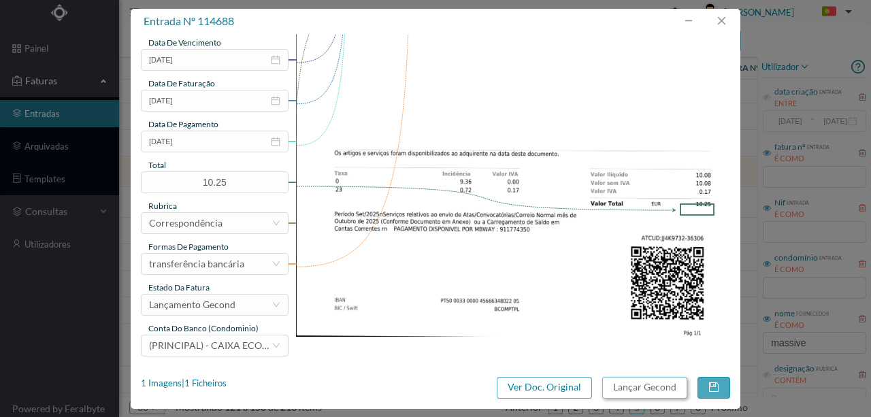
click at [622, 387] on button "Lançar Gecond" at bounding box center [645, 388] width 85 height 22
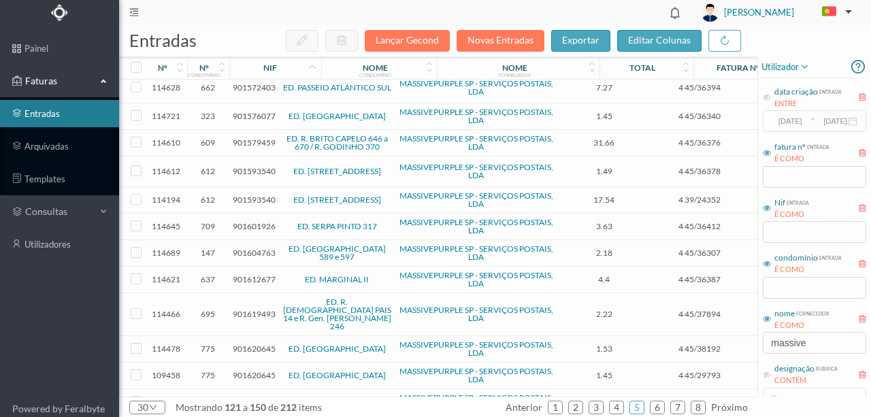
click at [256, 223] on span "901601926" at bounding box center [254, 226] width 43 height 10
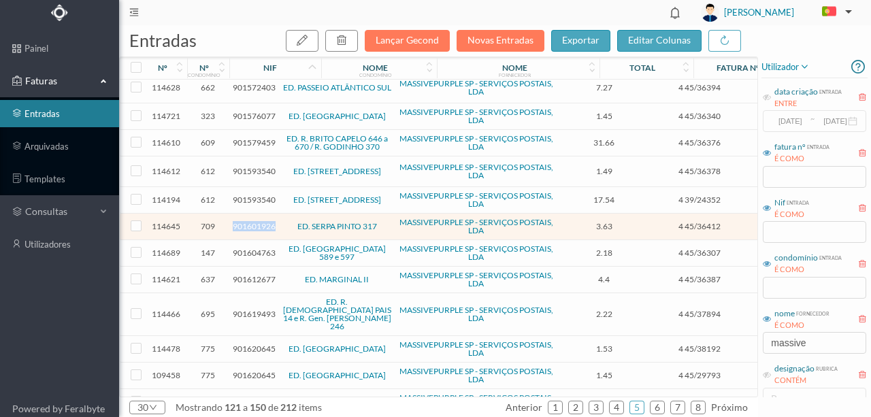
click at [256, 223] on span "901601926" at bounding box center [254, 226] width 43 height 10
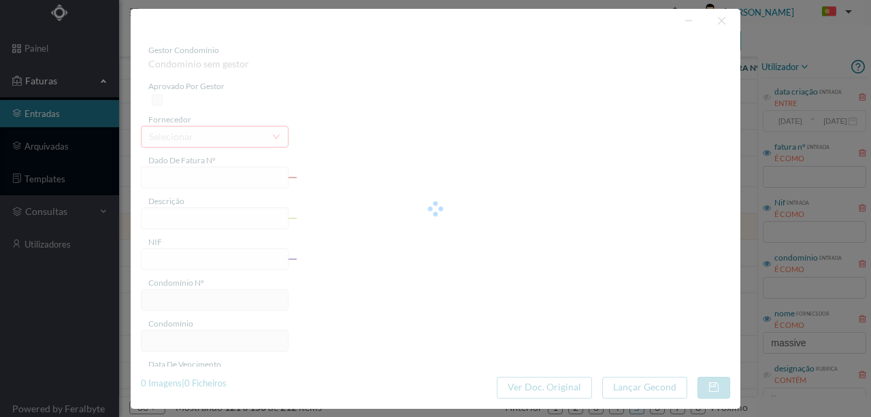
type input "4 45/36412"
type input "Serviço [PERSON_NAME]"
type input "901601926"
type input "Invalid date"
type input "[DATE]"
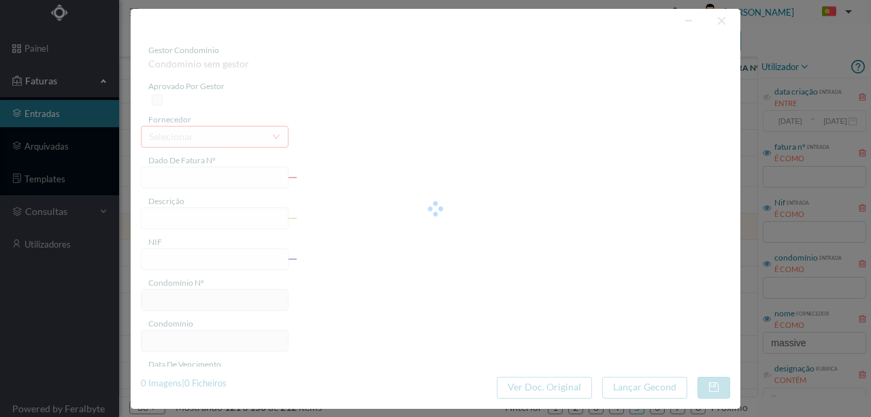
type input "3.63"
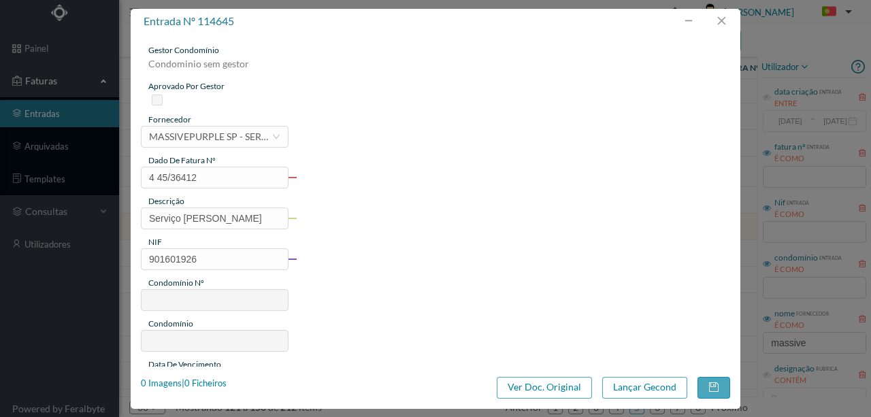
type input "709"
type input "ED. SERPA PINTO 317"
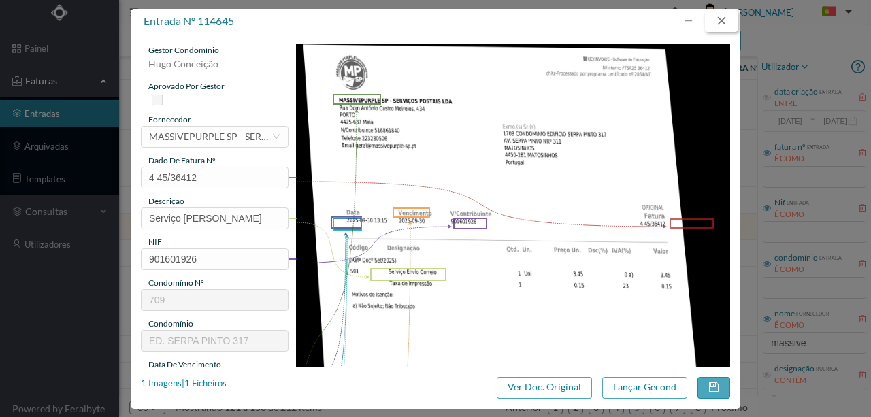
click at [725, 15] on button "button" at bounding box center [721, 21] width 33 height 22
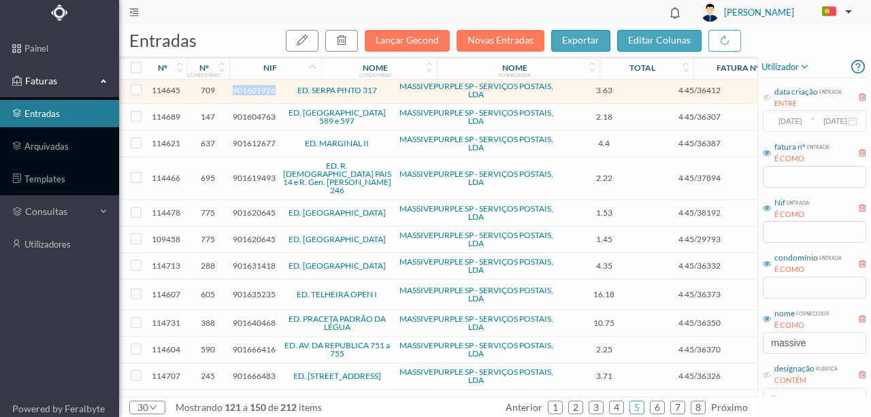
scroll to position [272, 0]
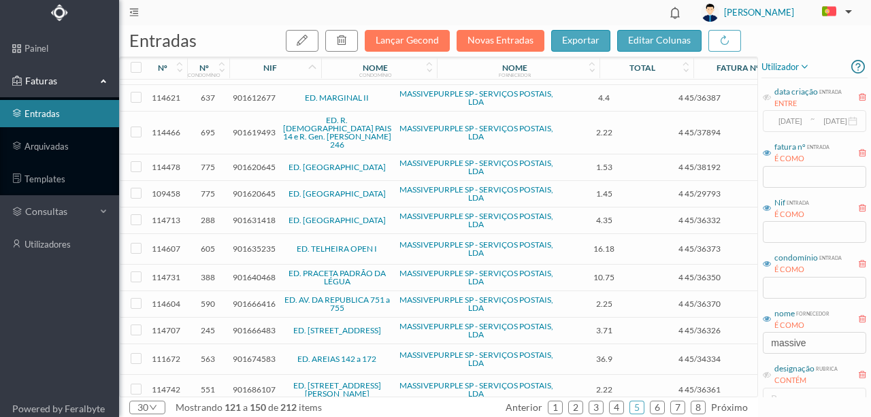
click at [249, 244] on span "901635235" at bounding box center [254, 249] width 43 height 10
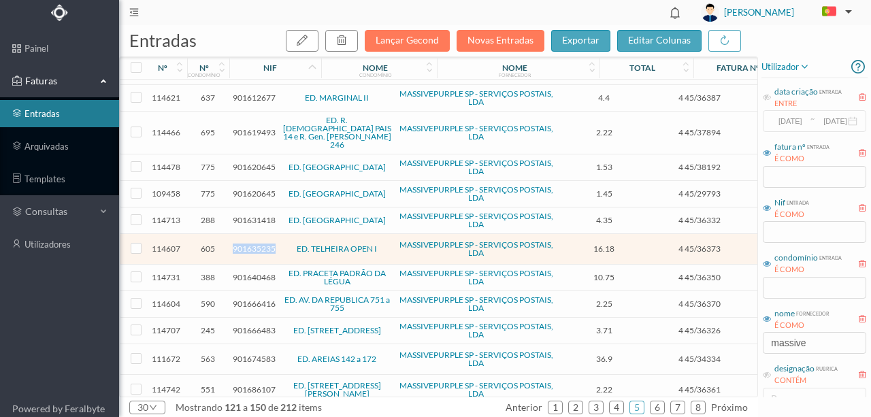
click at [249, 244] on span "901635235" at bounding box center [254, 249] width 43 height 10
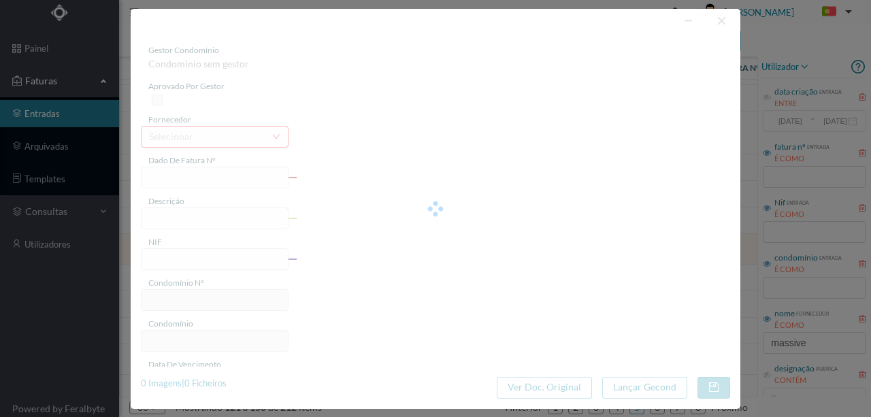
type input "4 45/36373"
type input "Serviço [PERSON_NAME]"
type input "901635235"
type input "[DATE]"
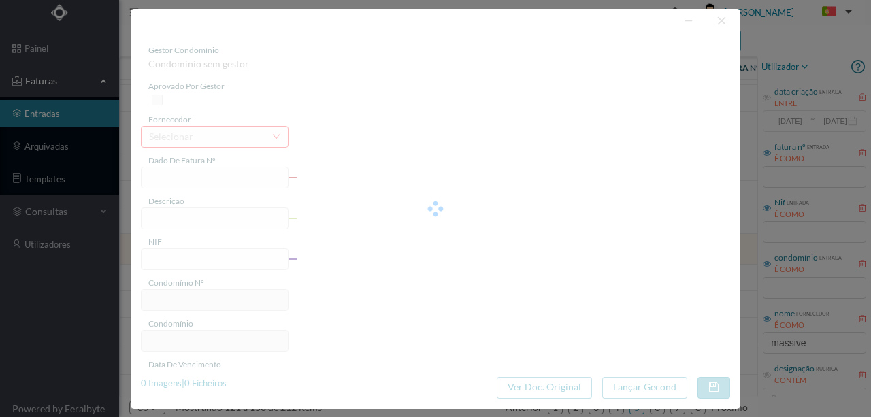
type input "[DATE]"
type input "16.18"
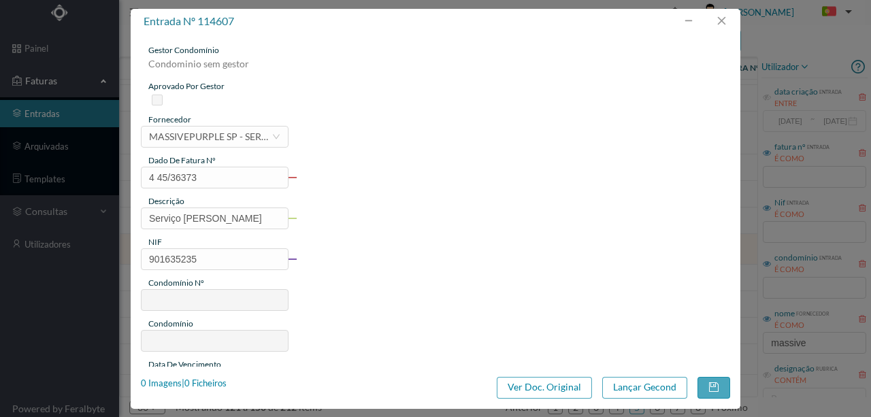
type input "605"
type input "ED. TELHEIRA OPEN I"
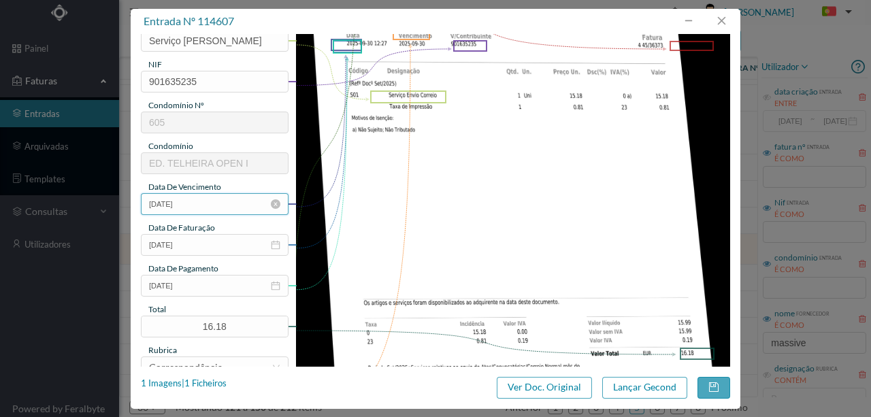
scroll to position [181, 0]
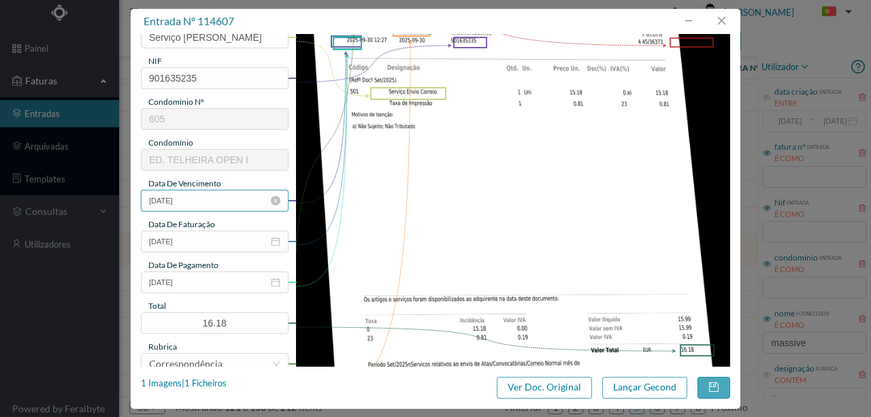
click at [195, 204] on input "[DATE]" at bounding box center [215, 201] width 148 height 22
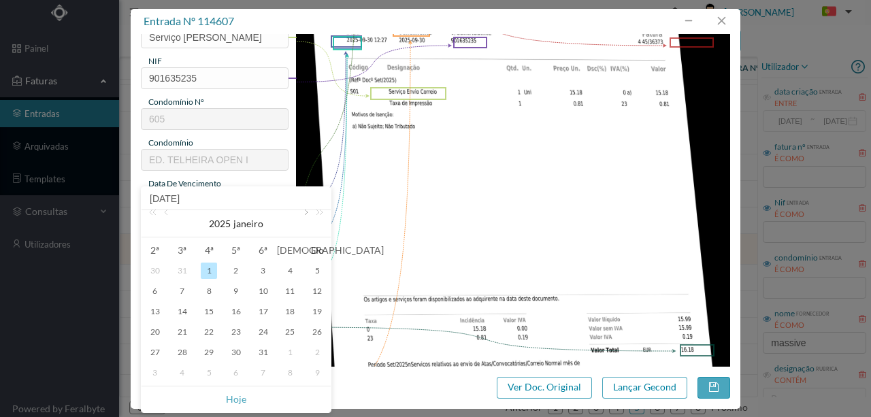
click at [302, 212] on link at bounding box center [305, 223] width 12 height 27
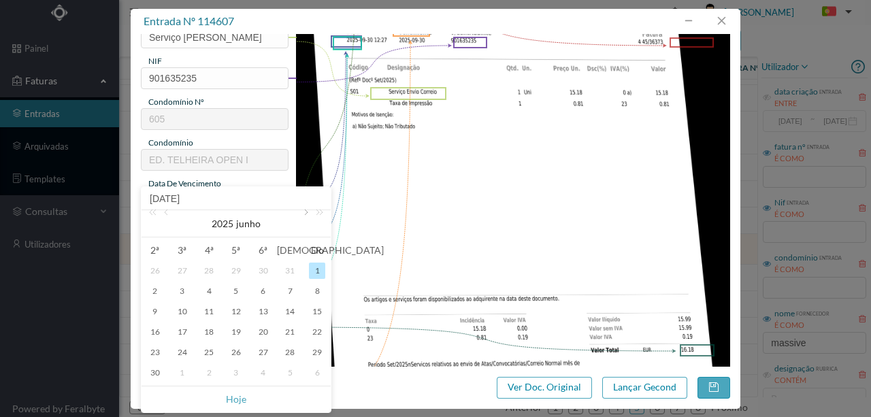
click at [302, 212] on link at bounding box center [305, 223] width 12 height 27
click at [181, 355] on div "30" at bounding box center [182, 352] width 16 height 16
type input "[DATE]"
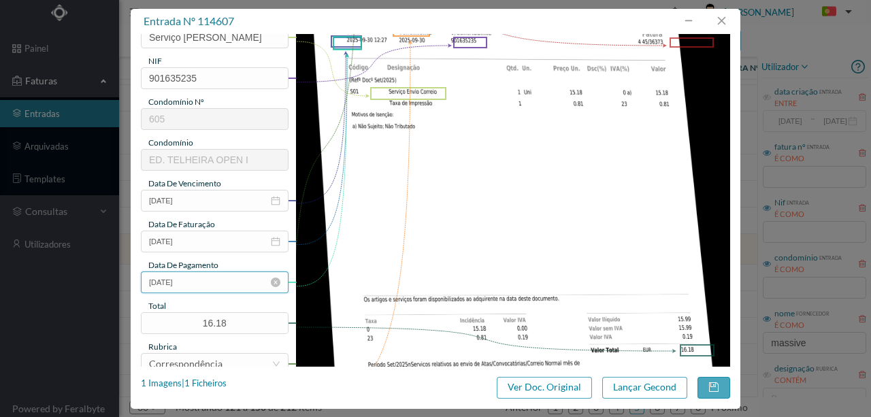
click at [193, 285] on input "[DATE]" at bounding box center [215, 283] width 148 height 22
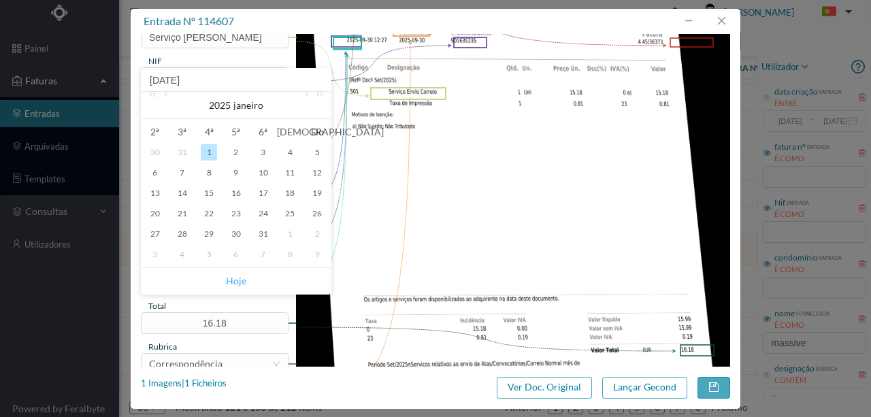
click at [231, 279] on link "Hoje" at bounding box center [236, 281] width 20 height 26
type input "[DATE]"
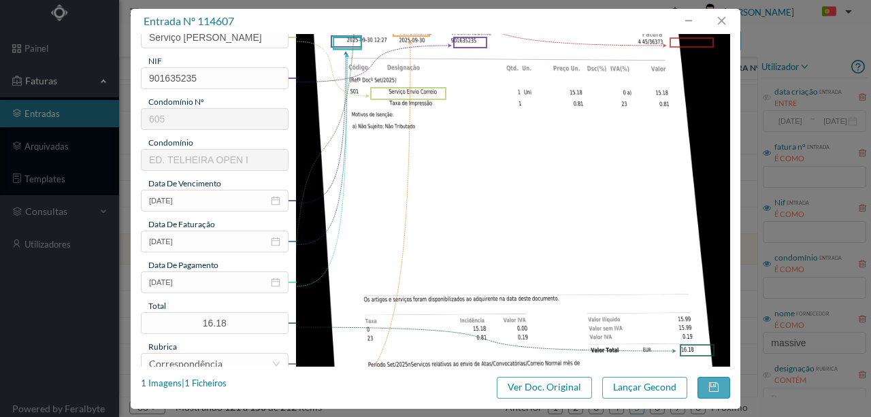
scroll to position [322, 0]
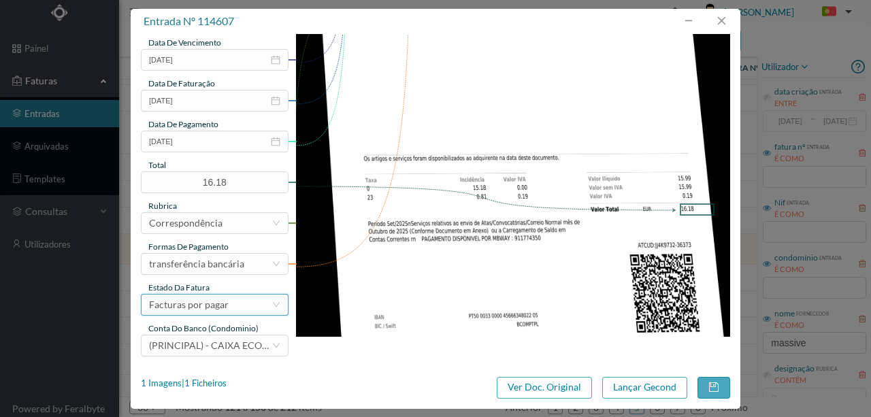
click at [234, 311] on div "Facturas por pagar" at bounding box center [210, 305] width 123 height 20
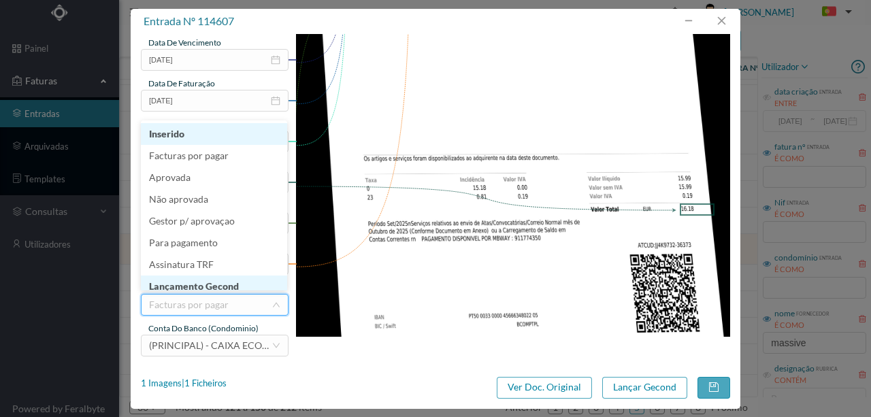
scroll to position [7, 0]
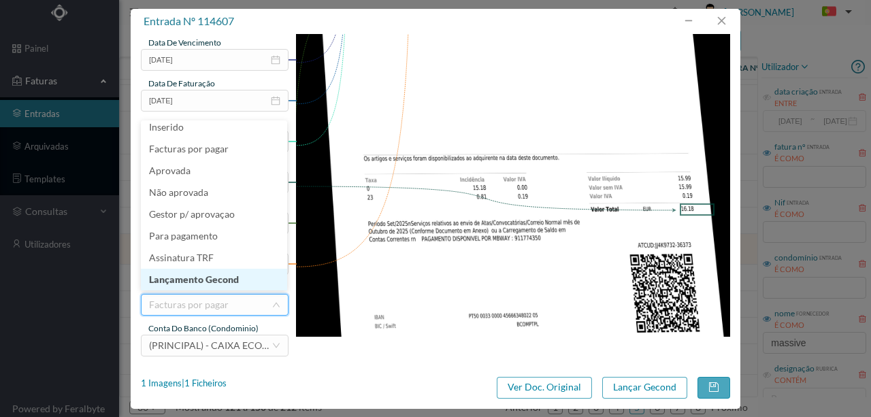
click at [221, 279] on li "Lançamento Gecond" at bounding box center [214, 280] width 146 height 22
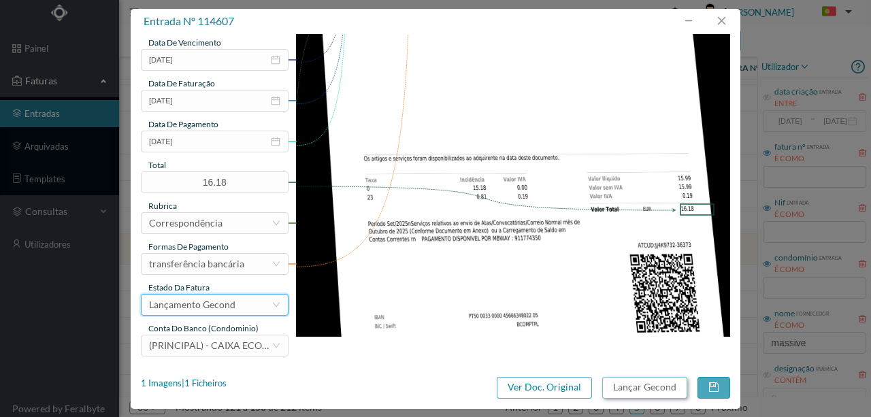
click at [641, 384] on button "Lançar Gecond" at bounding box center [645, 388] width 85 height 22
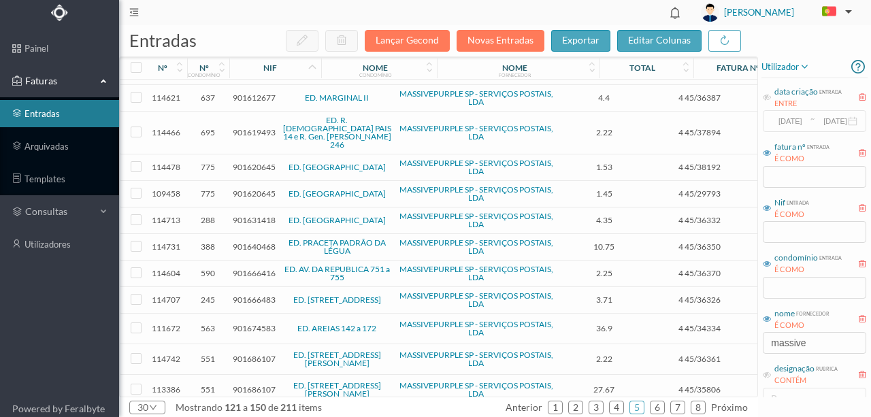
click at [252, 242] on span "901640468" at bounding box center [254, 247] width 43 height 10
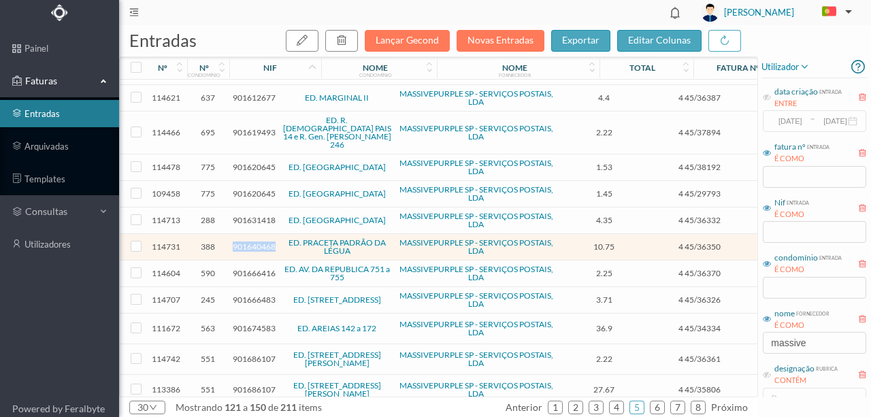
click at [252, 242] on span "901640468" at bounding box center [254, 247] width 43 height 10
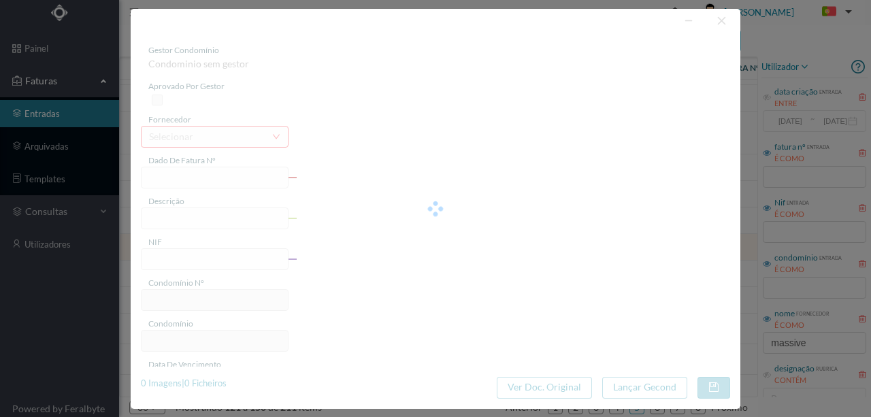
type input "4 45/36350"
type input "Serviço [PERSON_NAME]"
type input "901640468"
type input "[DATE]"
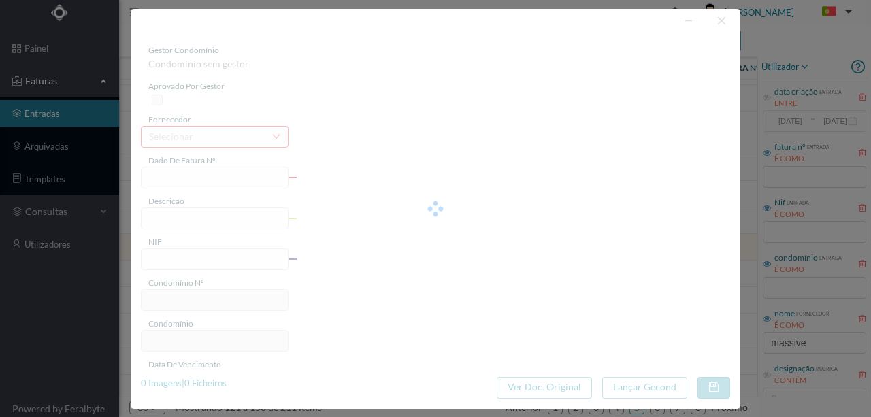
type input "[DATE]"
type input "10.75"
type input "388"
type input "ED. PRACETA PADRÃO DA LÉGUA"
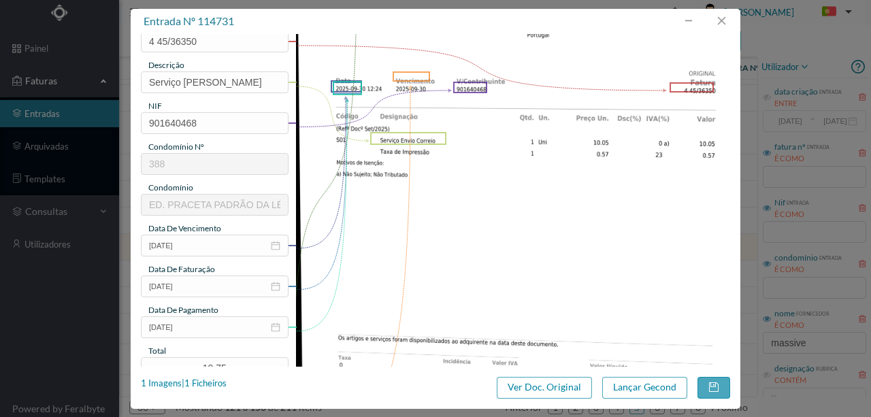
scroll to position [181, 0]
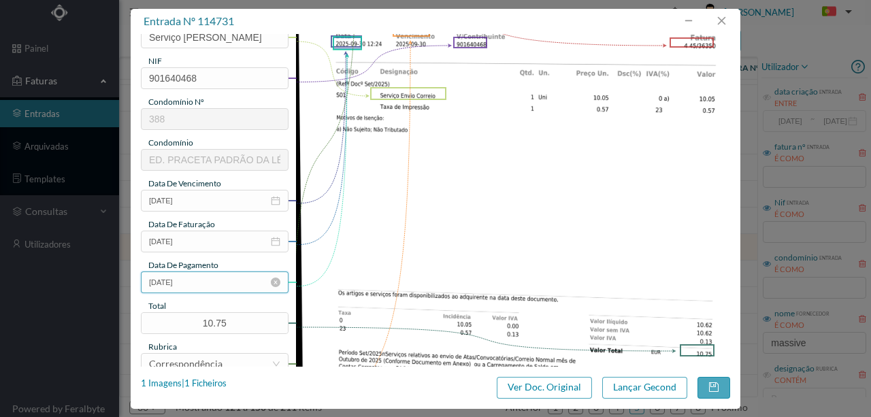
click at [214, 280] on input "[DATE]" at bounding box center [215, 283] width 148 height 22
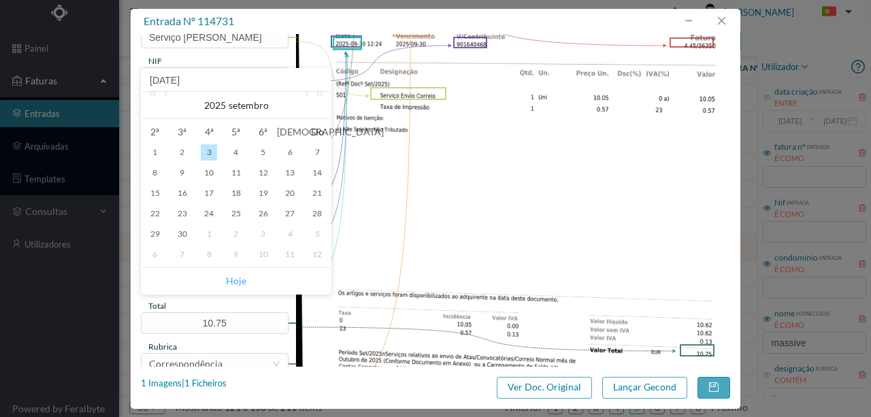
click at [231, 280] on link "Hoje" at bounding box center [236, 281] width 20 height 26
type input "[DATE]"
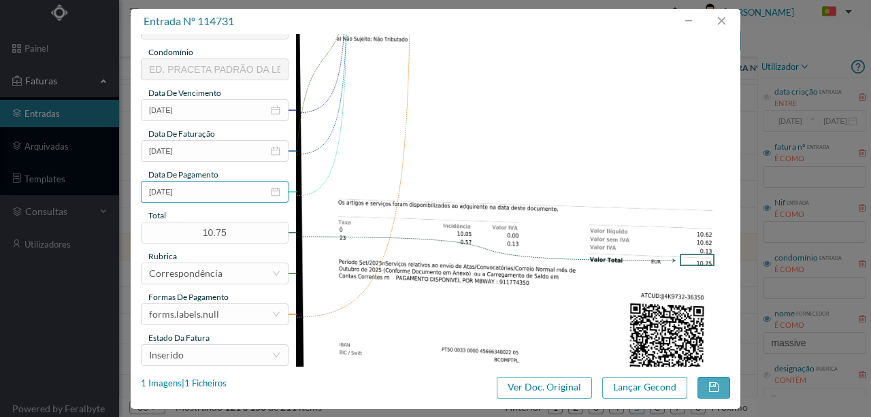
scroll to position [272, 0]
click at [221, 307] on div "forms.labels.null" at bounding box center [210, 314] width 123 height 20
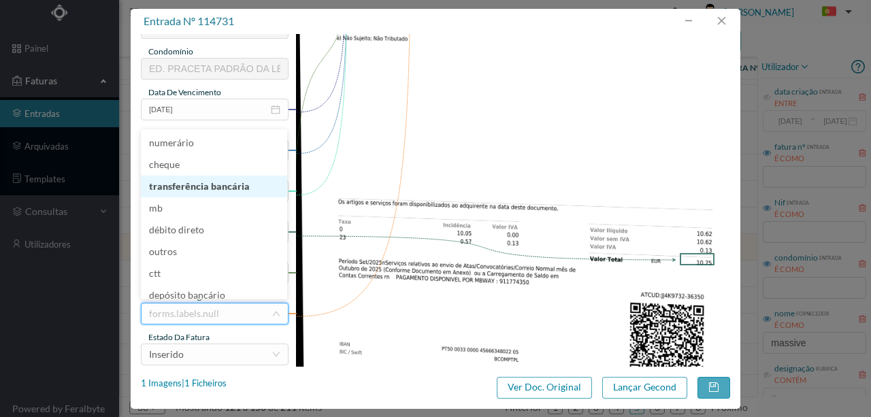
click at [201, 190] on li "transferência bancária" at bounding box center [214, 187] width 146 height 22
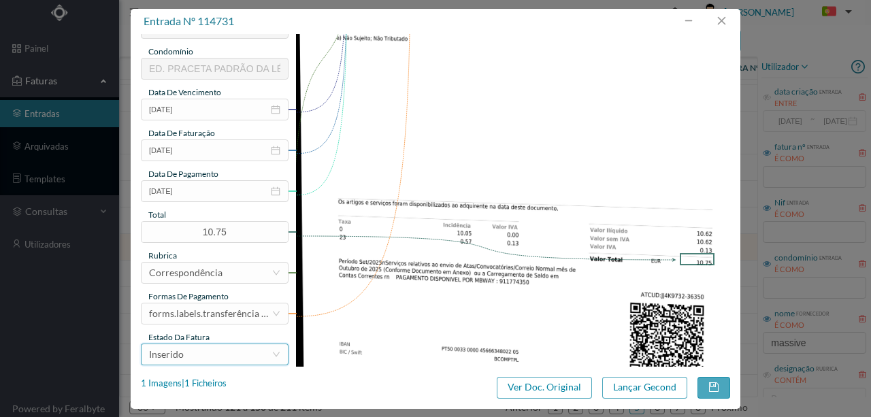
click at [197, 350] on div "Inserido" at bounding box center [210, 354] width 123 height 20
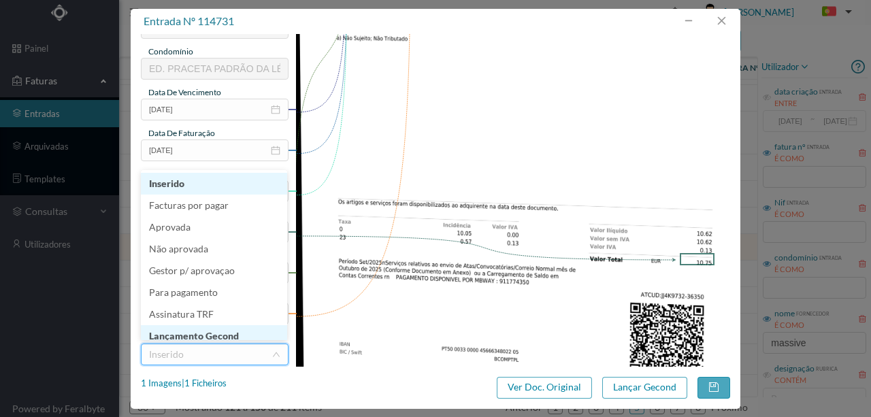
scroll to position [7, 0]
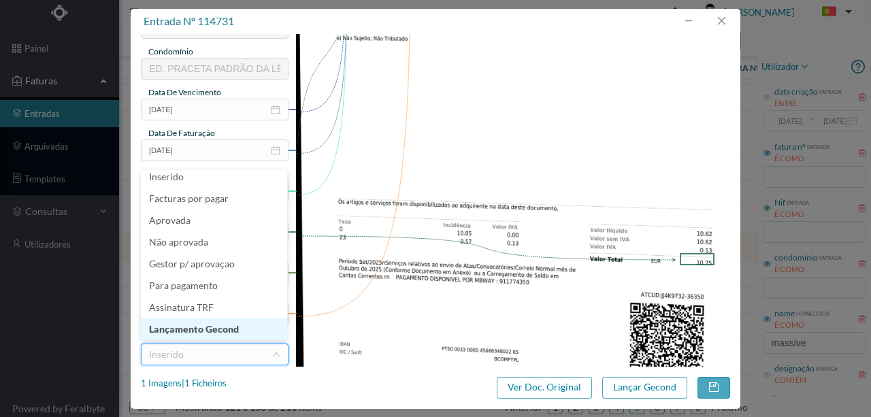
click at [197, 327] on li "Lançamento Gecond" at bounding box center [214, 330] width 146 height 22
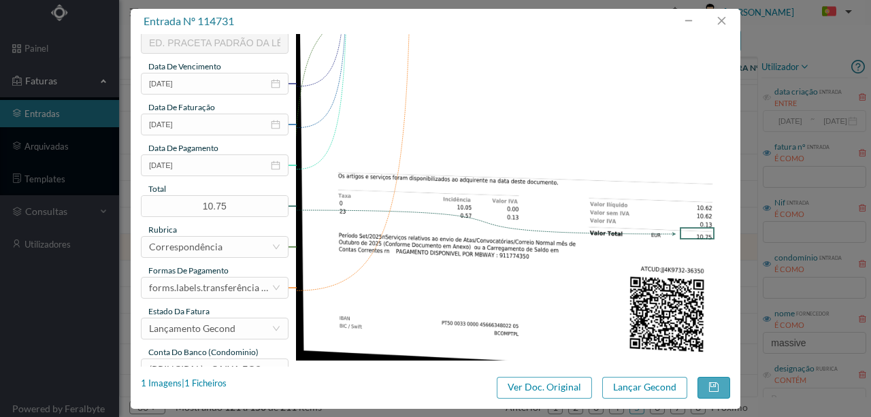
scroll to position [322, 0]
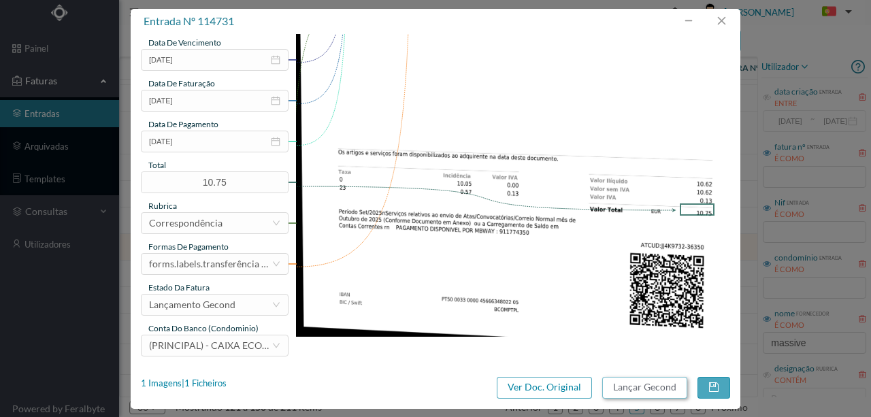
click at [653, 390] on button "Lançar Gecond" at bounding box center [645, 388] width 85 height 22
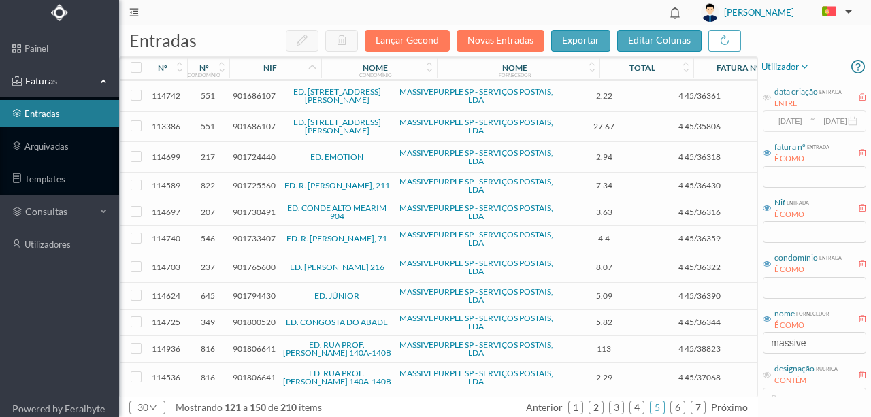
scroll to position [512, 0]
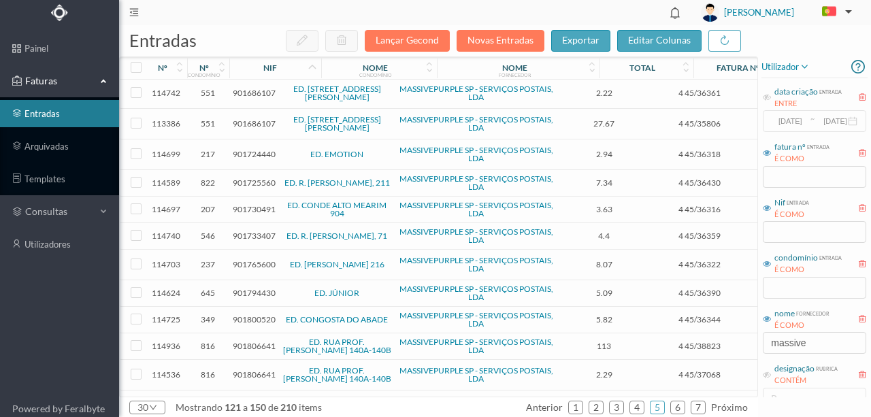
click at [260, 259] on span "901765600" at bounding box center [254, 264] width 43 height 10
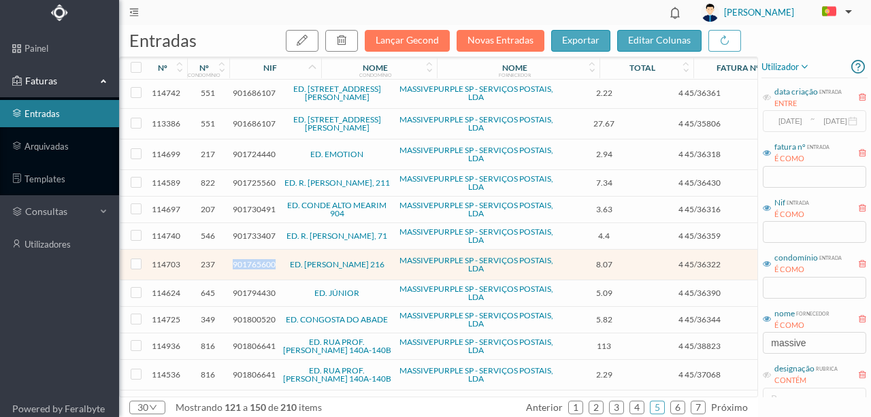
click at [260, 259] on span "901765600" at bounding box center [254, 264] width 43 height 10
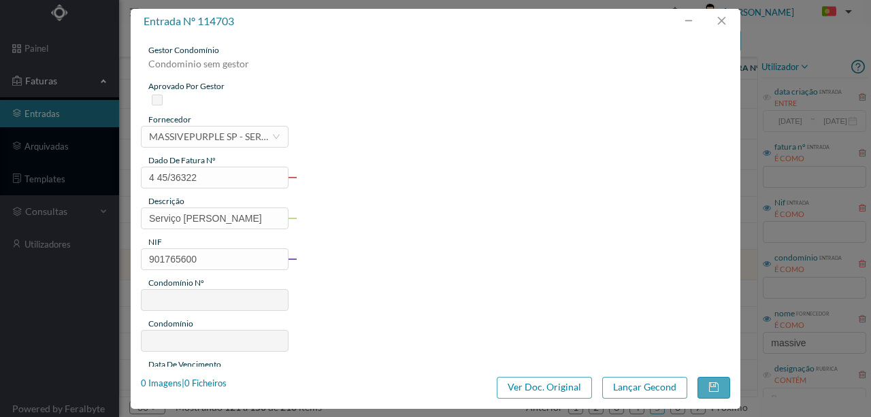
type input "4 45/36322"
type input "Serviço [PERSON_NAME]"
type input "901765600"
type input "[DATE]"
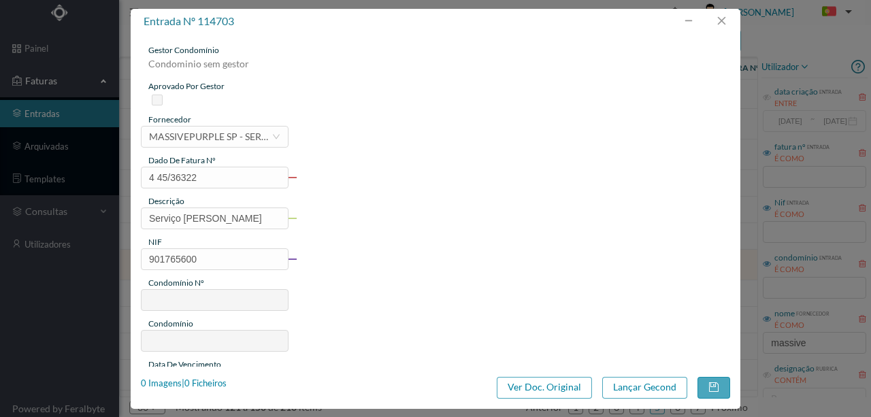
type input "[DATE]"
type input "8.07"
type input "237"
type input "ED. TOMAS RIBEIRO 216"
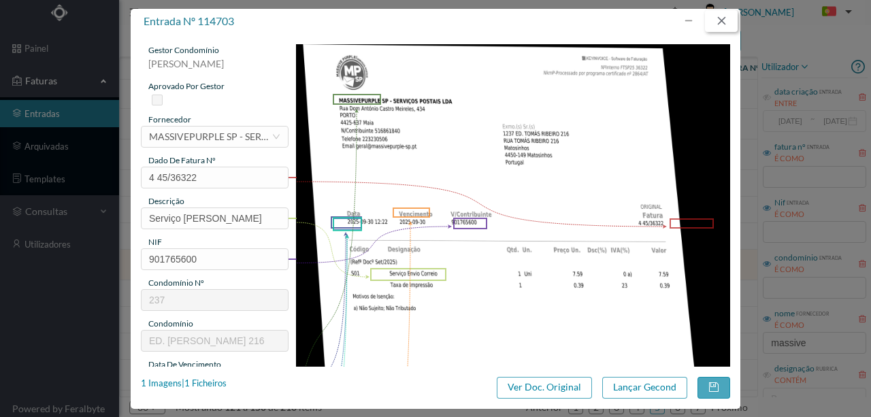
drag, startPoint x: 725, startPoint y: 10, endPoint x: 703, endPoint y: 61, distance: 56.4
click at [725, 10] on button "button" at bounding box center [721, 21] width 33 height 22
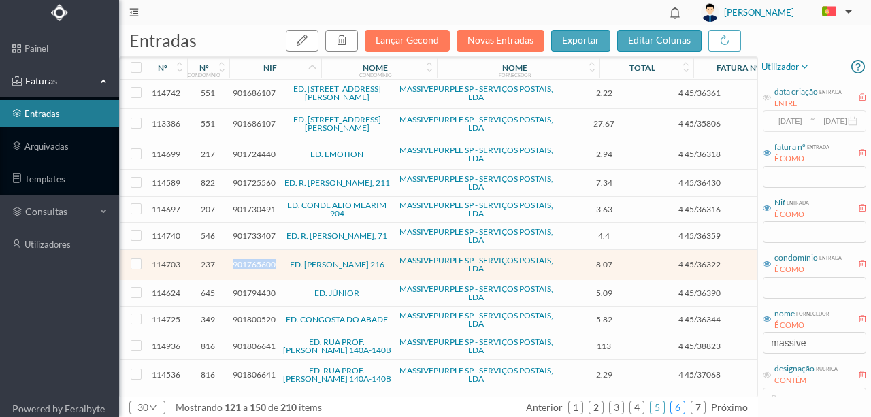
click at [681, 406] on link "6" at bounding box center [678, 408] width 14 height 20
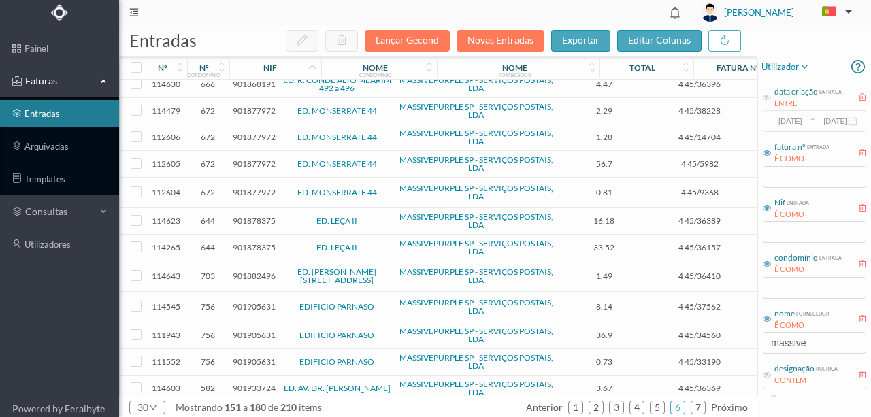
scroll to position [0, 0]
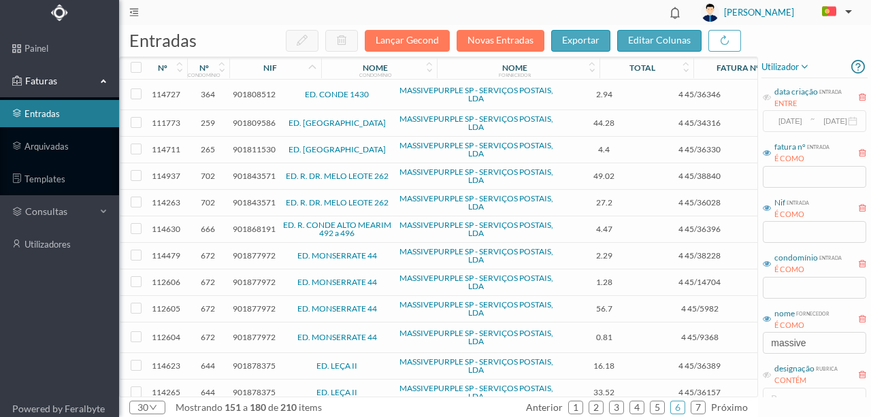
click at [251, 121] on span "901809586" at bounding box center [254, 123] width 43 height 10
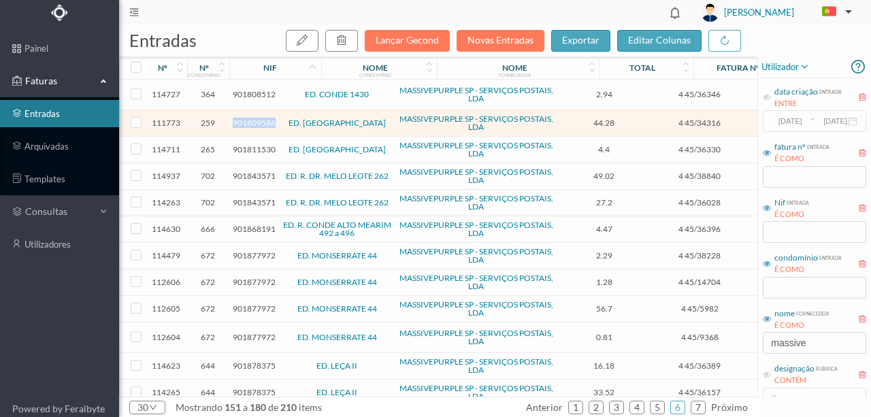
click at [251, 121] on span "901809586" at bounding box center [254, 123] width 43 height 10
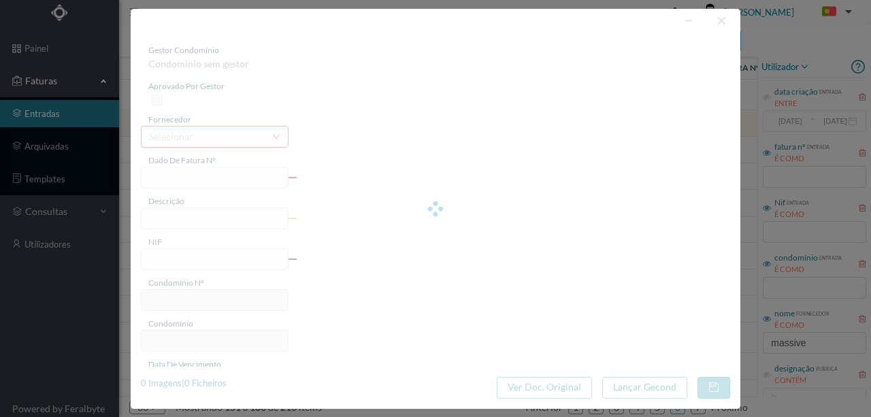
type input "4 45/34316"
type input "901809586"
type input "Invalid date"
type input "[DATE]"
type input "44.28"
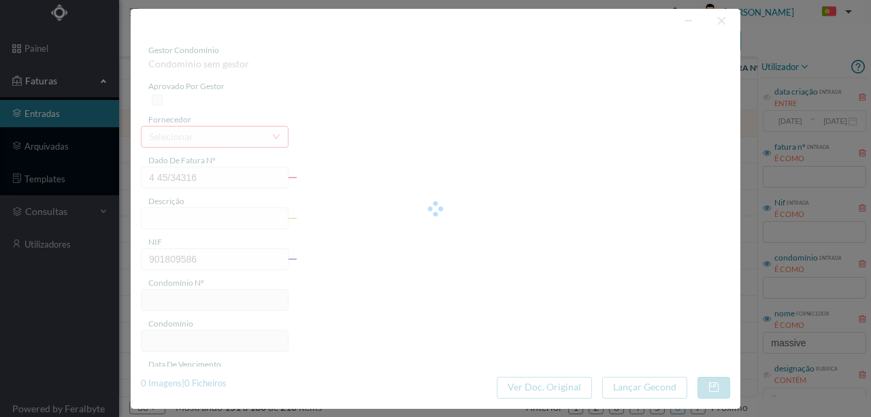
type input "259"
type input "ED. CITY MAIA"
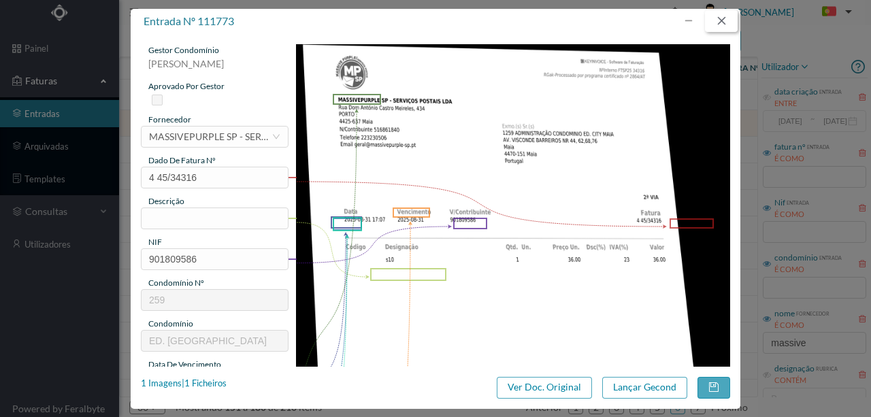
click at [720, 20] on button "button" at bounding box center [721, 21] width 33 height 22
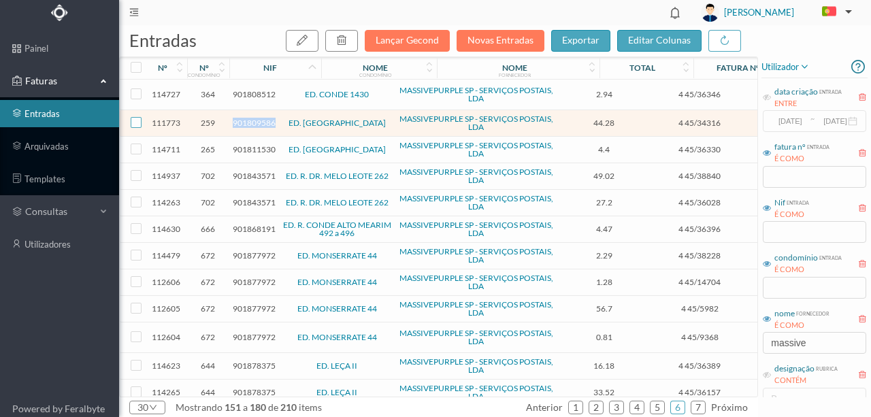
click at [138, 121] on input "checkbox" at bounding box center [136, 122] width 11 height 11
checkbox input "true"
click at [347, 35] on icon "button" at bounding box center [341, 40] width 11 height 11
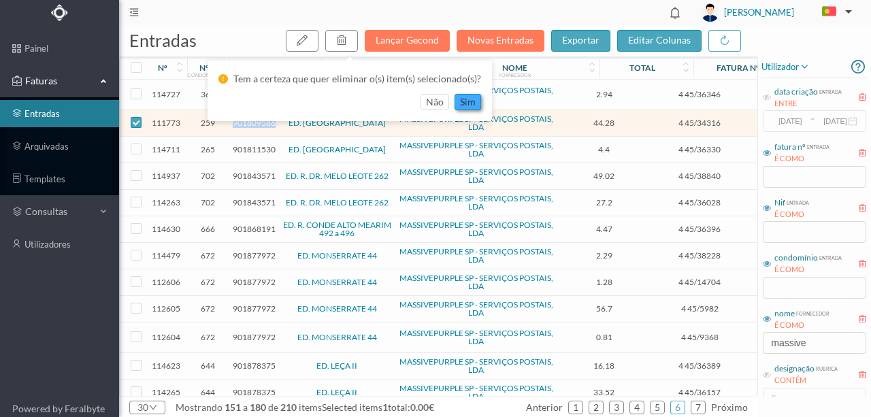
click at [466, 101] on button "sim" at bounding box center [468, 102] width 27 height 16
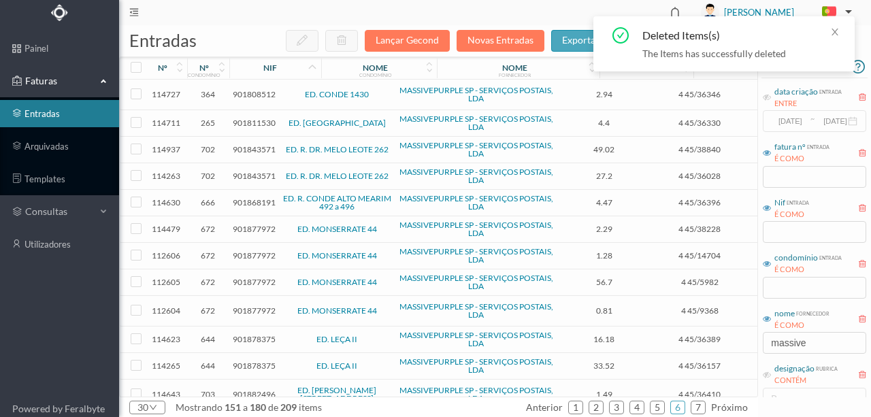
click at [254, 147] on span "901843571" at bounding box center [254, 149] width 43 height 10
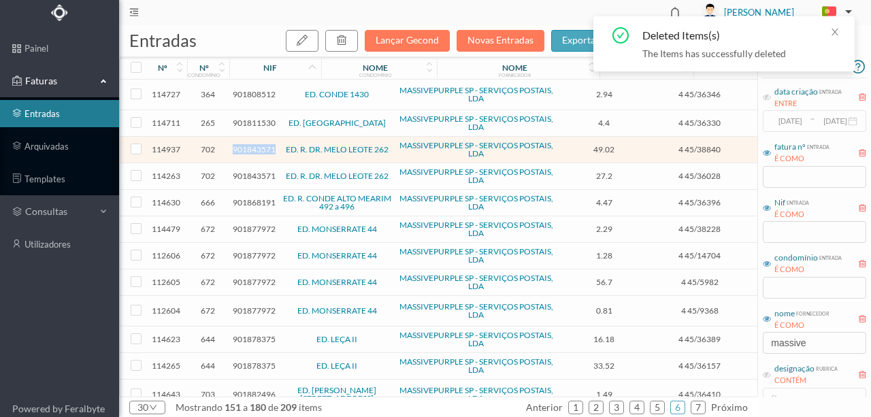
click at [254, 147] on span "901843571" at bounding box center [254, 149] width 43 height 10
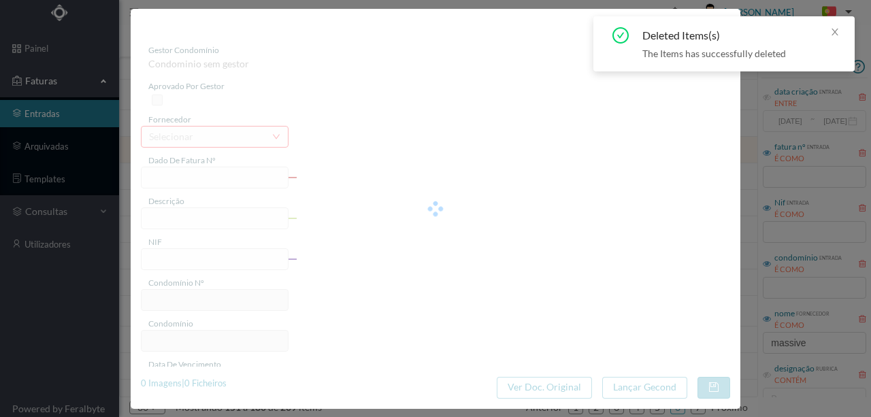
type input "4 45/38840"
type input "Serviço [PERSON_NAME]"
type input "901843571"
type input "Invalid date"
type input "[DATE]"
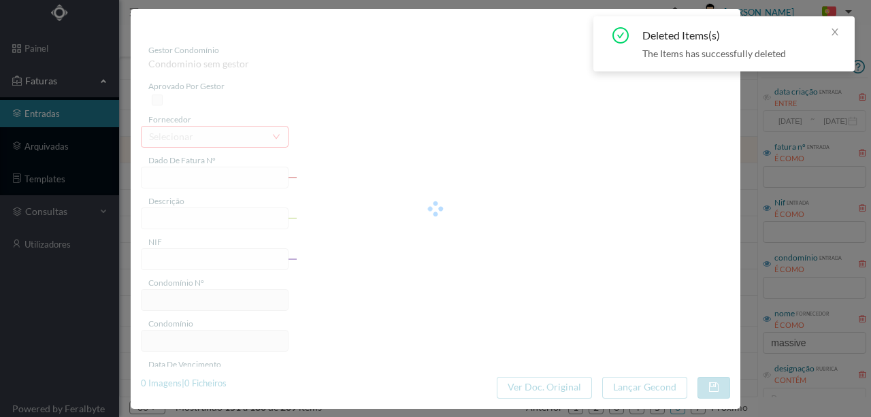
type input "49.02"
type input "702"
type input "ED. R. DR. MELO LEOTE 262"
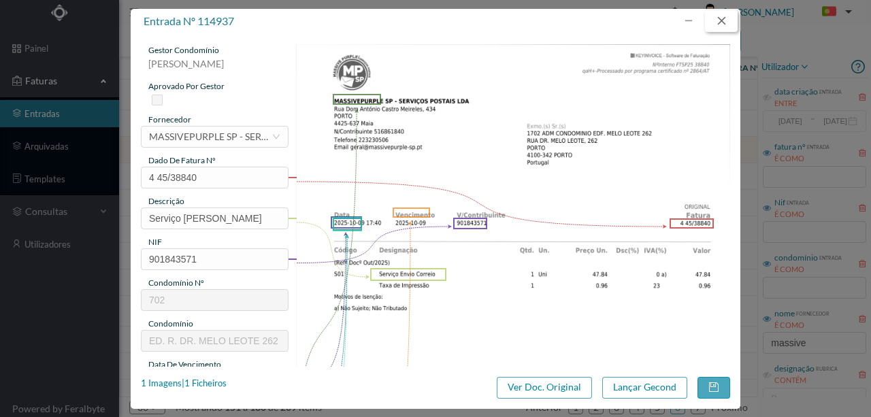
click at [730, 23] on button "button" at bounding box center [721, 21] width 33 height 22
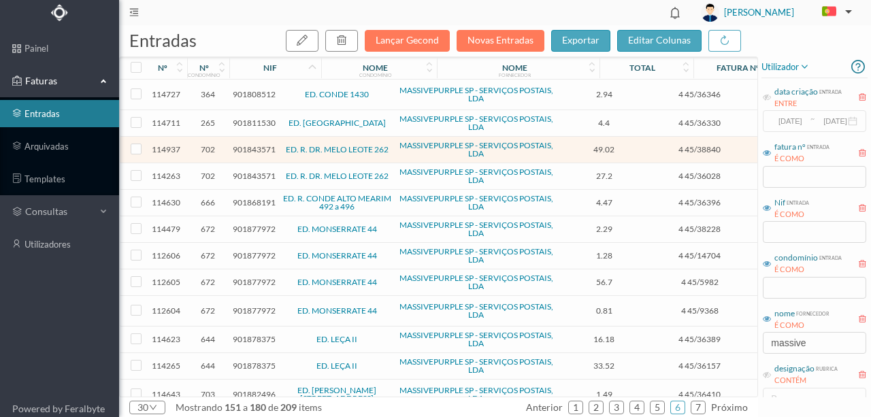
click at [242, 174] on span "901843571" at bounding box center [254, 176] width 43 height 10
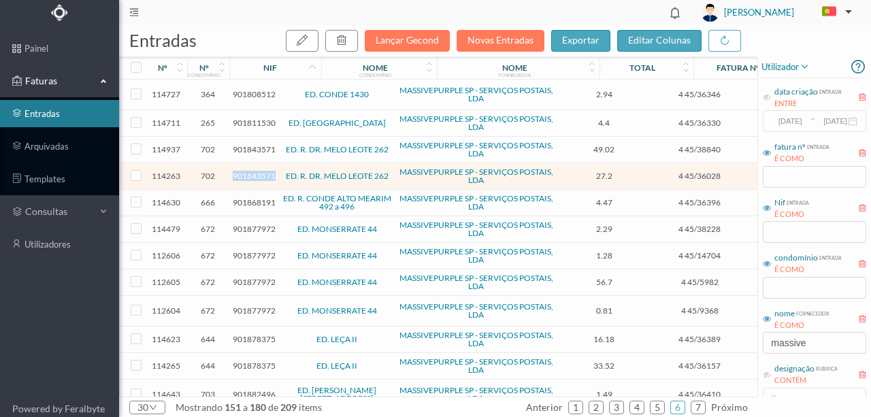
click at [242, 174] on span "901843571" at bounding box center [254, 176] width 43 height 10
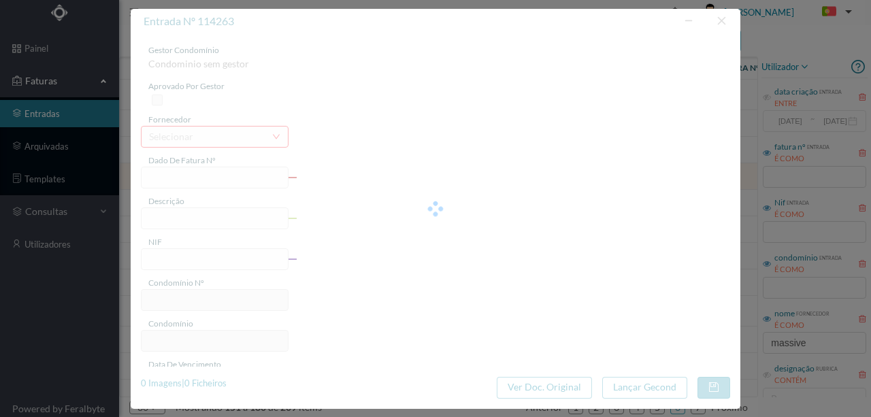
type input "4 45/36028"
type input "Serviço [PERSON_NAME]"
type input "901843571"
type input "2025-09-02"
type input "2025-09-29"
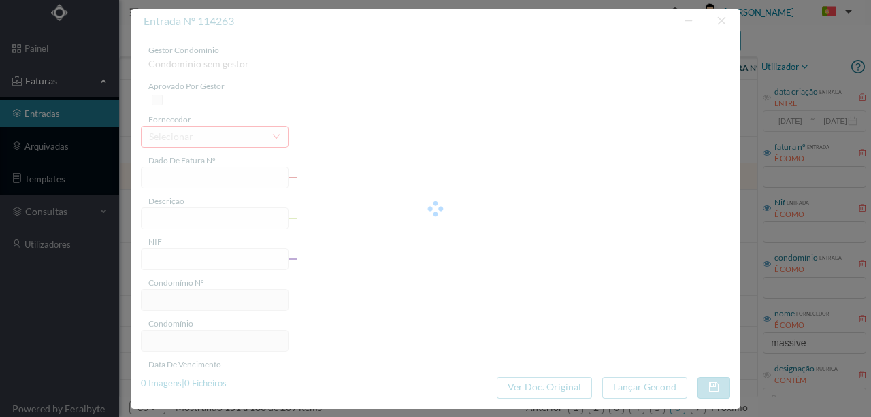
type input "2025-09-02"
type input "27.20"
type input "702"
type input "ED. R. DR. MELO LEOTE 262"
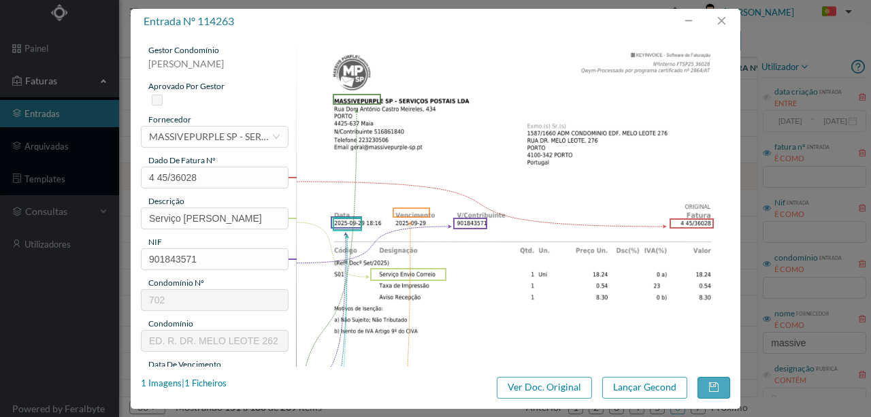
click at [620, 187] on img at bounding box center [513, 351] width 435 height 615
click at [718, 22] on button "button" at bounding box center [721, 21] width 33 height 22
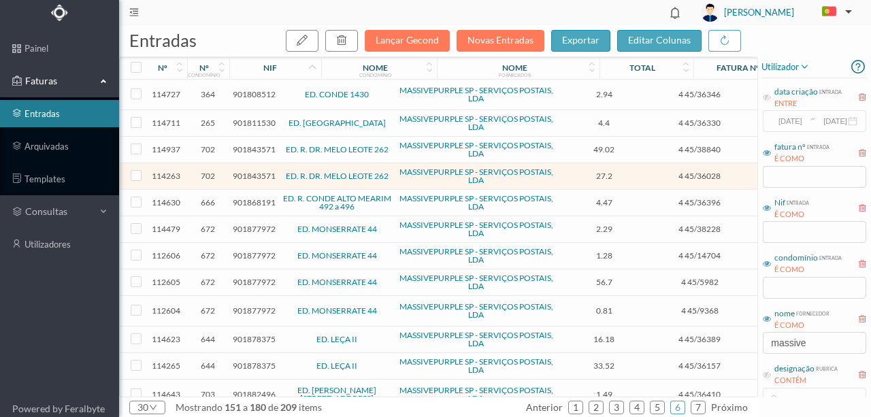
click at [245, 145] on span "901843571" at bounding box center [254, 149] width 43 height 10
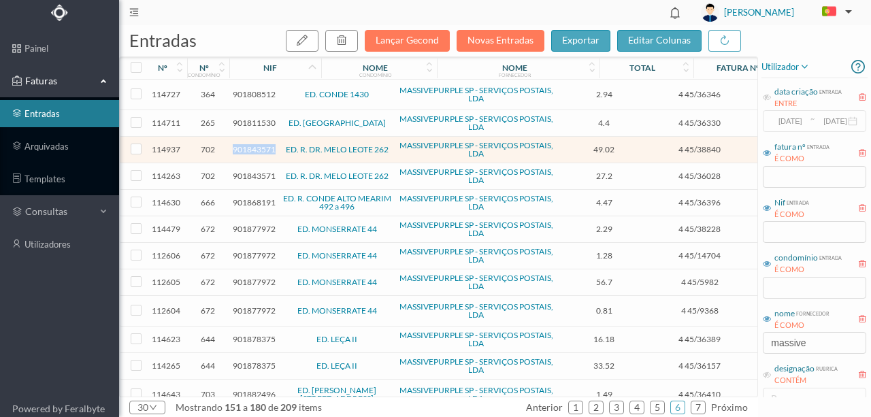
click at [245, 145] on span "901843571" at bounding box center [254, 149] width 43 height 10
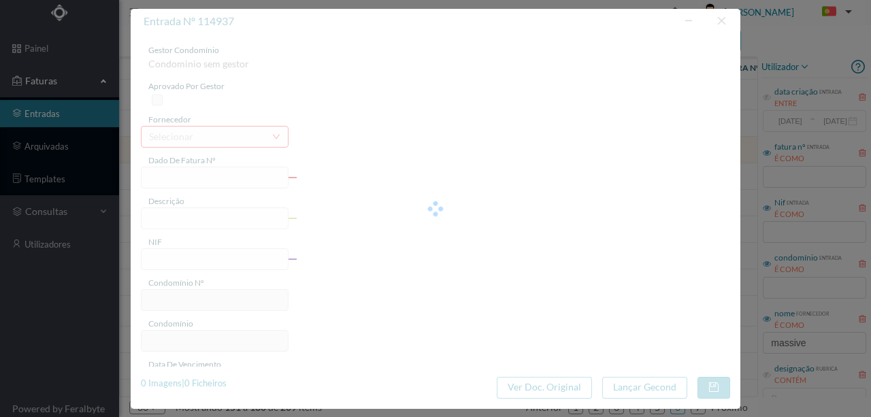
type input "4 45/38840"
type input "Serviço [PERSON_NAME]"
type input "901843571"
type input "Invalid date"
type input "[DATE]"
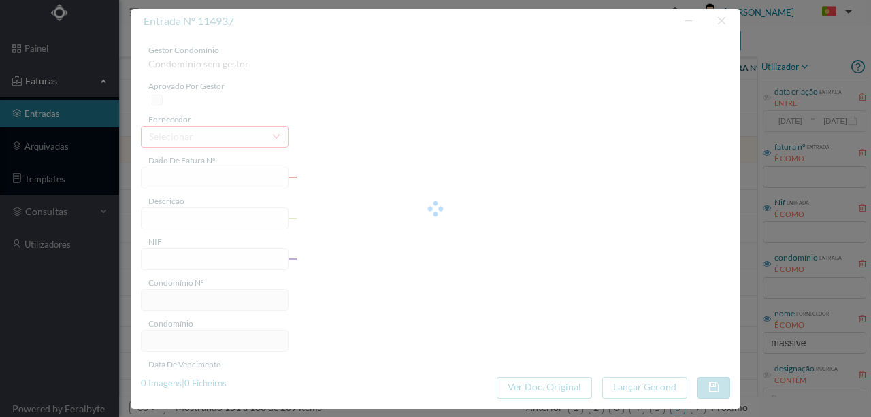
type input "49.02"
type input "702"
type input "ED. R. DR. MELO LEOTE 262"
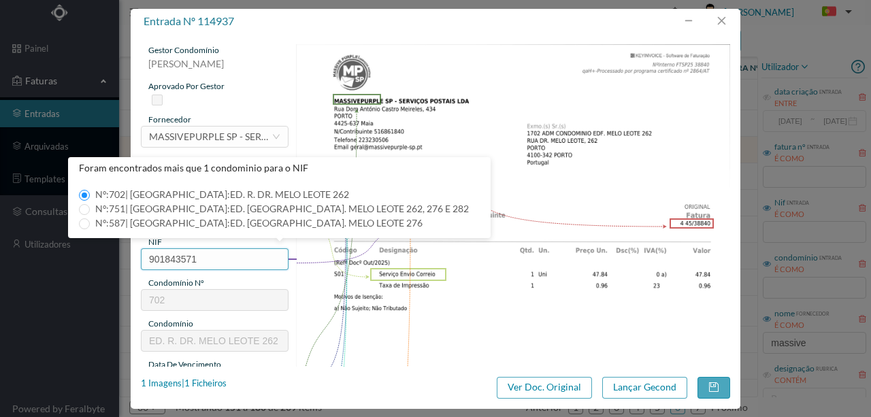
click at [282, 273] on div "gestor condomínio Susana Silva aprovado por gestor fornecedor selecionar MASSIV…" at bounding box center [215, 361] width 148 height 635
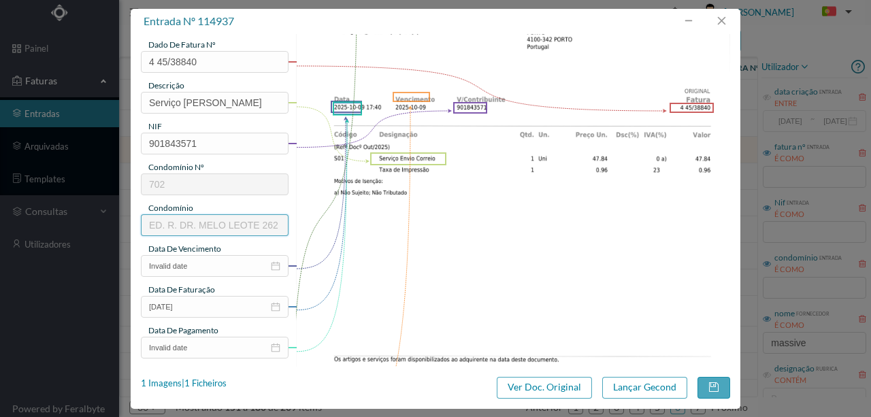
scroll to position [136, 0]
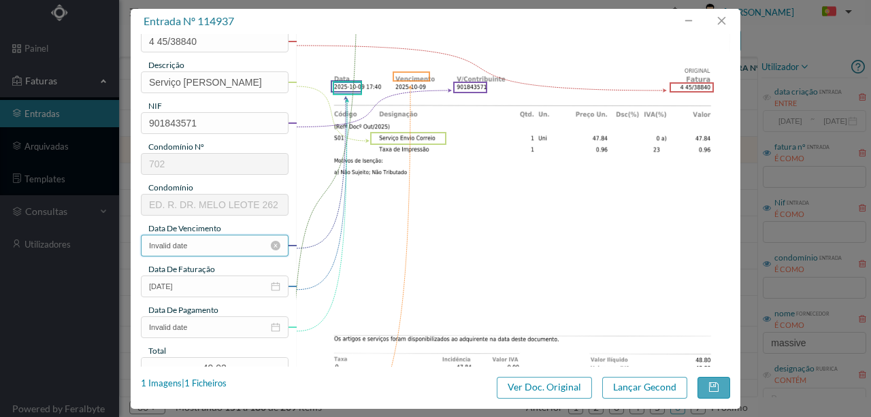
click at [216, 251] on input "Invalid date" at bounding box center [215, 246] width 148 height 22
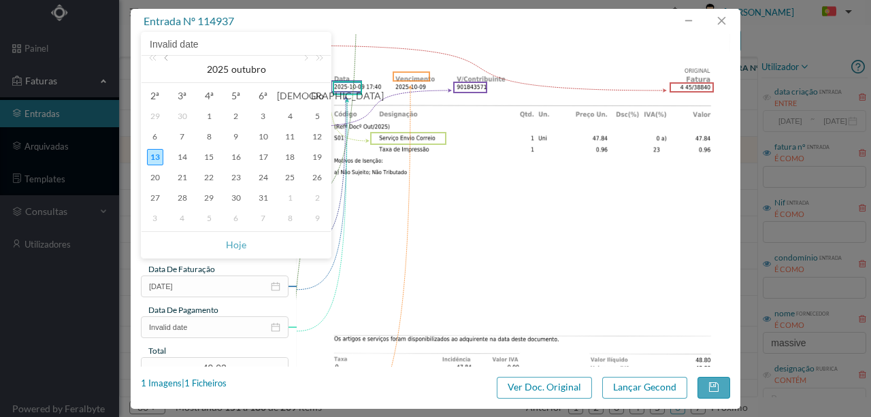
click at [168, 61] on link at bounding box center [167, 69] width 12 height 27
click at [301, 60] on link at bounding box center [305, 69] width 12 height 27
click at [234, 135] on div "9" at bounding box center [236, 137] width 16 height 16
type input "[DATE]"
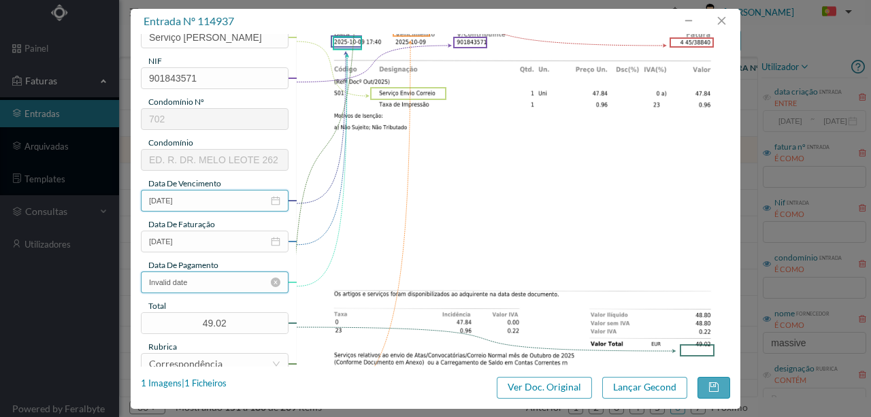
scroll to position [227, 0]
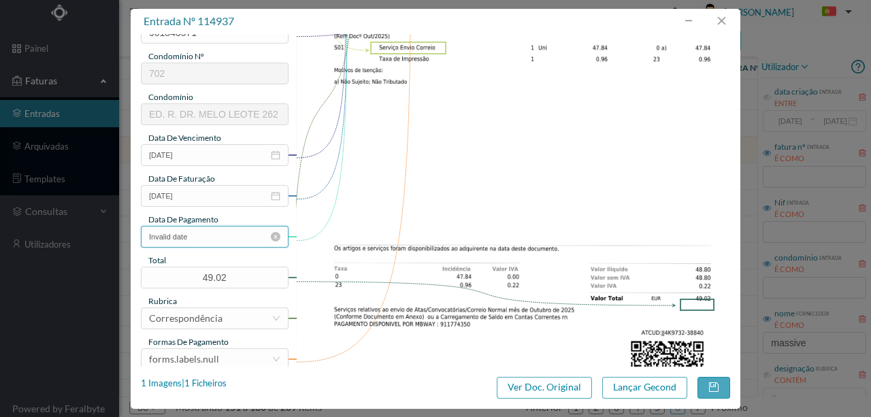
click at [222, 234] on input "Invalid date" at bounding box center [215, 237] width 148 height 22
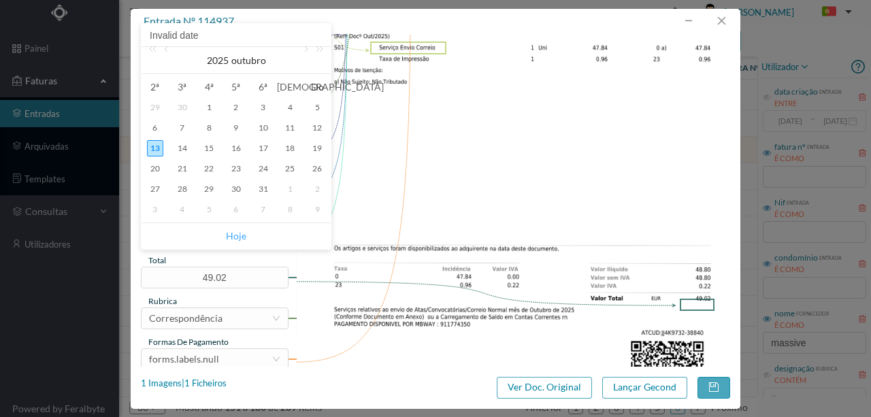
click at [236, 232] on link "Hoje" at bounding box center [236, 236] width 20 height 26
type input "[DATE]"
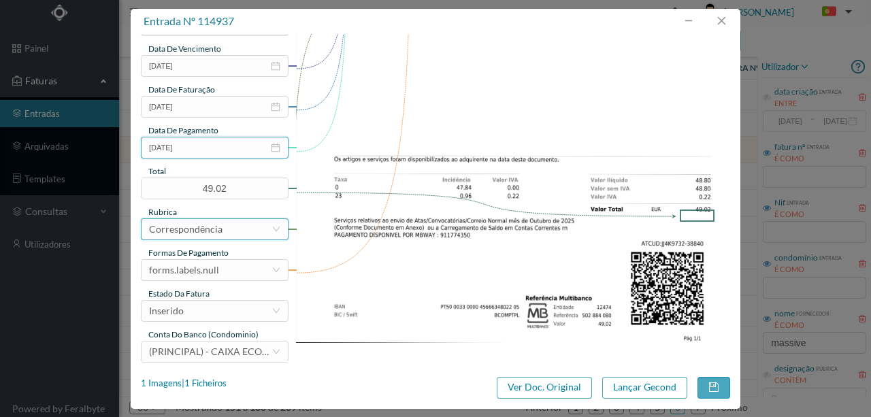
scroll to position [317, 0]
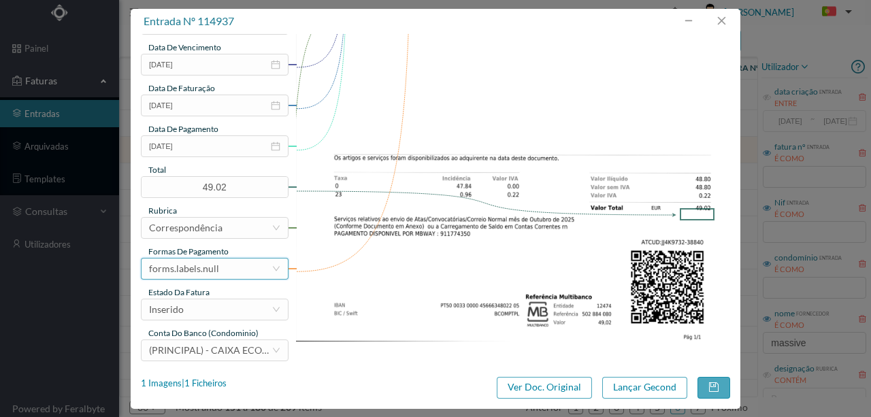
click at [226, 262] on div "forms.labels.null" at bounding box center [210, 269] width 123 height 20
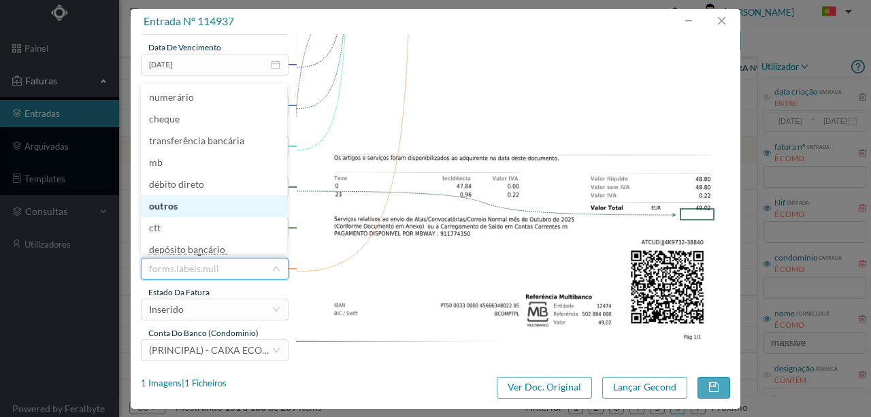
scroll to position [6, 0]
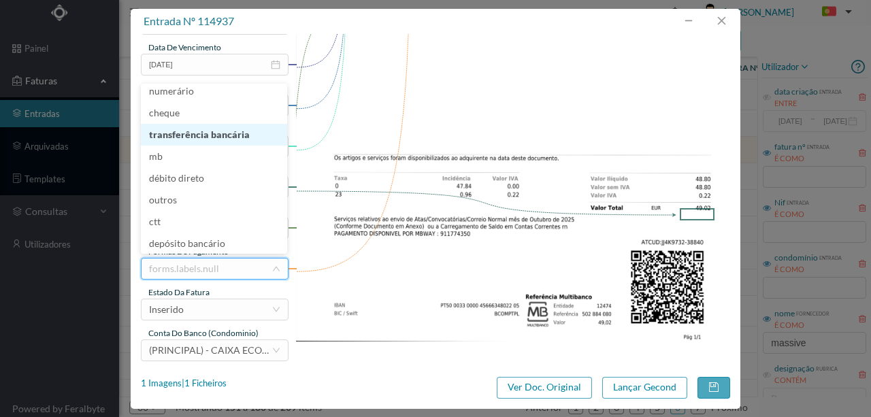
click at [215, 133] on li "transferência bancária" at bounding box center [214, 135] width 146 height 22
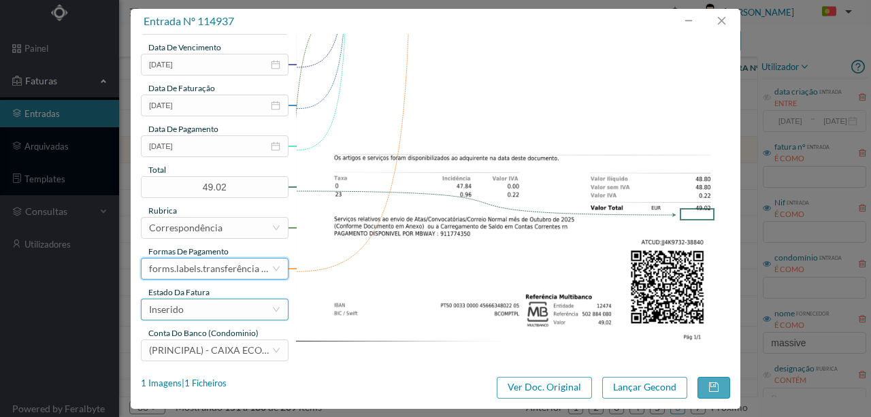
click at [212, 306] on div "Inserido" at bounding box center [210, 310] width 123 height 20
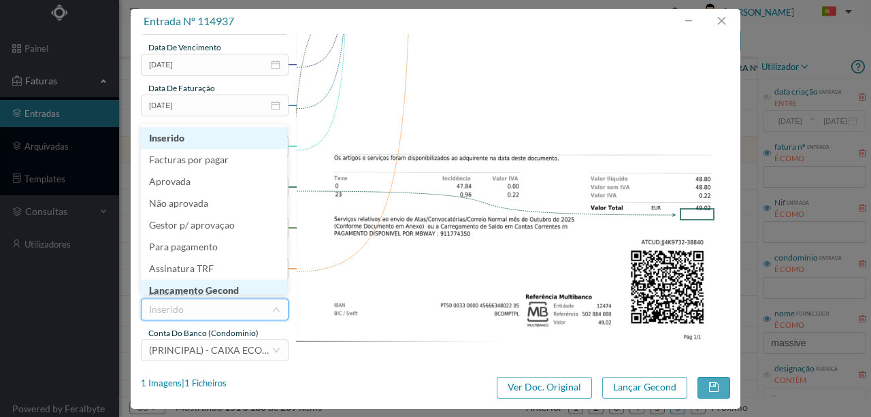
scroll to position [7, 0]
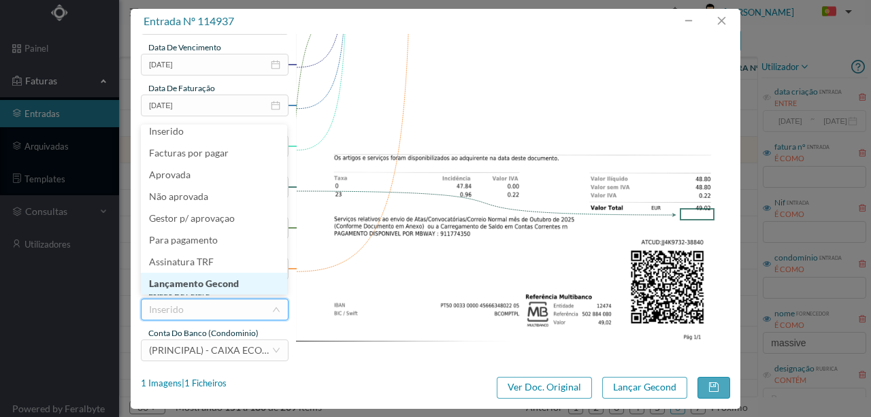
click at [231, 285] on li "Lançamento Gecond" at bounding box center [214, 284] width 146 height 22
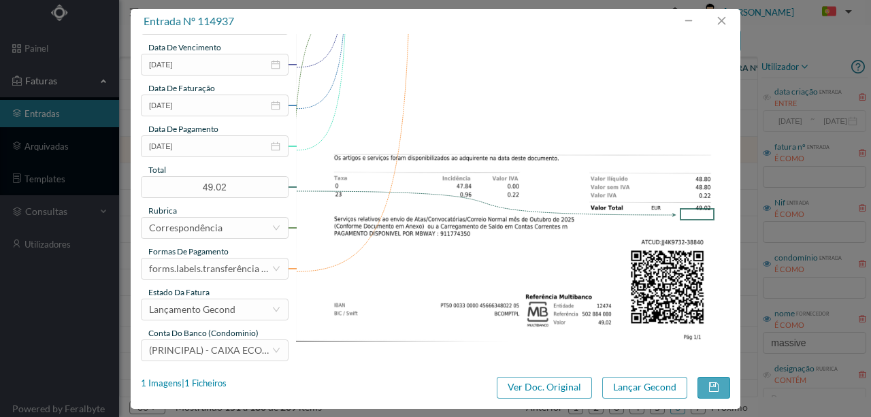
scroll to position [322, 0]
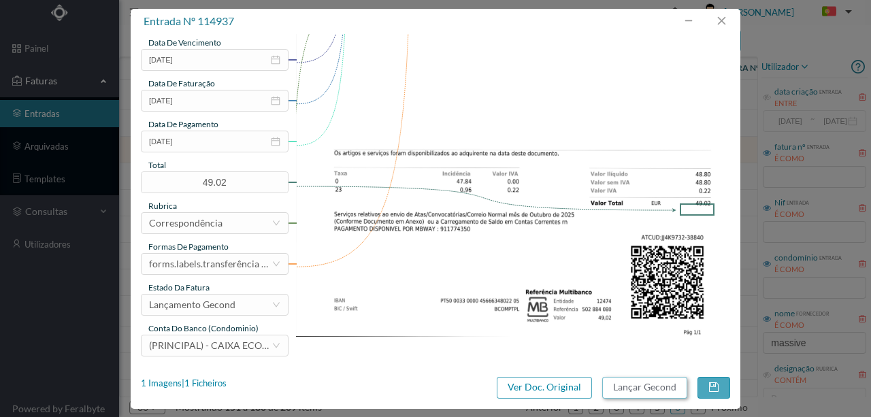
click at [624, 392] on button "Lançar Gecond" at bounding box center [645, 388] width 85 height 22
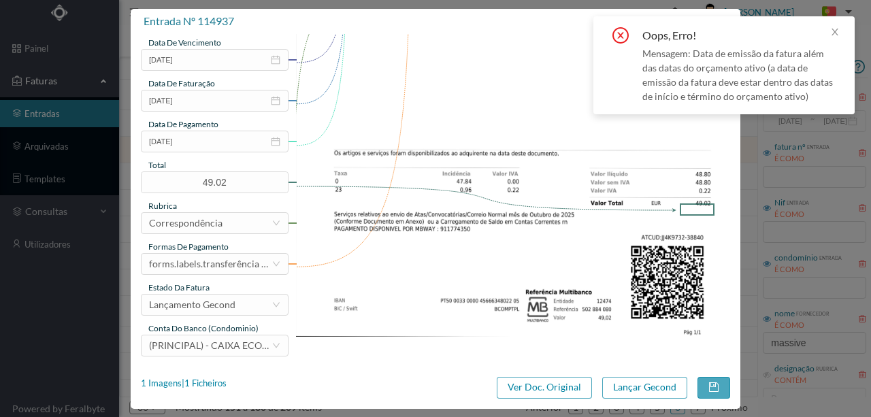
click at [445, 62] on img at bounding box center [513, 29] width 435 height 615
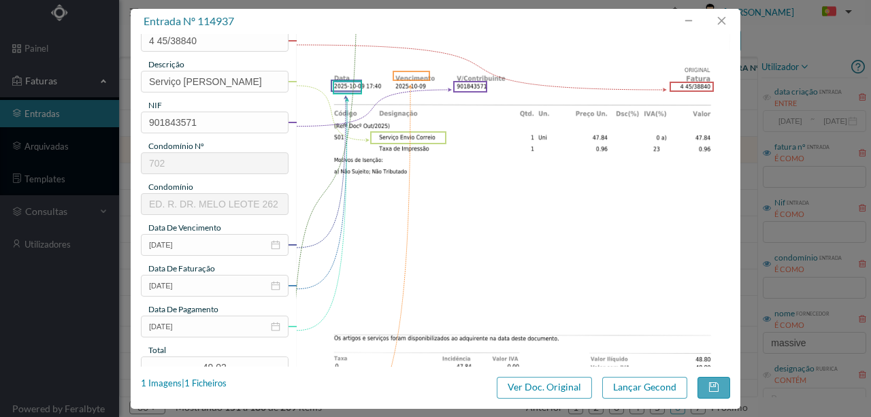
scroll to position [140, 0]
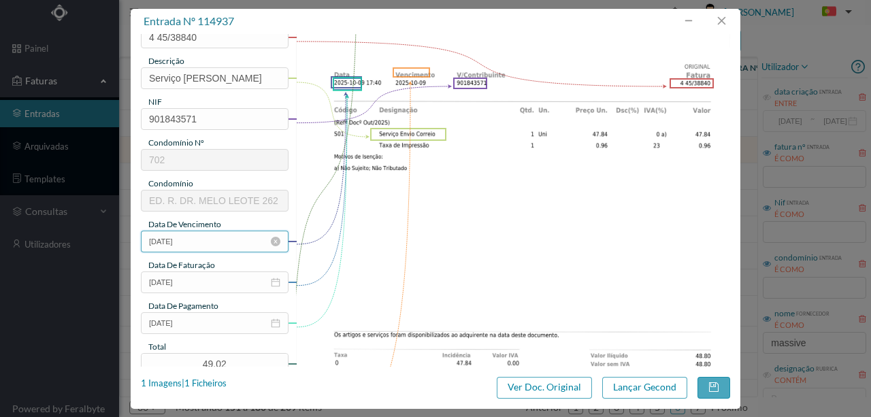
click at [215, 237] on input "[DATE]" at bounding box center [215, 242] width 148 height 22
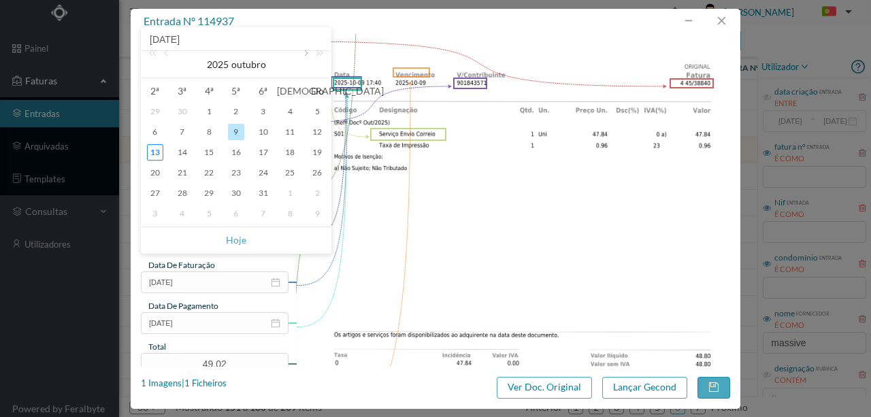
click at [305, 54] on link at bounding box center [305, 64] width 12 height 27
click at [238, 114] on div "1" at bounding box center [236, 111] width 16 height 16
type input "2026-01-01"
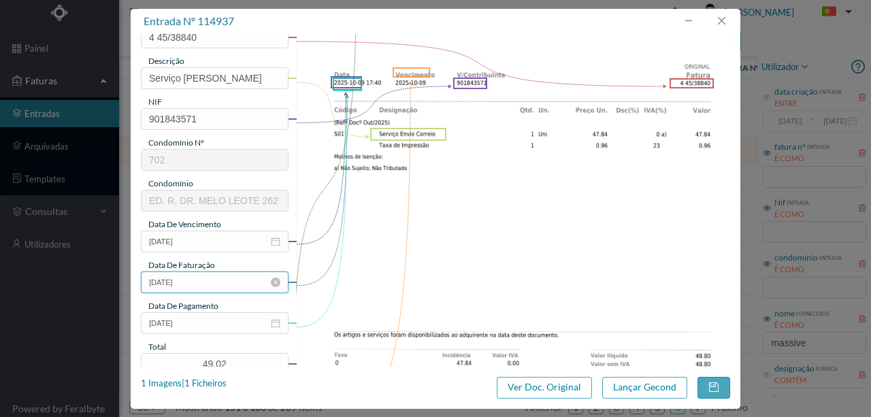
click at [229, 280] on input "[DATE]" at bounding box center [215, 283] width 148 height 22
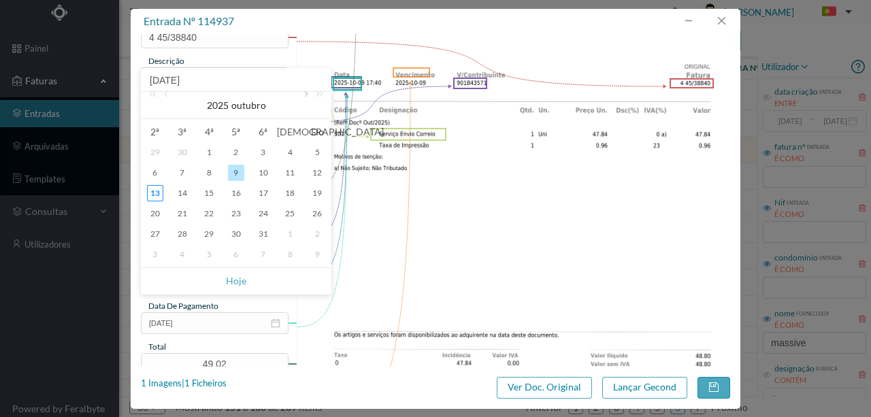
click at [303, 94] on link at bounding box center [305, 105] width 12 height 27
click at [234, 152] on div "1" at bounding box center [236, 152] width 16 height 16
type input "2026-01-01"
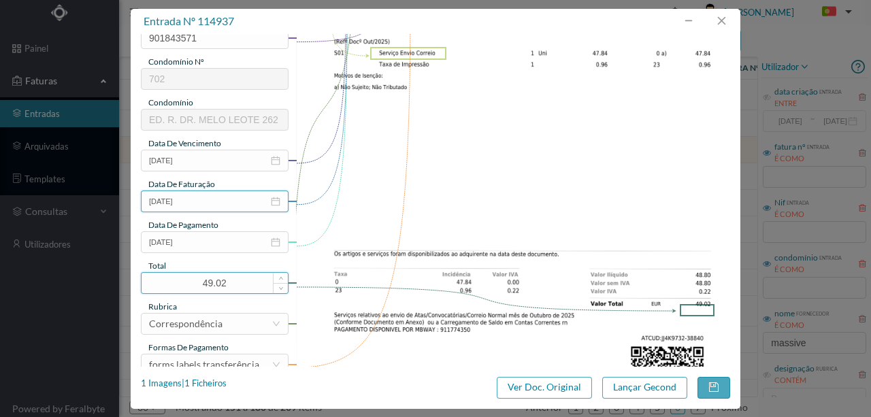
scroll to position [231, 0]
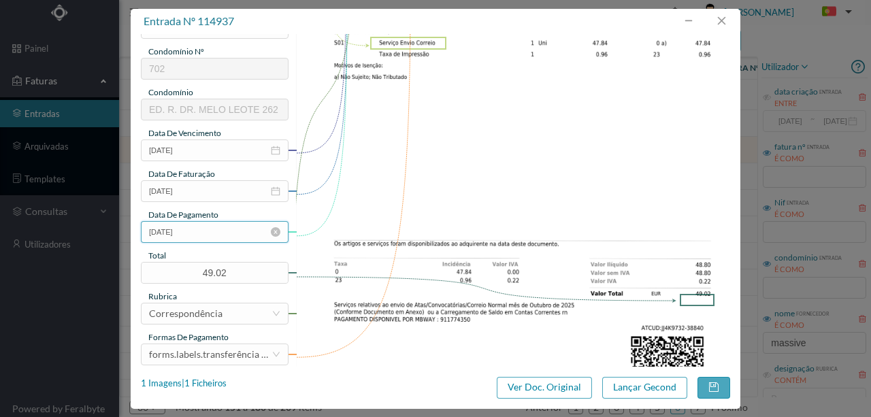
click at [227, 232] on input "[DATE]" at bounding box center [215, 232] width 148 height 22
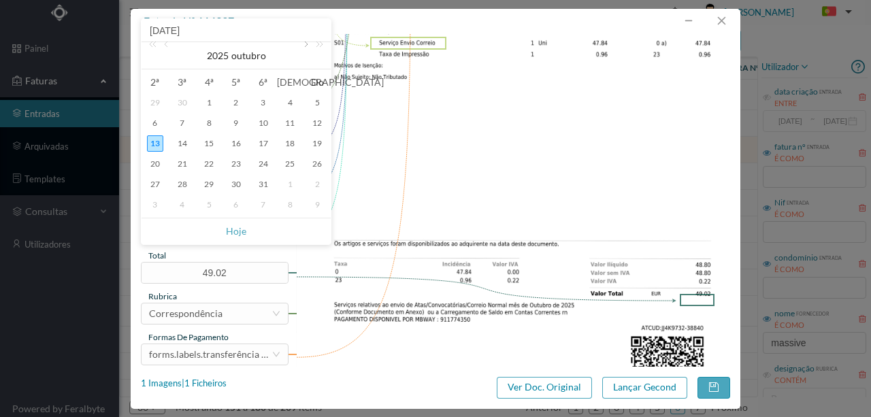
click at [306, 44] on link at bounding box center [305, 55] width 12 height 27
click at [238, 102] on div "1" at bounding box center [236, 103] width 16 height 16
type input "2026-01-01"
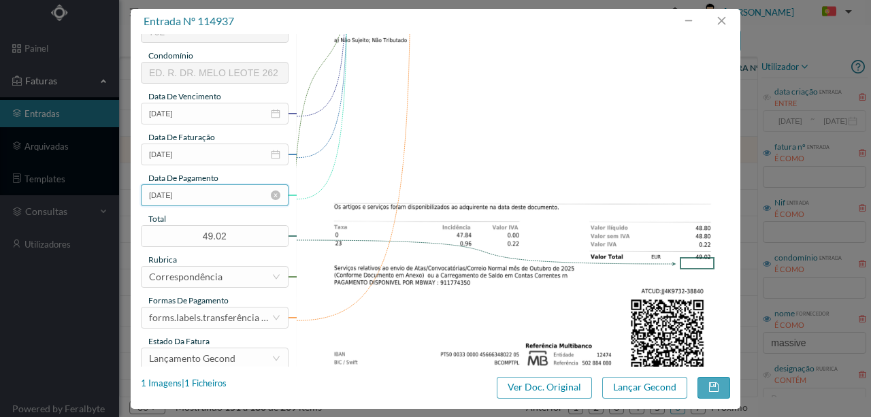
scroll to position [322, 0]
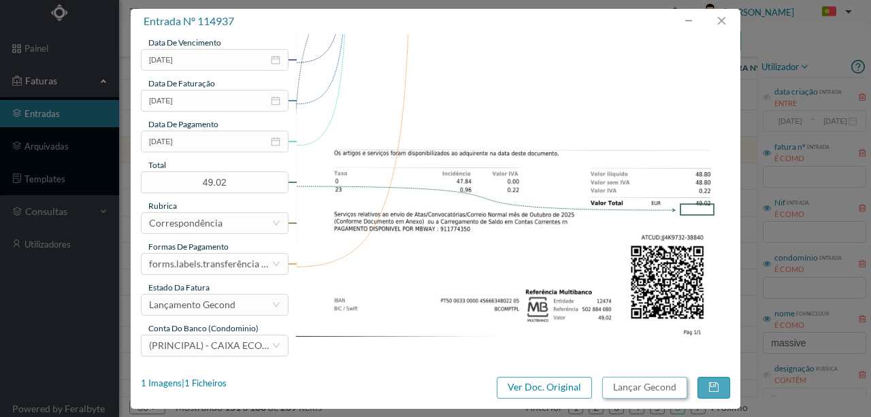
click at [641, 391] on button "Lançar Gecond" at bounding box center [645, 388] width 85 height 22
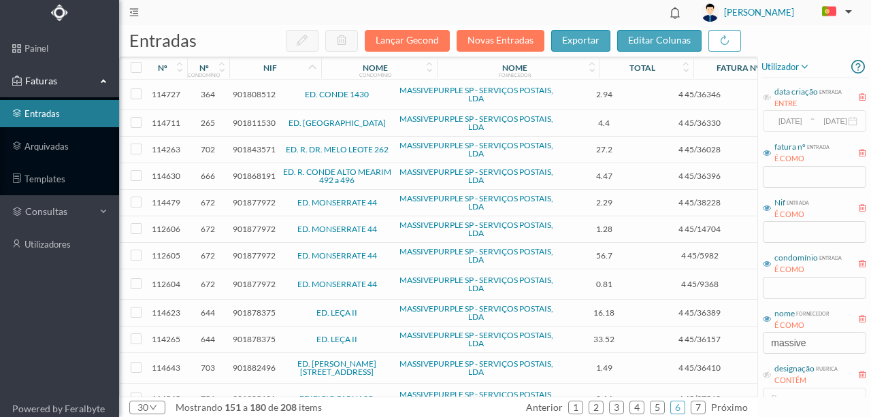
click at [246, 253] on span "901877972" at bounding box center [254, 256] width 43 height 10
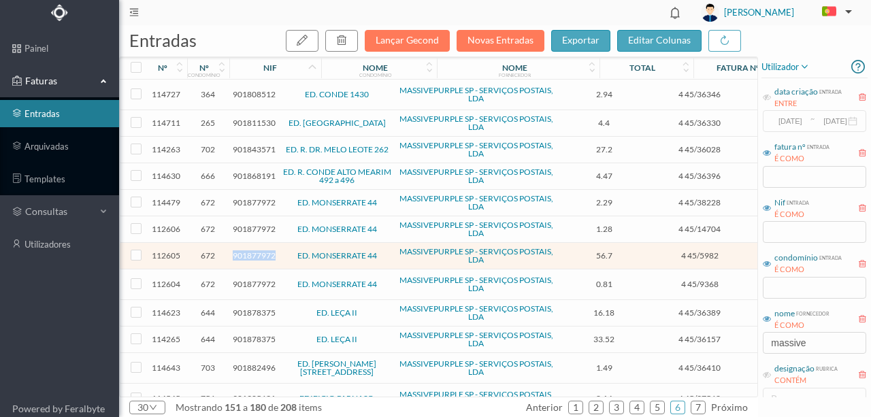
click at [246, 253] on span "901877972" at bounding box center [254, 256] width 43 height 10
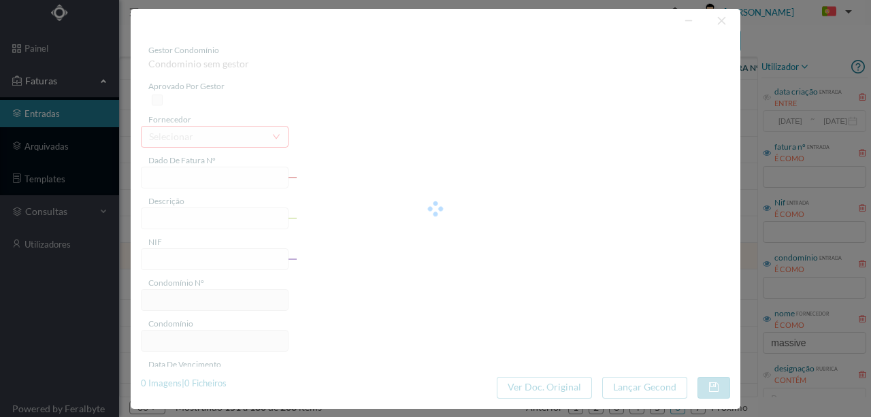
type input "4 45/5982"
type input "Serviço [PERSON_NAME]"
type input "901877972"
type input "2025-02-02"
type input "2025-02-28"
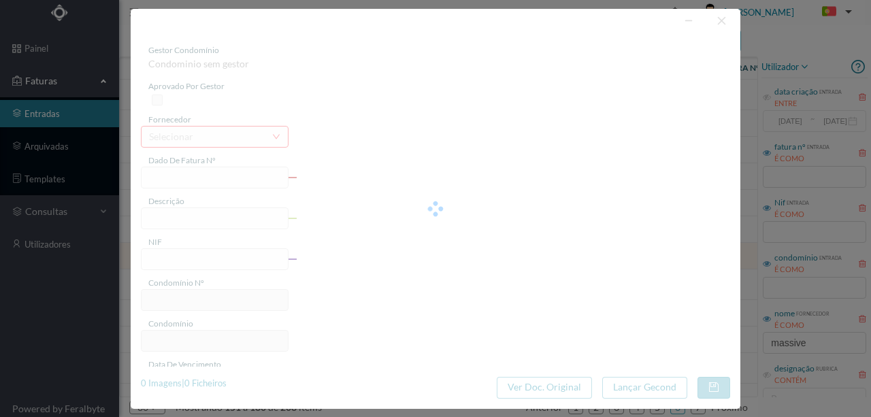
type input "2025-02-02"
type input "56.70"
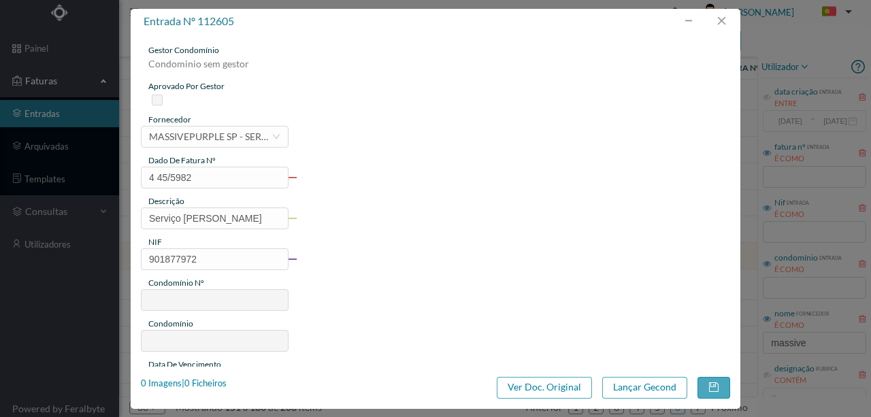
type input "672"
type input "ED. MONSERRATE 44"
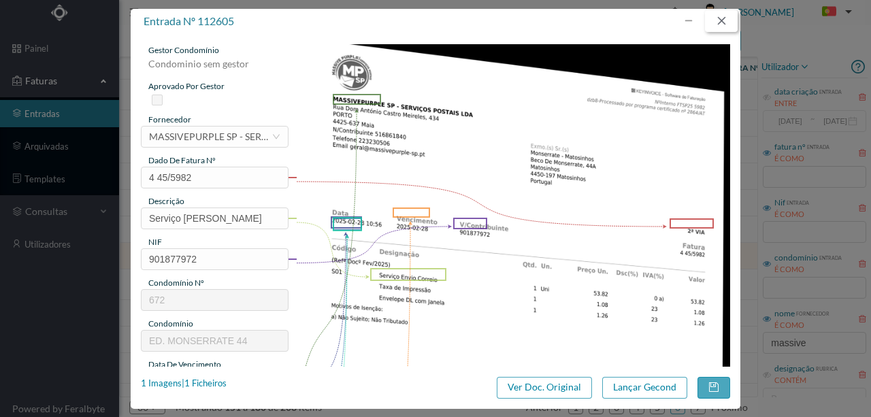
click at [723, 23] on button "button" at bounding box center [721, 21] width 33 height 22
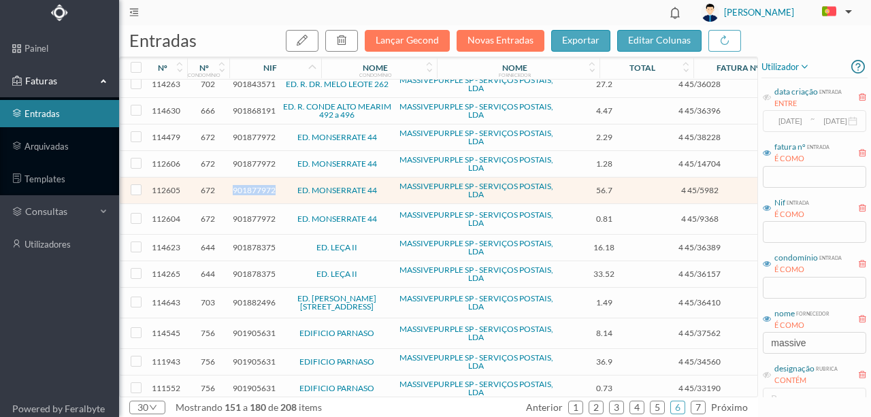
scroll to position [91, 0]
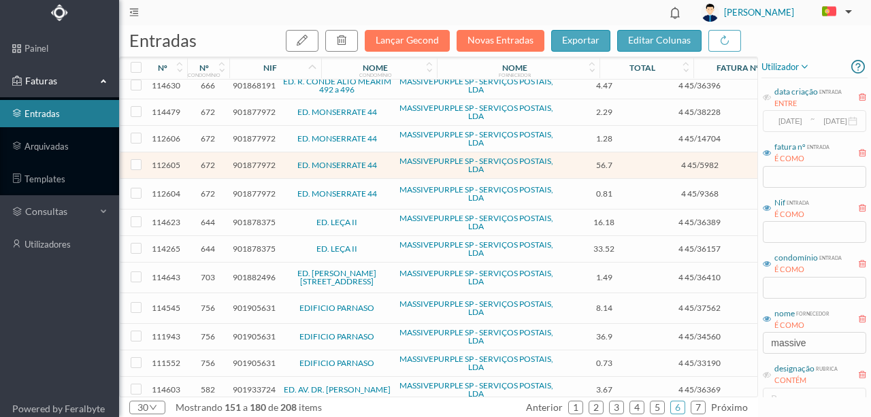
click at [252, 218] on span "901878375" at bounding box center [254, 222] width 43 height 10
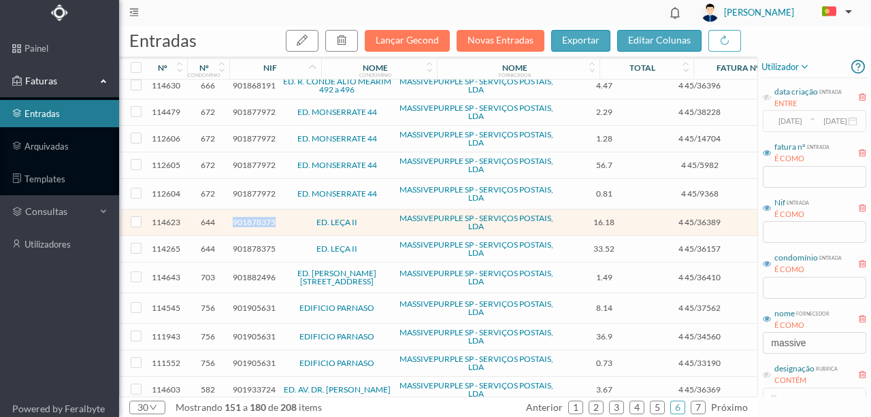
click at [252, 218] on span "901878375" at bounding box center [254, 222] width 43 height 10
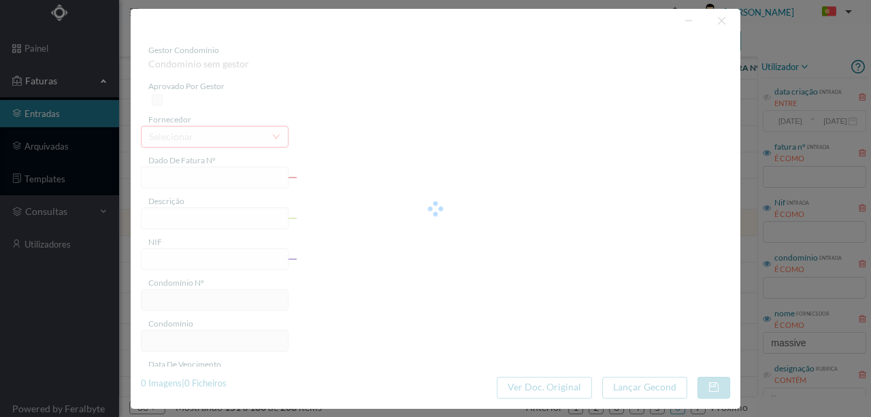
type input "4 45/36389"
type input "Serviço [PERSON_NAME]"
type input "901878375"
type input "Invalid date"
type input "[DATE]"
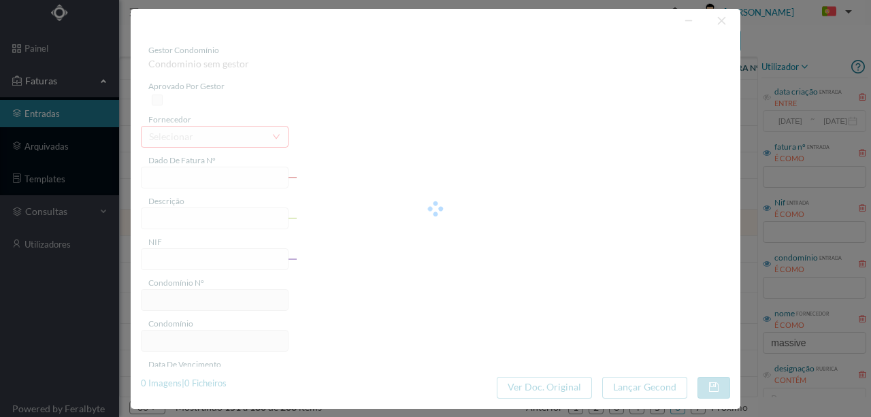
type input "16.18"
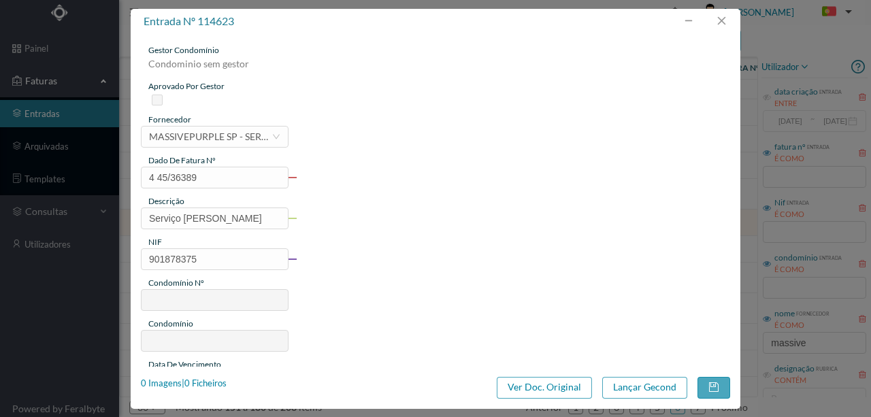
type input "644"
type input "ED. LEÇA II"
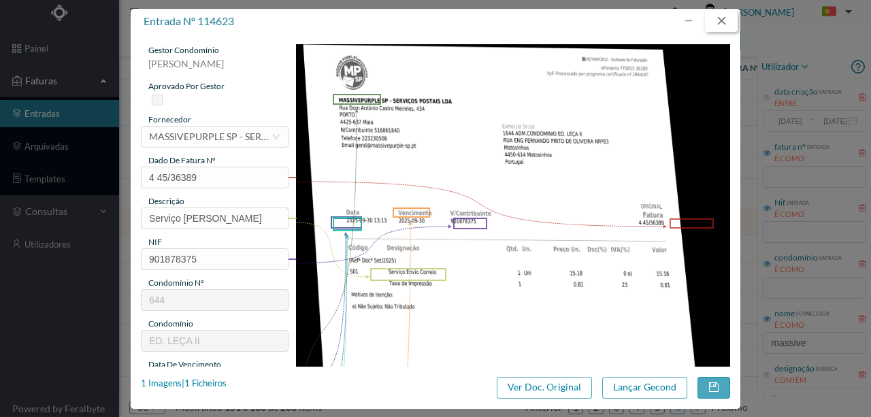
drag, startPoint x: 727, startPoint y: 20, endPoint x: 722, endPoint y: 29, distance: 10.4
click at [726, 20] on button "button" at bounding box center [721, 21] width 33 height 22
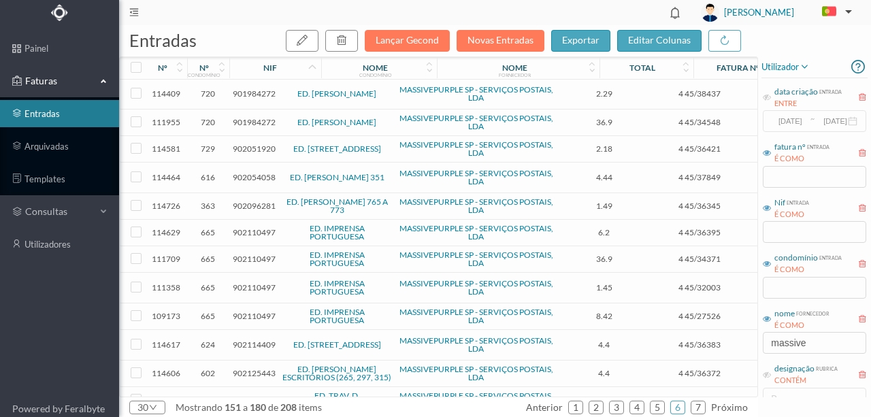
scroll to position [521, 0]
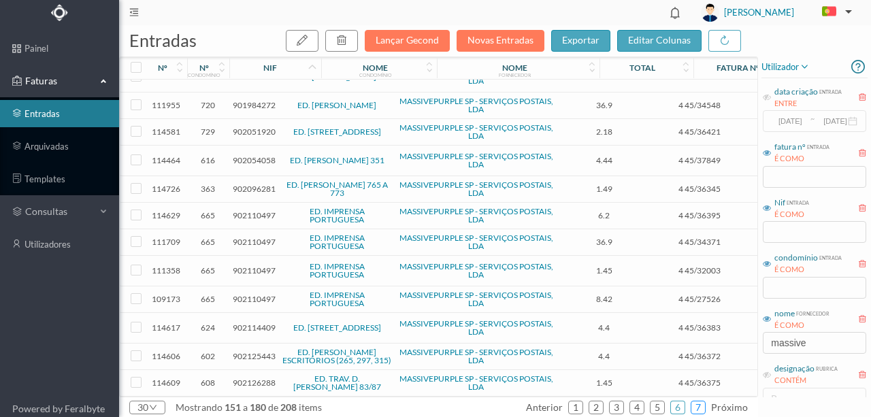
click at [701, 406] on link "7" at bounding box center [699, 408] width 14 height 20
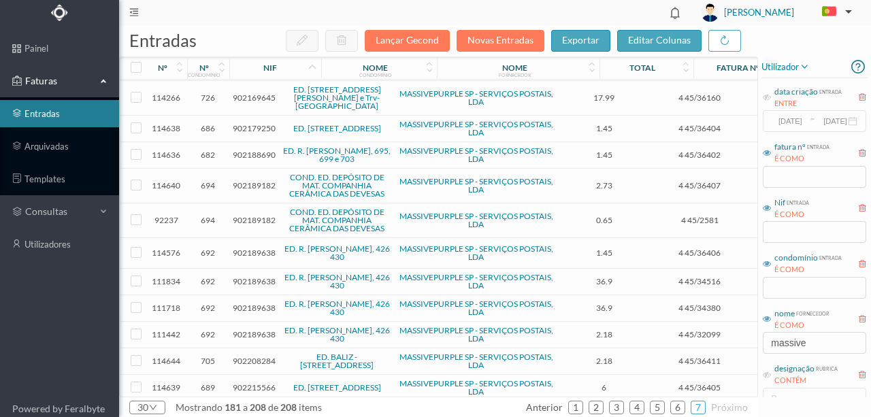
scroll to position [181, 0]
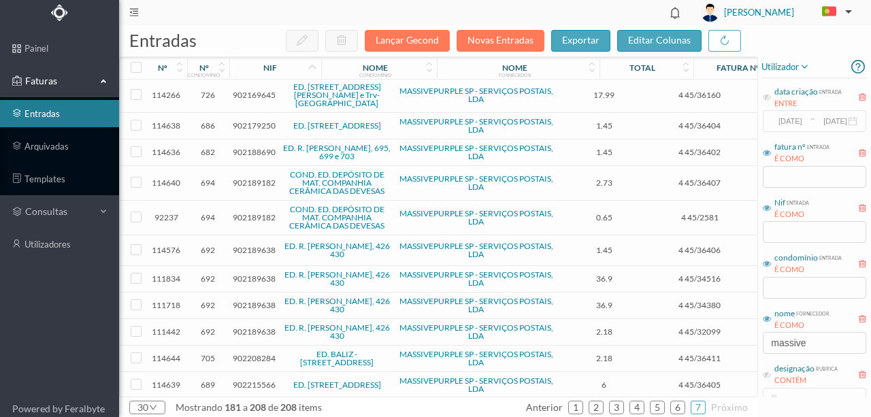
click at [259, 274] on span "902189638" at bounding box center [254, 279] width 43 height 10
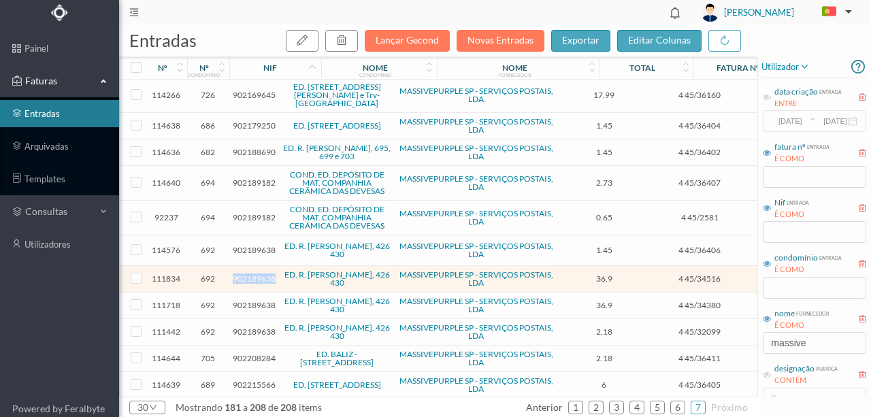
click at [259, 274] on span "902189638" at bounding box center [254, 279] width 43 height 10
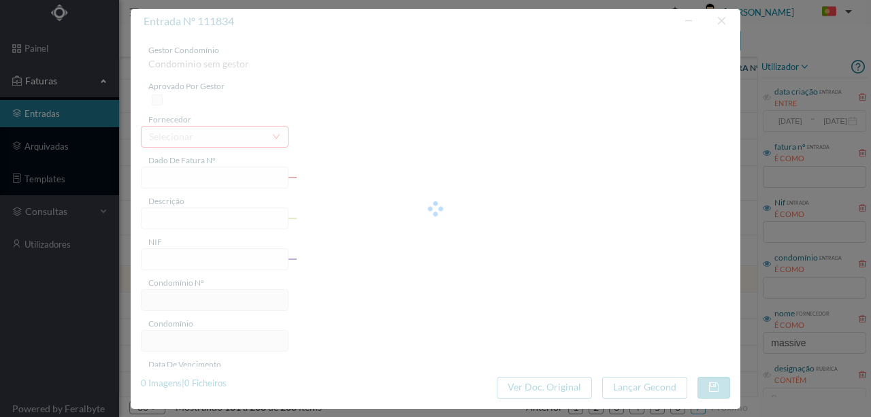
type input "4 45/34516"
type input "ANUIVAVIE"
type input "902189638"
type input "Invalid date"
type input "[DATE]"
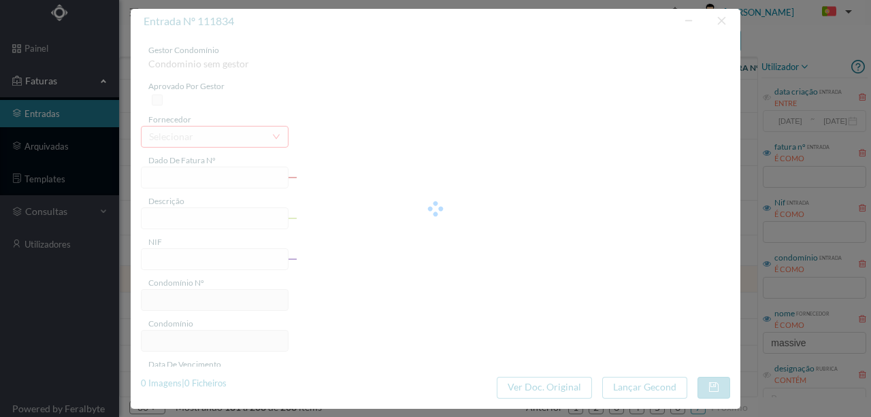
type input "36.90"
type input "692"
type input "ED. R. BRITO CAPELO, 426 430"
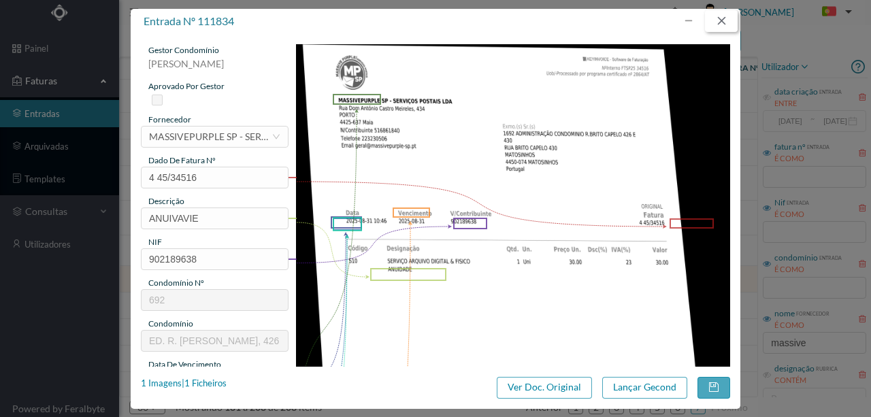
click at [723, 22] on button "button" at bounding box center [721, 21] width 33 height 22
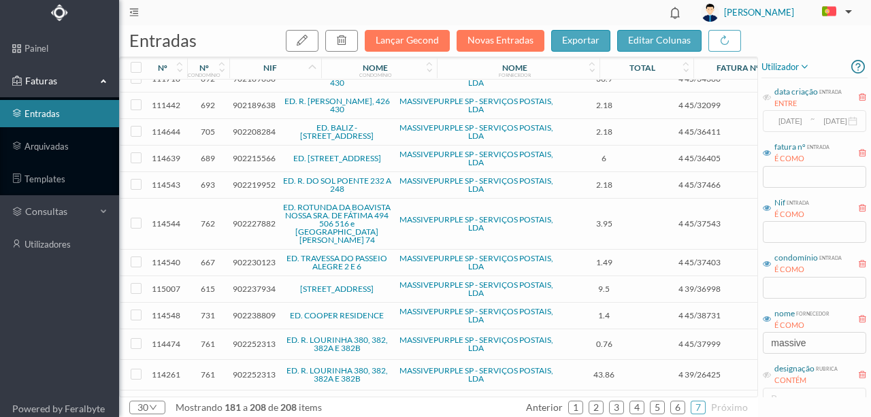
scroll to position [408, 0]
click at [251, 283] on span "902237934" at bounding box center [254, 288] width 43 height 10
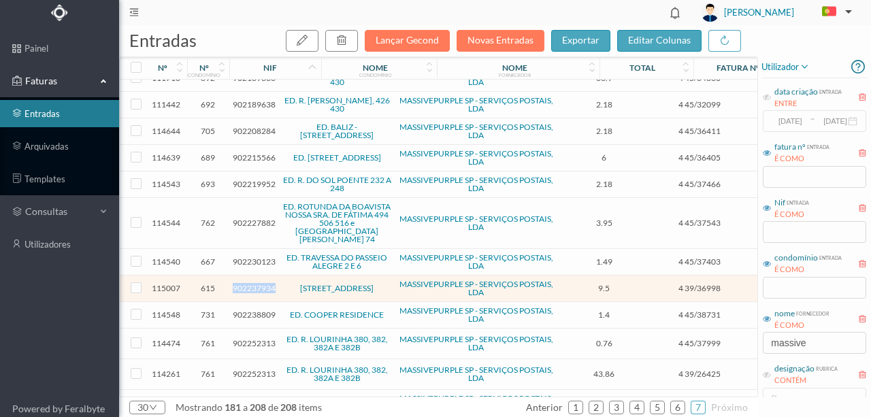
click at [251, 283] on span "902237934" at bounding box center [254, 288] width 43 height 10
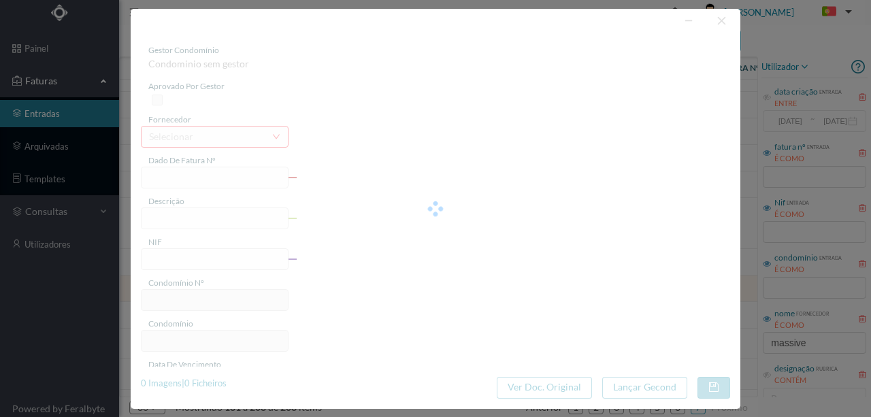
type input "4 39/36998"
type input "Serviço [PERSON_NAME]"
type input "902237934"
type input "Invalid date"
type input "2024-12-16"
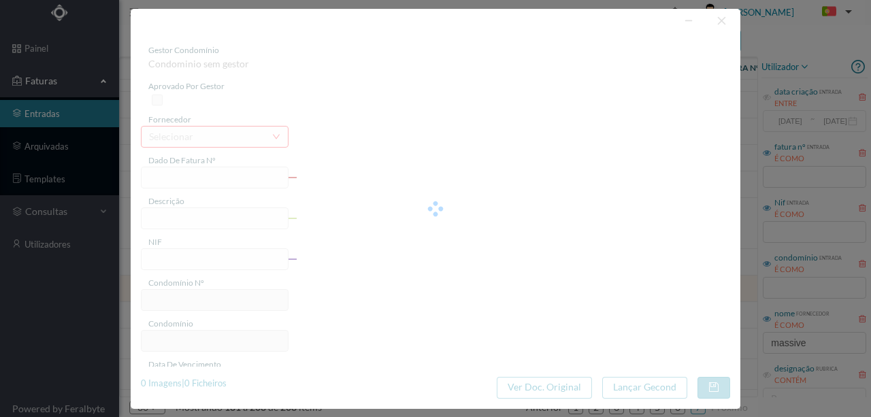
type input "9.50"
type input "615"
type input "Rua dos Mártires da Liberdade 310"
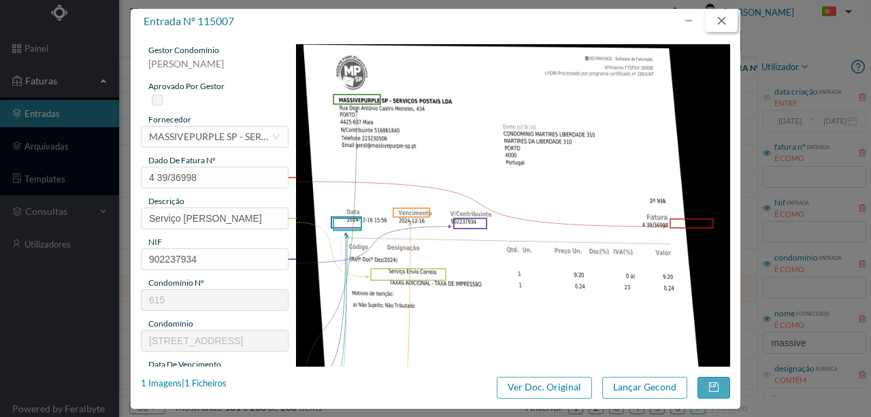
click at [725, 23] on button "button" at bounding box center [721, 21] width 33 height 22
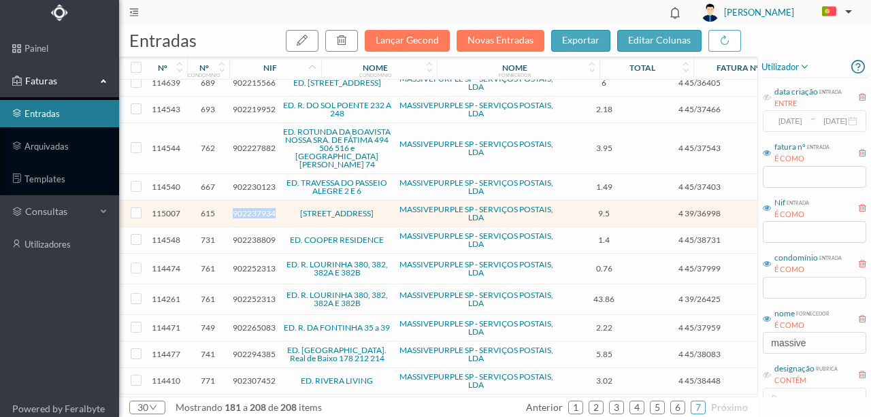
scroll to position [495, 0]
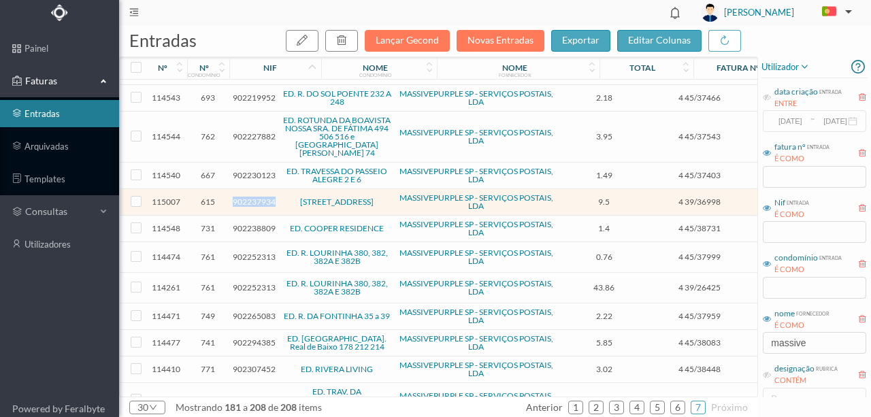
click at [248, 197] on span "902237934" at bounding box center [254, 202] width 43 height 10
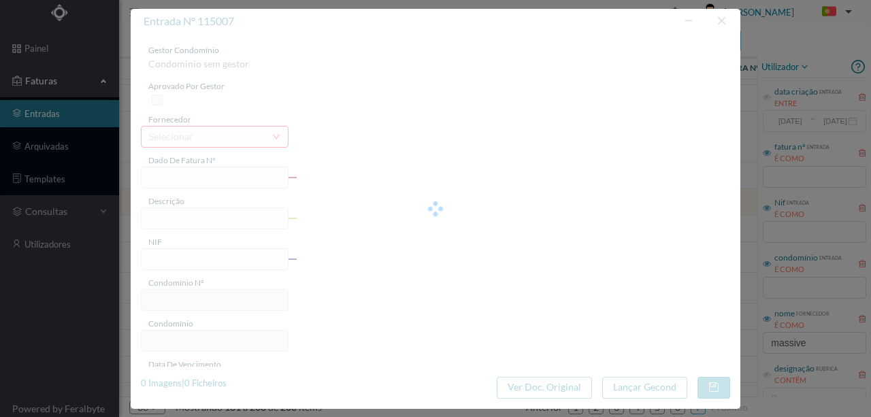
type input "4 39/36998"
type input "Serviço [PERSON_NAME]"
type input "902237934"
type input "Invalid date"
type input "2024-12-16"
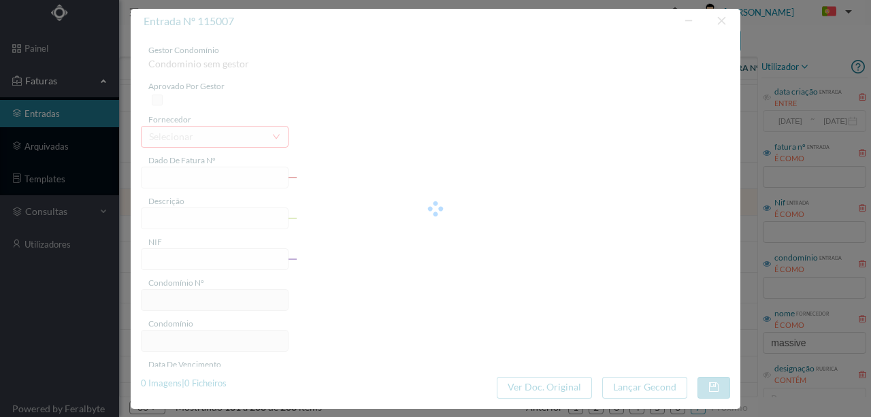
type input "9.50"
type input "615"
type input "Rua dos Mártires da Liberdade 310"
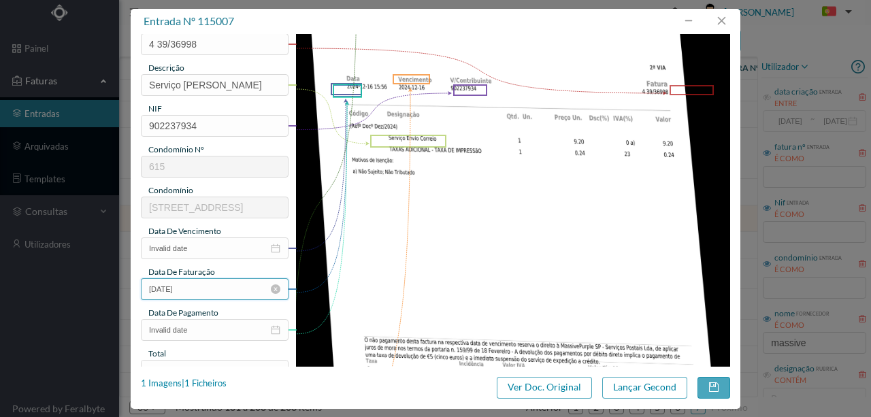
scroll to position [136, 0]
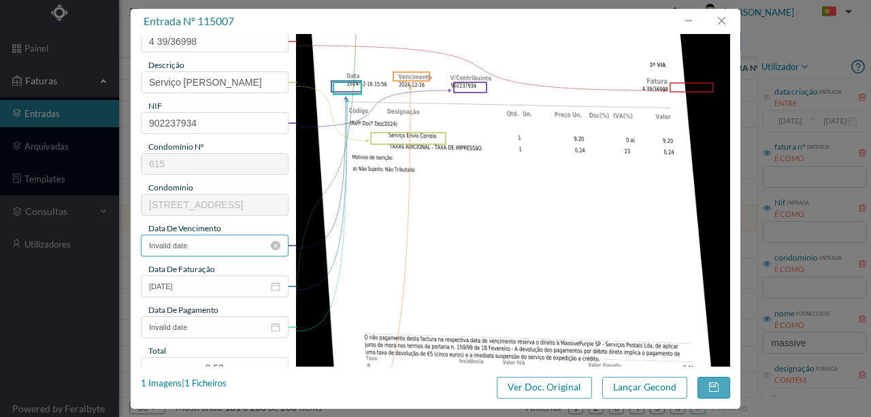
click at [206, 244] on input "Invalid date" at bounding box center [215, 246] width 148 height 22
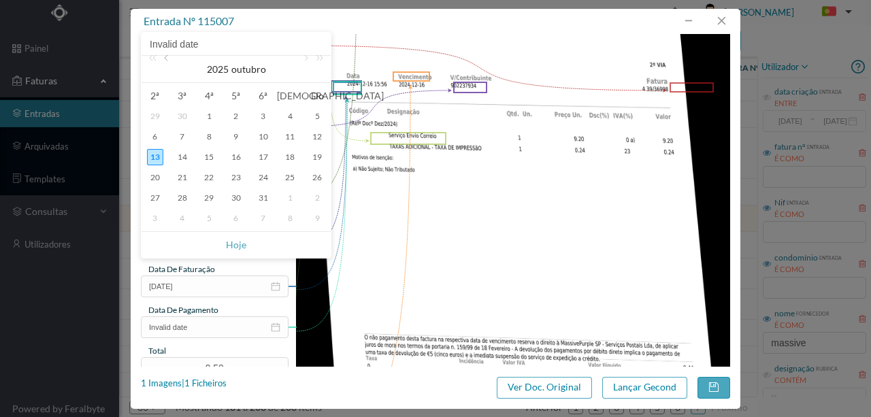
click at [167, 63] on link at bounding box center [167, 69] width 12 height 27
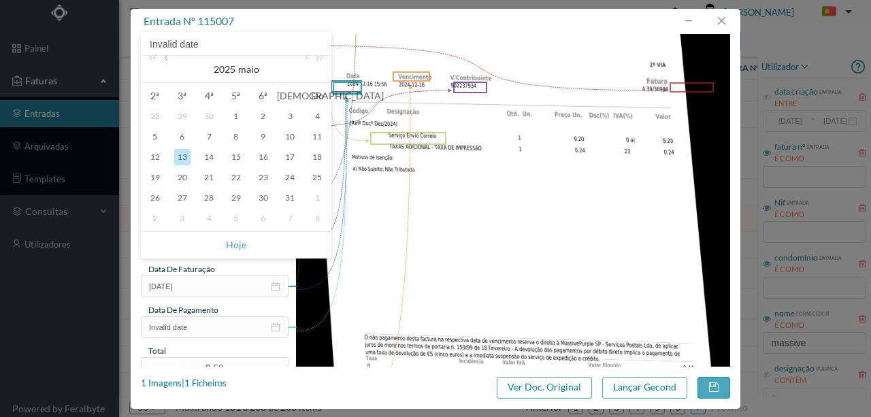
click at [167, 63] on link at bounding box center [167, 69] width 12 height 27
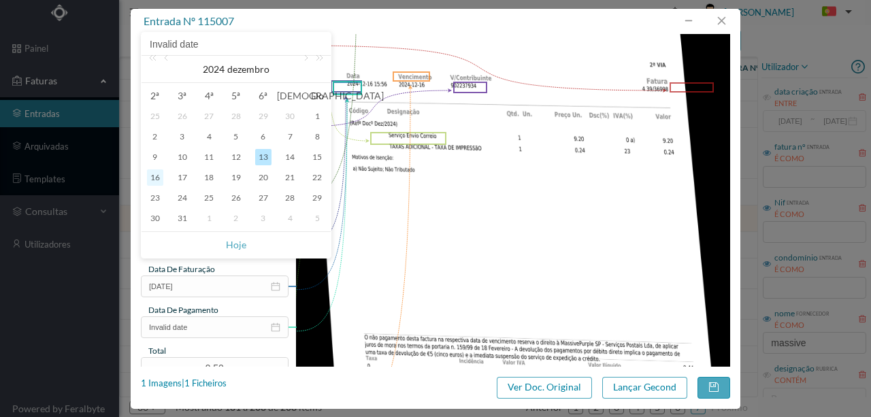
click at [153, 176] on div "16" at bounding box center [155, 178] width 16 height 16
type input "2024-12-16"
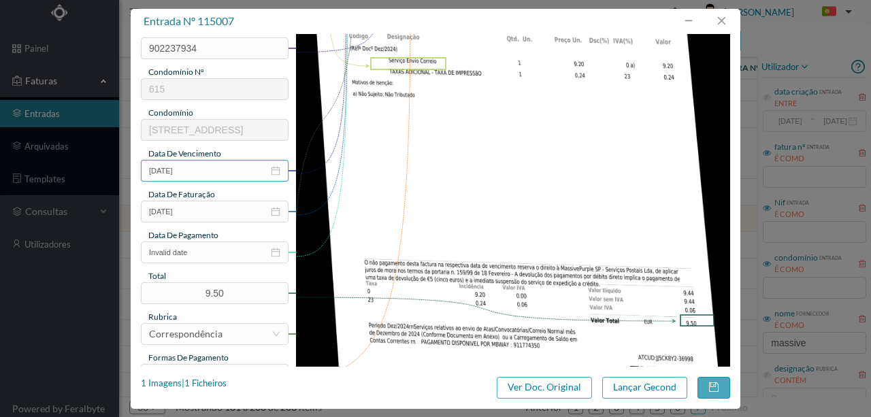
scroll to position [227, 0]
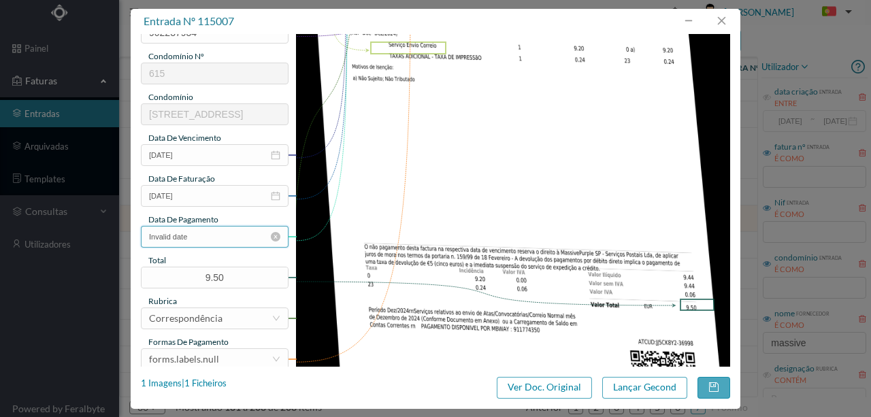
click at [237, 234] on input "Invalid date" at bounding box center [215, 237] width 148 height 22
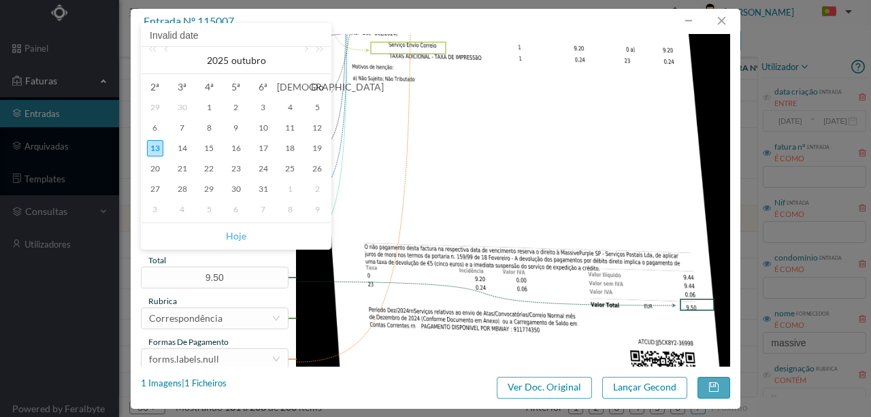
click at [238, 234] on link "Hoje" at bounding box center [236, 236] width 20 height 26
type input "[DATE]"
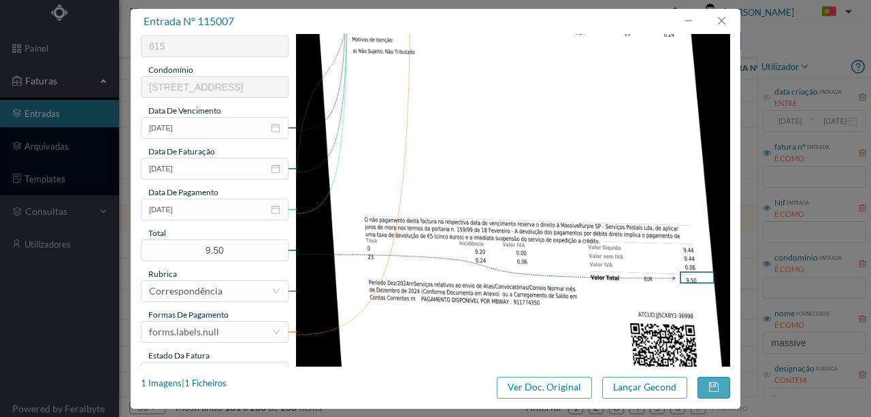
scroll to position [317, 0]
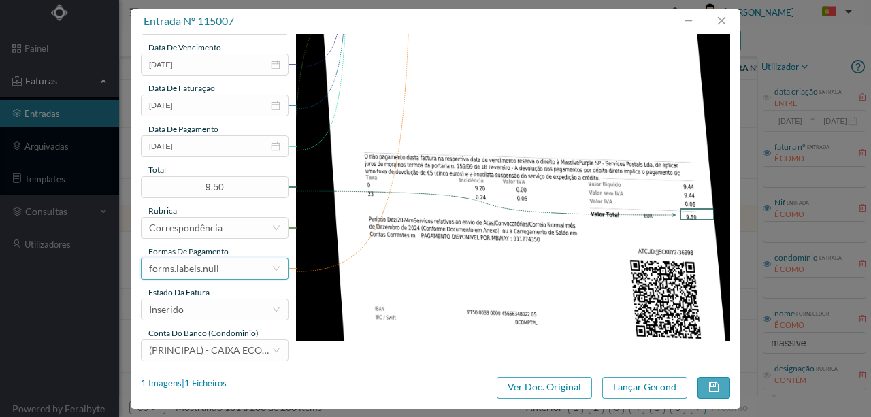
drag, startPoint x: 225, startPoint y: 270, endPoint x: 225, endPoint y: 260, distance: 9.5
click at [225, 270] on div "forms.labels.null" at bounding box center [210, 269] width 123 height 20
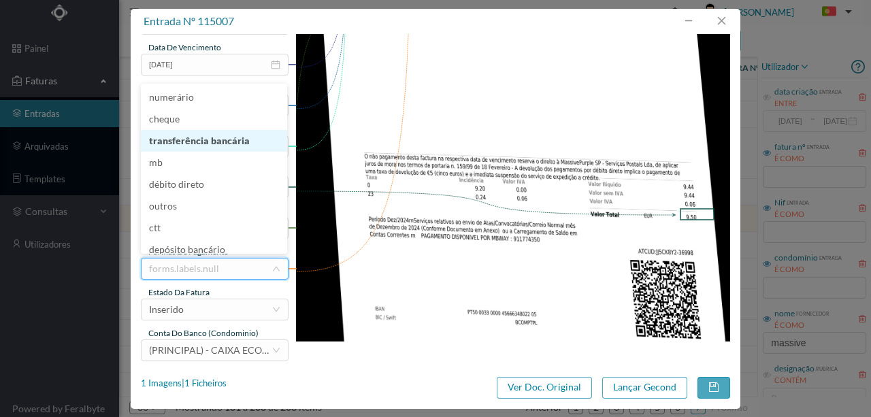
click at [216, 146] on li "transferência bancária" at bounding box center [214, 141] width 146 height 22
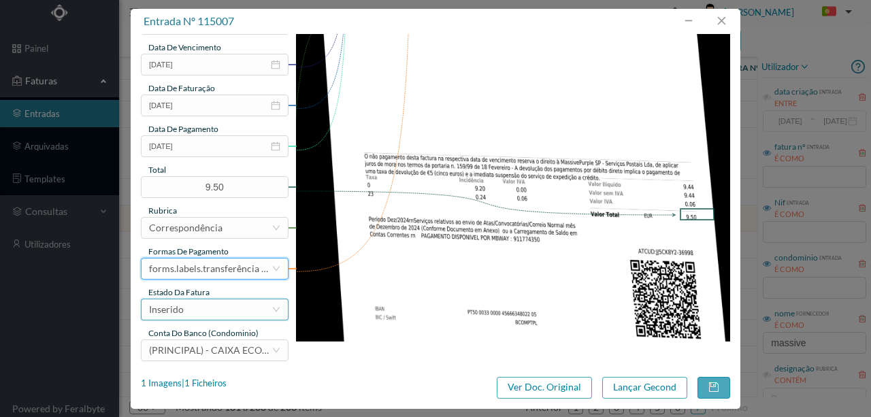
click at [210, 308] on div "Inserido" at bounding box center [210, 310] width 123 height 20
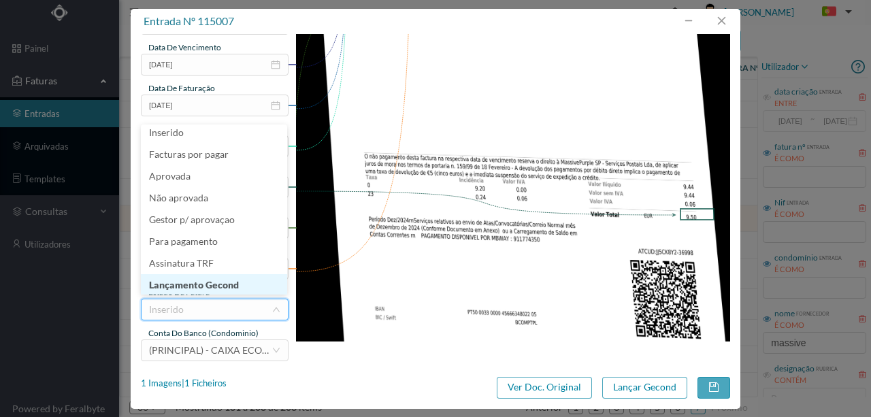
scroll to position [7, 0]
click at [196, 289] on li "Lançamento Gecond" at bounding box center [214, 284] width 146 height 22
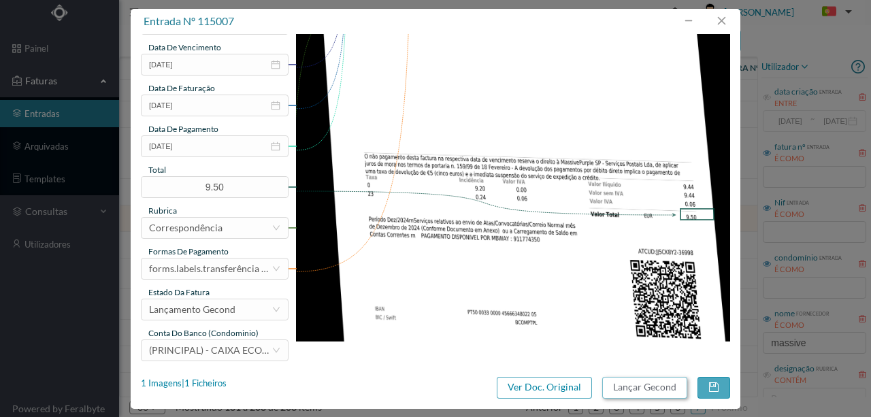
click at [640, 383] on button "Lançar Gecond" at bounding box center [645, 388] width 85 height 22
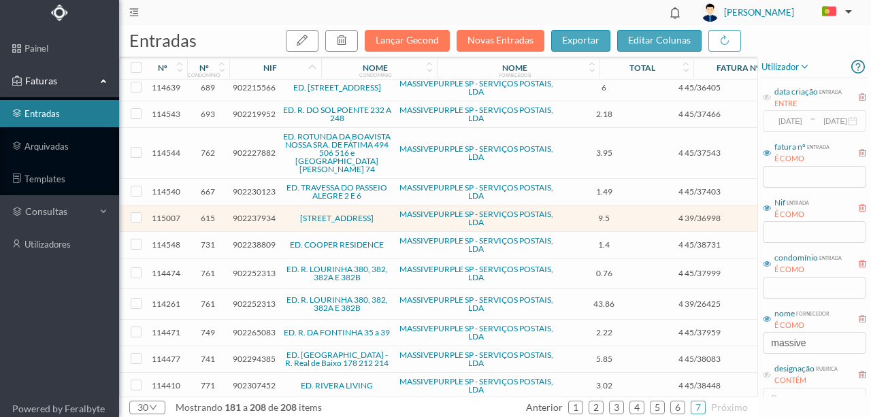
scroll to position [468, 0]
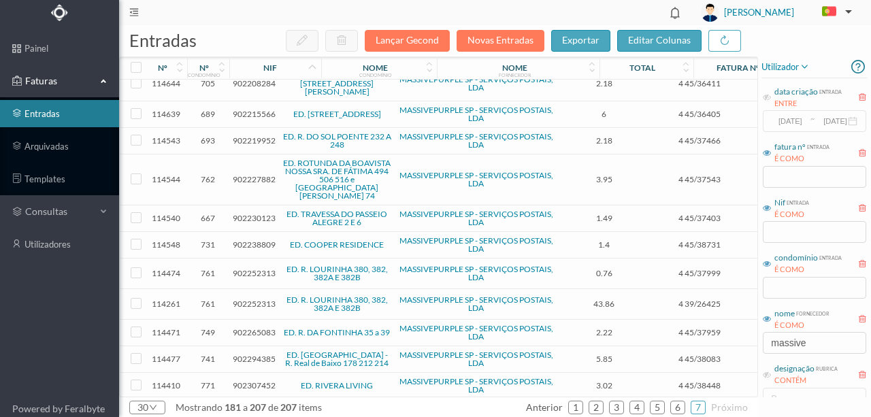
click at [244, 299] on span "902252313" at bounding box center [254, 304] width 43 height 10
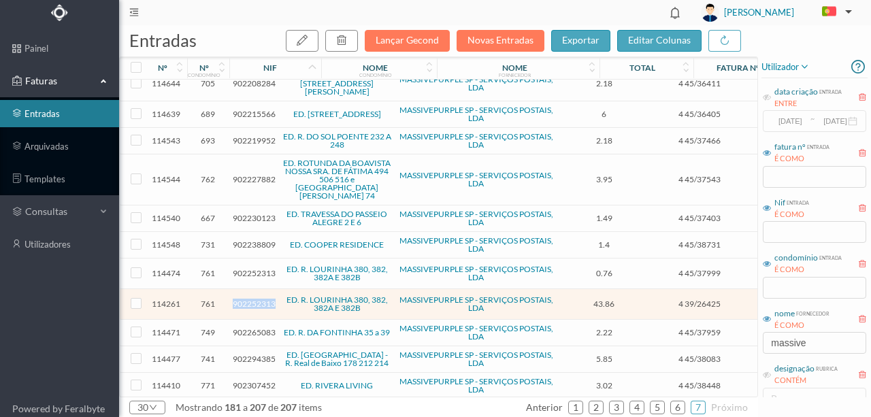
click at [244, 299] on span "902252313" at bounding box center [254, 304] width 43 height 10
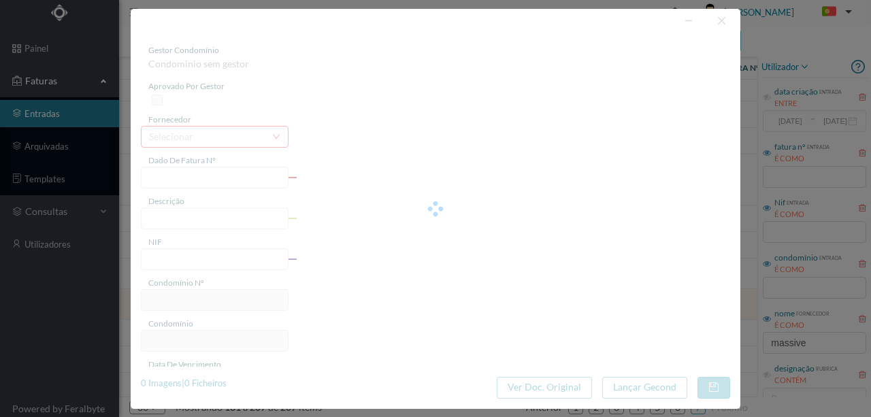
type input "4 39/26425"
type input "Serviço [PERSON_NAME]"
type input "902252313"
type input "2024-09-11"
type input "2024-09-16"
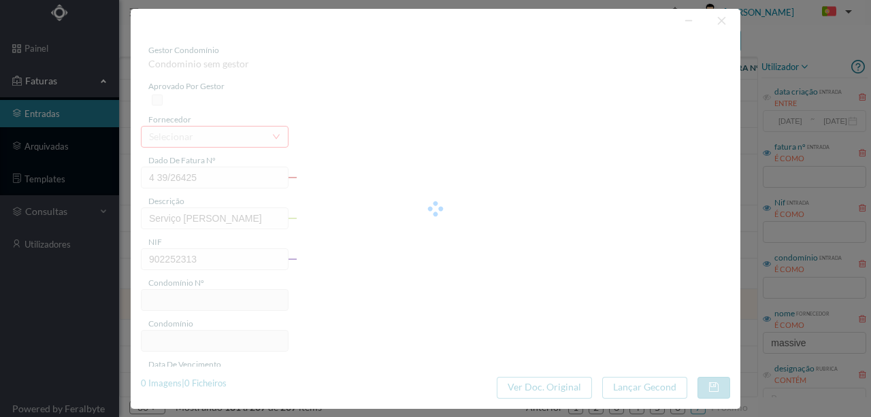
type input "2024-09-11"
type input "43.86"
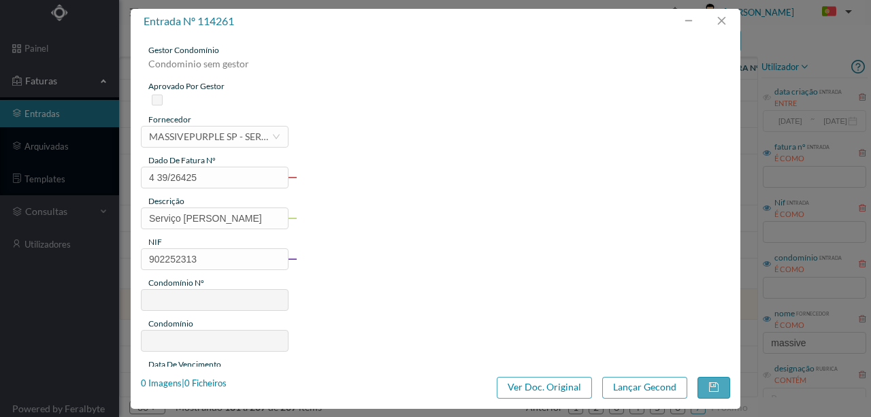
type input "761"
type input "ED. R. LOURINHA 380, 382, 382A E 382B"
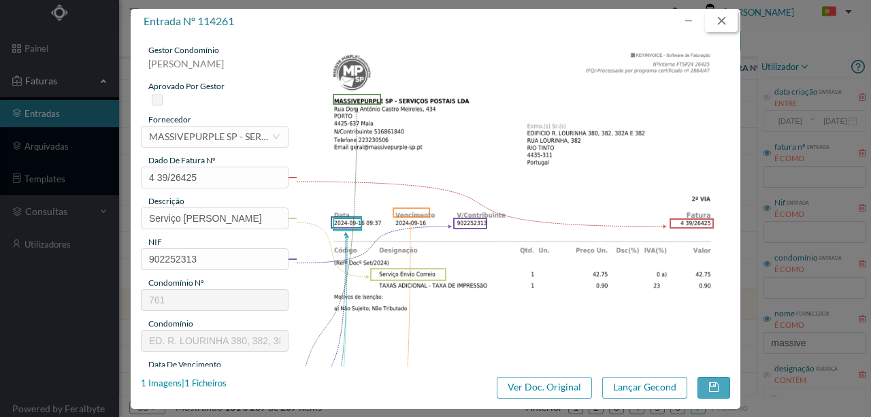
click at [716, 20] on button "button" at bounding box center [721, 21] width 33 height 22
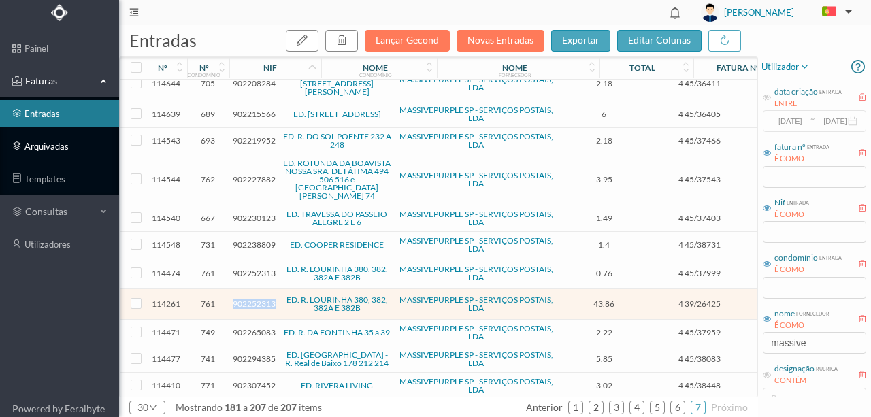
click at [49, 148] on link "arquivadas" at bounding box center [59, 146] width 119 height 27
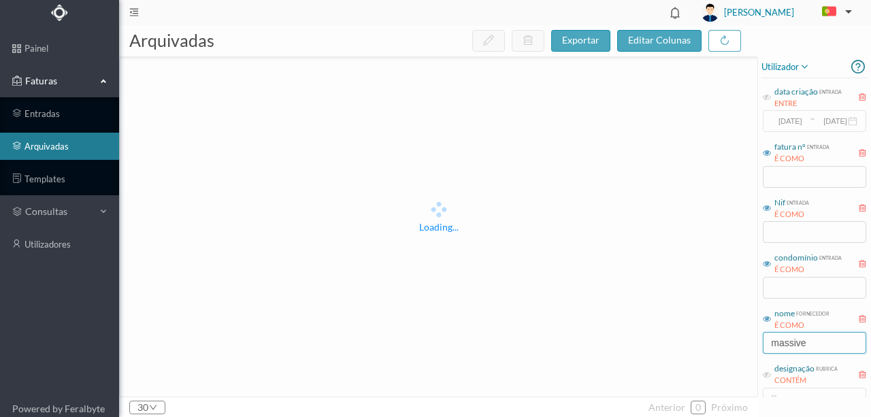
drag, startPoint x: 823, startPoint y: 345, endPoint x: 620, endPoint y: 238, distance: 229.9
click at [645, 336] on div "arquivadas exportar editar colunas Loading... 30 anterior 0 próximo utilizador …" at bounding box center [495, 221] width 752 height 392
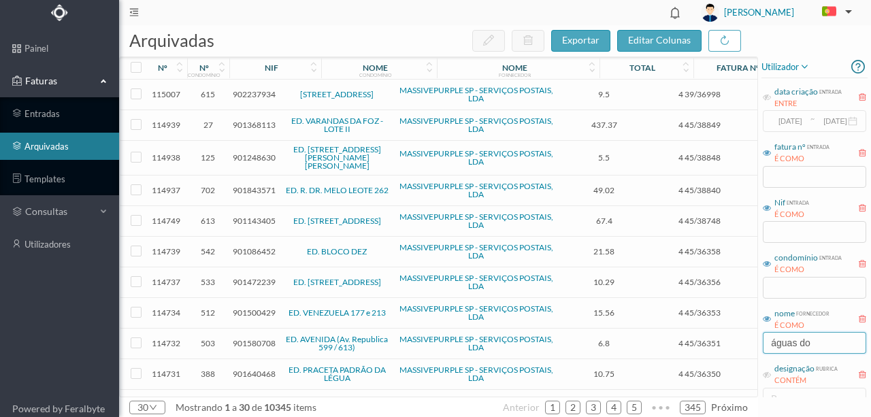
type input "águas do"
click at [750, 255] on td "Correspondência" at bounding box center [793, 252] width 89 height 31
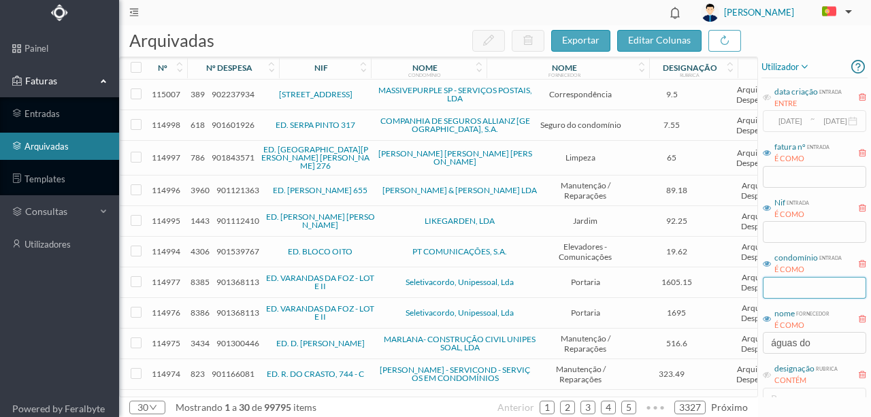
drag, startPoint x: 773, startPoint y: 287, endPoint x: 784, endPoint y: 297, distance: 14.5
click at [773, 287] on input "text" at bounding box center [814, 288] width 103 height 22
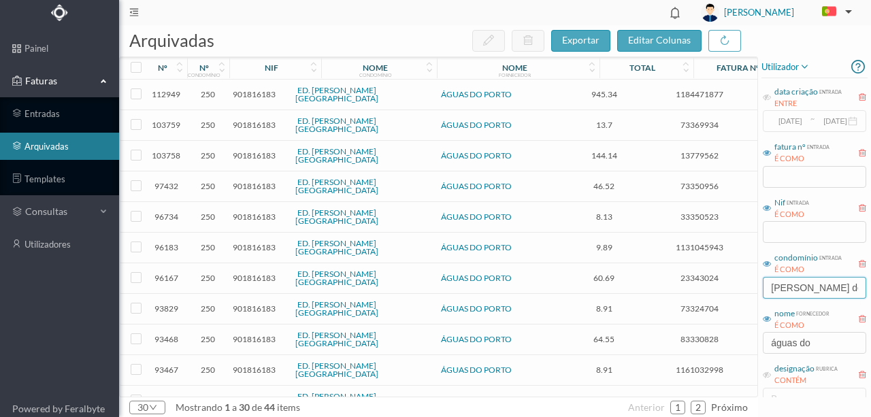
type input "casas de ram"
click at [310, 187] on link "ED. CASAS DE RAMALDE" at bounding box center [336, 186] width 83 height 18
click at [245, 183] on span "901816183" at bounding box center [254, 186] width 43 height 10
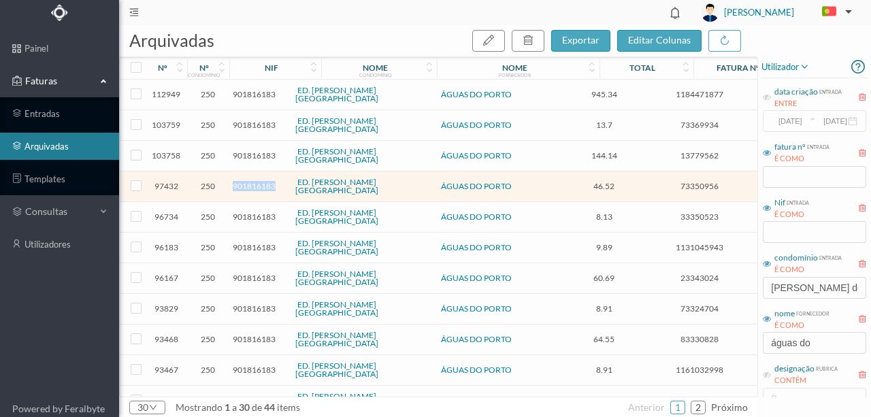
click at [245, 183] on span "901816183" at bounding box center [254, 186] width 43 height 10
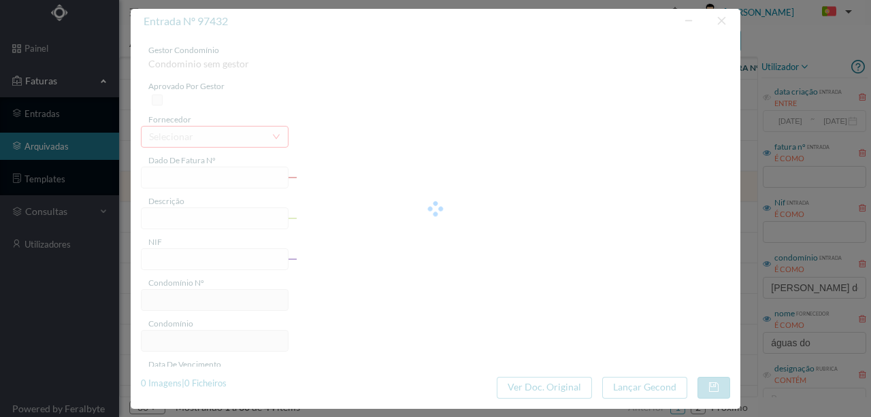
type input "73350956"
type input "255 Totalizador (06.02.2025 a 06.03.2025)"
type input "901816183"
type input "2025-03-17"
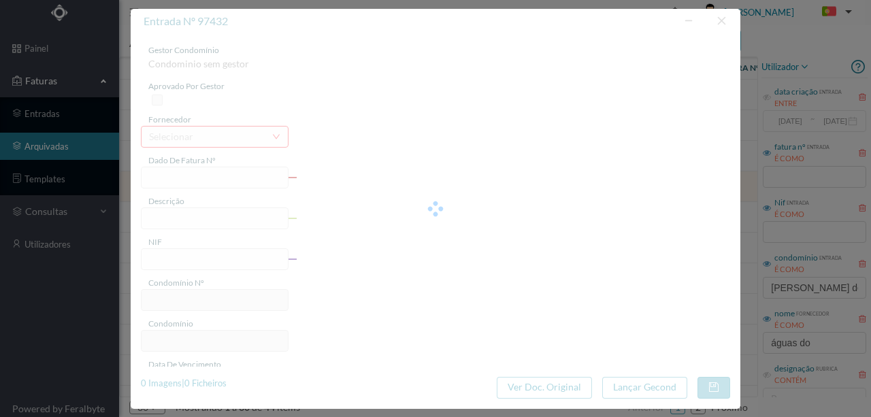
type input "31-03-2025"
type input "46.52"
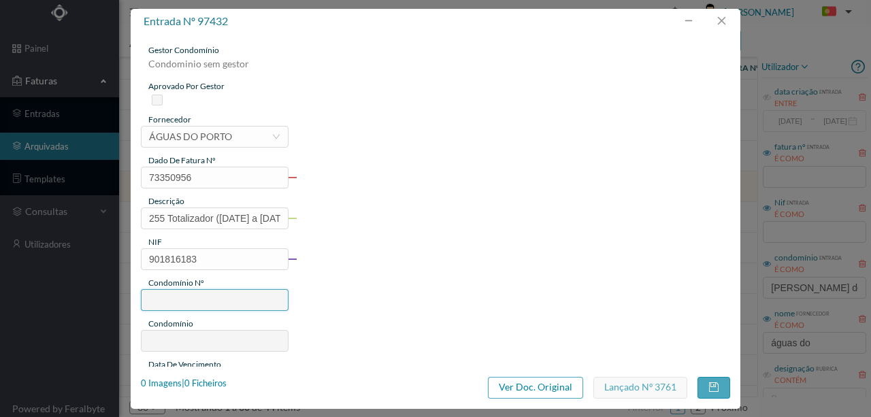
type input "250"
type input "ED. CASAS DE RAMALDE"
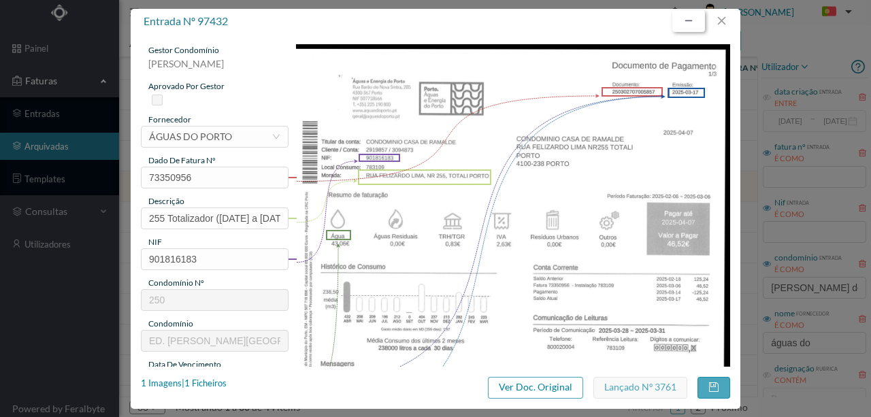
click at [689, 20] on button "button" at bounding box center [689, 21] width 33 height 22
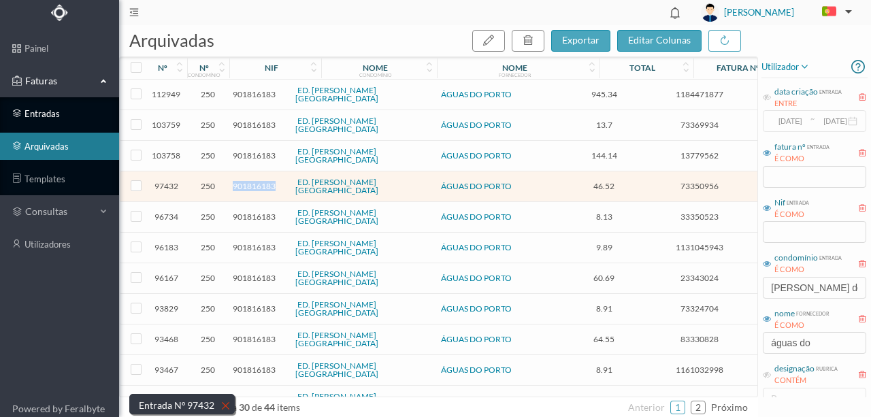
click at [58, 117] on link "entradas" at bounding box center [59, 113] width 119 height 27
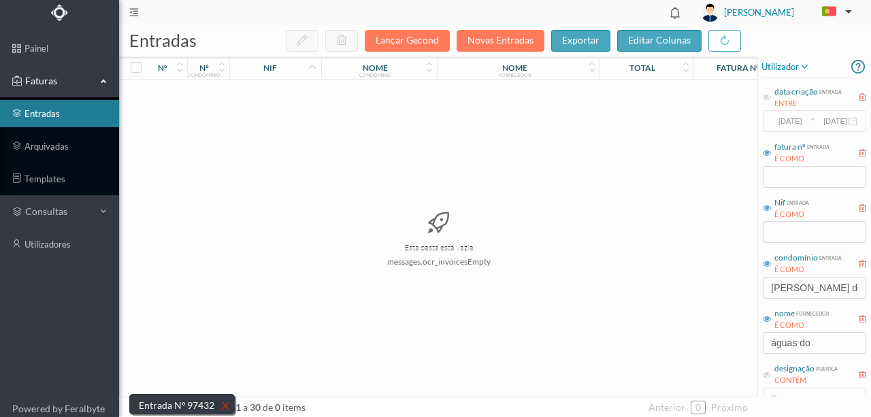
click at [400, 128] on div "Esta pasta está vazia messages.ocr_invoicesEmpty" at bounding box center [439, 238] width 638 height 317
click at [484, 45] on button "Novas Entradas" at bounding box center [501, 41] width 88 height 22
